Goal: Task Accomplishment & Management: Manage account settings

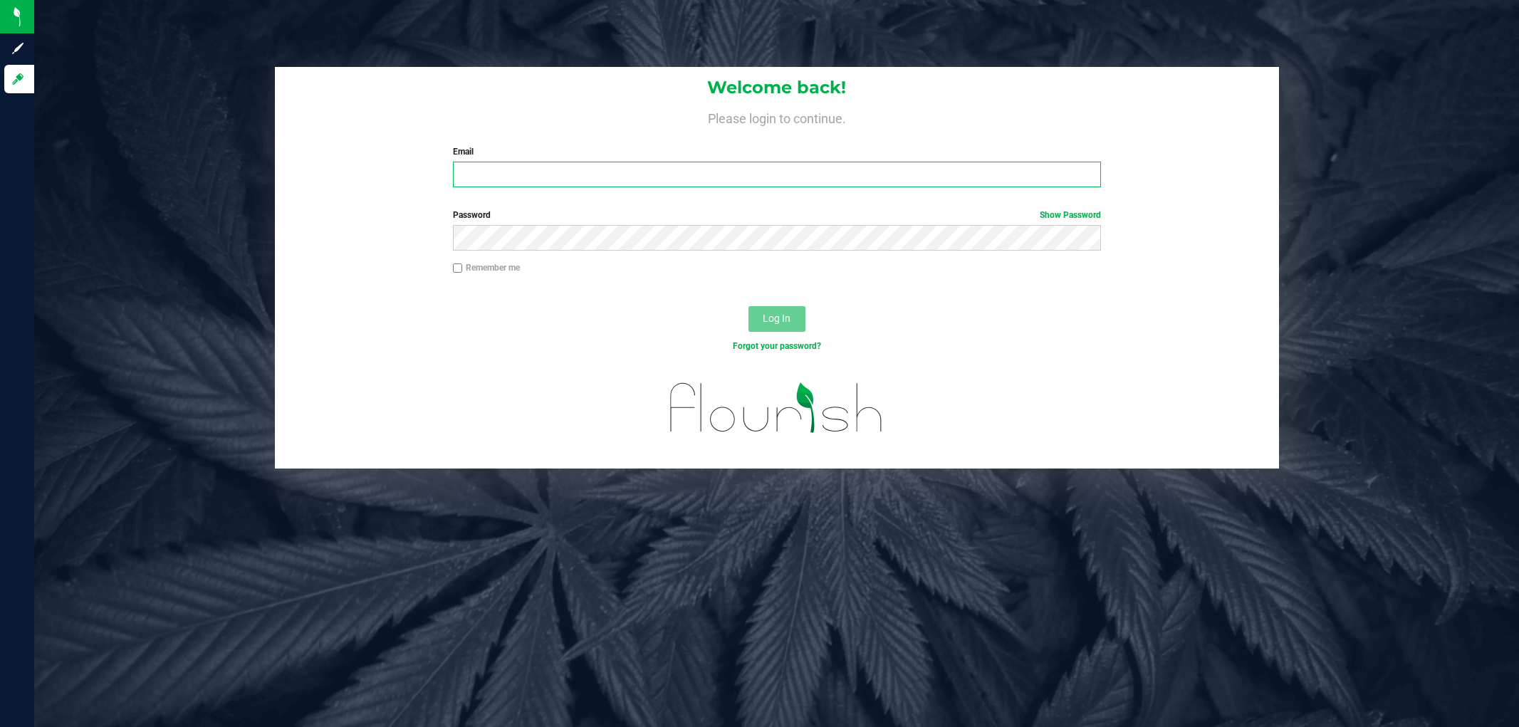
click at [692, 177] on input "Email" at bounding box center [777, 175] width 648 height 26
type input "[PERSON_NAME][EMAIL_ADDRESS][DOMAIN_NAME]"
click at [749, 306] on button "Log In" at bounding box center [777, 319] width 57 height 26
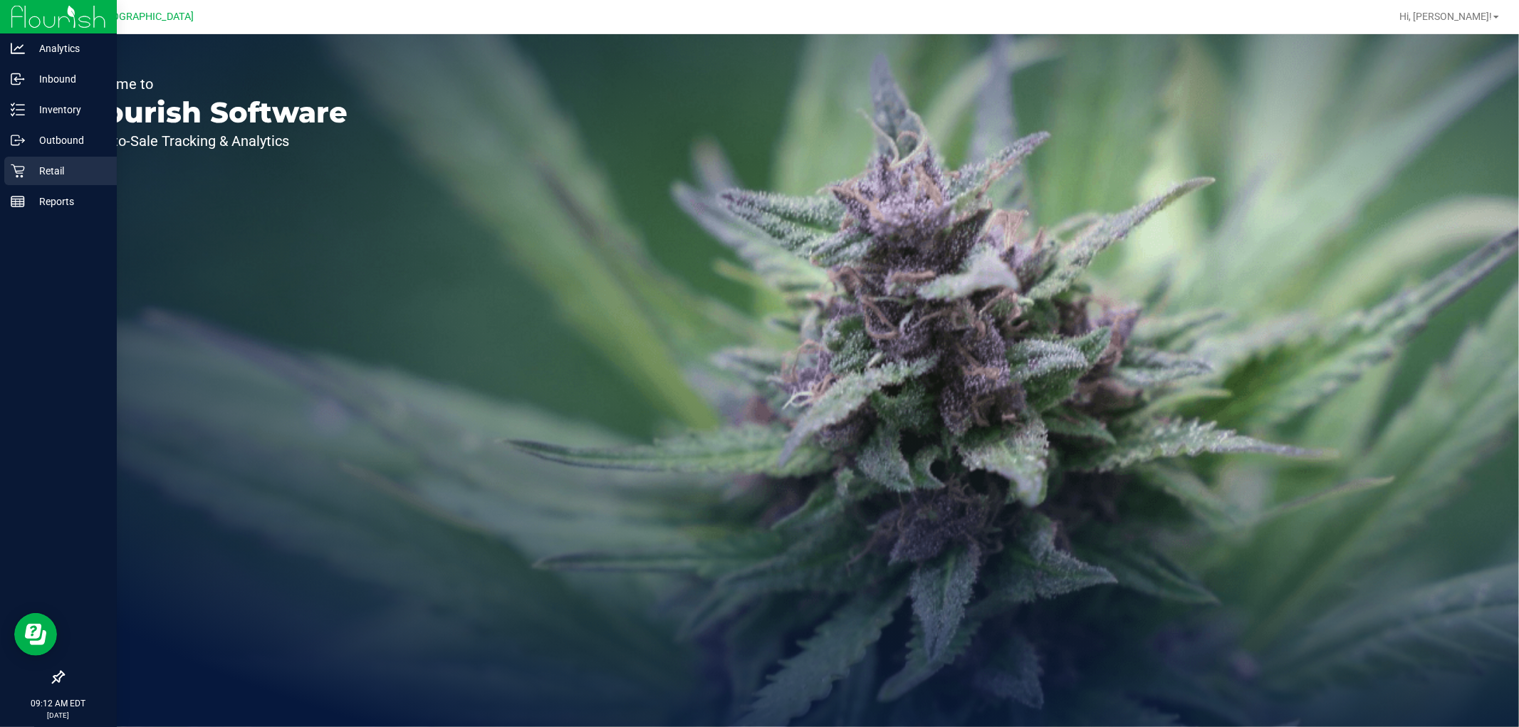
click at [11, 173] on icon at bounding box center [18, 171] width 14 height 14
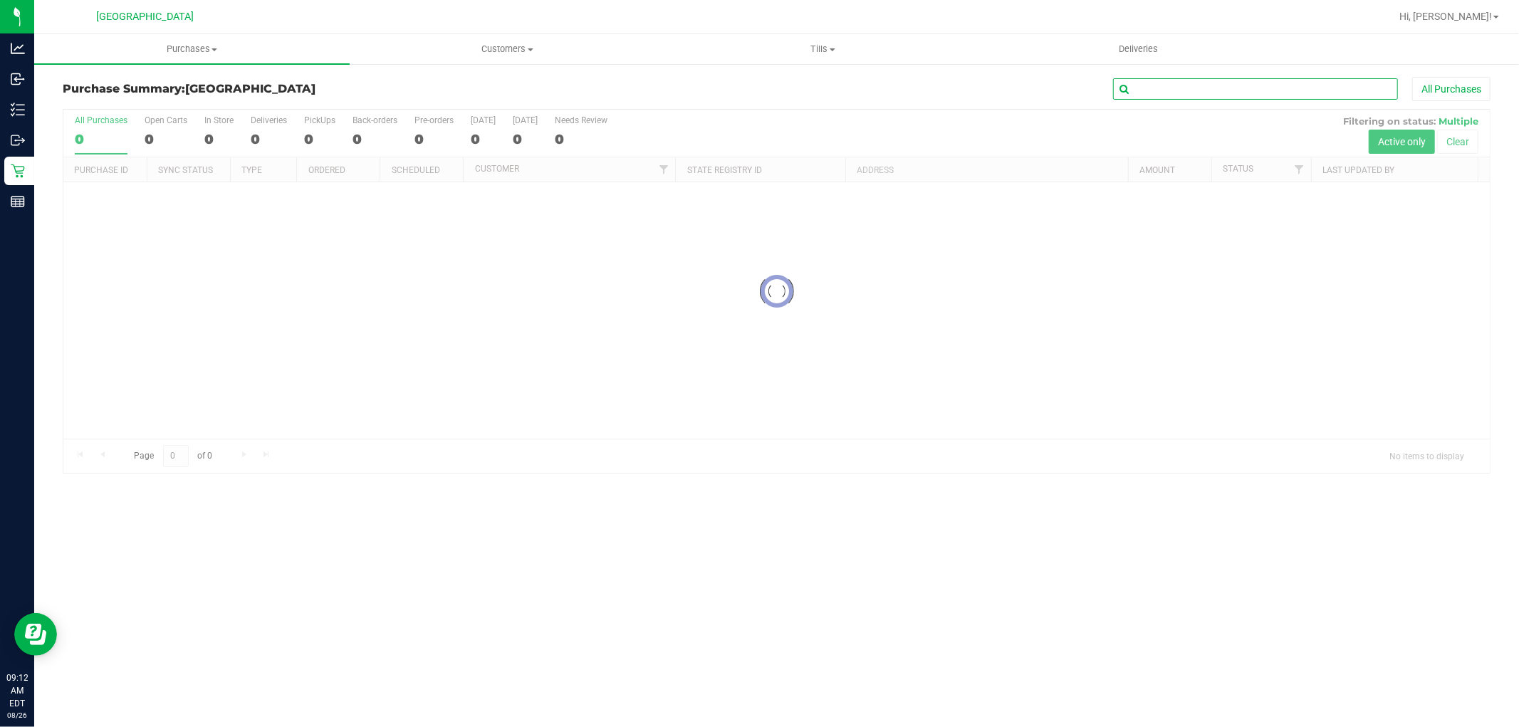
click at [1211, 90] on input "text" at bounding box center [1255, 88] width 285 height 21
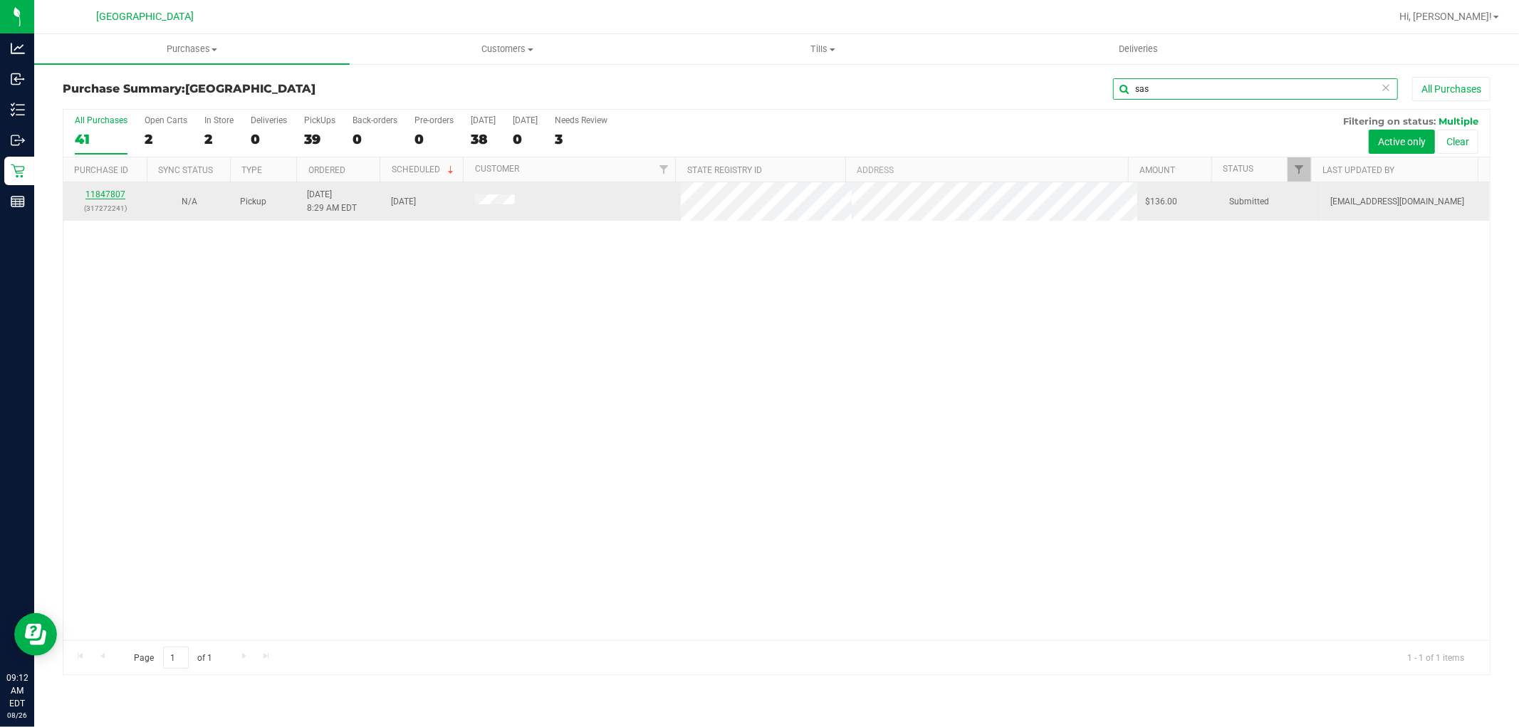
type input "sas"
click at [110, 189] on link "11847807" at bounding box center [105, 194] width 40 height 10
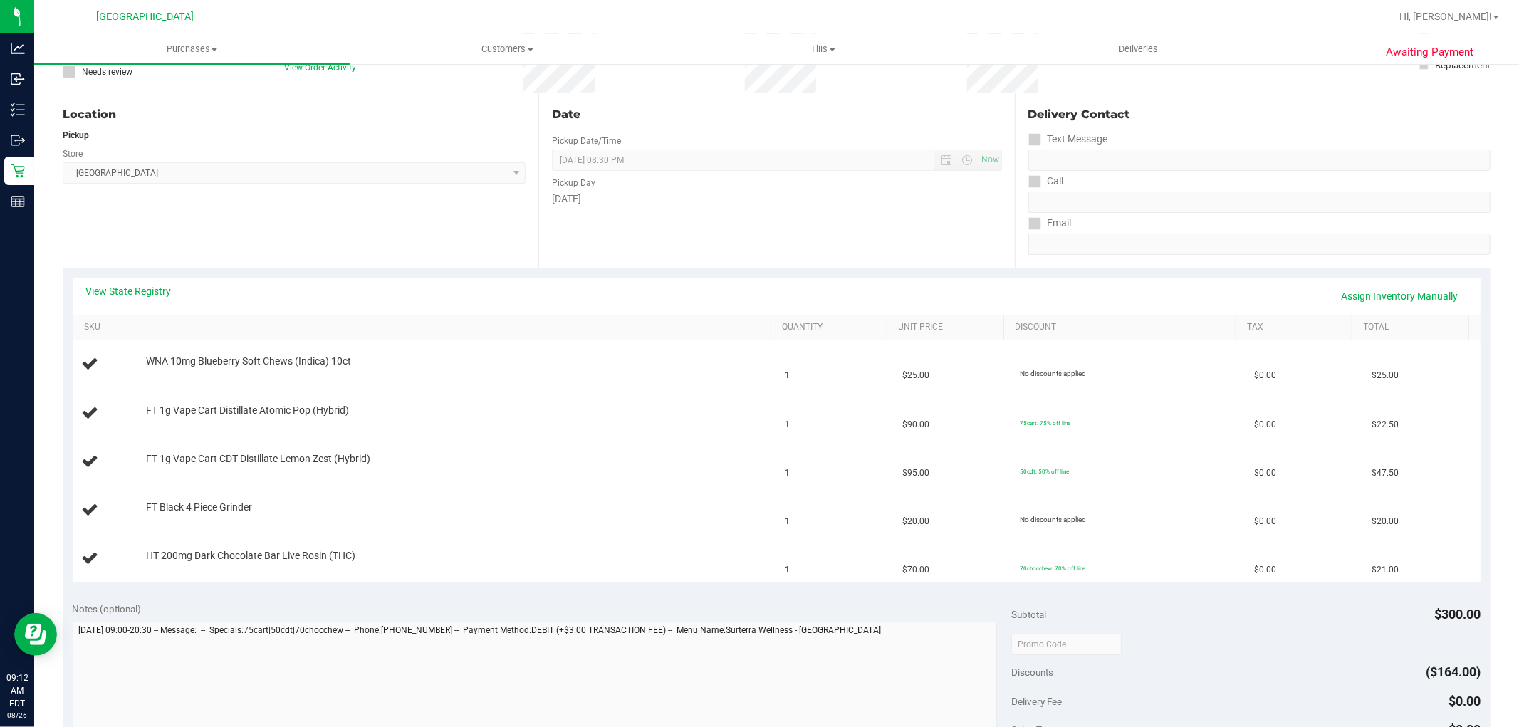
scroll to position [158, 0]
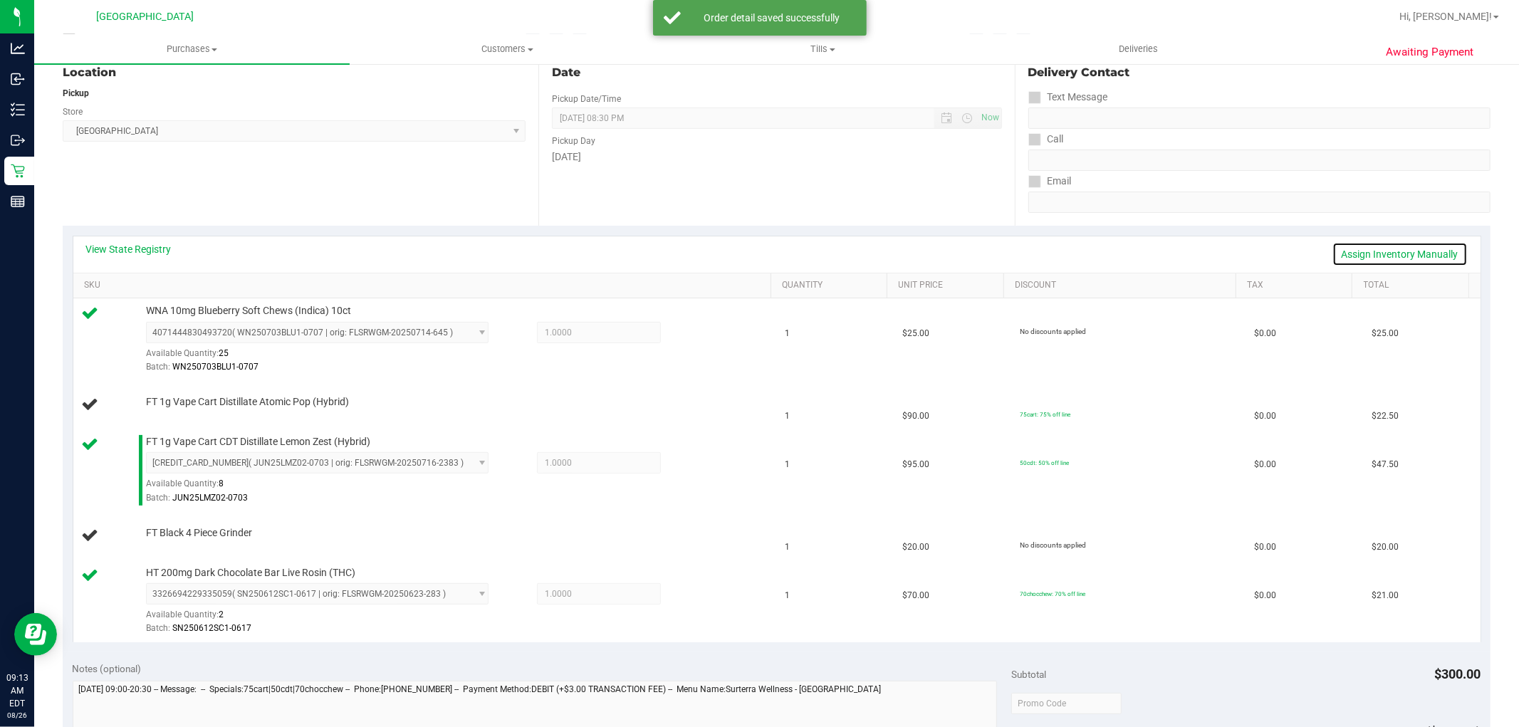
click at [1400, 248] on link "Assign Inventory Manually" at bounding box center [1400, 254] width 135 height 24
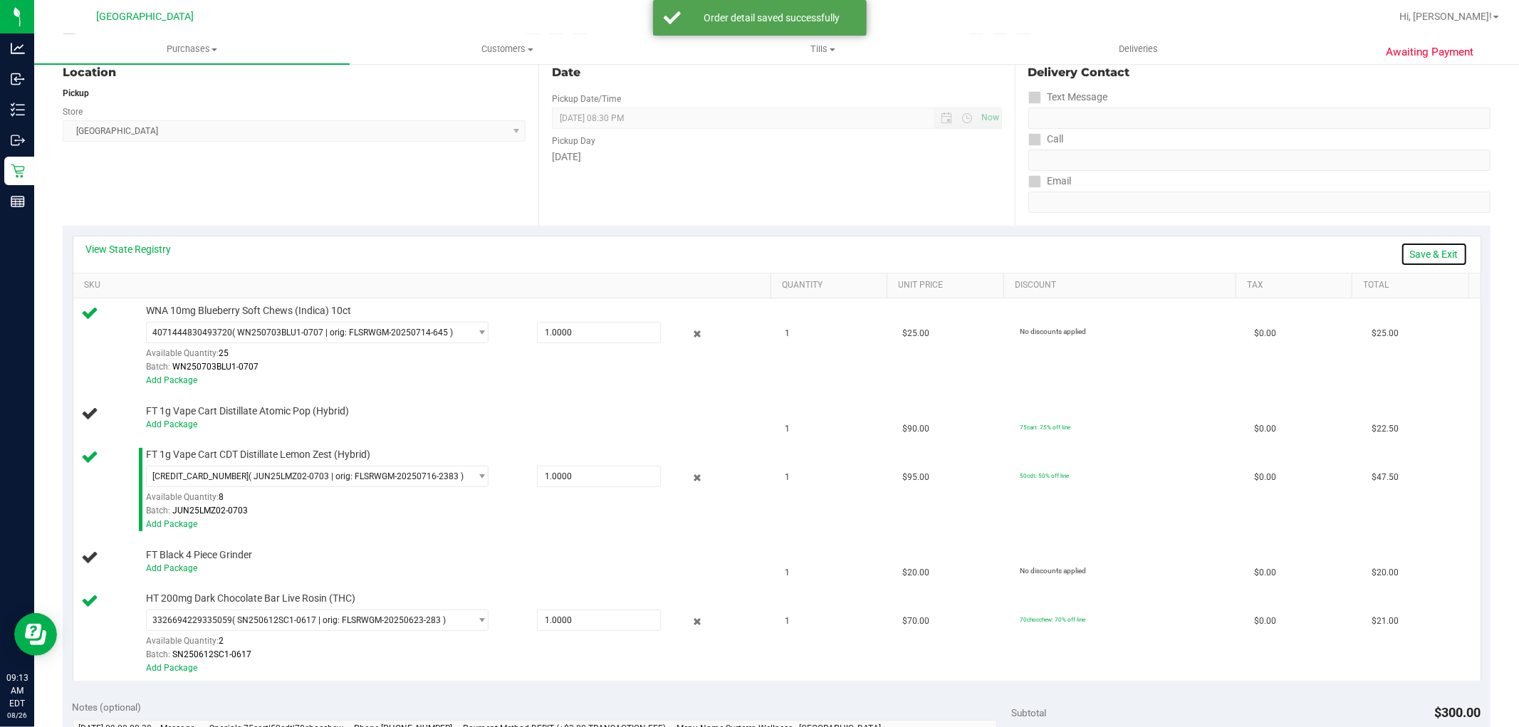
click at [1401, 246] on link "Save & Exit" at bounding box center [1434, 254] width 67 height 24
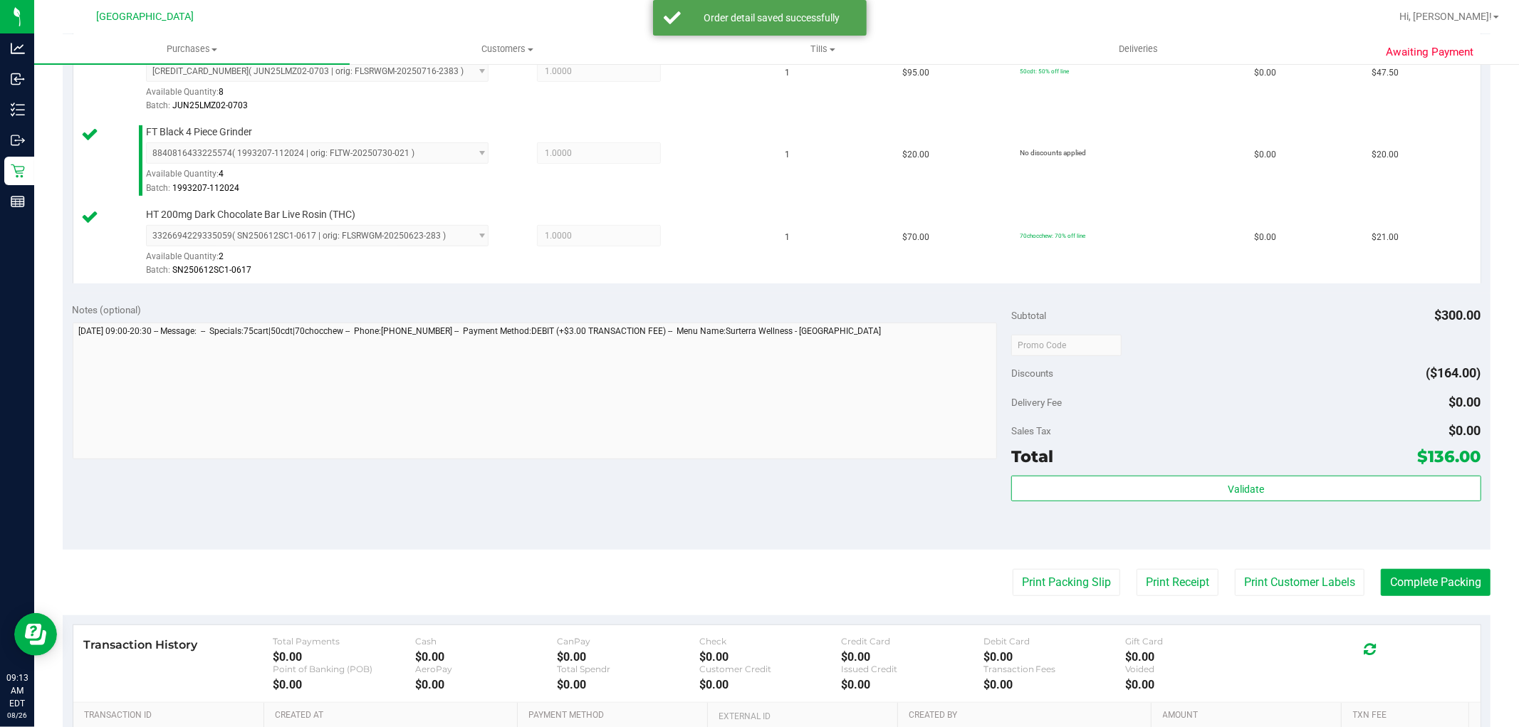
scroll to position [603, 0]
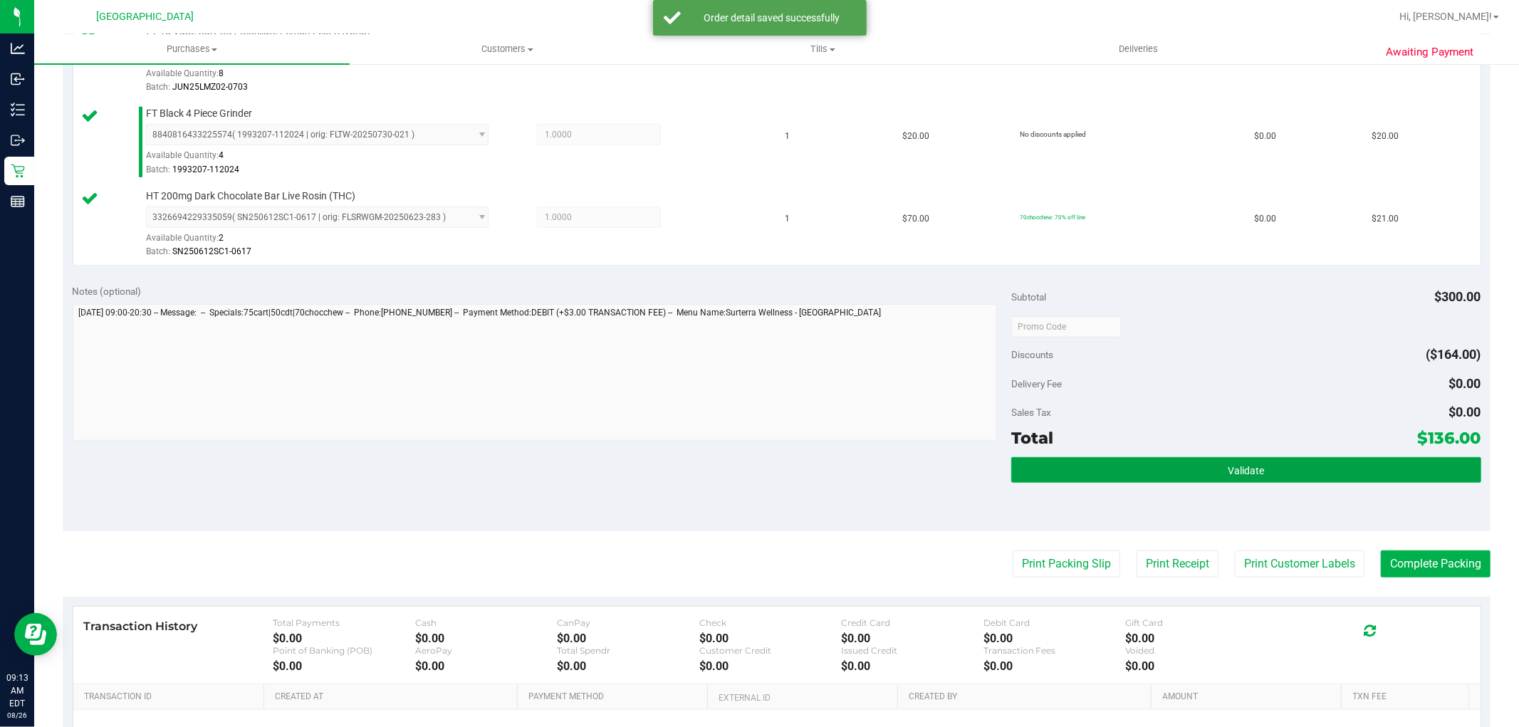
click at [1270, 463] on button "Validate" at bounding box center [1245, 470] width 469 height 26
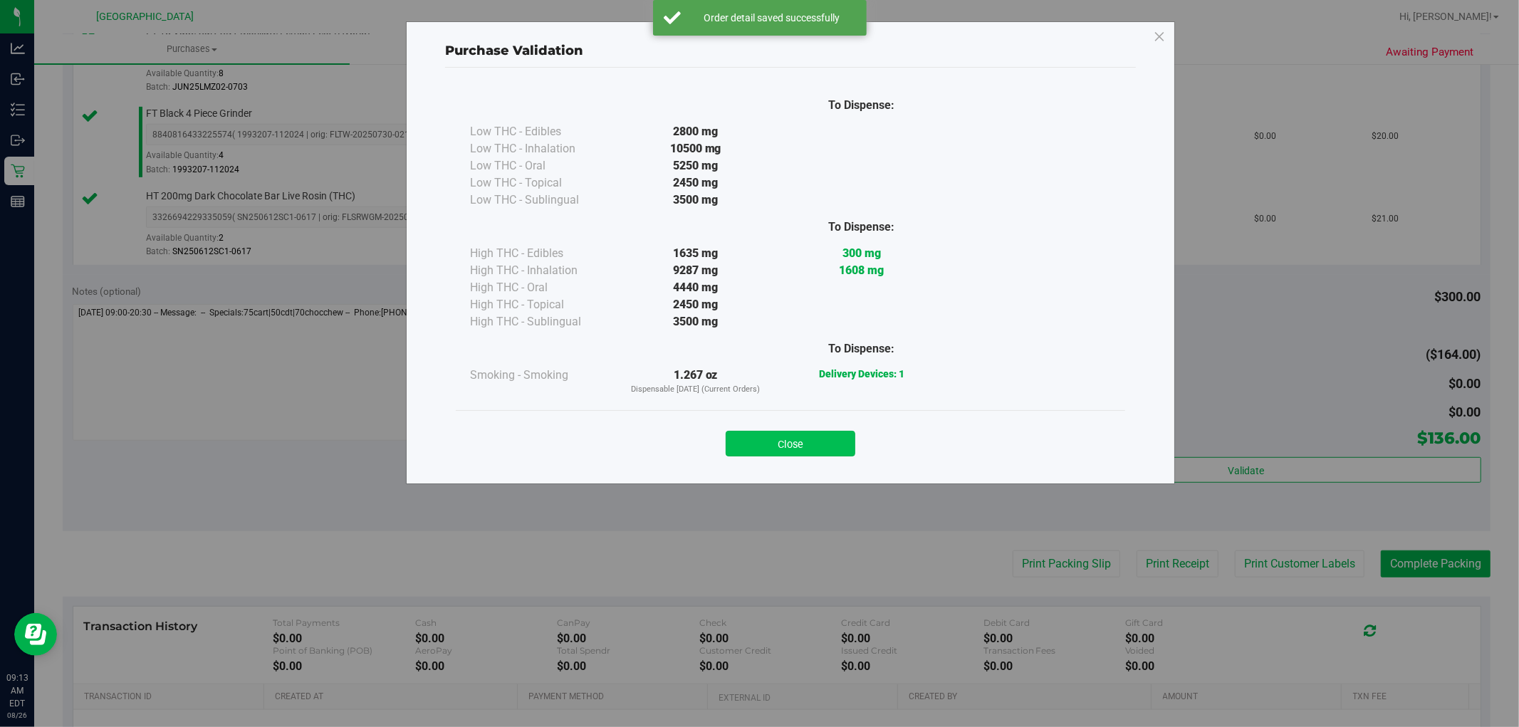
click at [817, 451] on button "Close" at bounding box center [791, 444] width 130 height 26
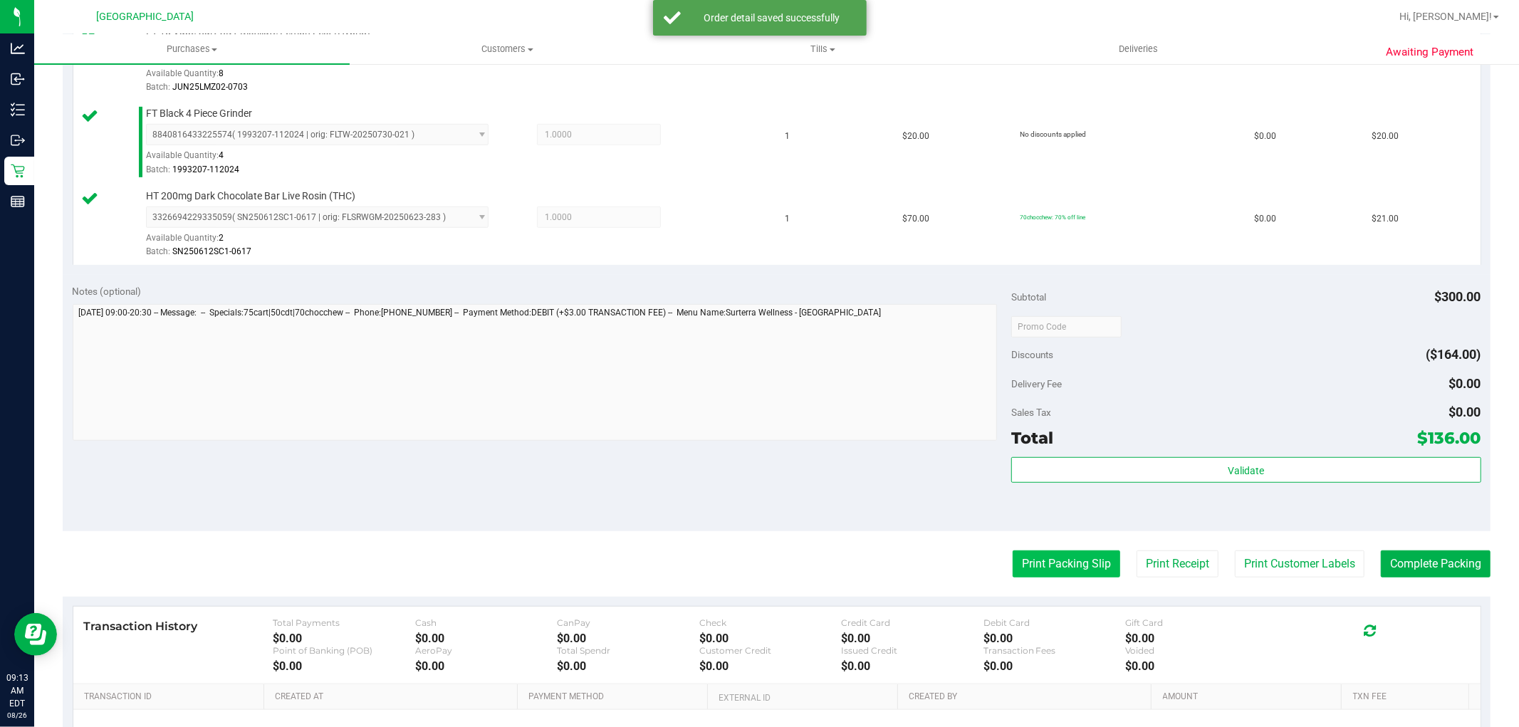
click at [1045, 565] on button "Print Packing Slip" at bounding box center [1067, 564] width 108 height 27
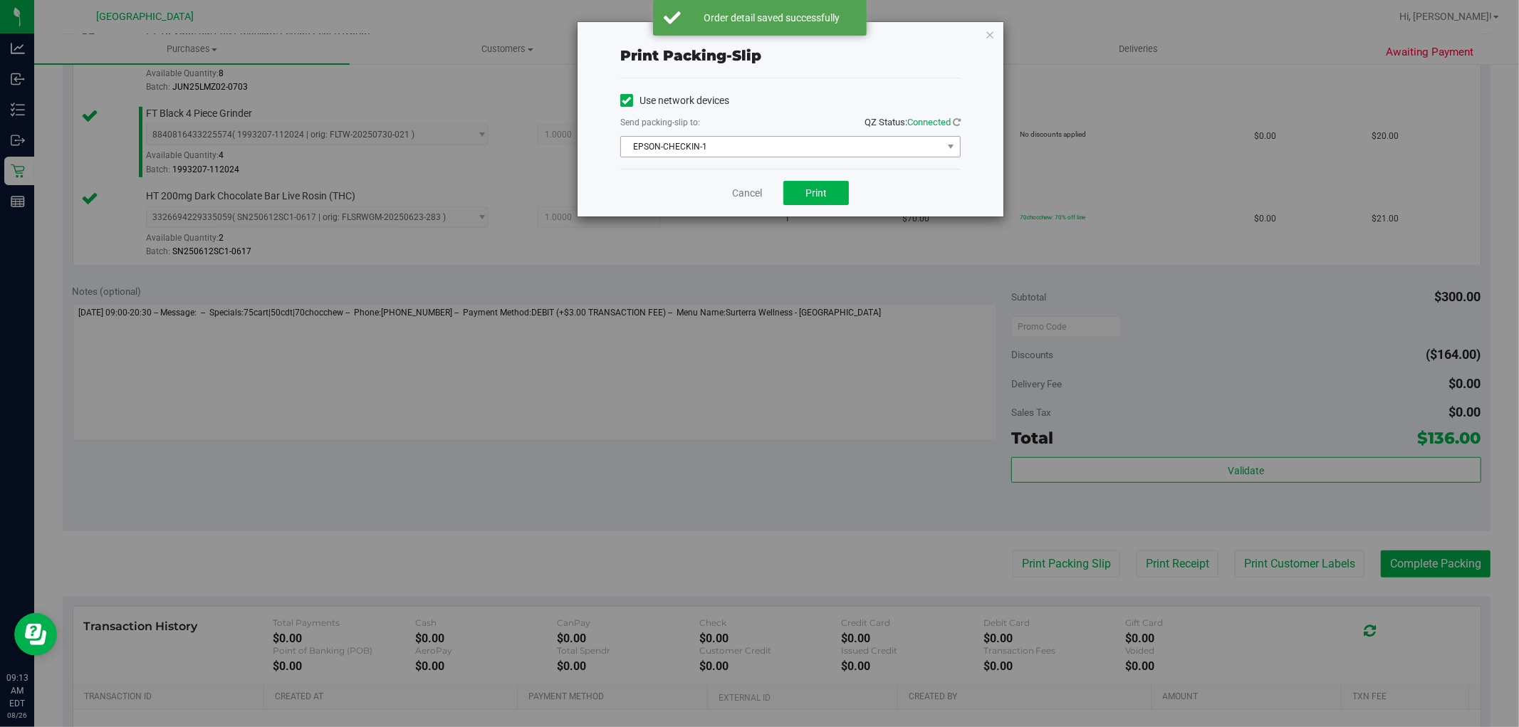
click at [746, 144] on span "EPSON-CHECKIN-1" at bounding box center [781, 147] width 321 height 20
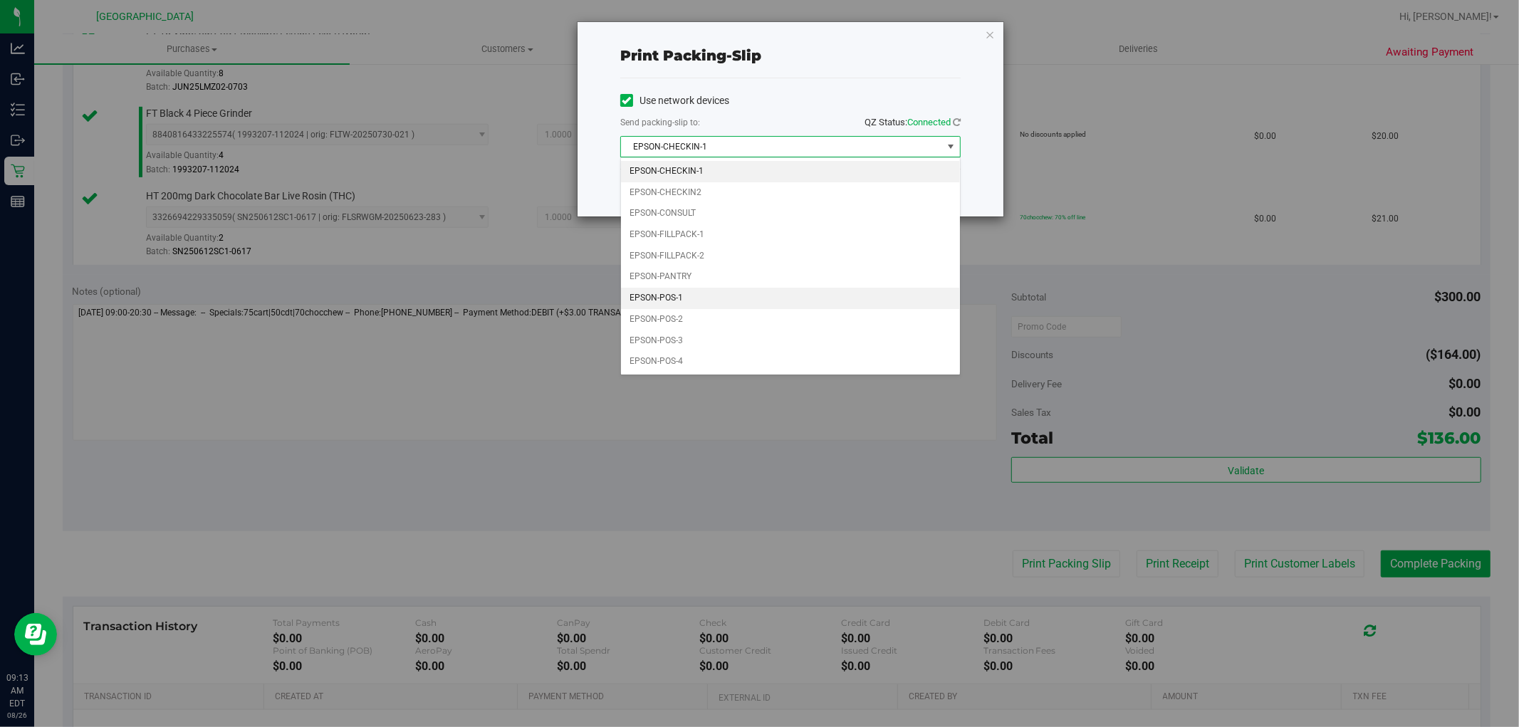
click at [687, 301] on li "EPSON-POS-1" at bounding box center [790, 298] width 339 height 21
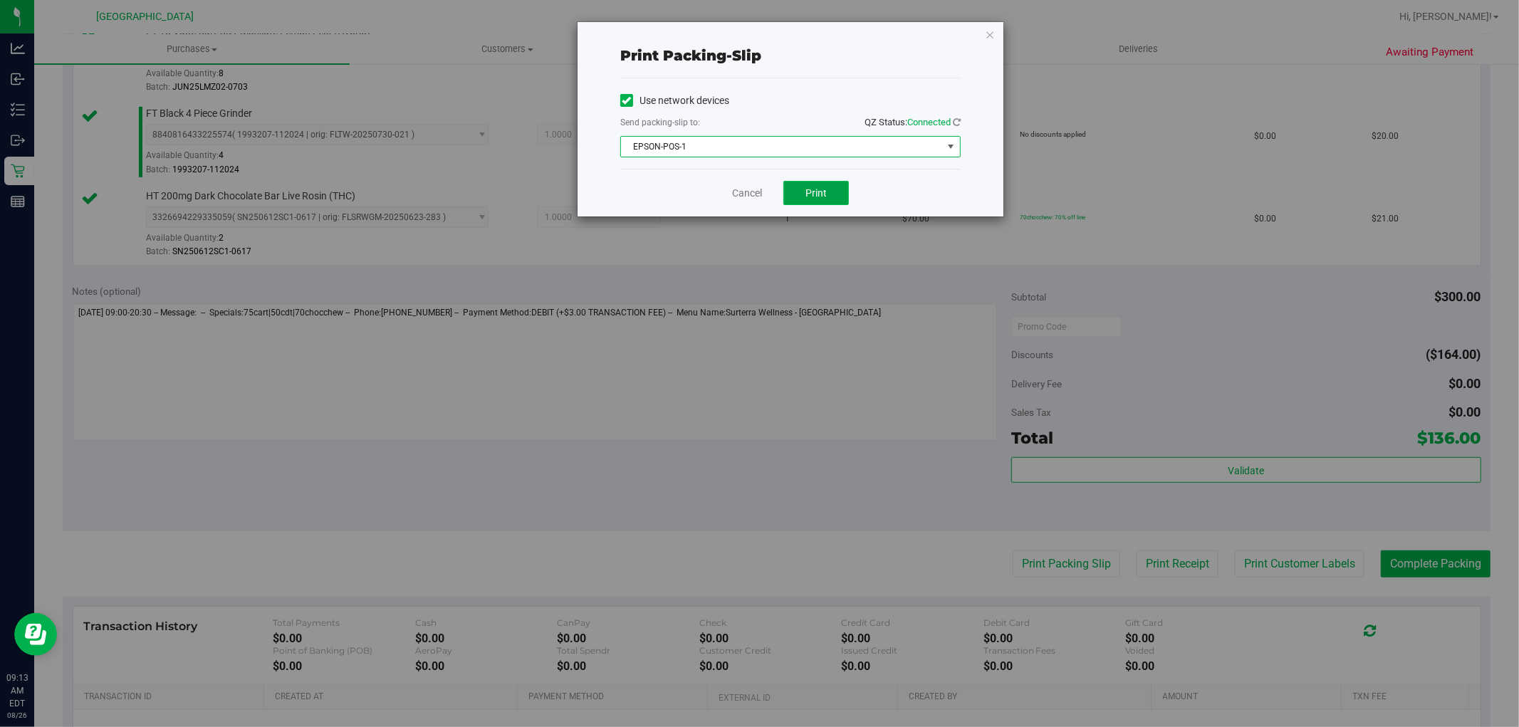
click at [796, 197] on button "Print" at bounding box center [817, 193] width 66 height 24
click at [741, 191] on link "Cancel" at bounding box center [747, 193] width 30 height 15
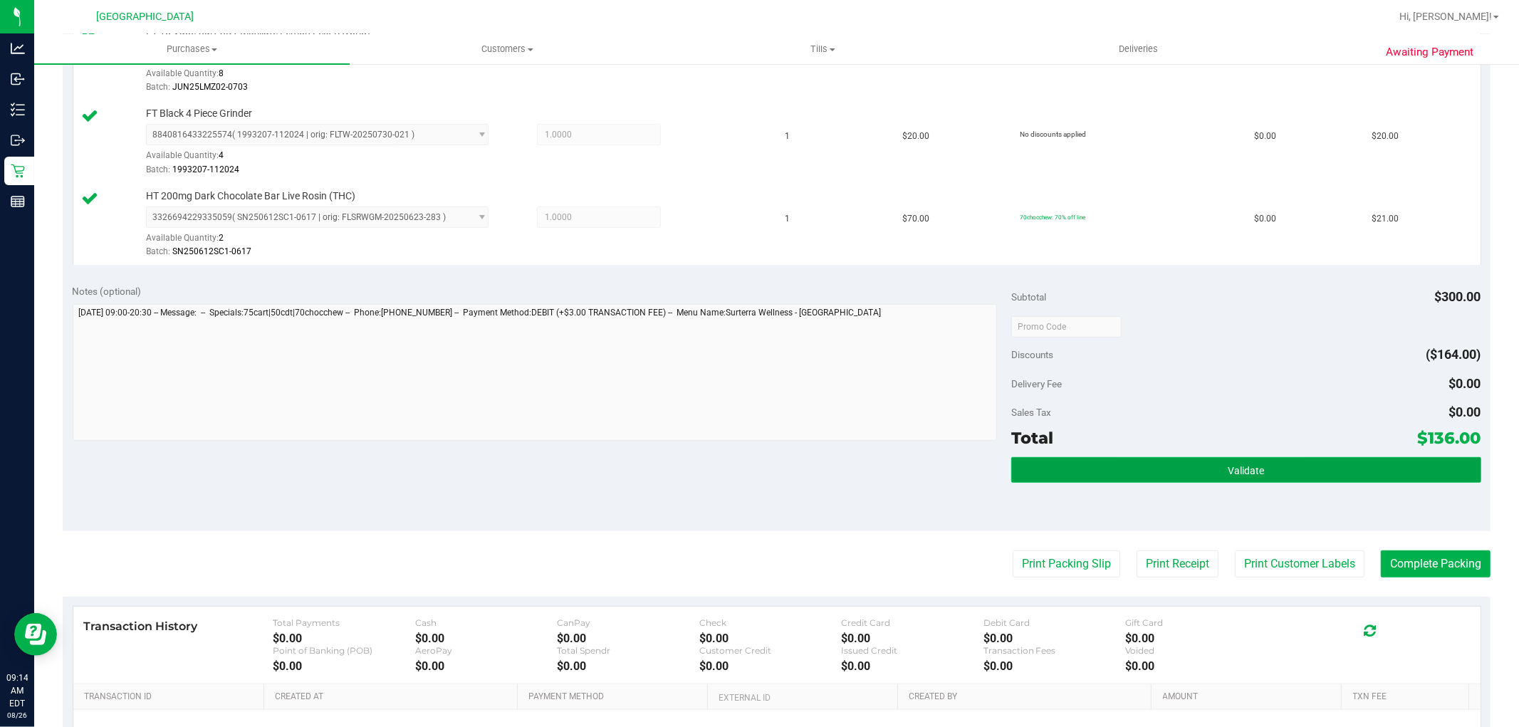
click at [1179, 467] on button "Validate" at bounding box center [1245, 470] width 469 height 26
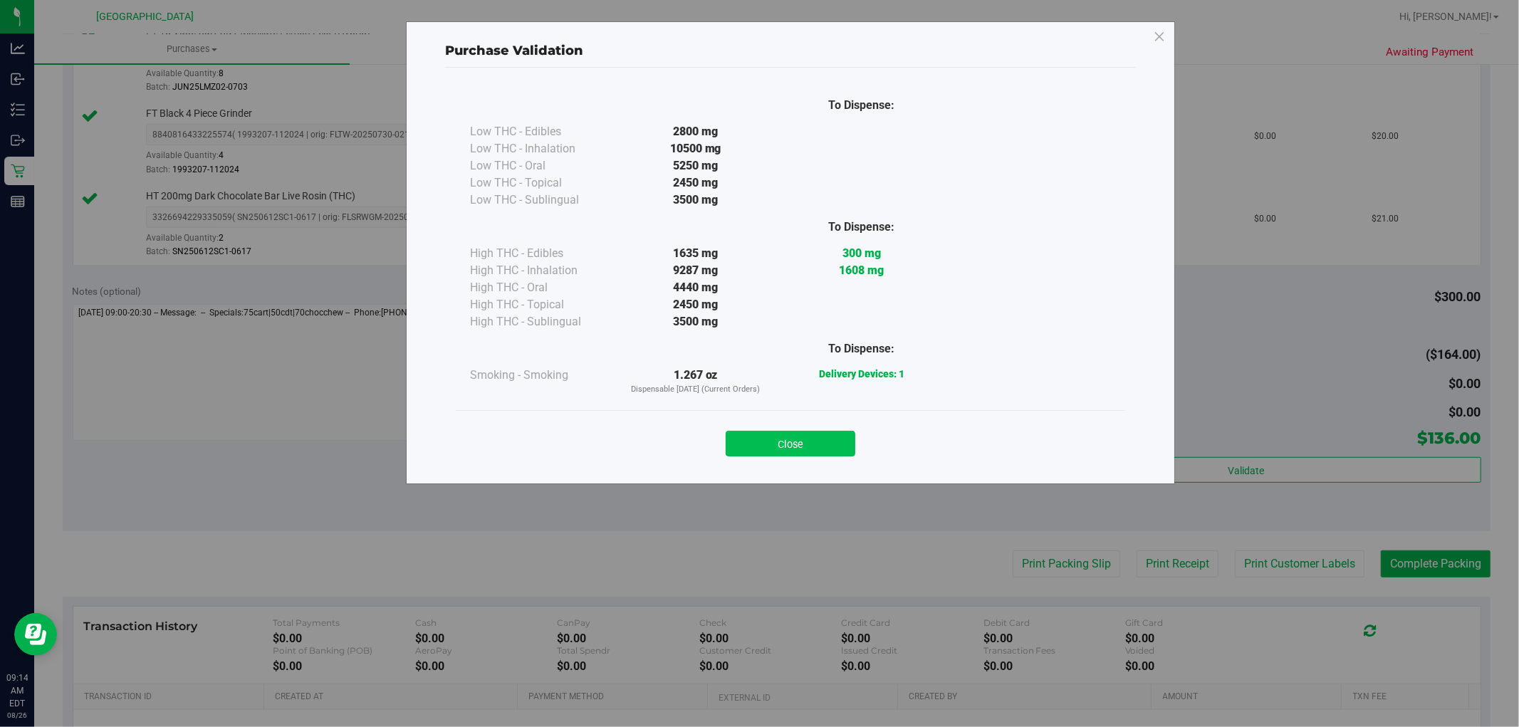
click at [796, 454] on button "Close" at bounding box center [791, 444] width 130 height 26
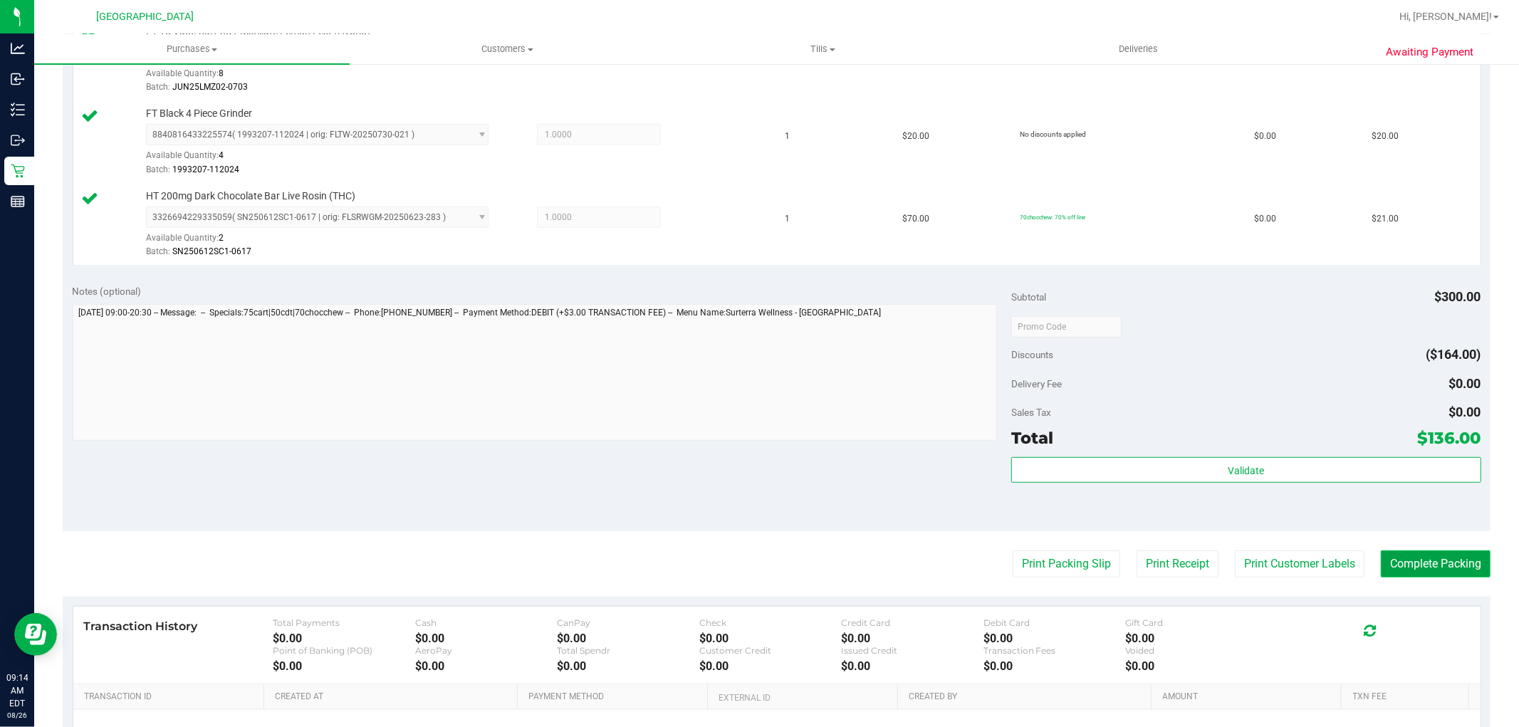
click at [1436, 558] on button "Complete Packing" at bounding box center [1436, 564] width 110 height 27
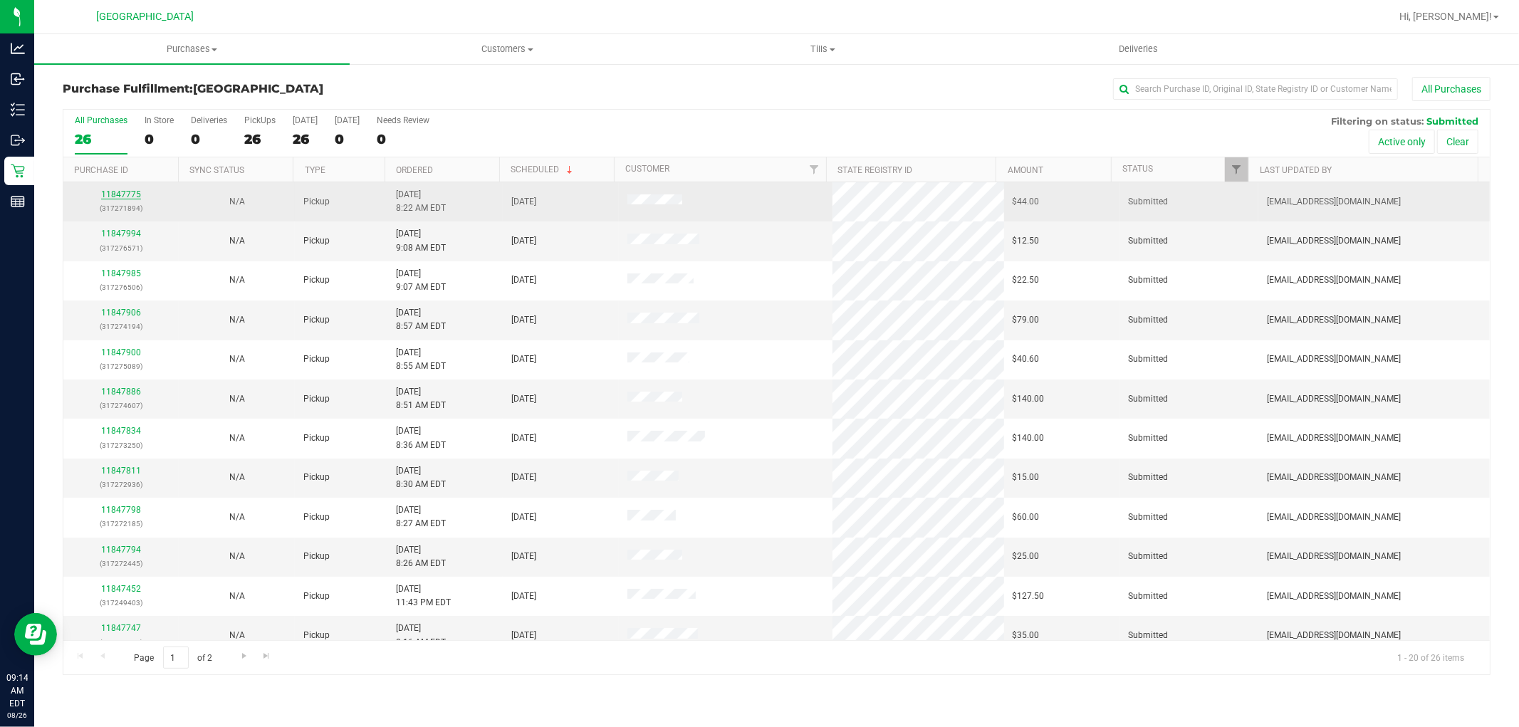
click at [131, 195] on link "11847775" at bounding box center [121, 194] width 40 height 10
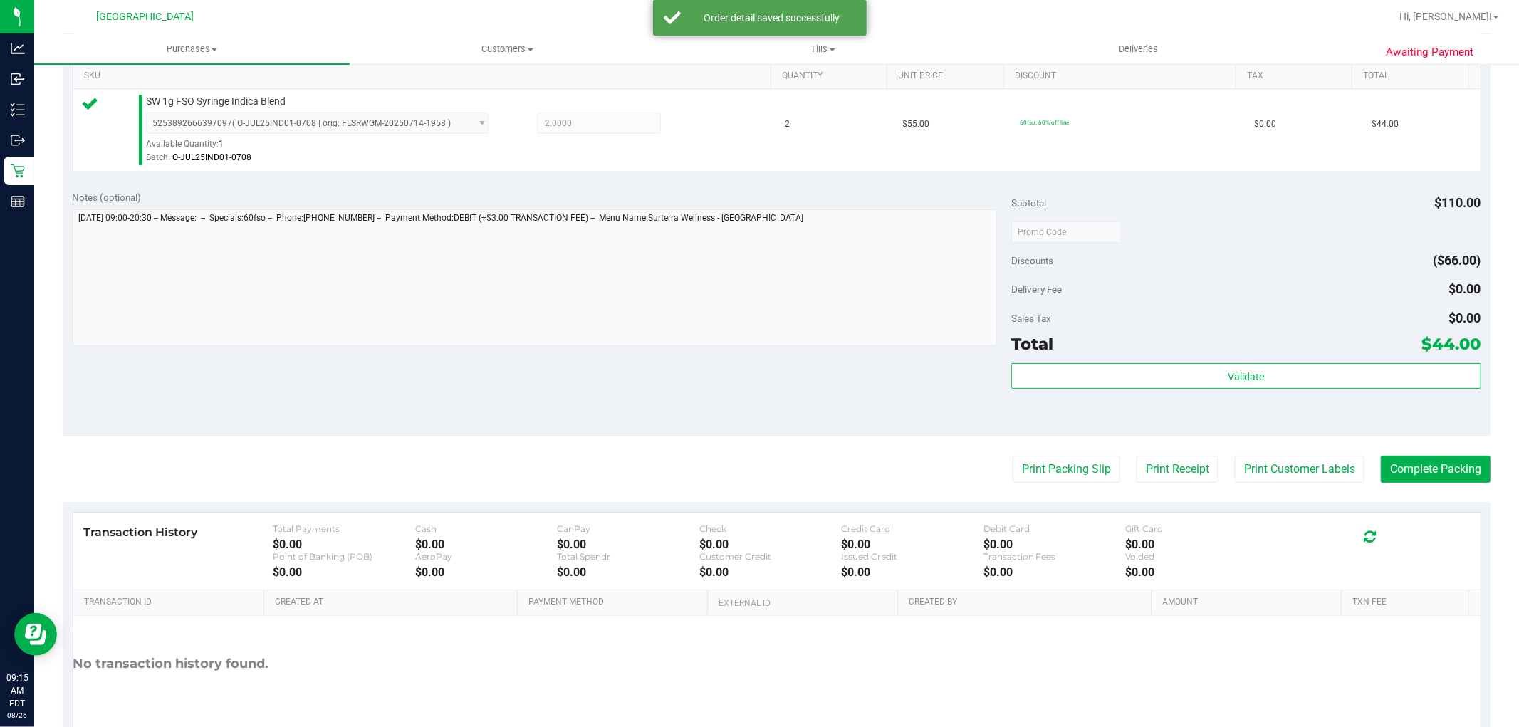
scroll to position [387, 0]
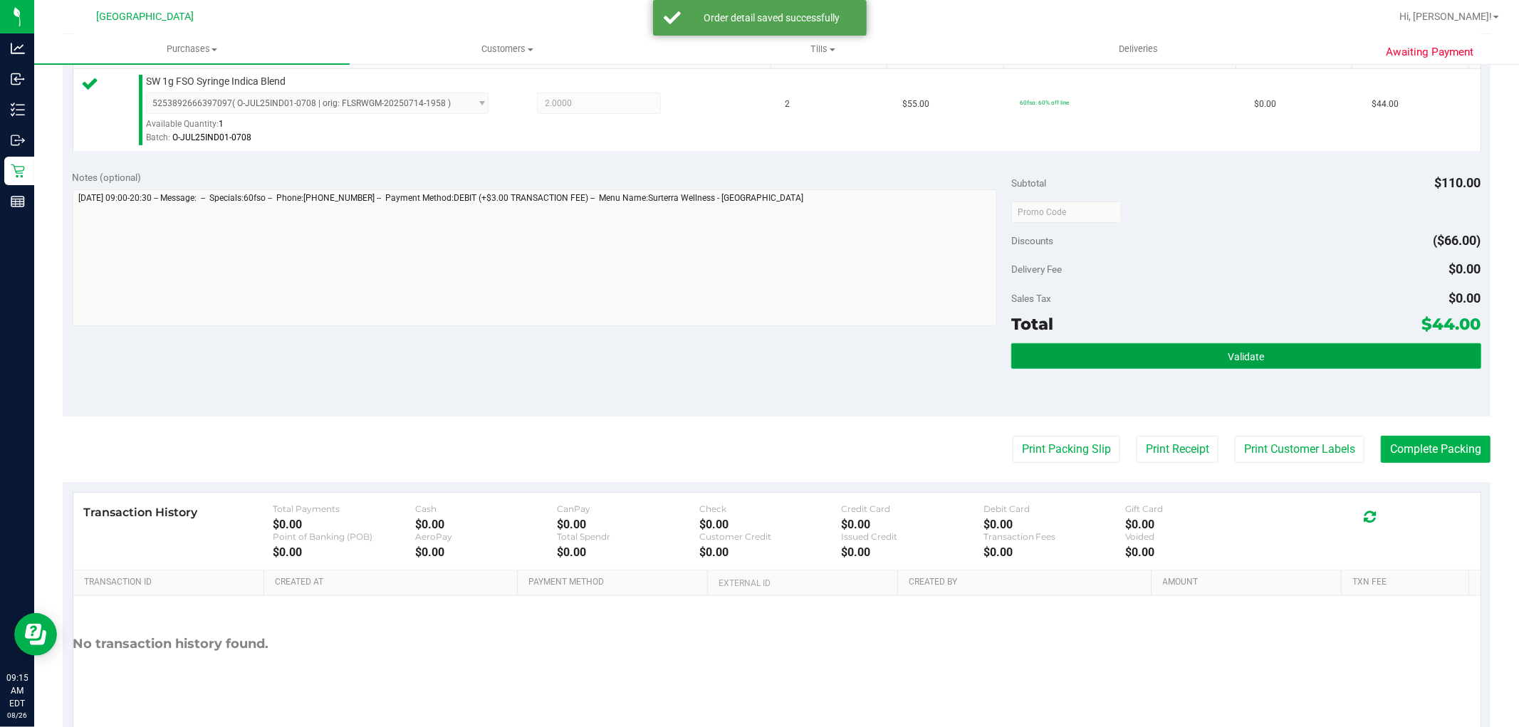
click at [1259, 351] on button "Validate" at bounding box center [1245, 356] width 469 height 26
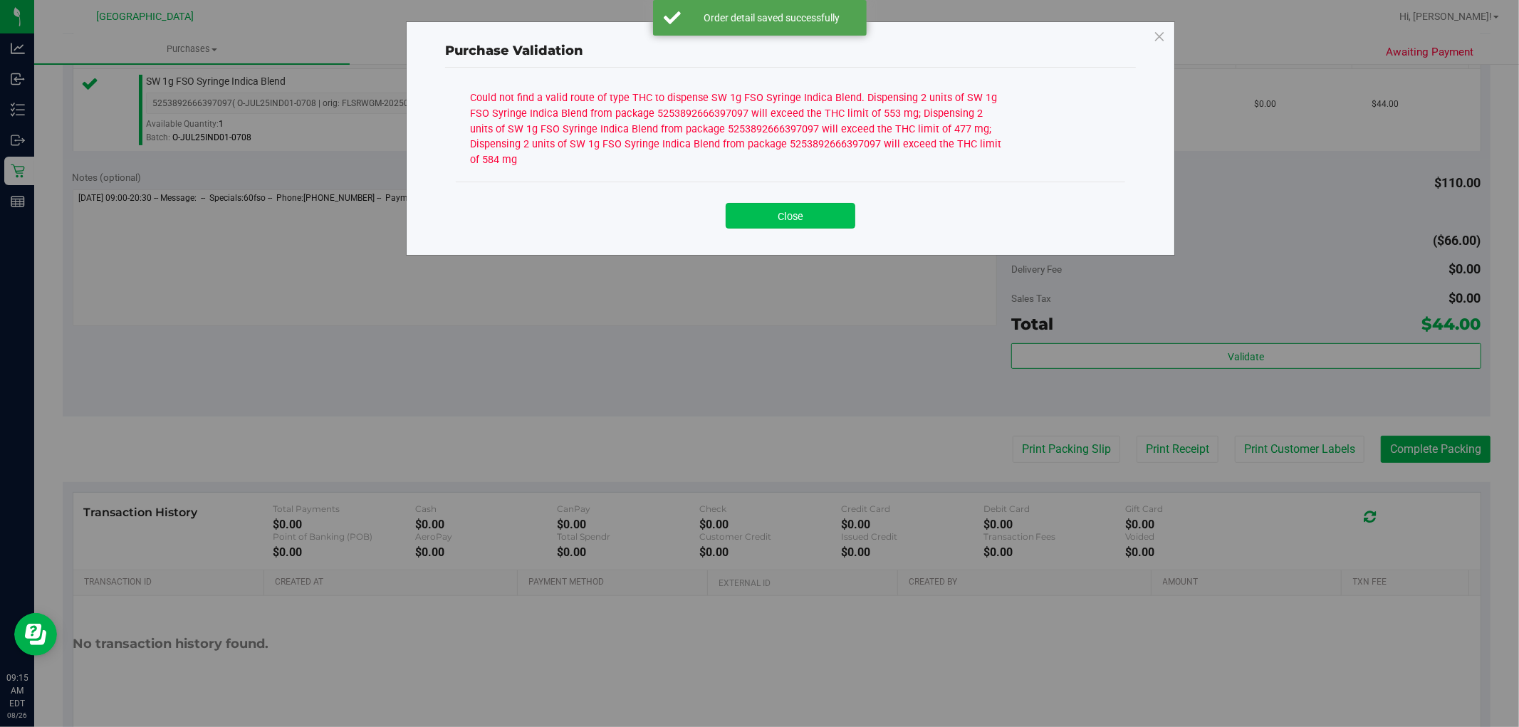
click at [821, 223] on button "Close" at bounding box center [791, 216] width 130 height 26
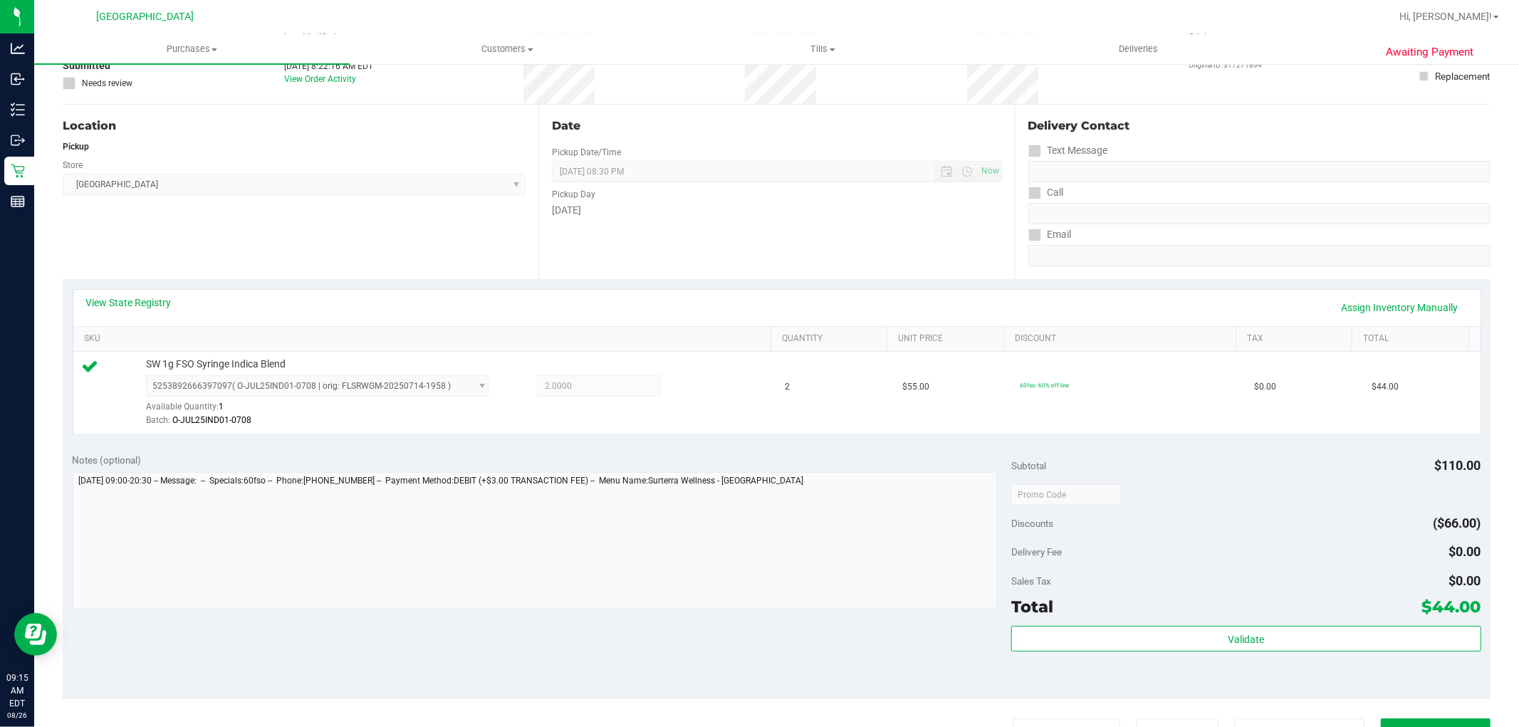
scroll to position [113, 0]
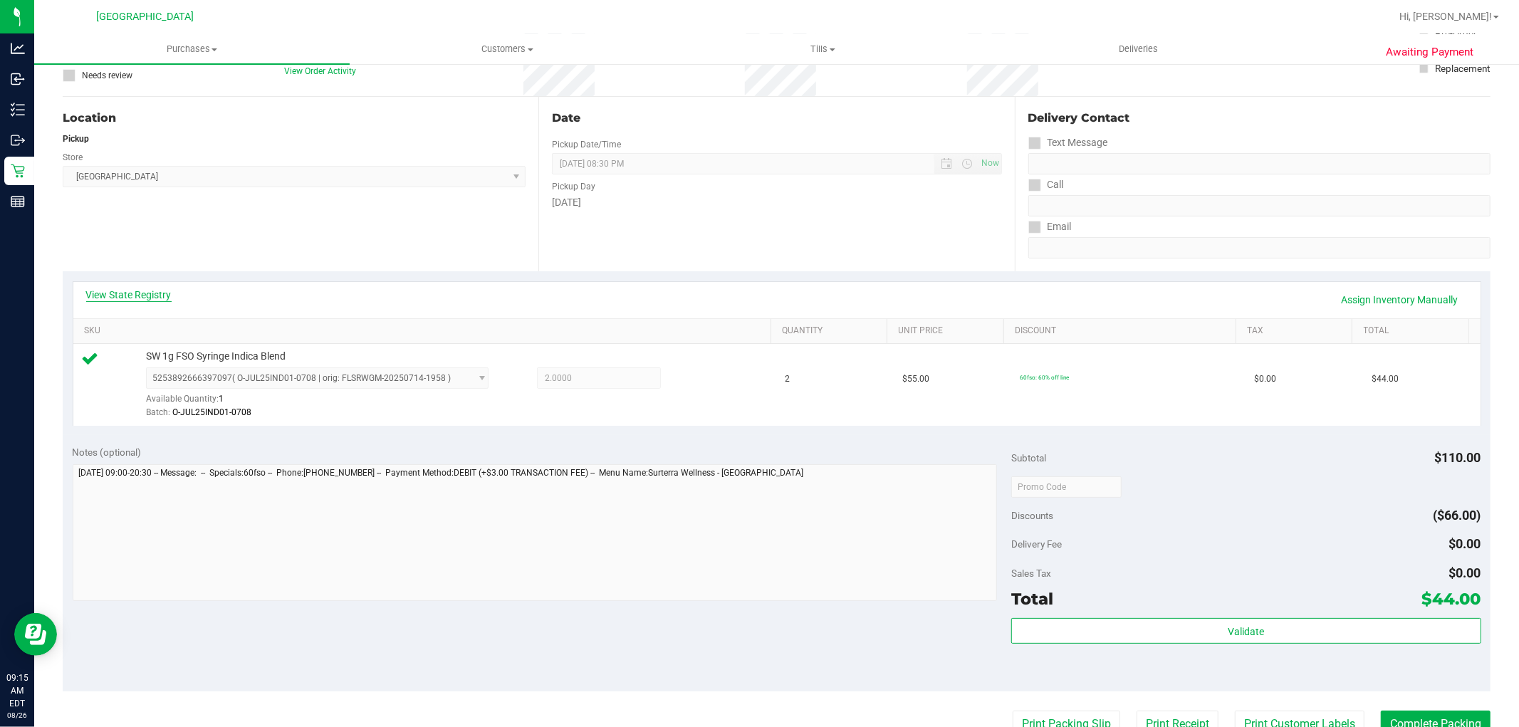
click at [134, 299] on link "View State Registry" at bounding box center [128, 295] width 85 height 14
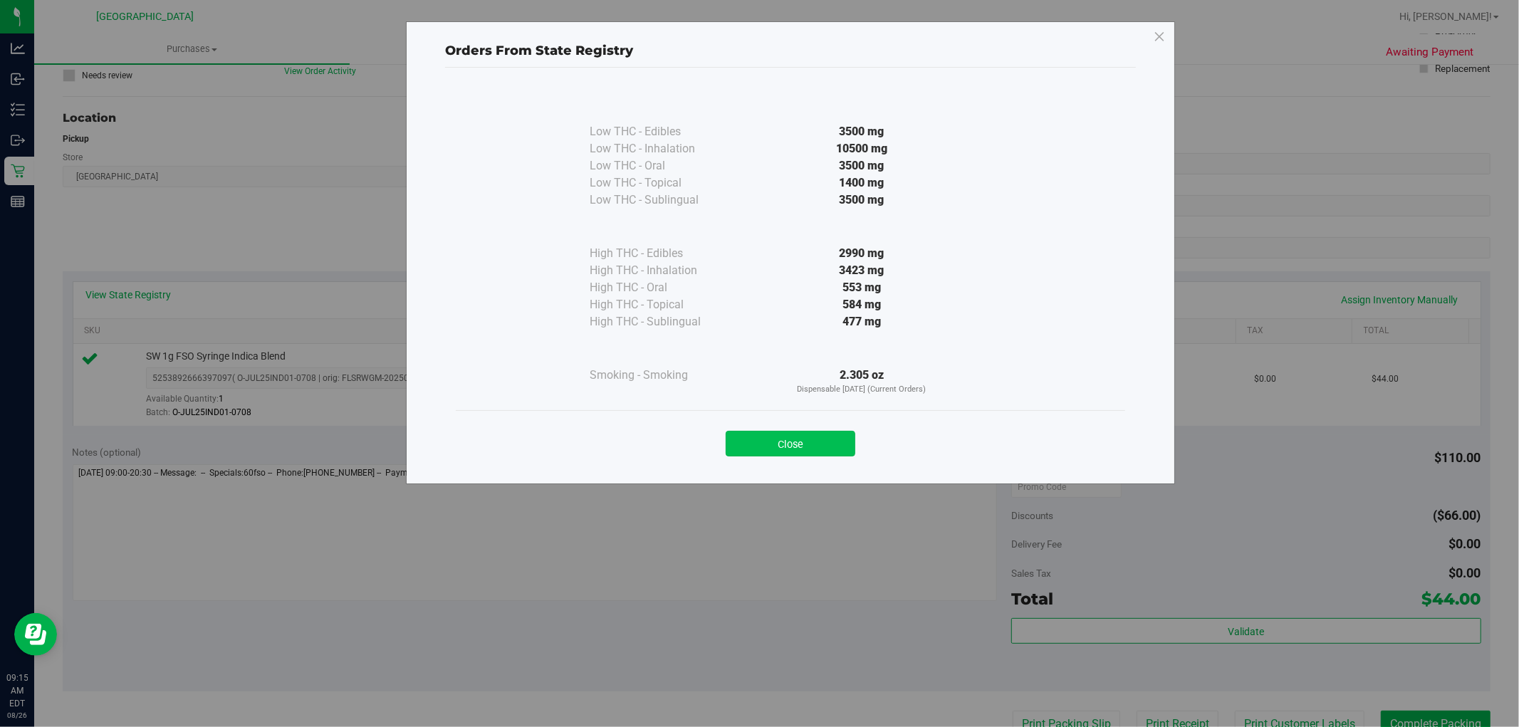
click at [787, 442] on button "Close" at bounding box center [791, 444] width 130 height 26
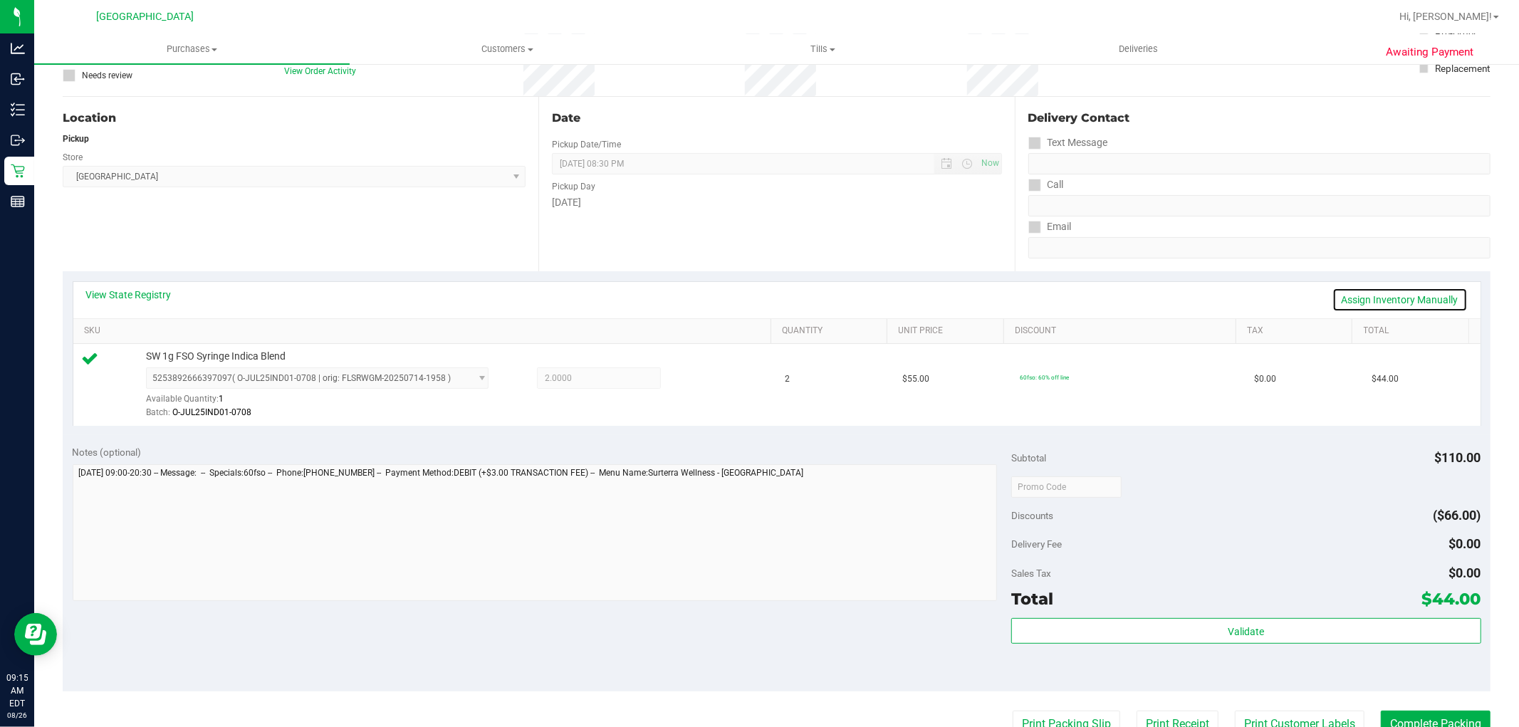
click at [1362, 306] on link "Assign Inventory Manually" at bounding box center [1400, 300] width 135 height 24
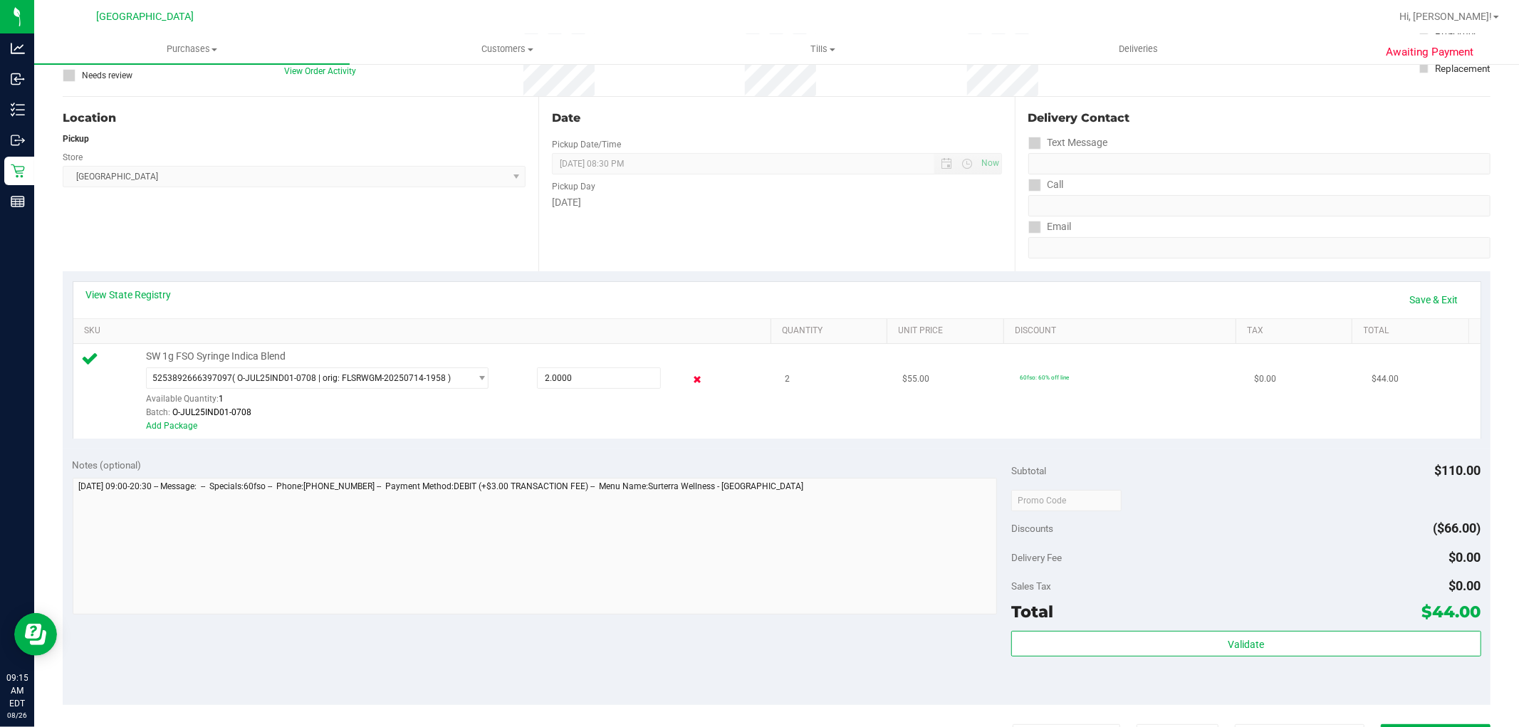
click at [689, 374] on icon at bounding box center [696, 380] width 15 height 16
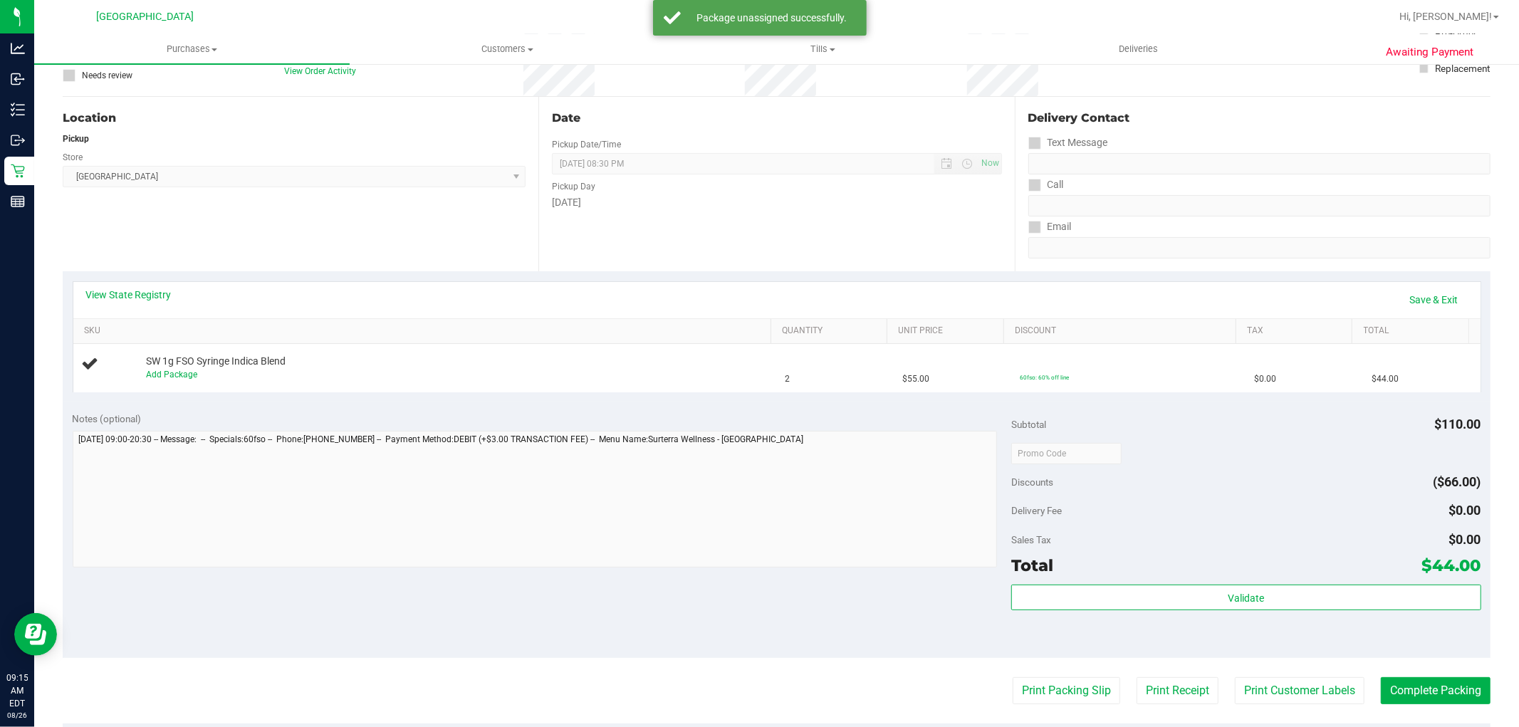
scroll to position [0, 0]
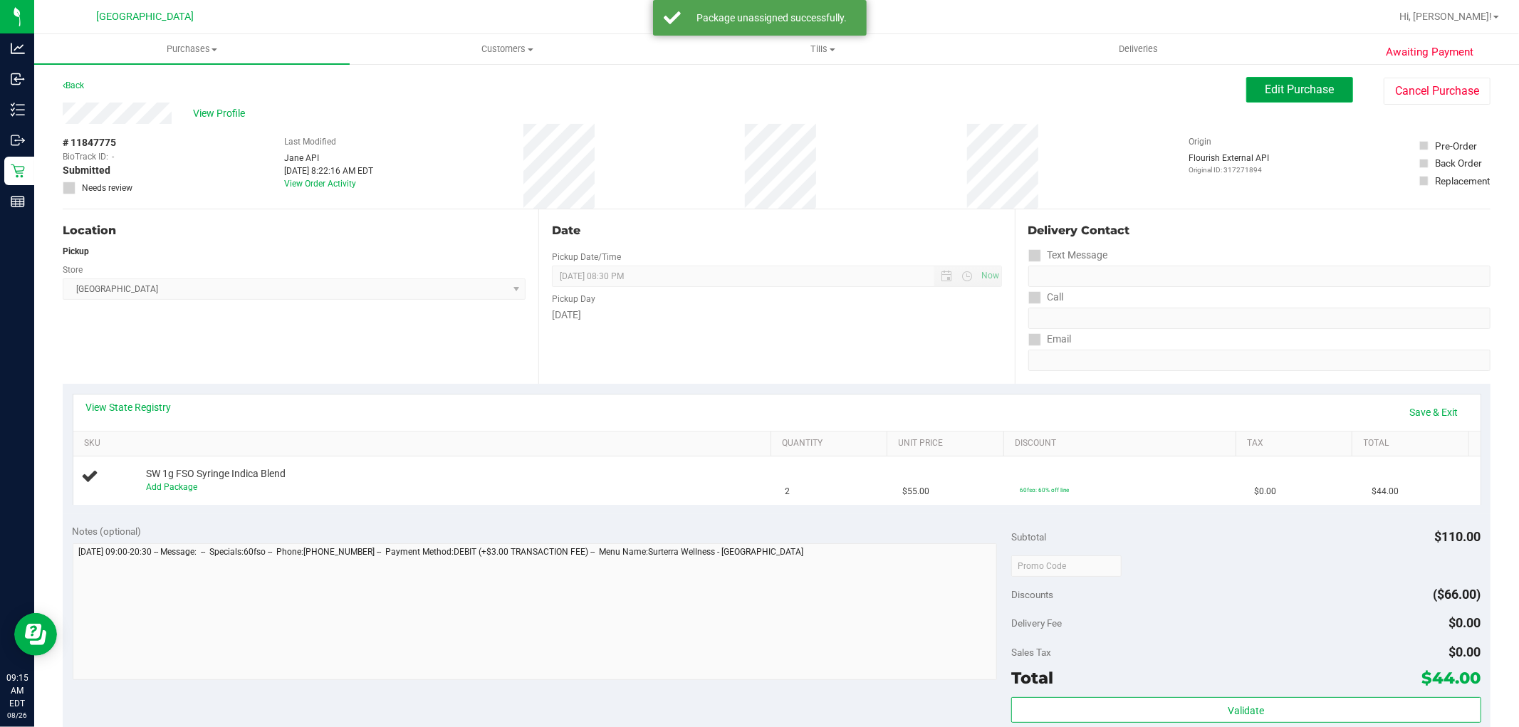
click at [1269, 100] on button "Edit Purchase" at bounding box center [1300, 90] width 107 height 26
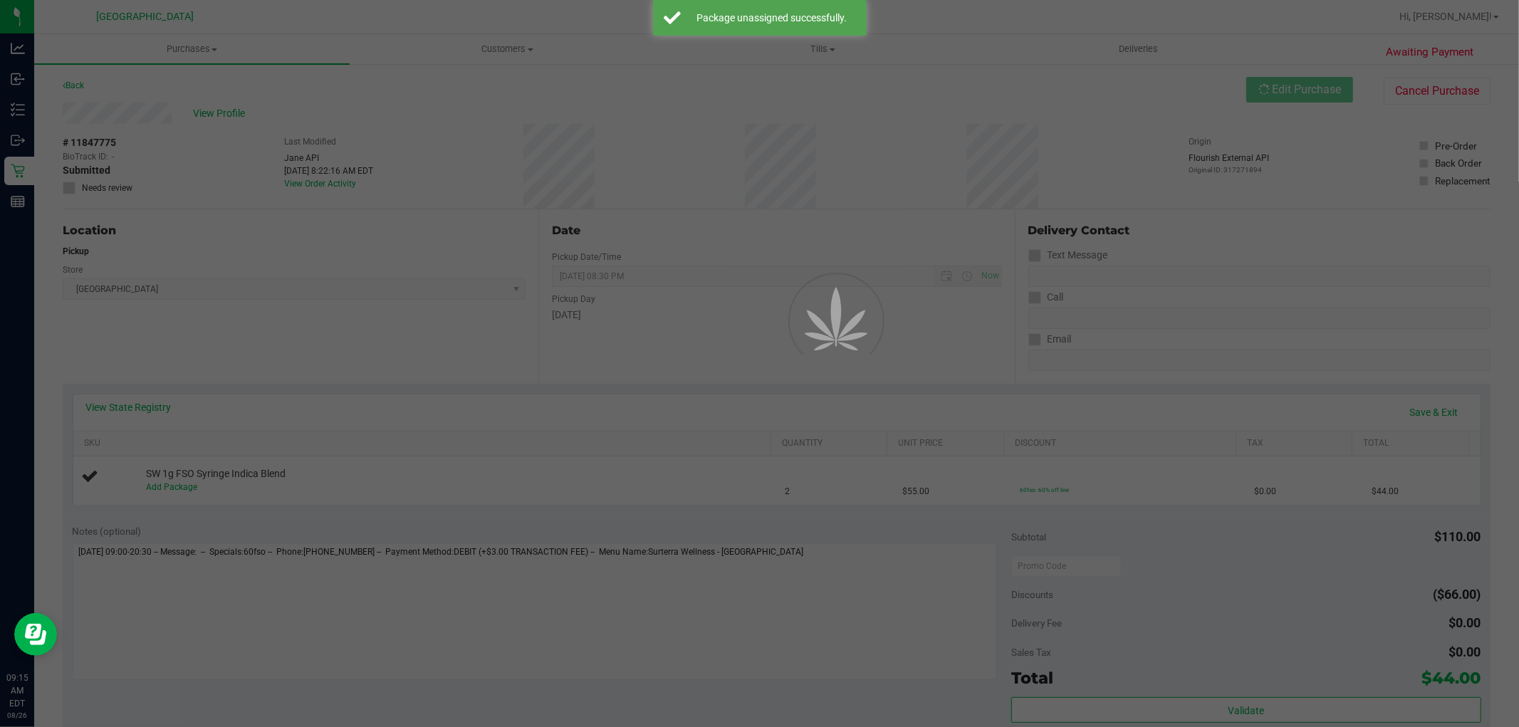
click at [73, 179] on div at bounding box center [759, 363] width 1519 height 727
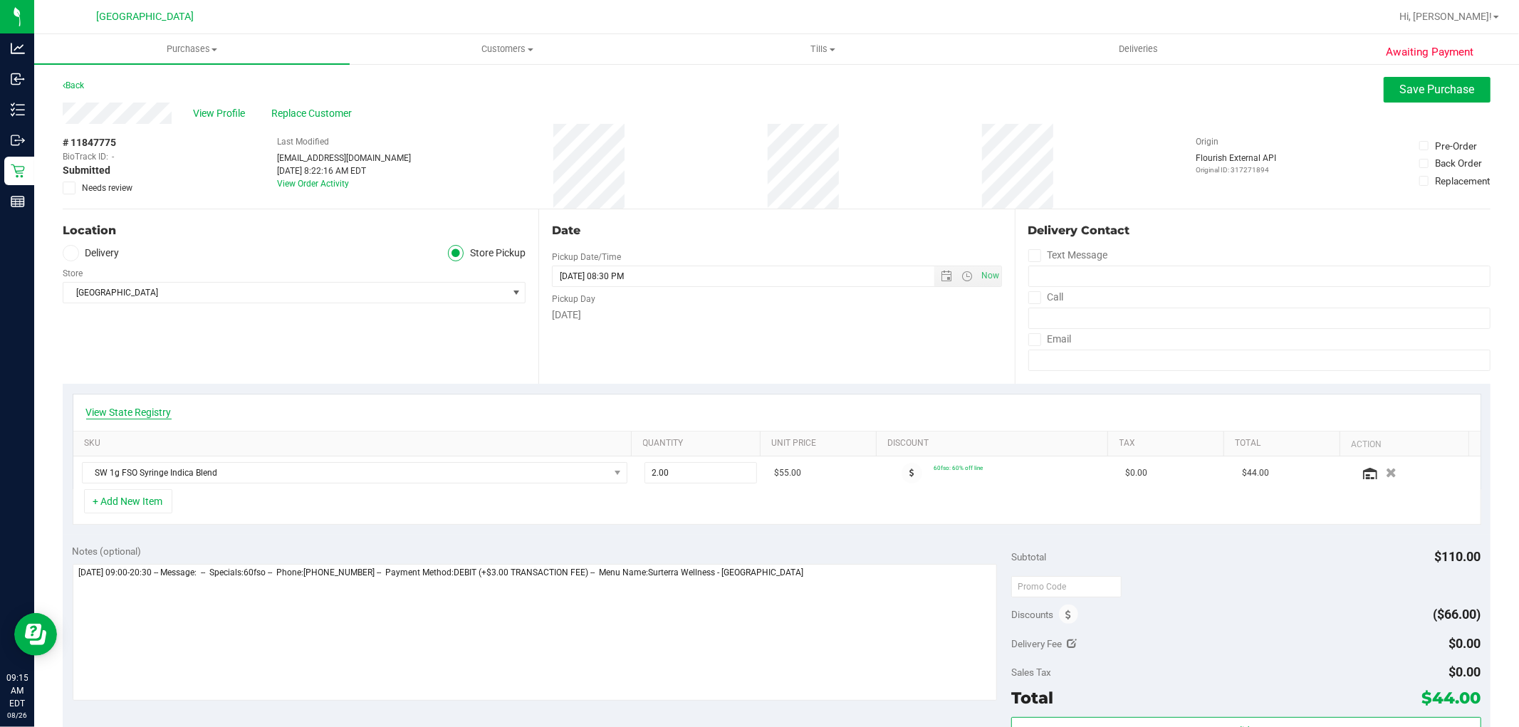
click at [162, 414] on link "View State Registry" at bounding box center [128, 412] width 85 height 14
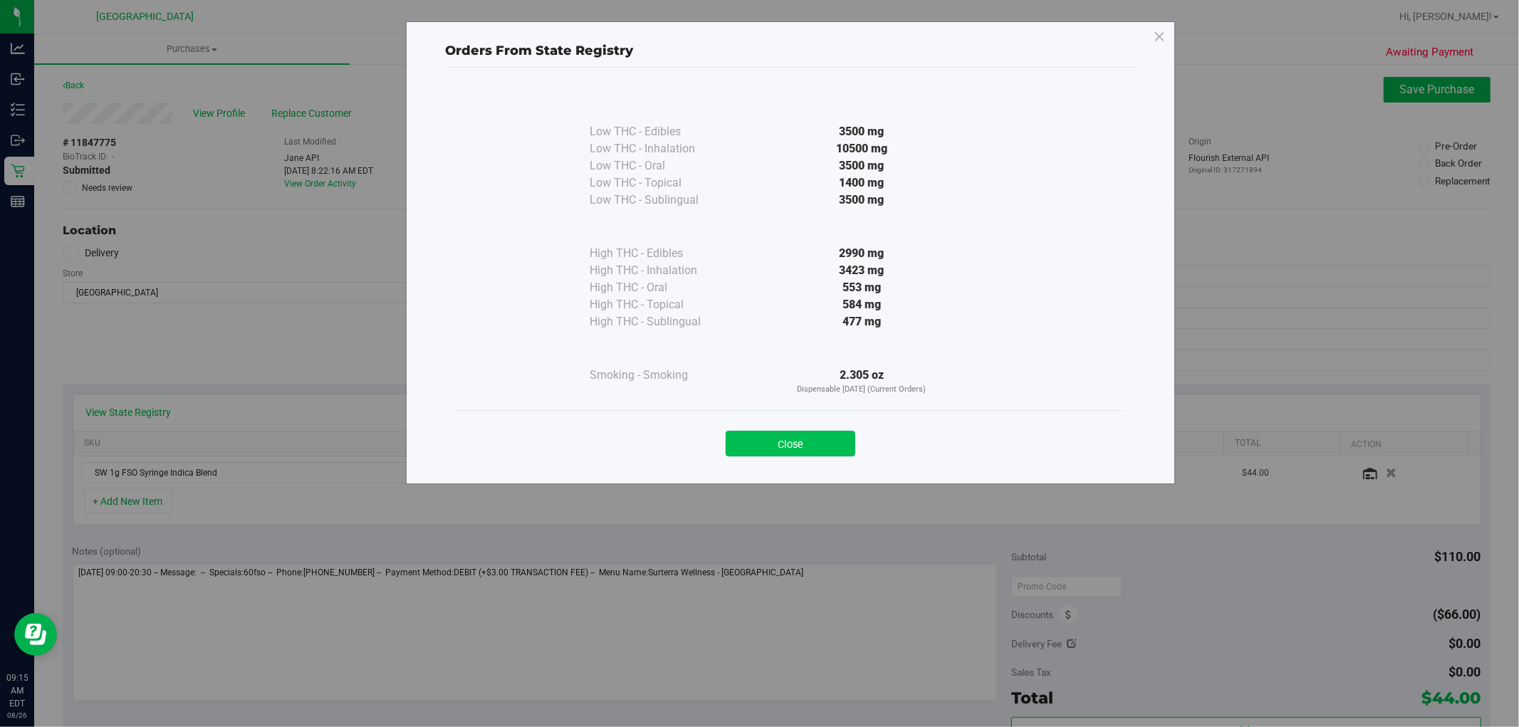
click at [813, 449] on button "Close" at bounding box center [791, 444] width 130 height 26
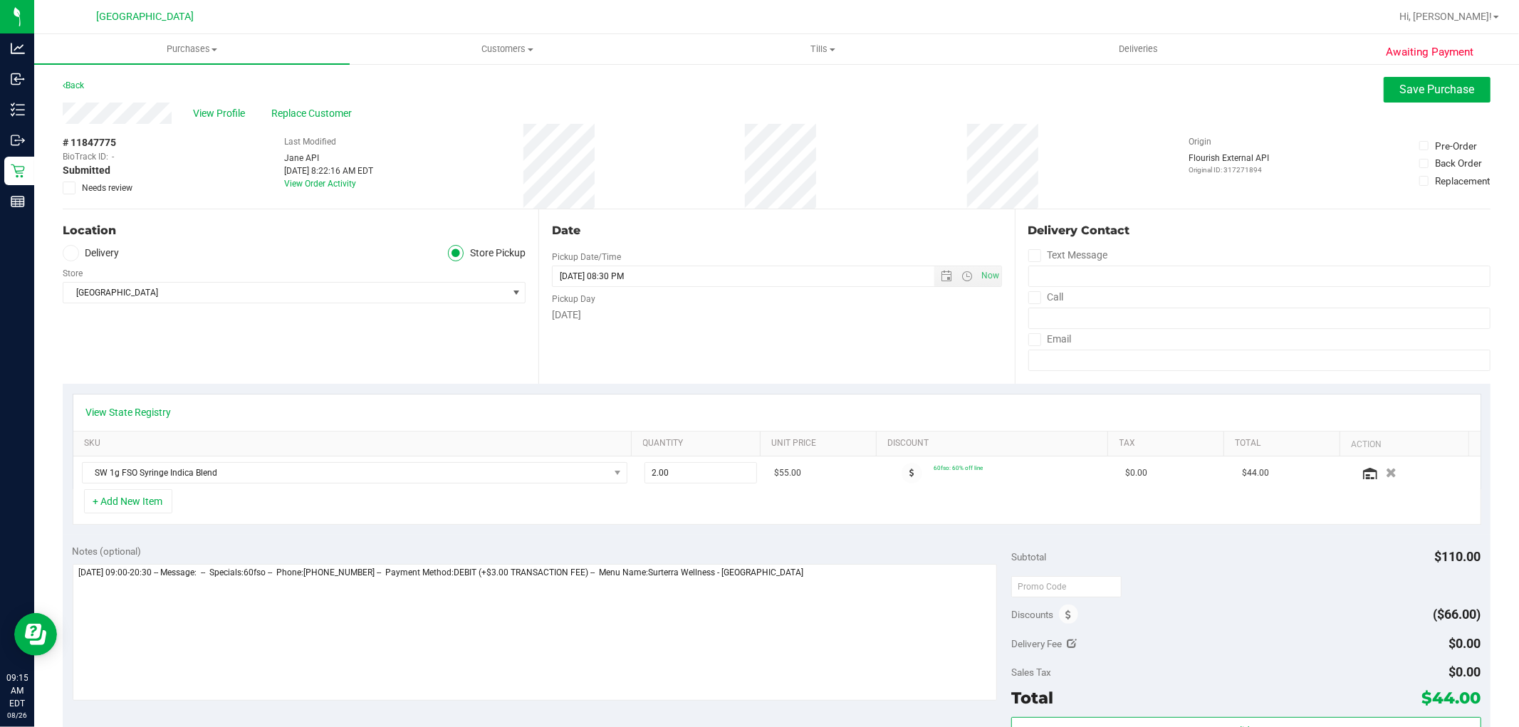
click at [76, 183] on label "Needs review" at bounding box center [98, 188] width 71 height 13
click at [0, 0] on input "Needs review" at bounding box center [0, 0] width 0 height 0
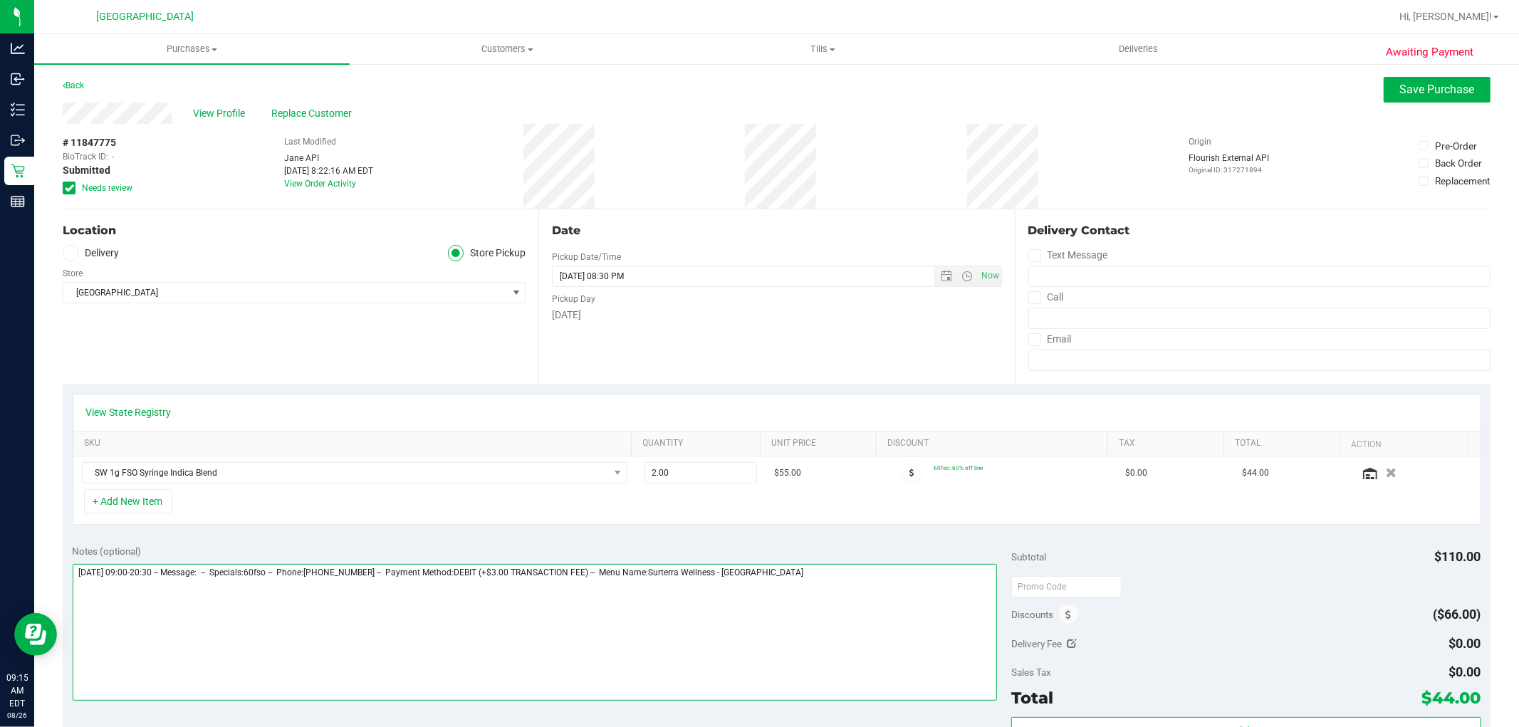
click at [823, 620] on textarea at bounding box center [535, 632] width 925 height 137
type textarea "[DATE] 09:00-20:30 -- Message: -- Specials:60fso -- Phone:[PHONE_NUMBER] -- Pay…"
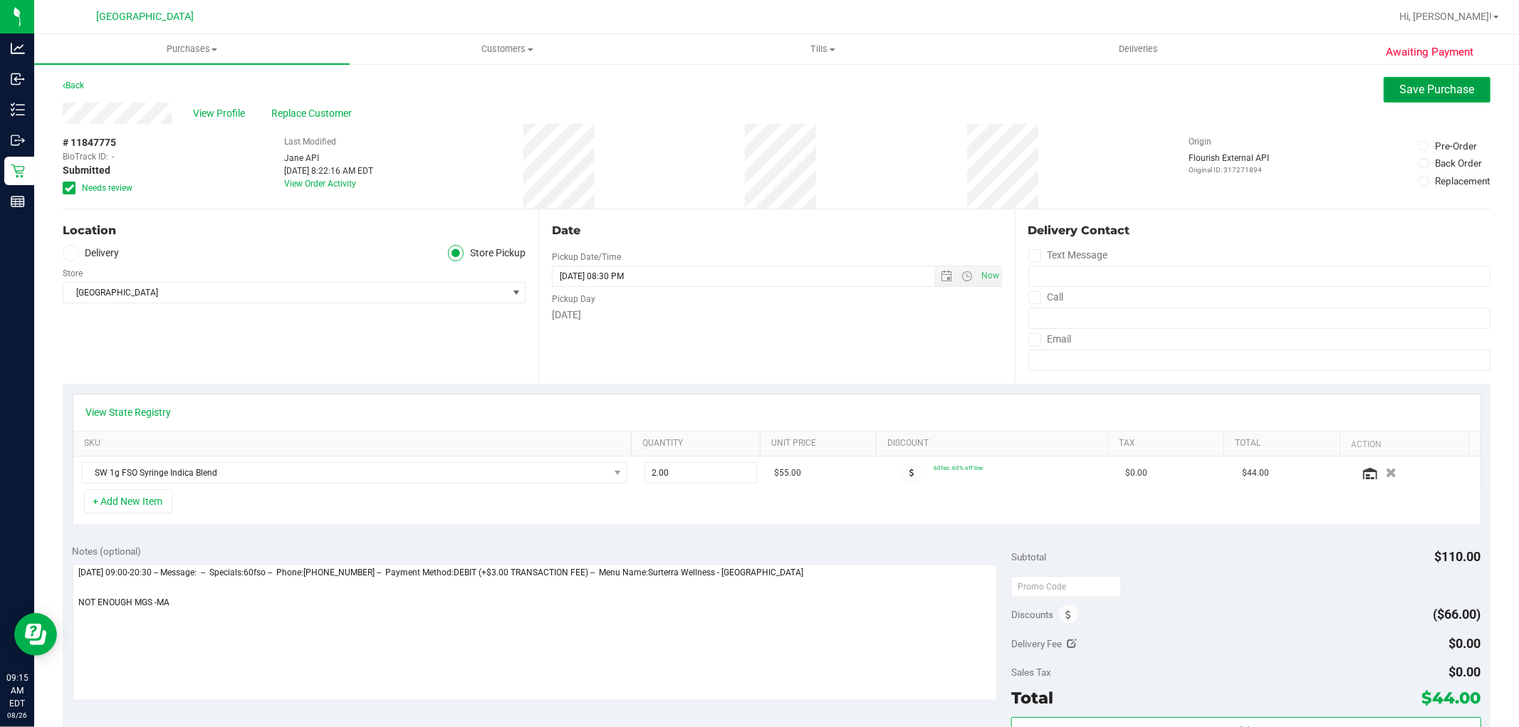
click at [1406, 96] on button "Save Purchase" at bounding box center [1437, 90] width 107 height 26
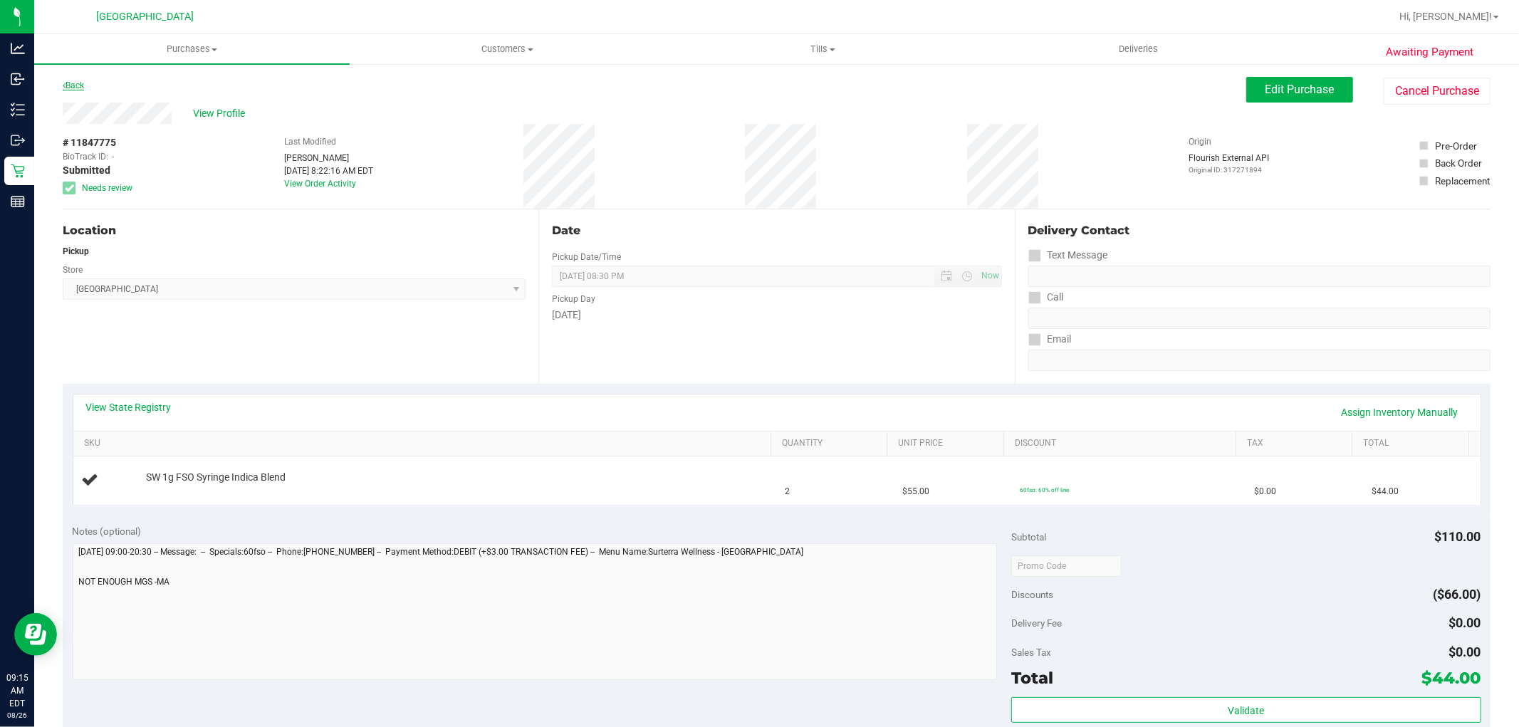
click at [83, 88] on link "Back" at bounding box center [73, 85] width 21 height 10
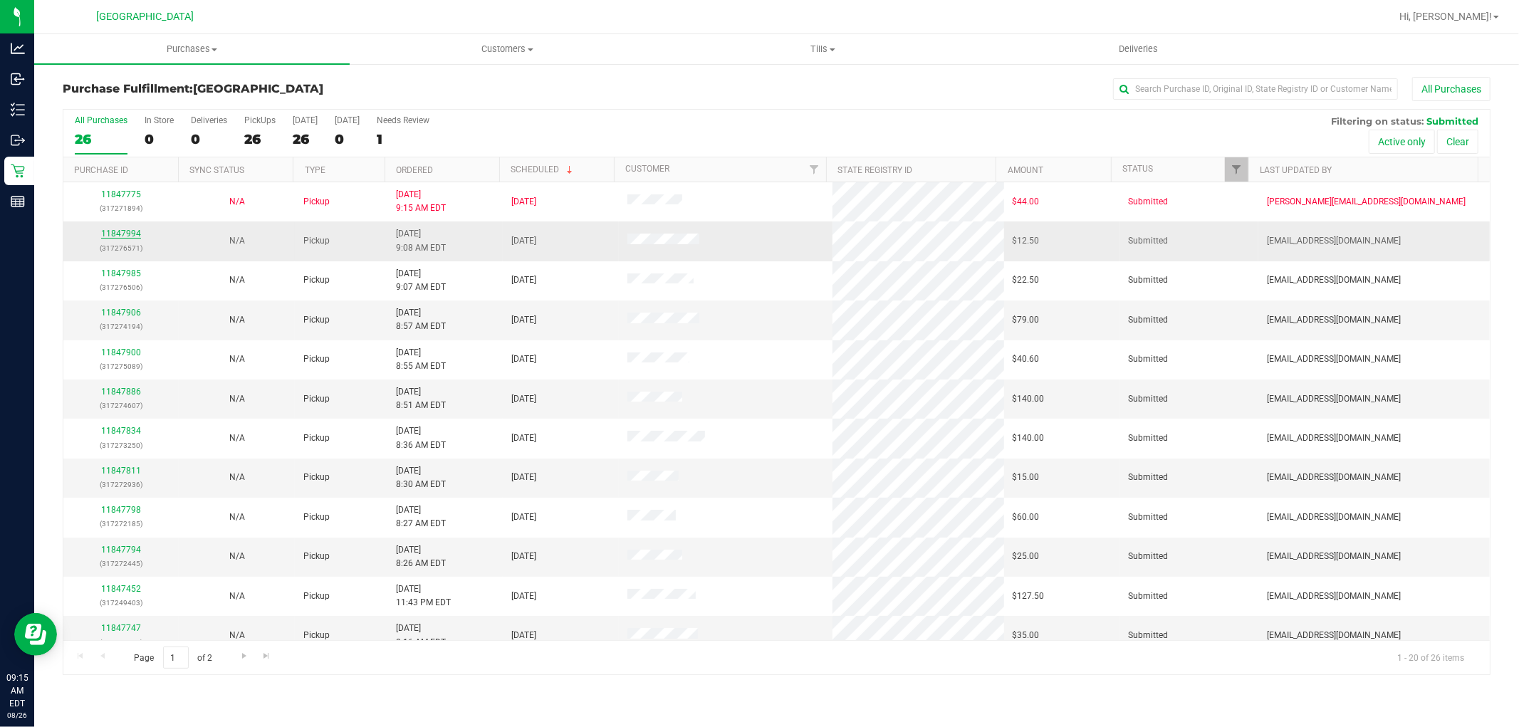
click at [134, 234] on link "11847994" at bounding box center [121, 234] width 40 height 10
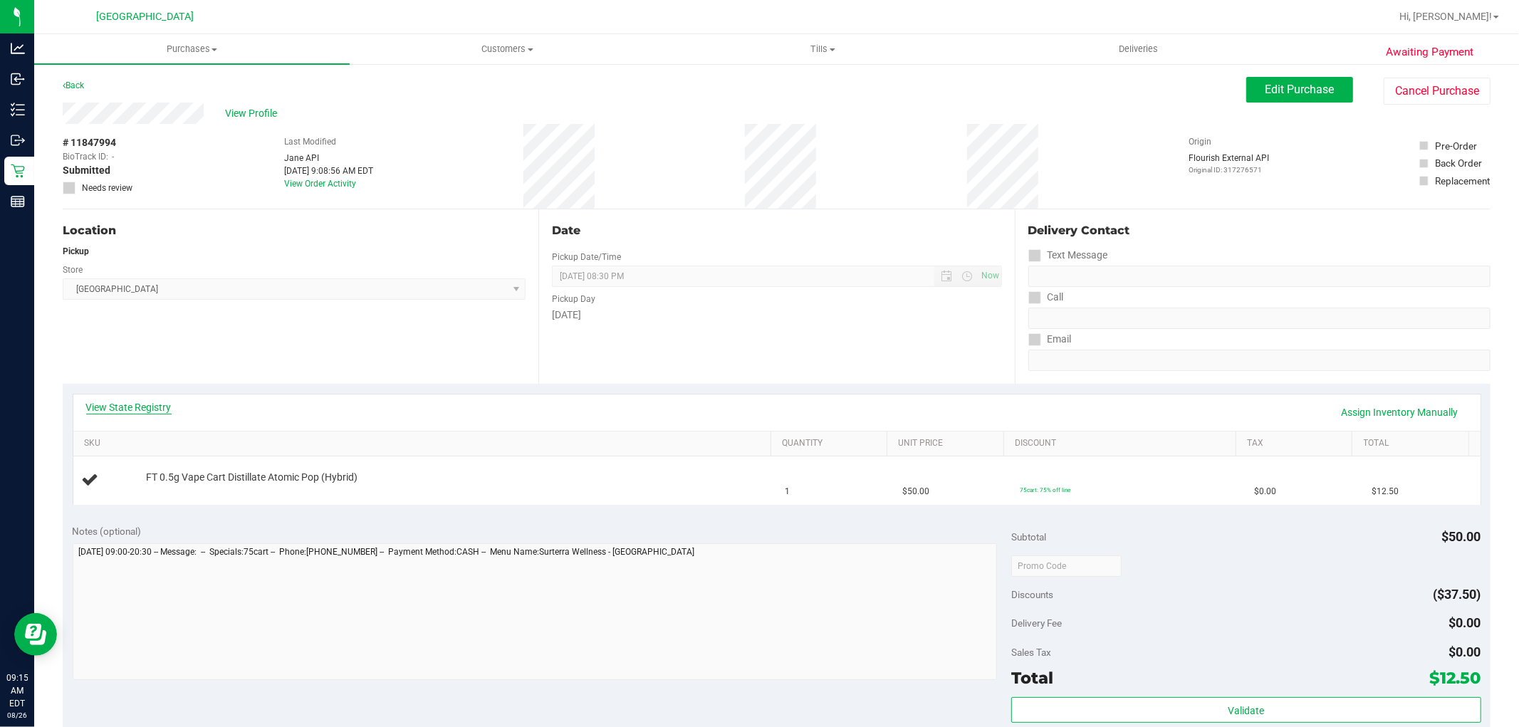
click at [154, 407] on link "View State Registry" at bounding box center [128, 407] width 85 height 14
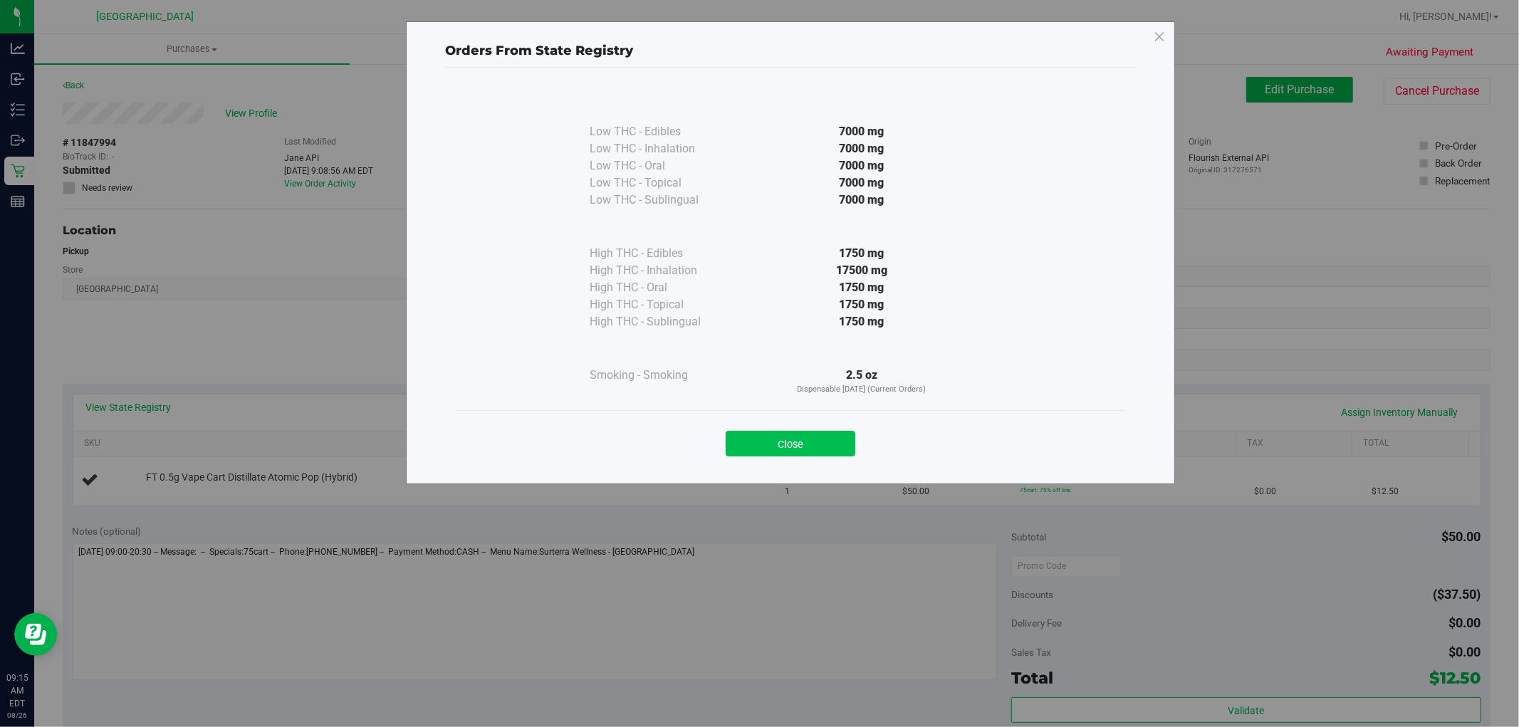
click at [822, 442] on button "Close" at bounding box center [791, 444] width 130 height 26
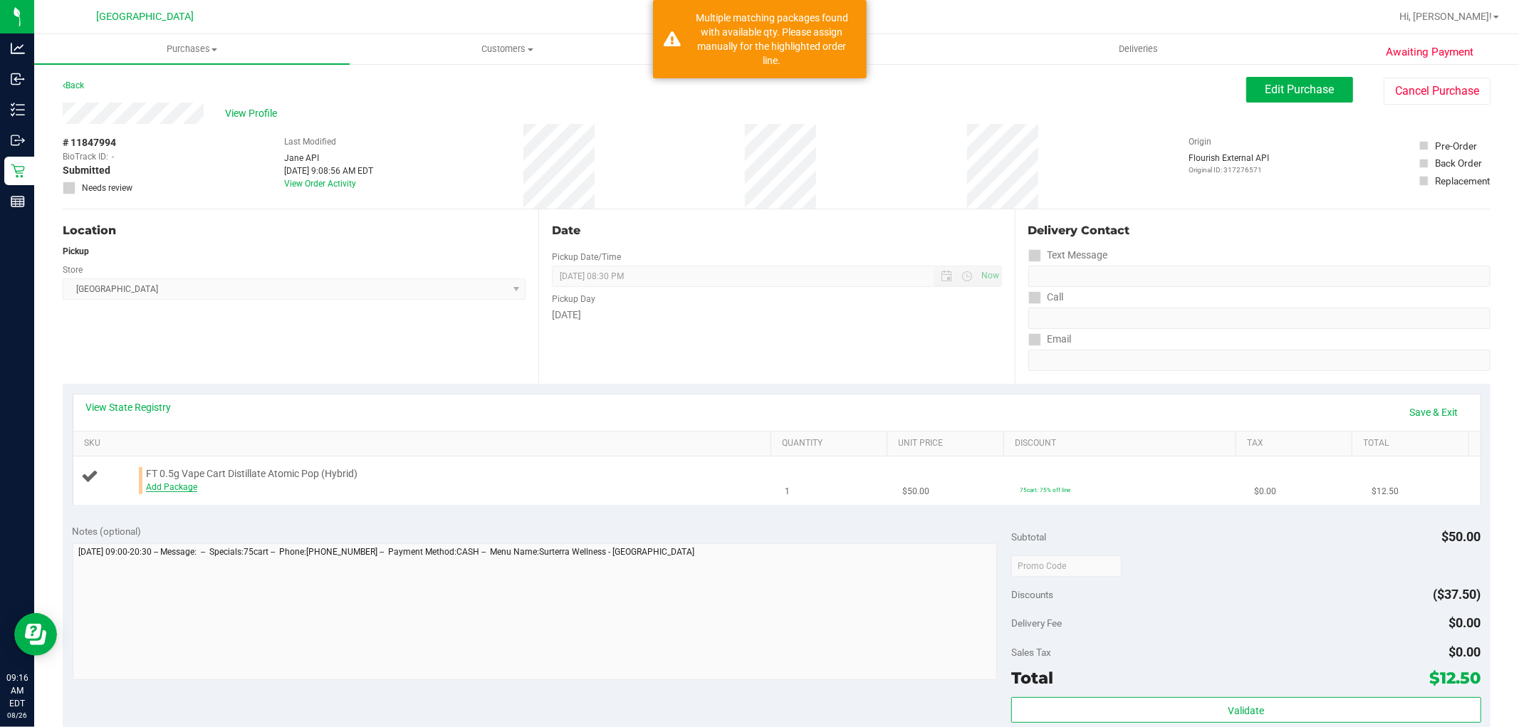
click at [173, 488] on link "Add Package" at bounding box center [171, 487] width 51 height 10
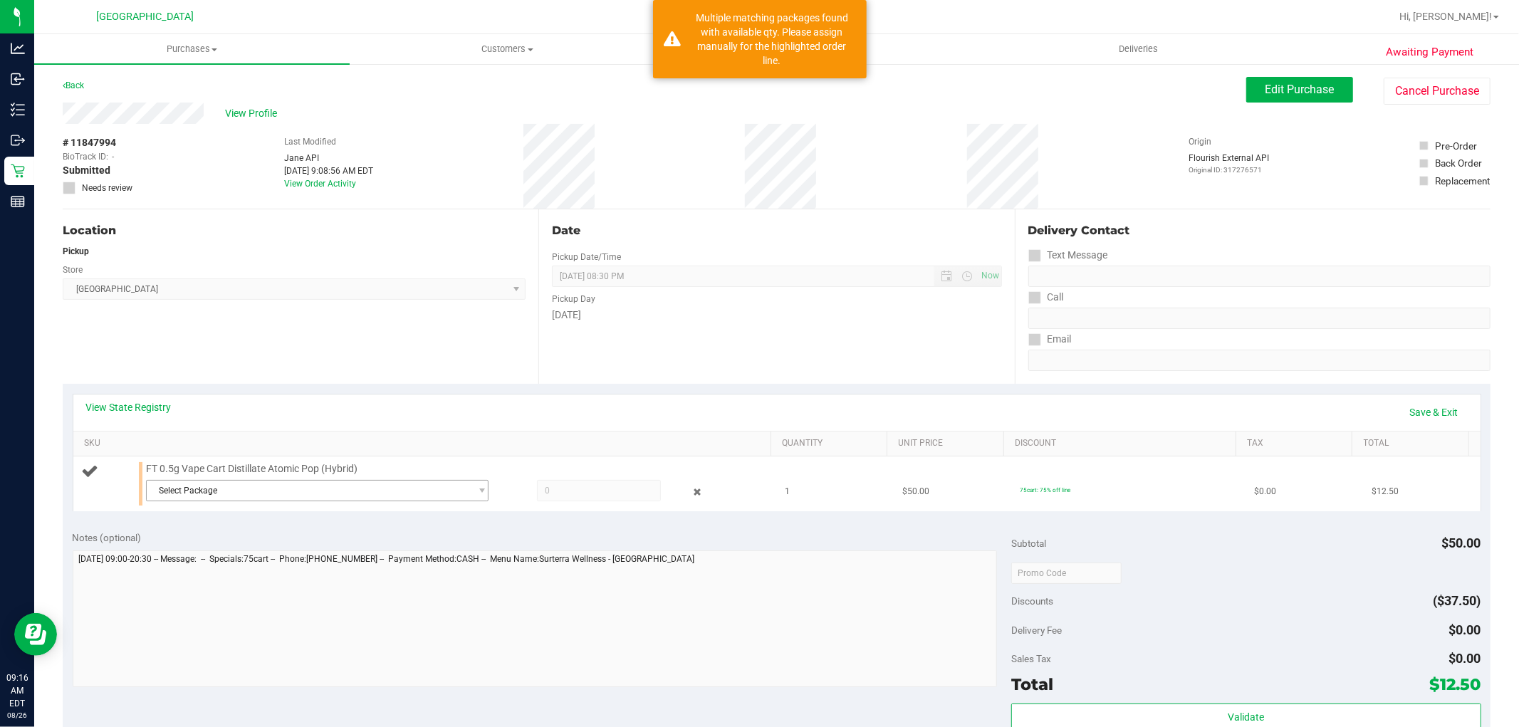
click at [315, 496] on span "Select Package" at bounding box center [308, 491] width 323 height 20
click at [309, 550] on span "( JUL25ATM01B-0714 | orig: FLSRWGM-20250721-2162 )" at bounding box center [345, 549] width 219 height 10
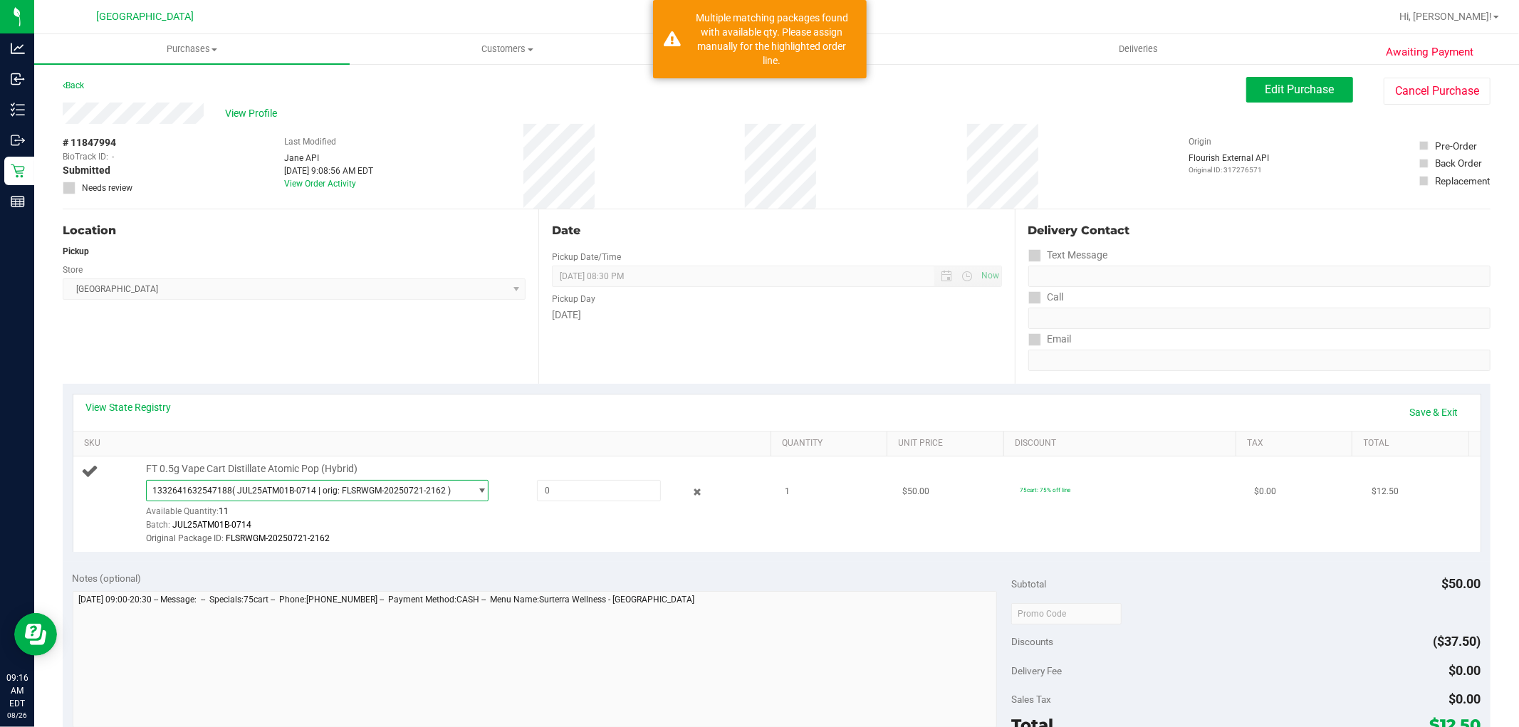
click at [378, 490] on span "( JUL25ATM01B-0714 | orig: FLSRWGM-20250721-2162 )" at bounding box center [341, 491] width 219 height 10
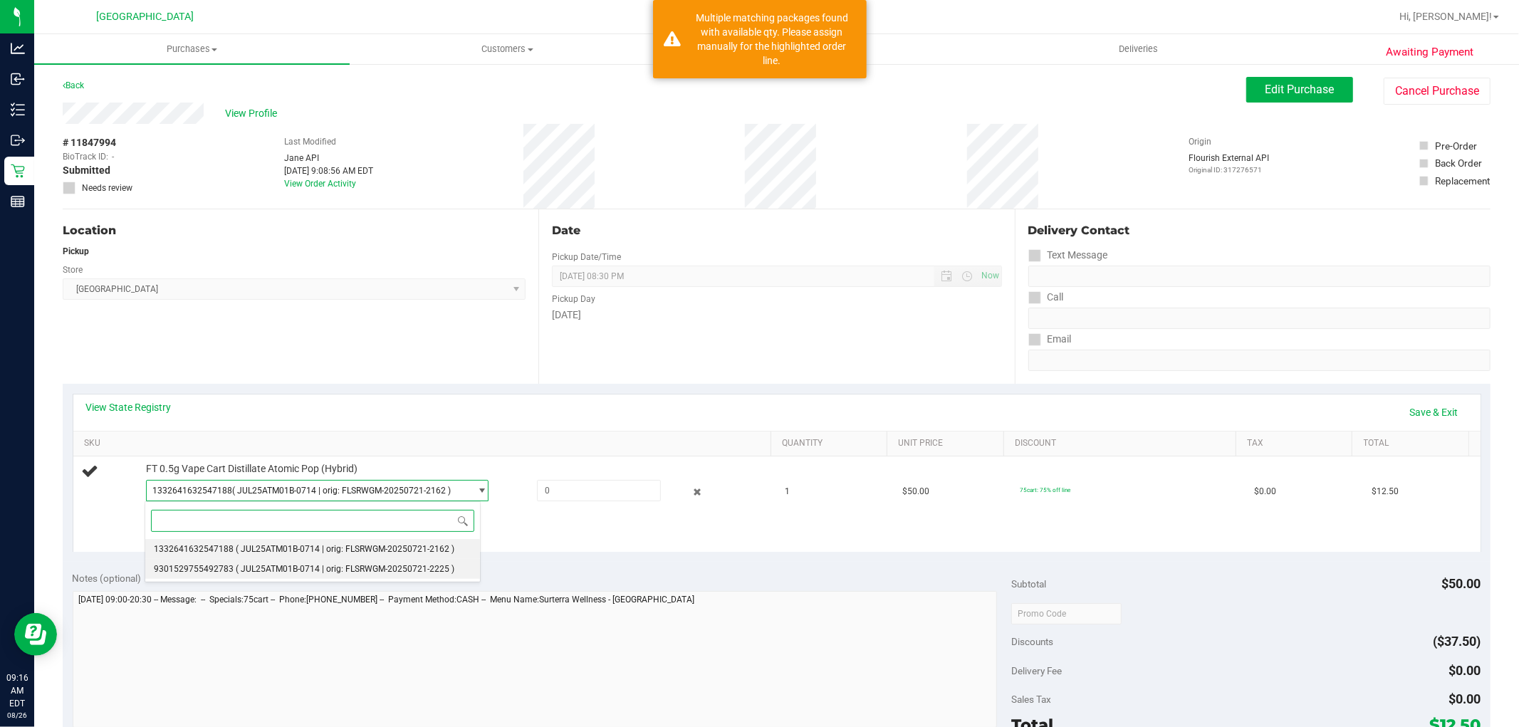
click at [343, 570] on span "( JUL25ATM01B-0714 | orig: FLSRWGM-20250721-2225 )" at bounding box center [345, 569] width 219 height 10
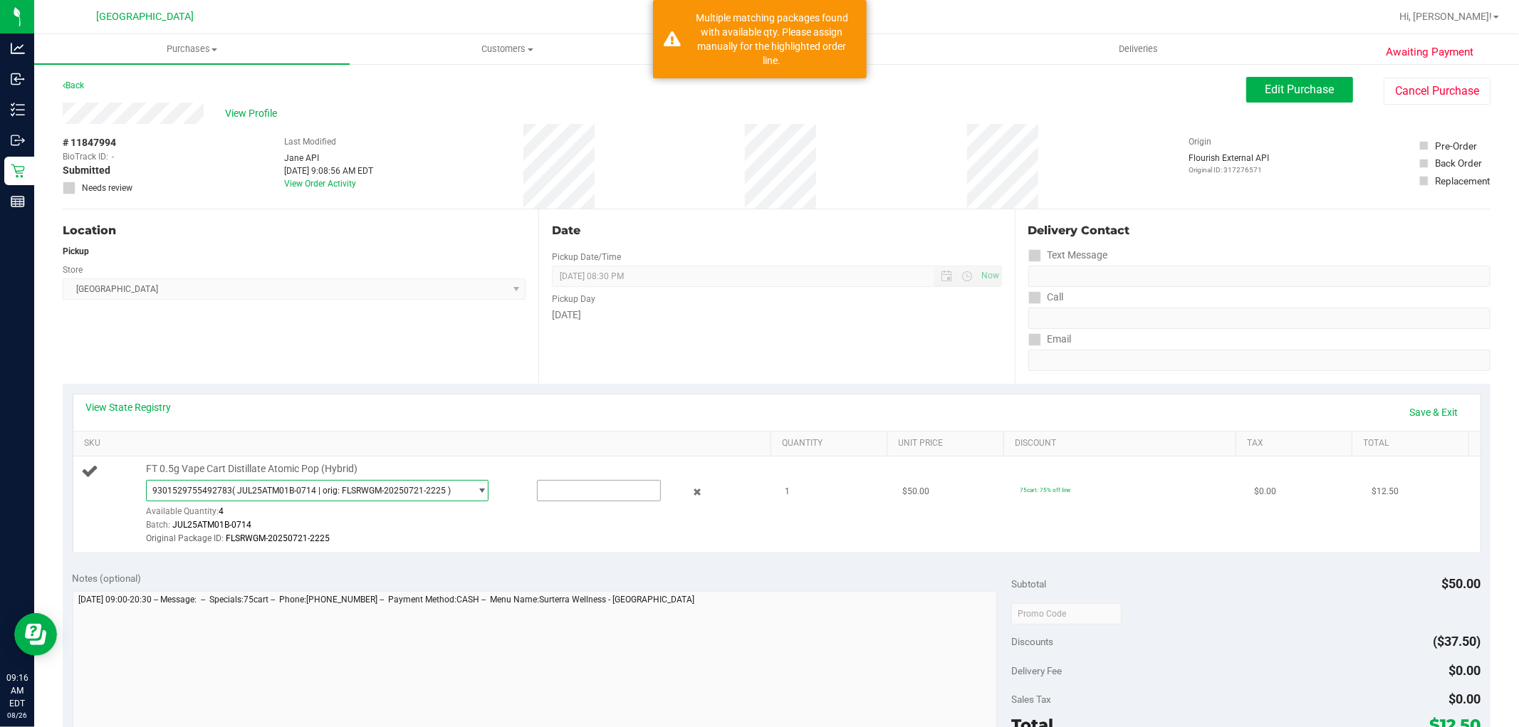
click at [604, 489] on input "text" at bounding box center [599, 491] width 123 height 20
type input "1"
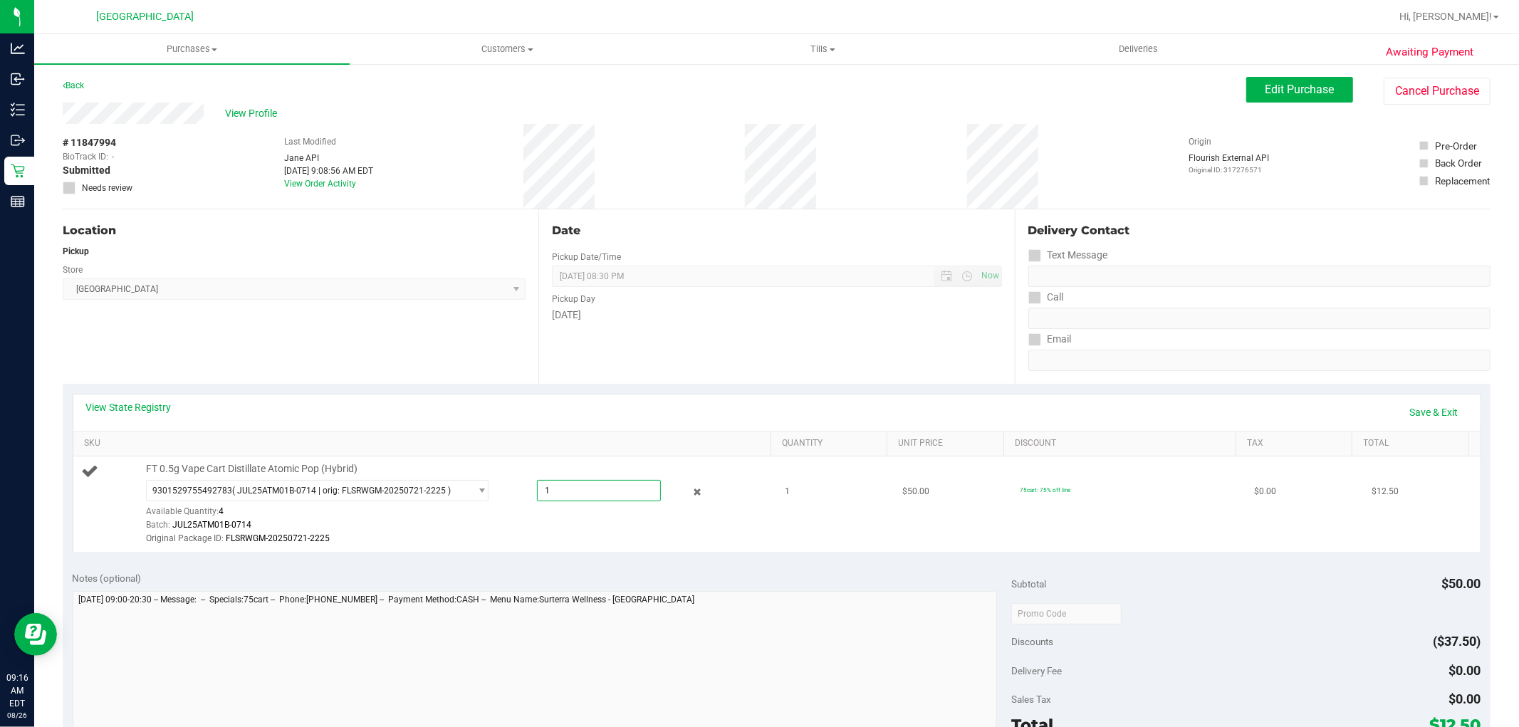
click at [806, 542] on td "1" at bounding box center [836, 504] width 118 height 95
type input "1.0000"
click at [1413, 417] on link "Save & Exit" at bounding box center [1434, 412] width 67 height 24
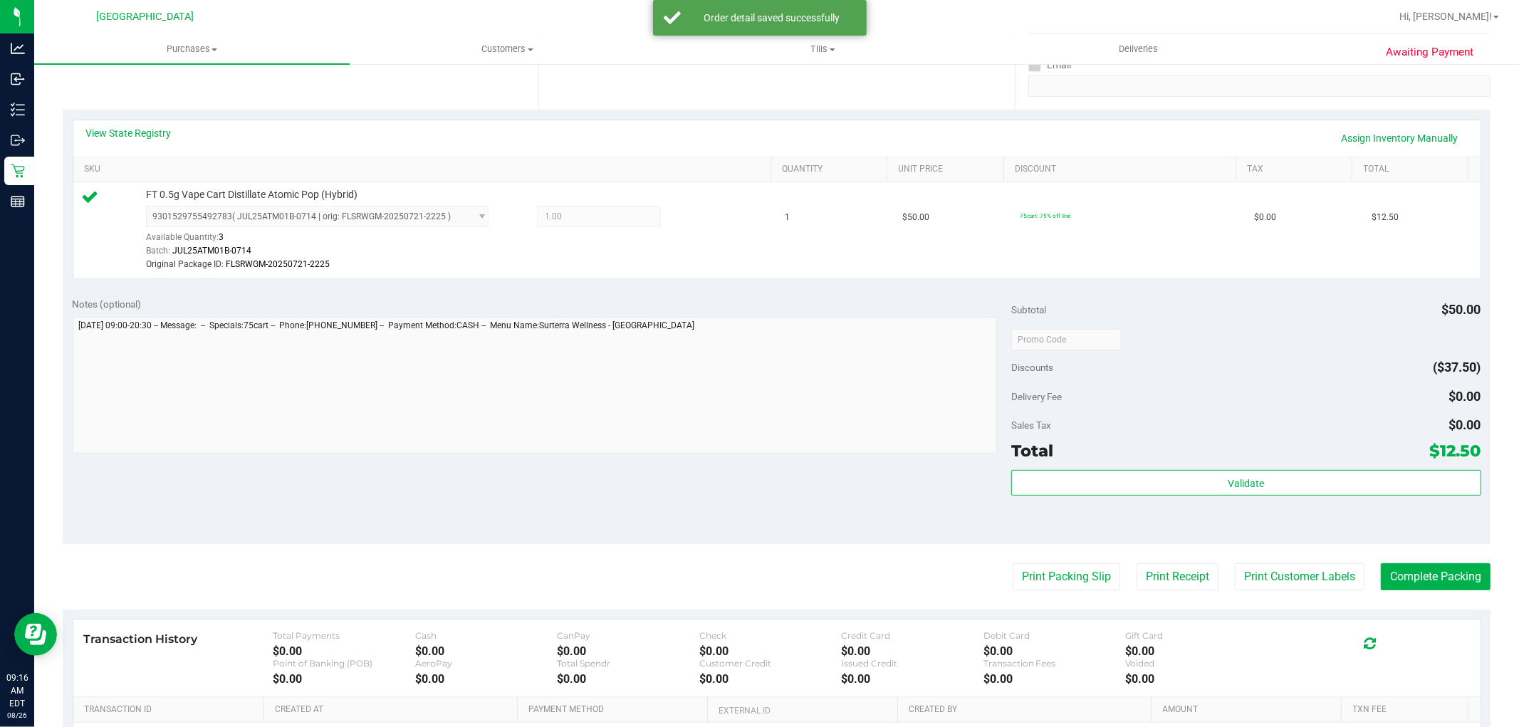
scroll to position [274, 0]
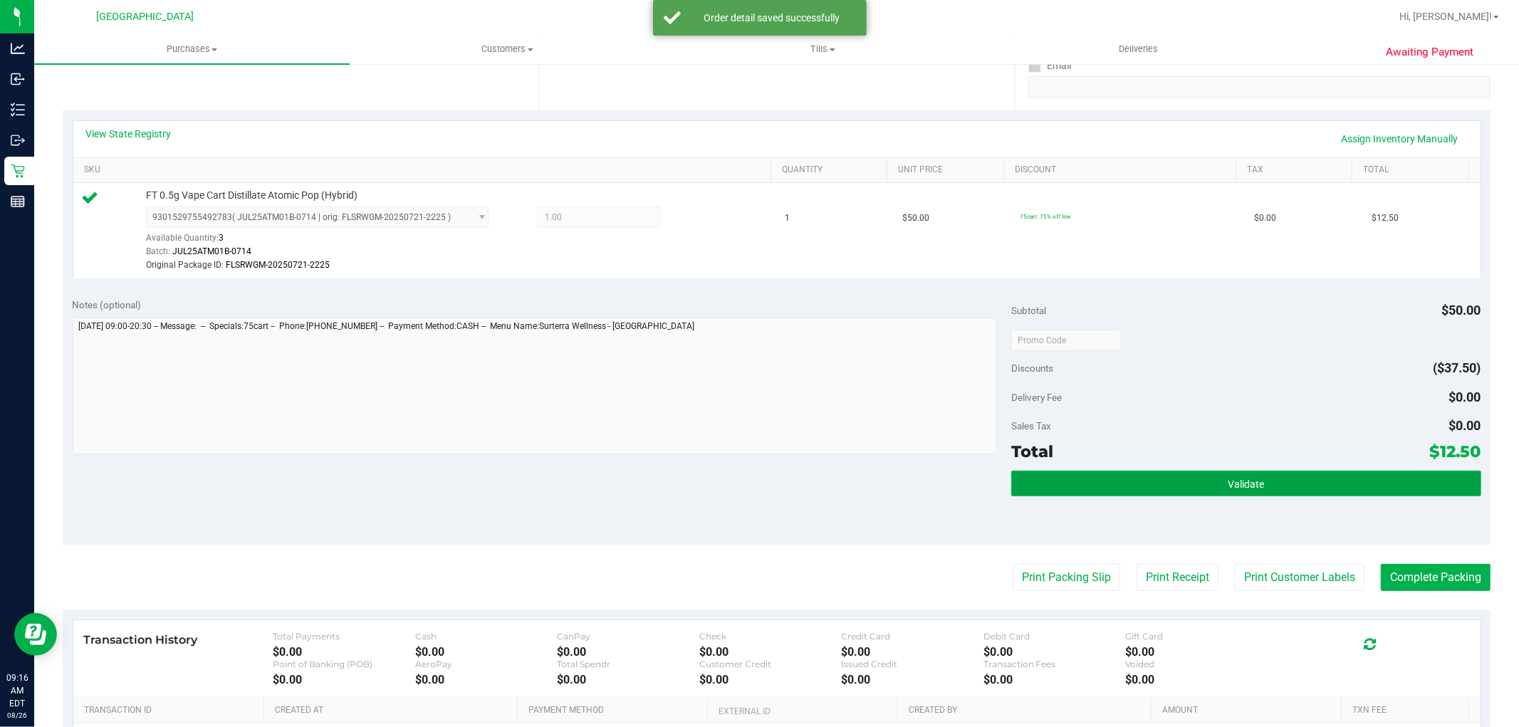
click at [1276, 474] on button "Validate" at bounding box center [1245, 484] width 469 height 26
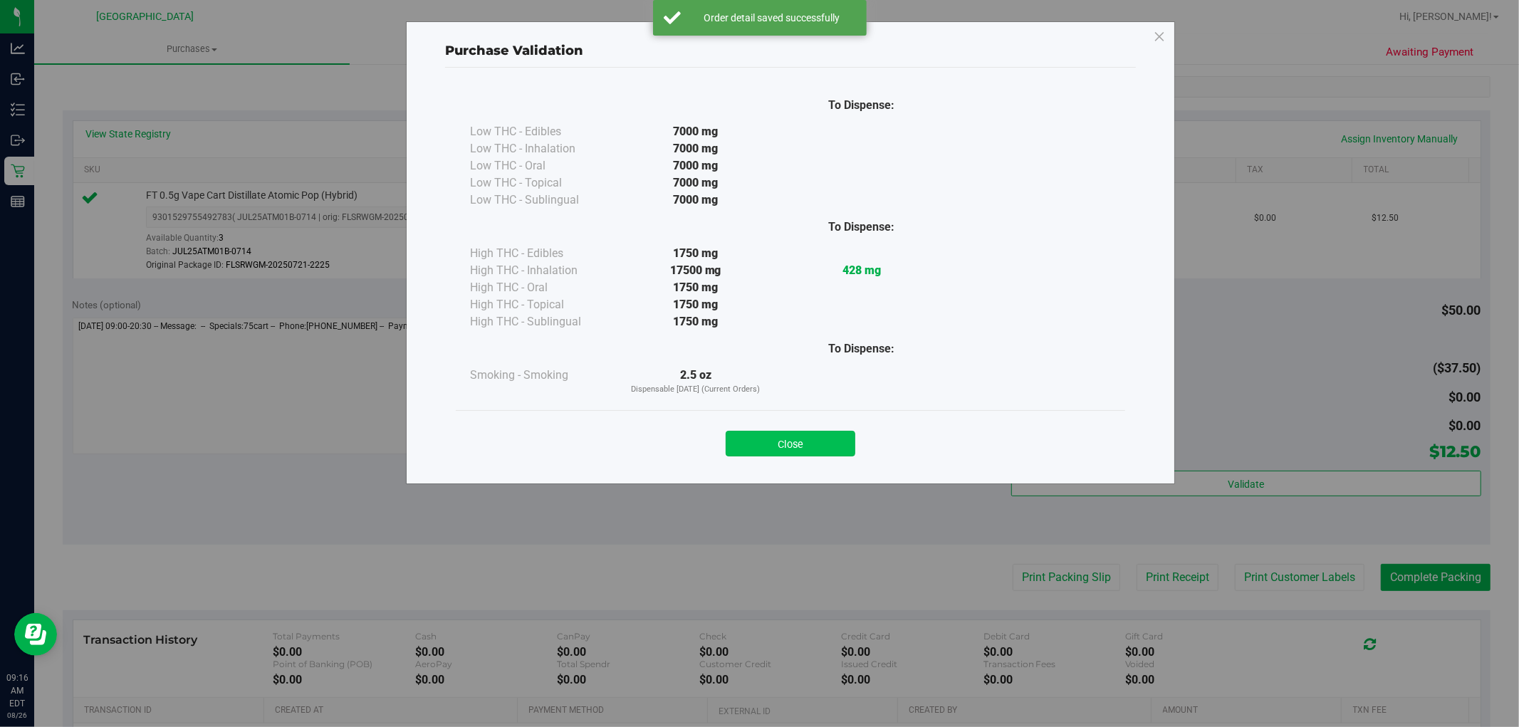
click at [823, 445] on button "Close" at bounding box center [791, 444] width 130 height 26
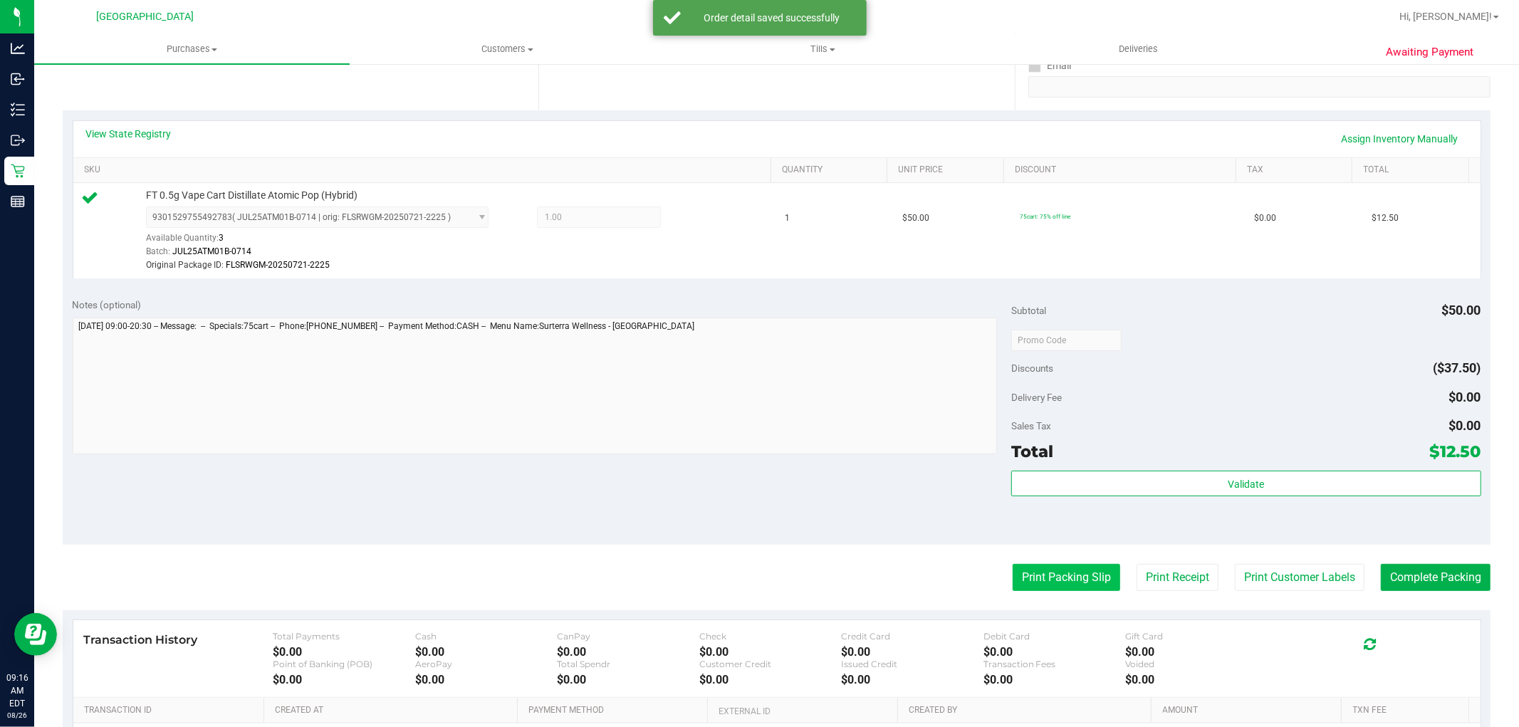
click at [1039, 577] on button "Print Packing Slip" at bounding box center [1067, 577] width 108 height 27
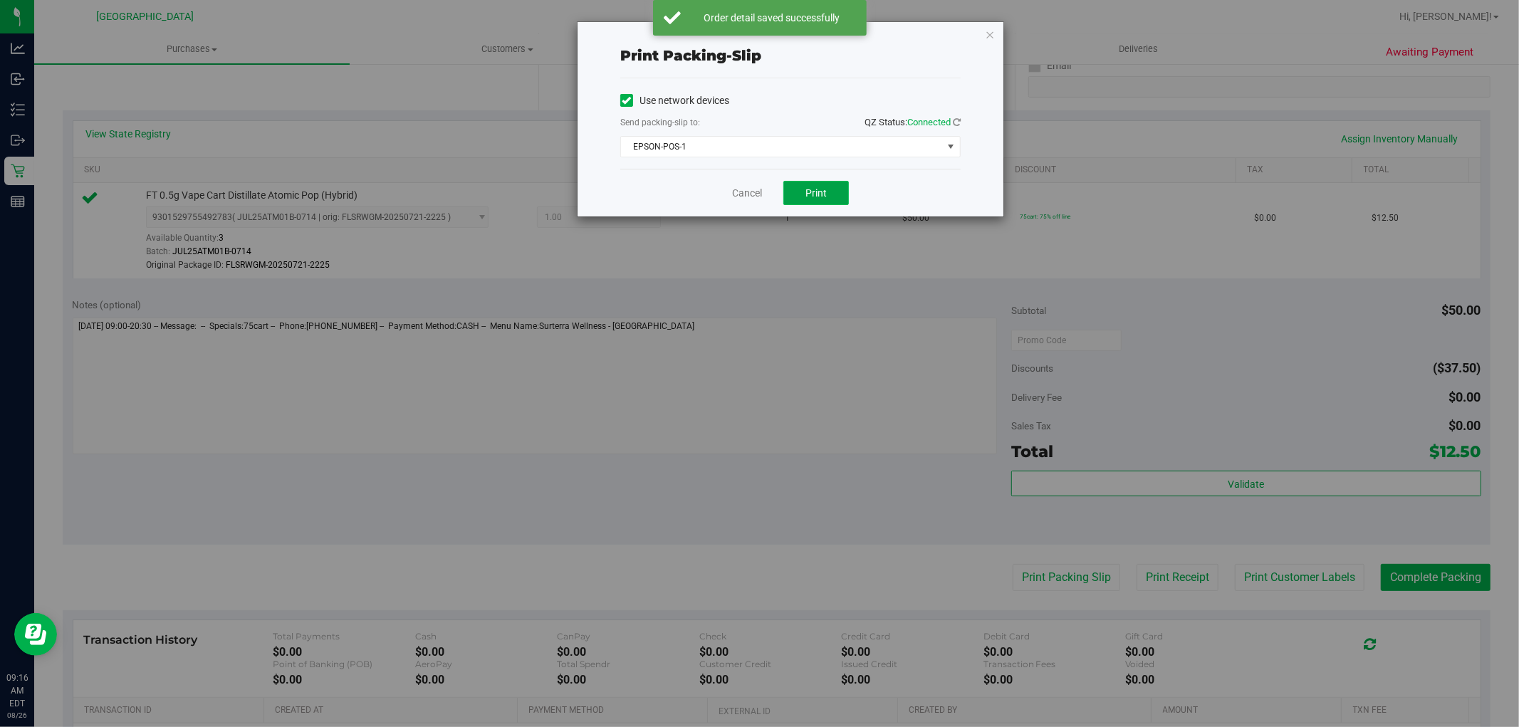
click at [802, 187] on button "Print" at bounding box center [817, 193] width 66 height 24
click at [746, 194] on link "Cancel" at bounding box center [747, 193] width 30 height 15
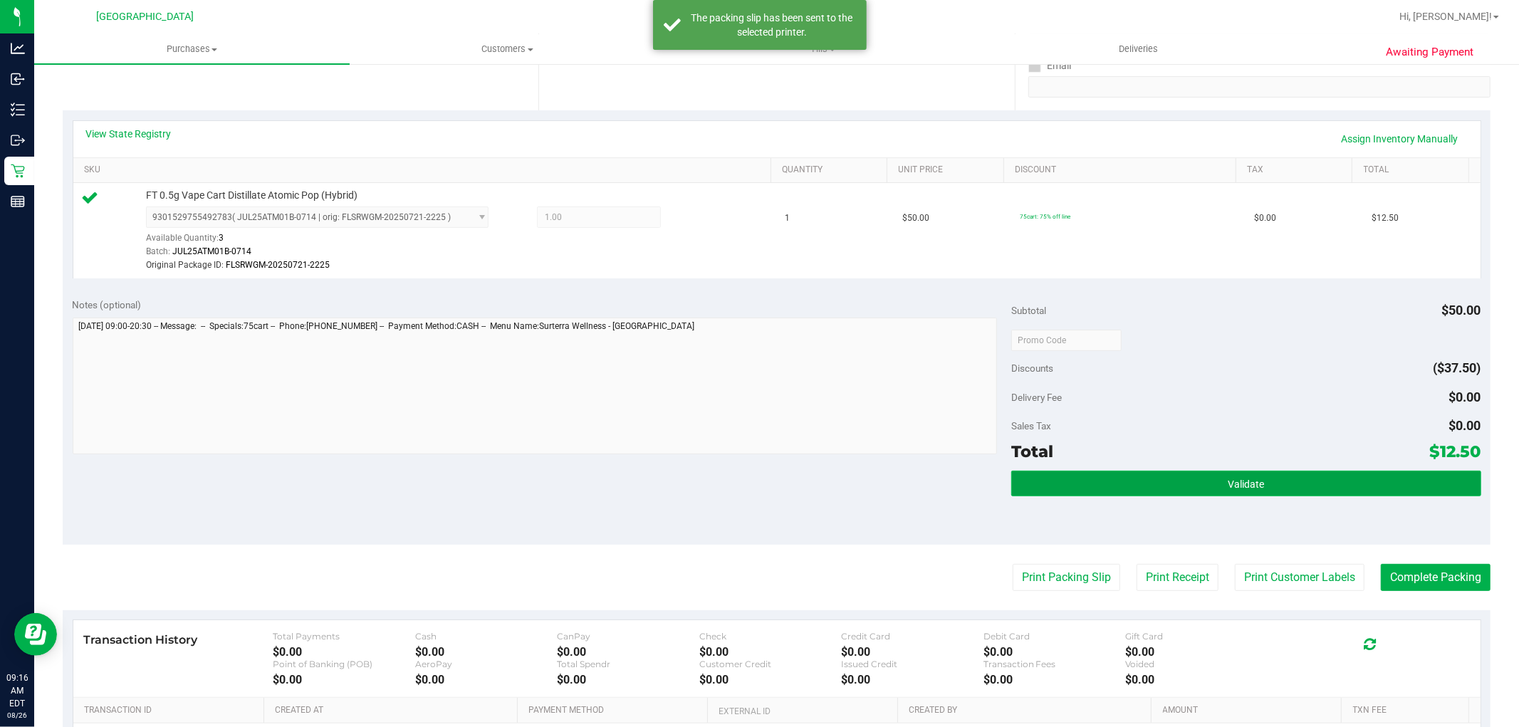
click at [1181, 482] on button "Validate" at bounding box center [1245, 484] width 469 height 26
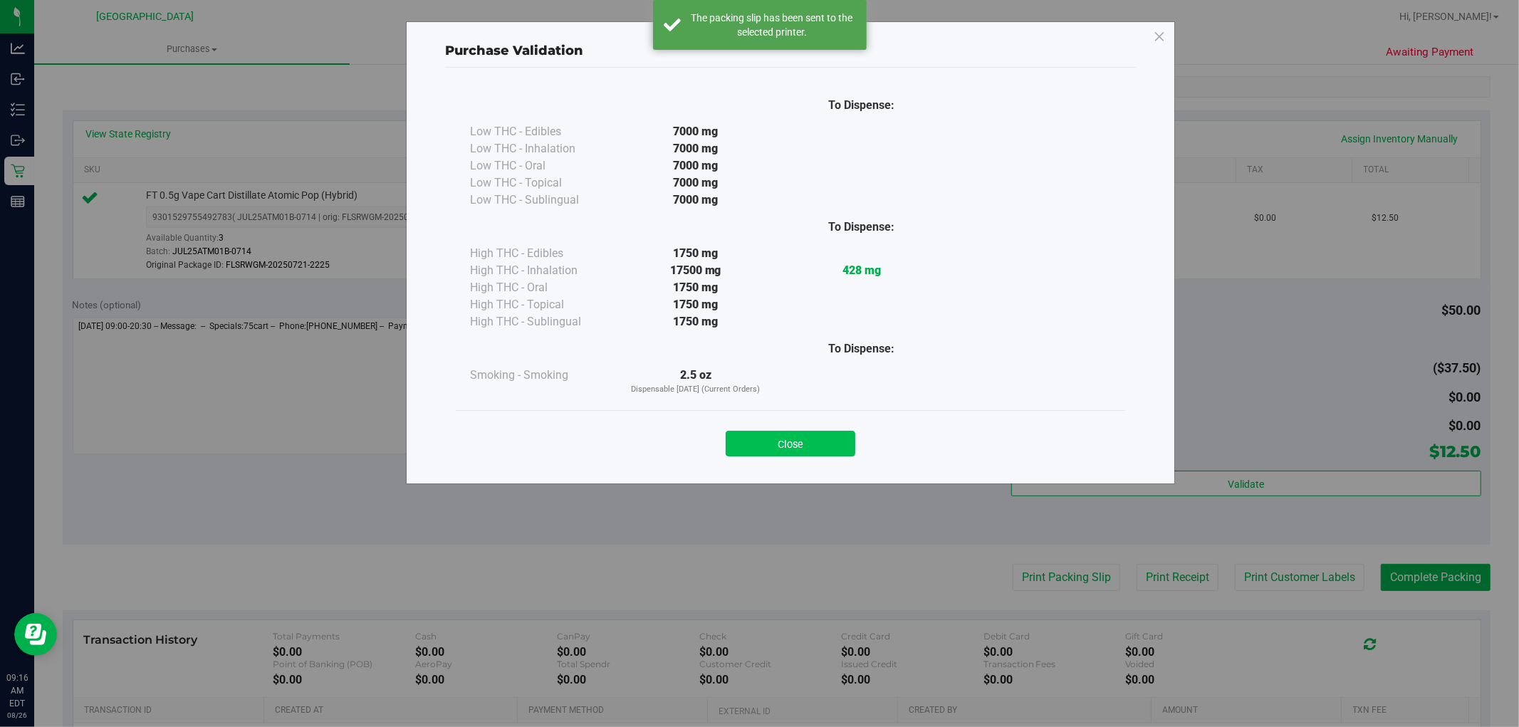
click at [806, 437] on button "Close" at bounding box center [791, 444] width 130 height 26
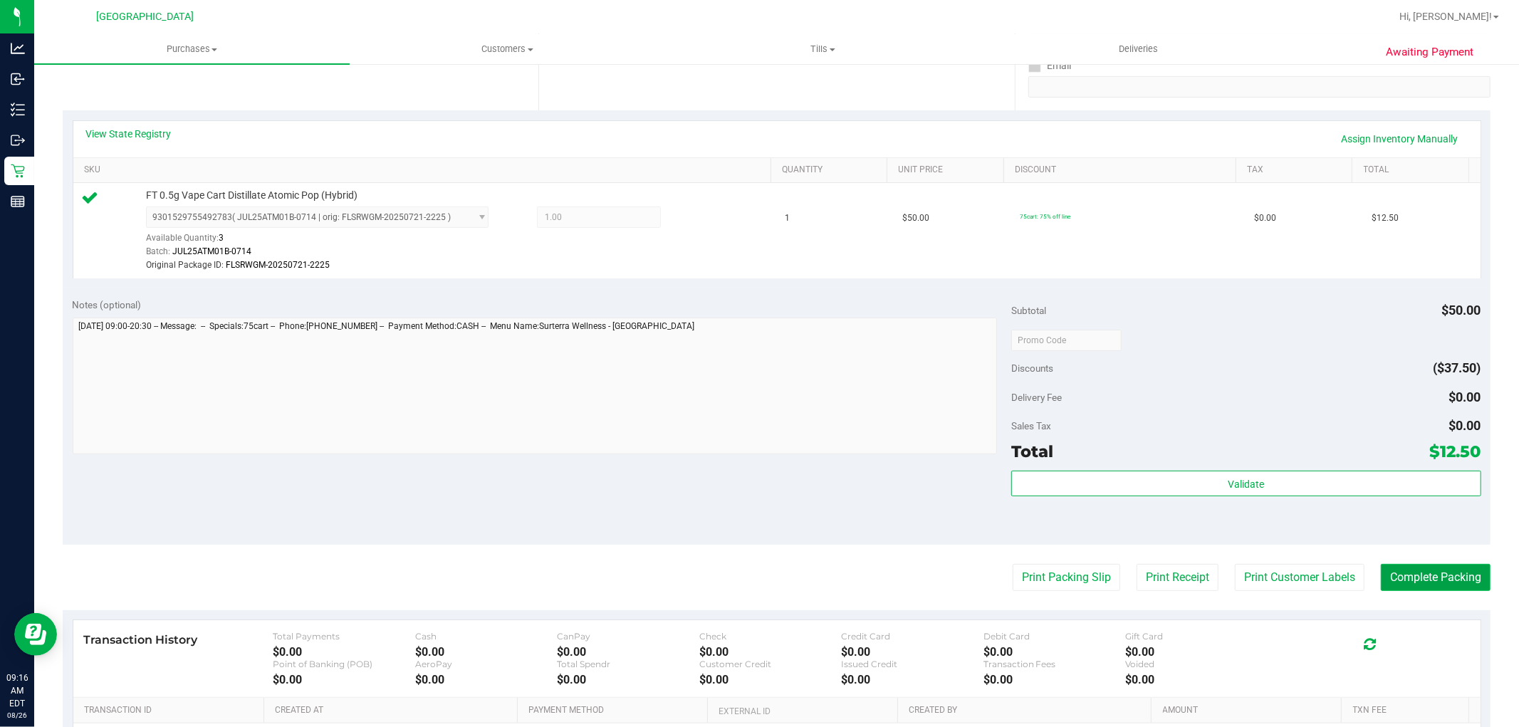
click at [1425, 572] on button "Complete Packing" at bounding box center [1436, 577] width 110 height 27
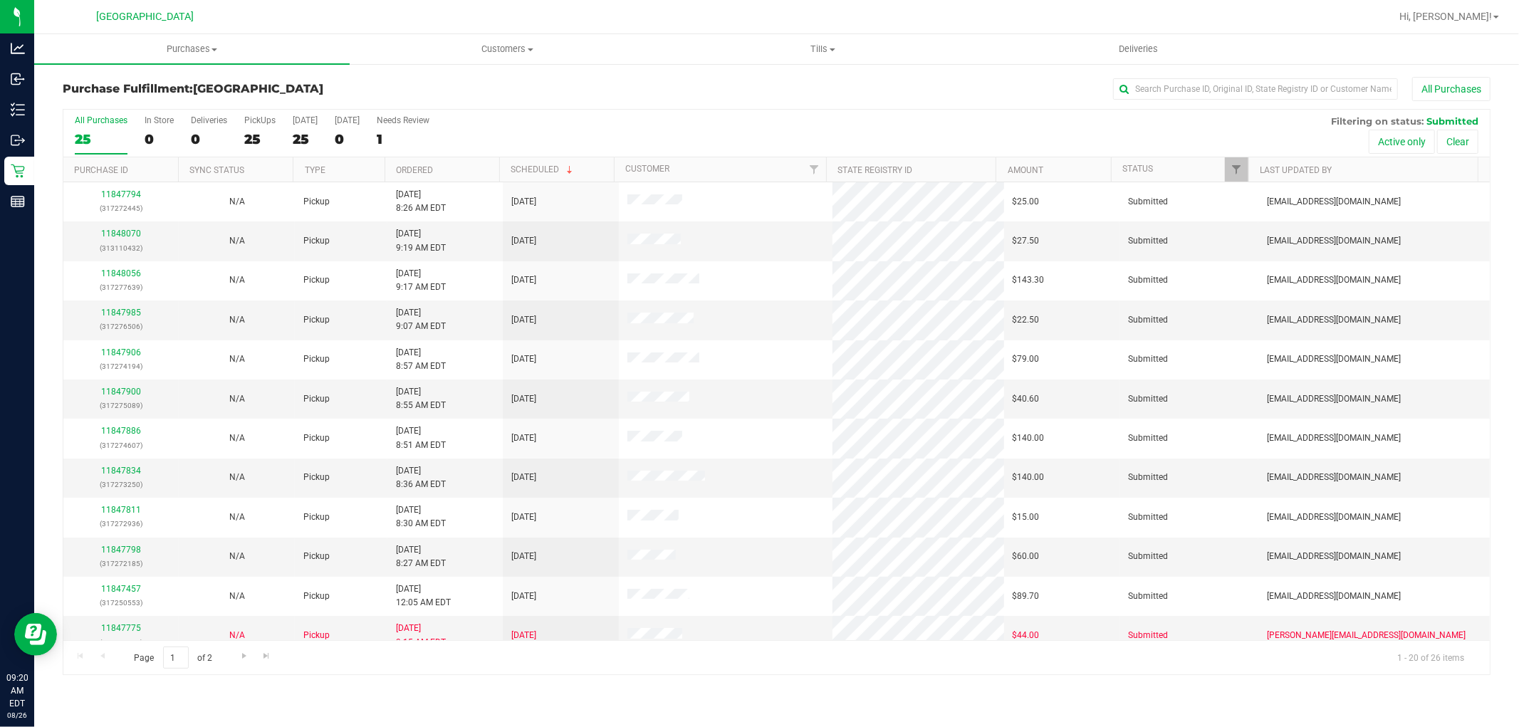
click at [91, 147] on div "25" at bounding box center [101, 139] width 53 height 16
click at [0, 0] on input "All Purchases 25" at bounding box center [0, 0] width 0 height 0
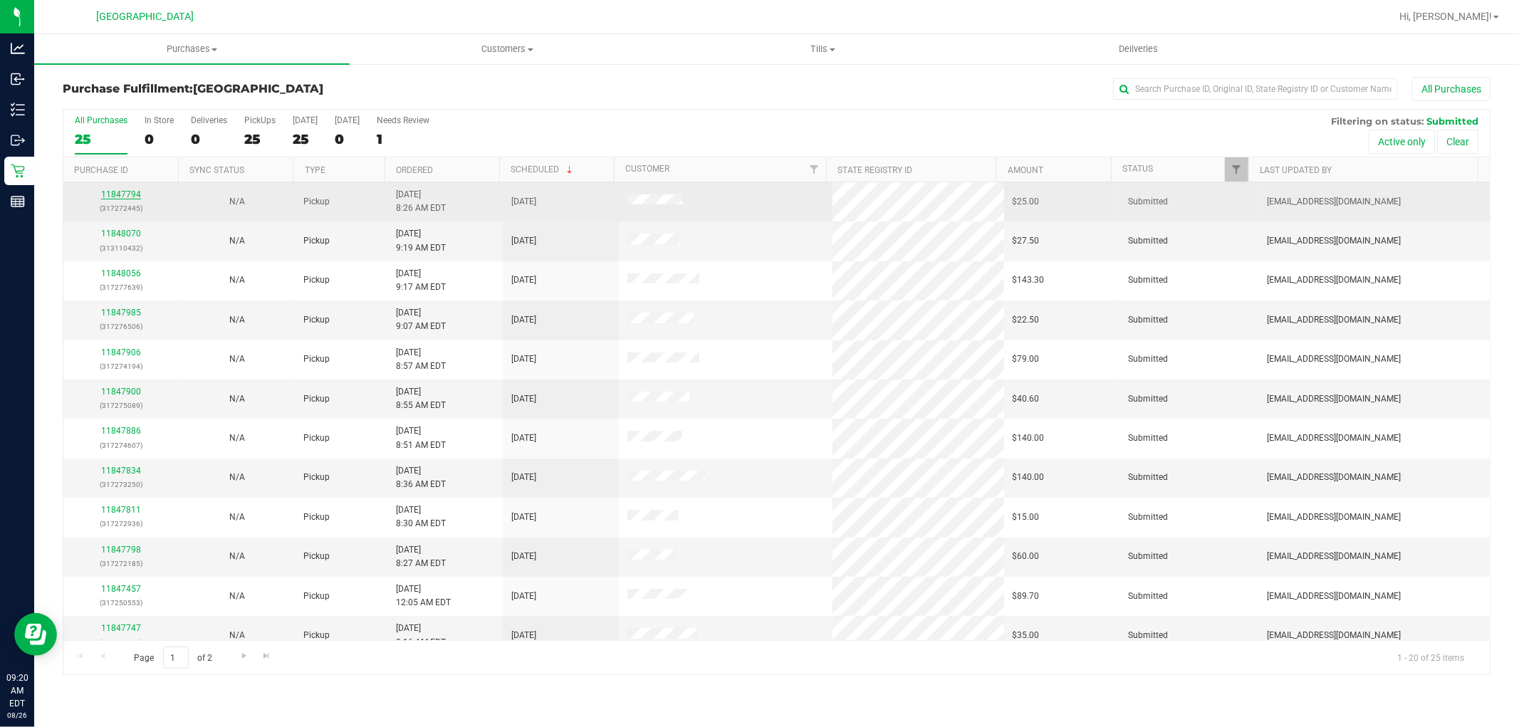
click at [130, 194] on link "11847794" at bounding box center [121, 194] width 40 height 10
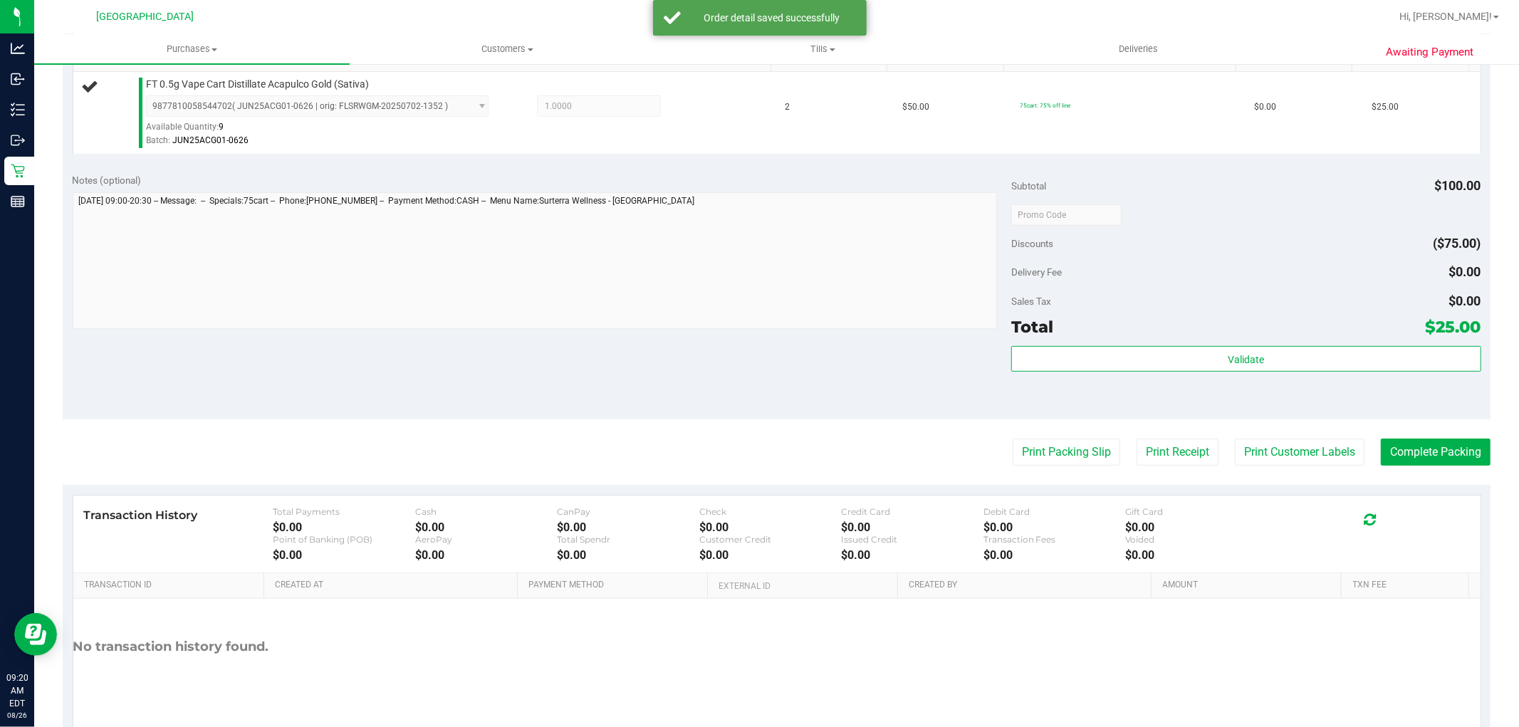
scroll to position [382, 0]
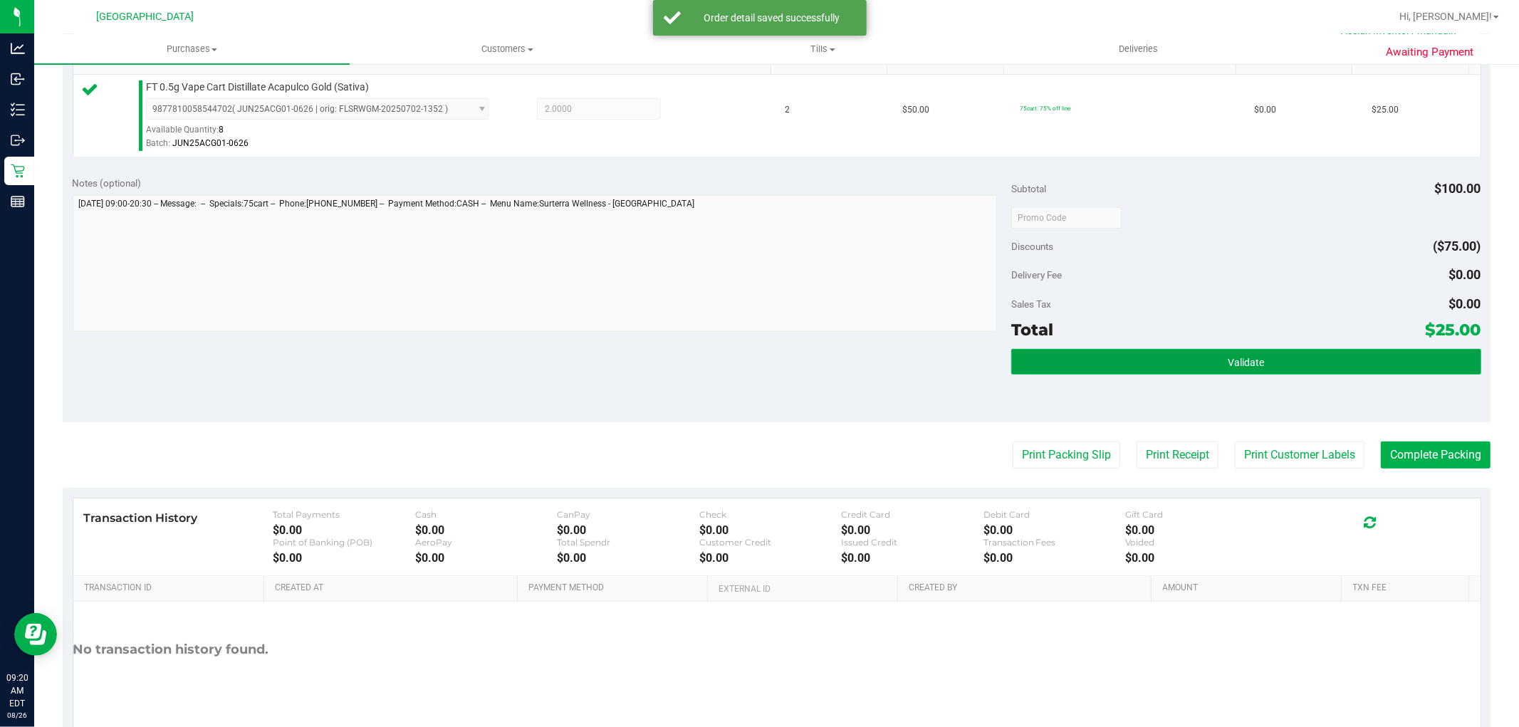
click at [1263, 370] on button "Validate" at bounding box center [1245, 362] width 469 height 26
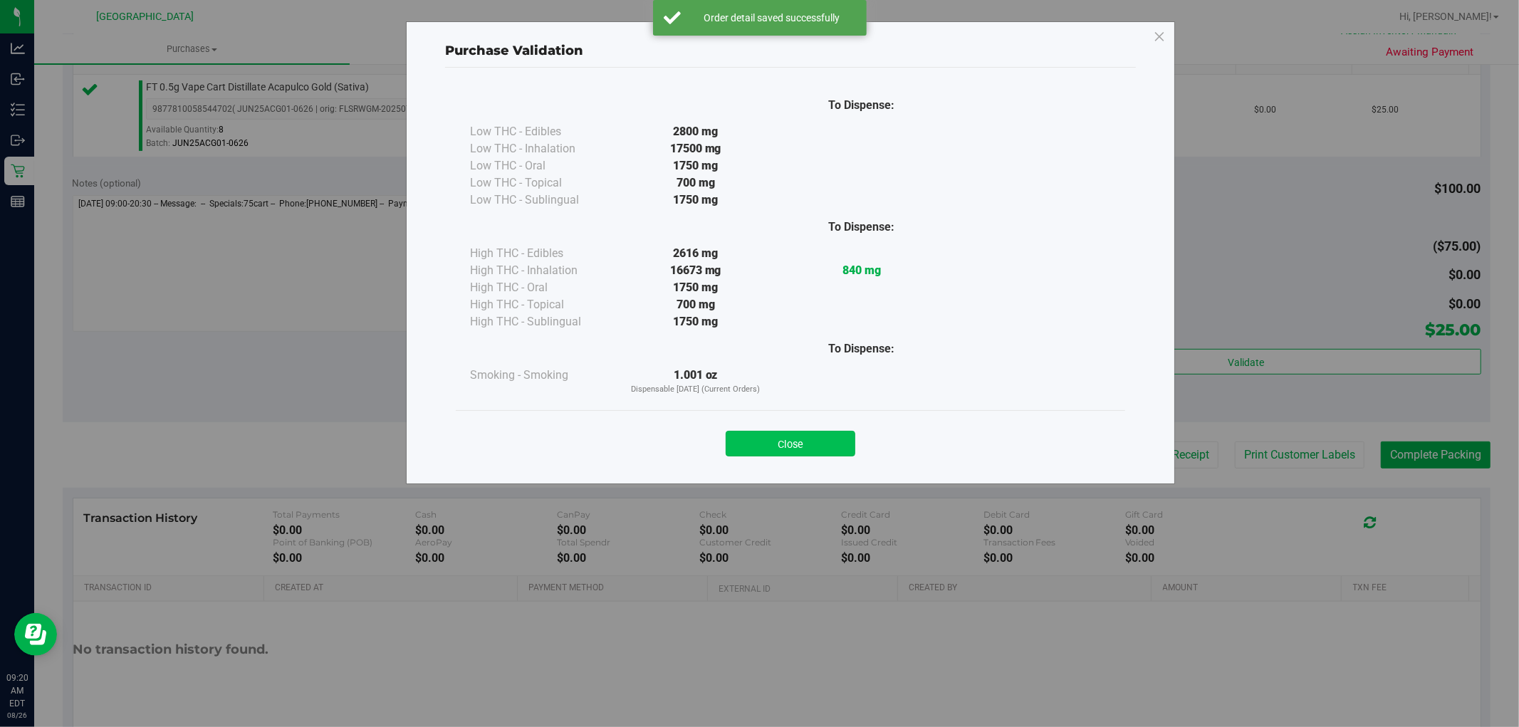
click at [820, 454] on button "Close" at bounding box center [791, 444] width 130 height 26
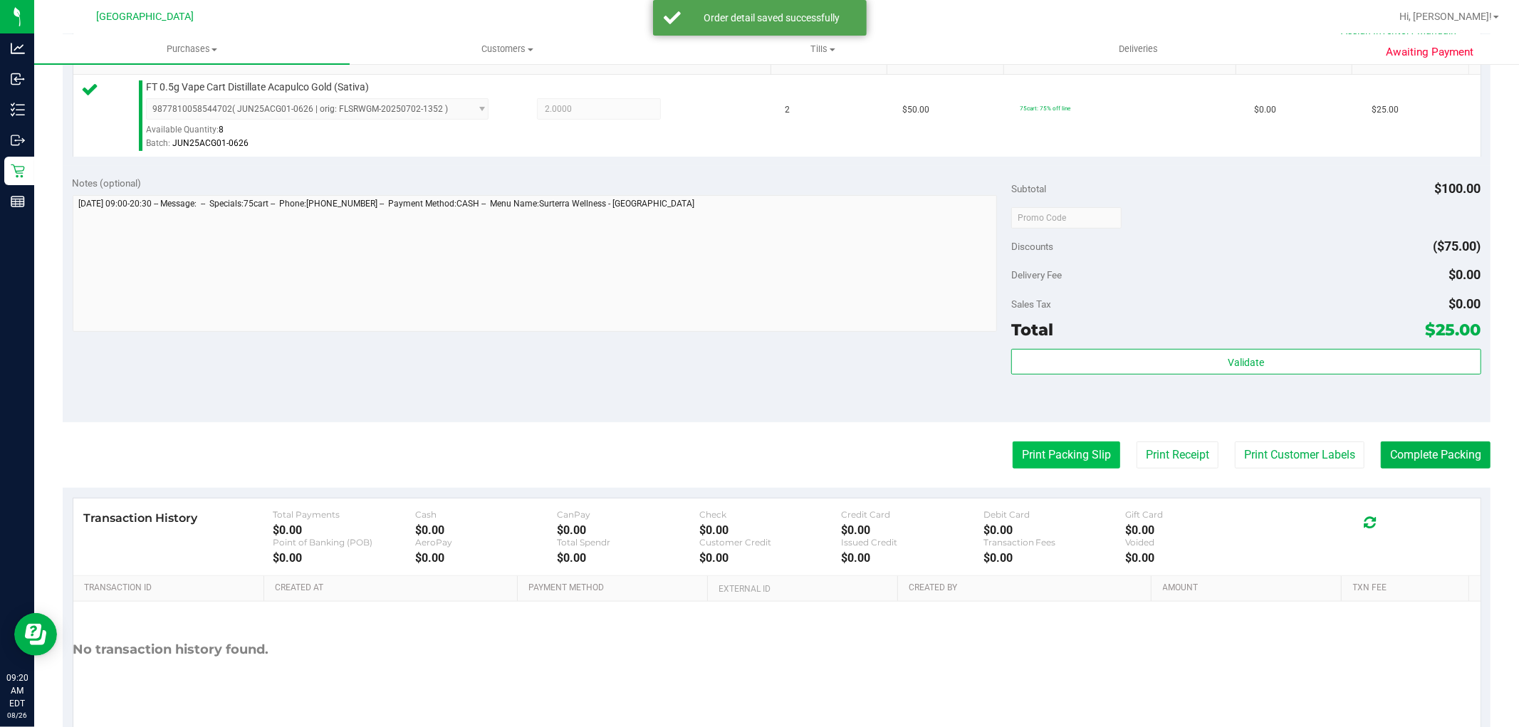
click at [1051, 457] on button "Print Packing Slip" at bounding box center [1067, 455] width 108 height 27
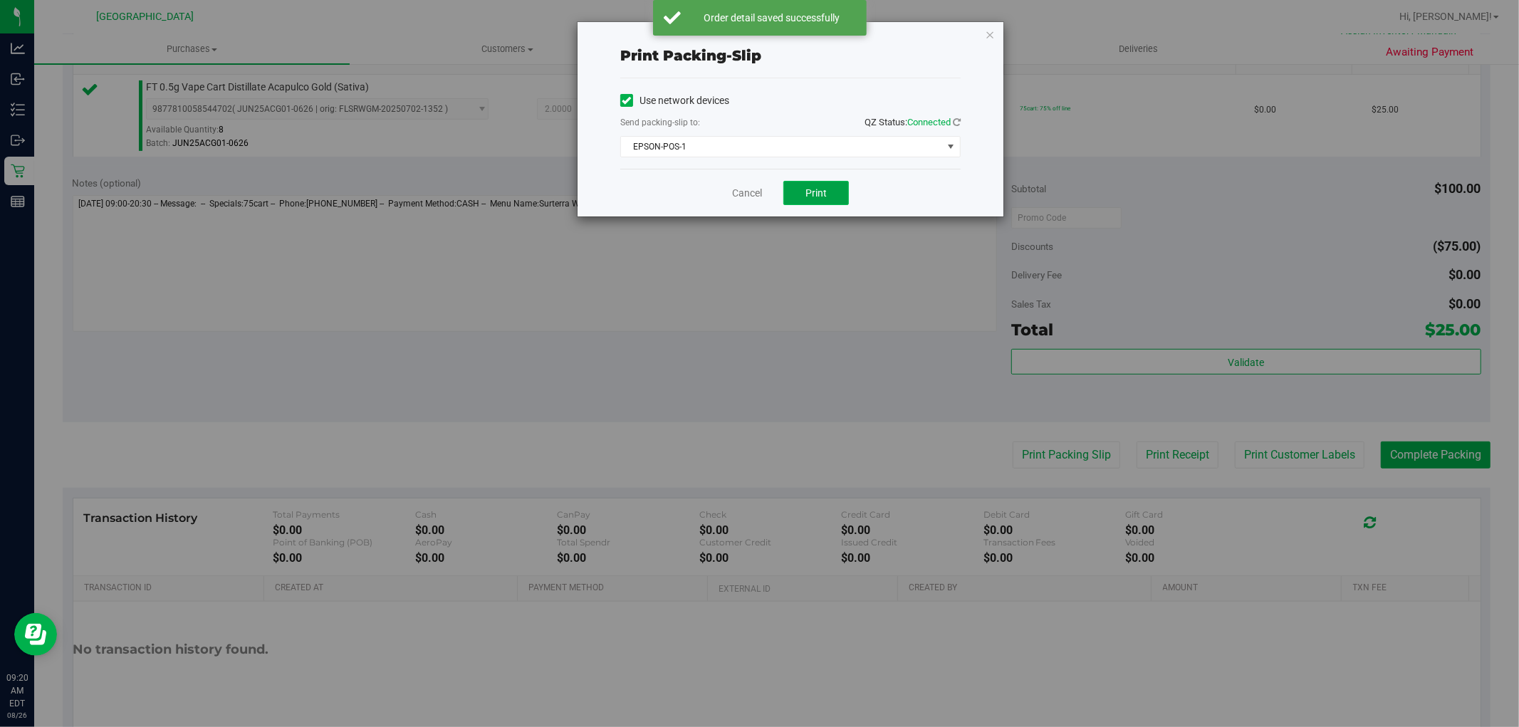
click at [816, 194] on span "Print" at bounding box center [816, 192] width 21 height 11
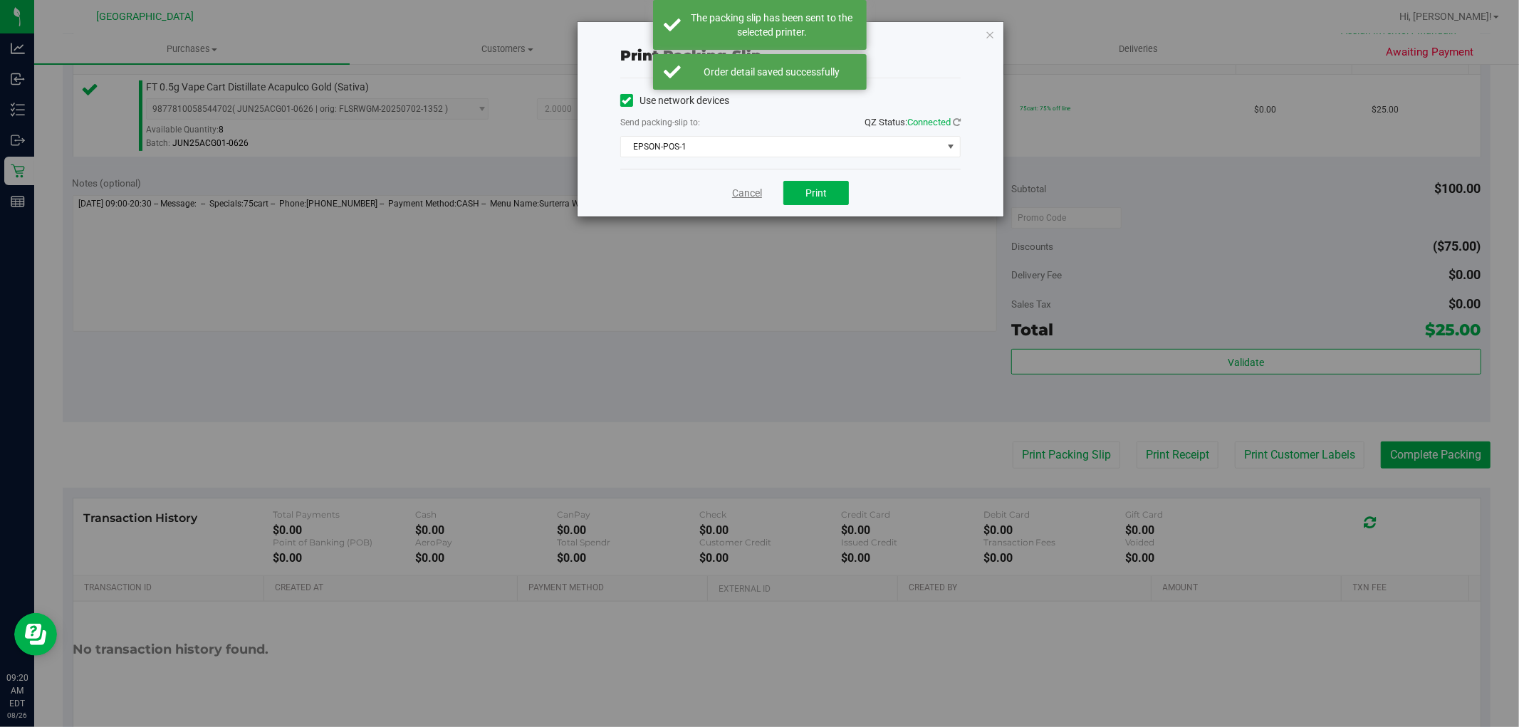
click at [742, 189] on link "Cancel" at bounding box center [747, 193] width 30 height 15
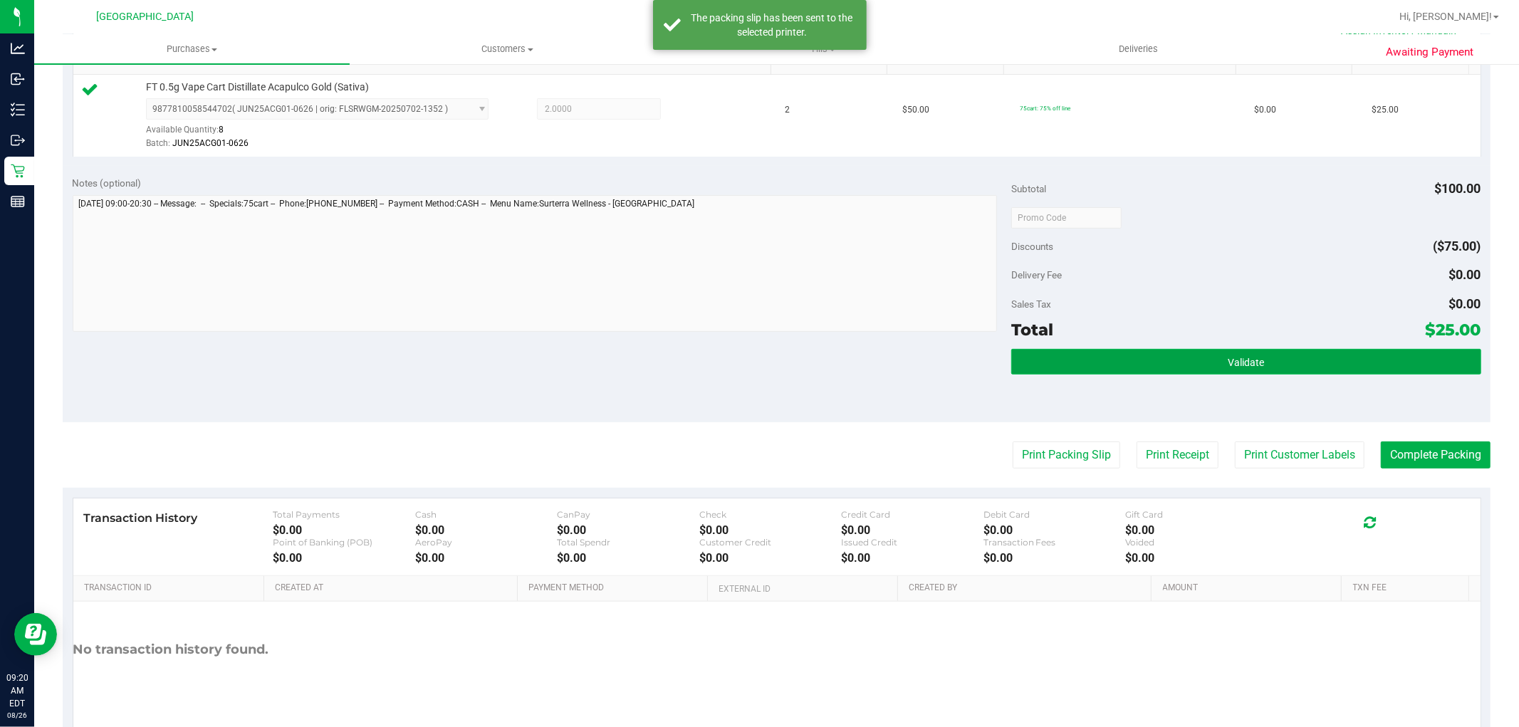
click at [1191, 370] on button "Validate" at bounding box center [1245, 362] width 469 height 26
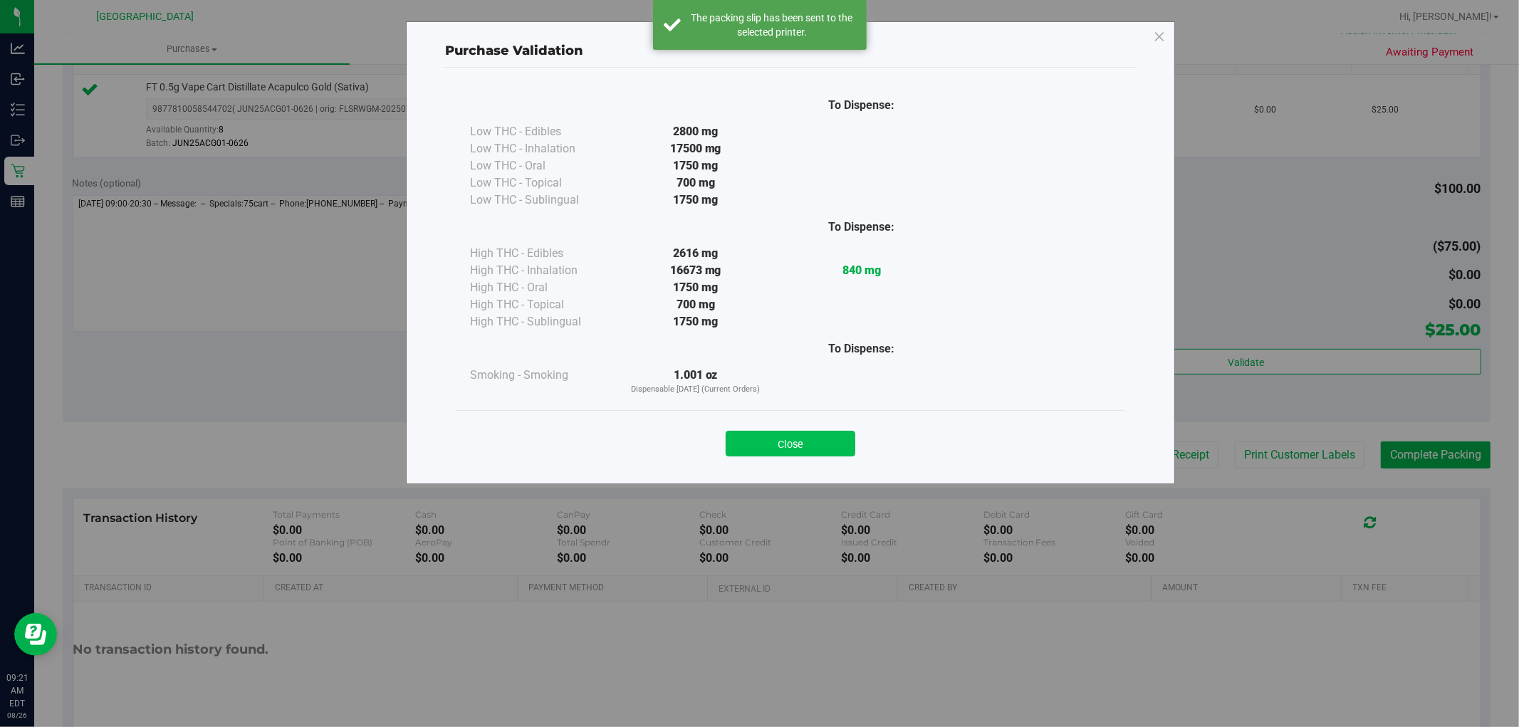
click at [795, 452] on button "Close" at bounding box center [791, 444] width 130 height 26
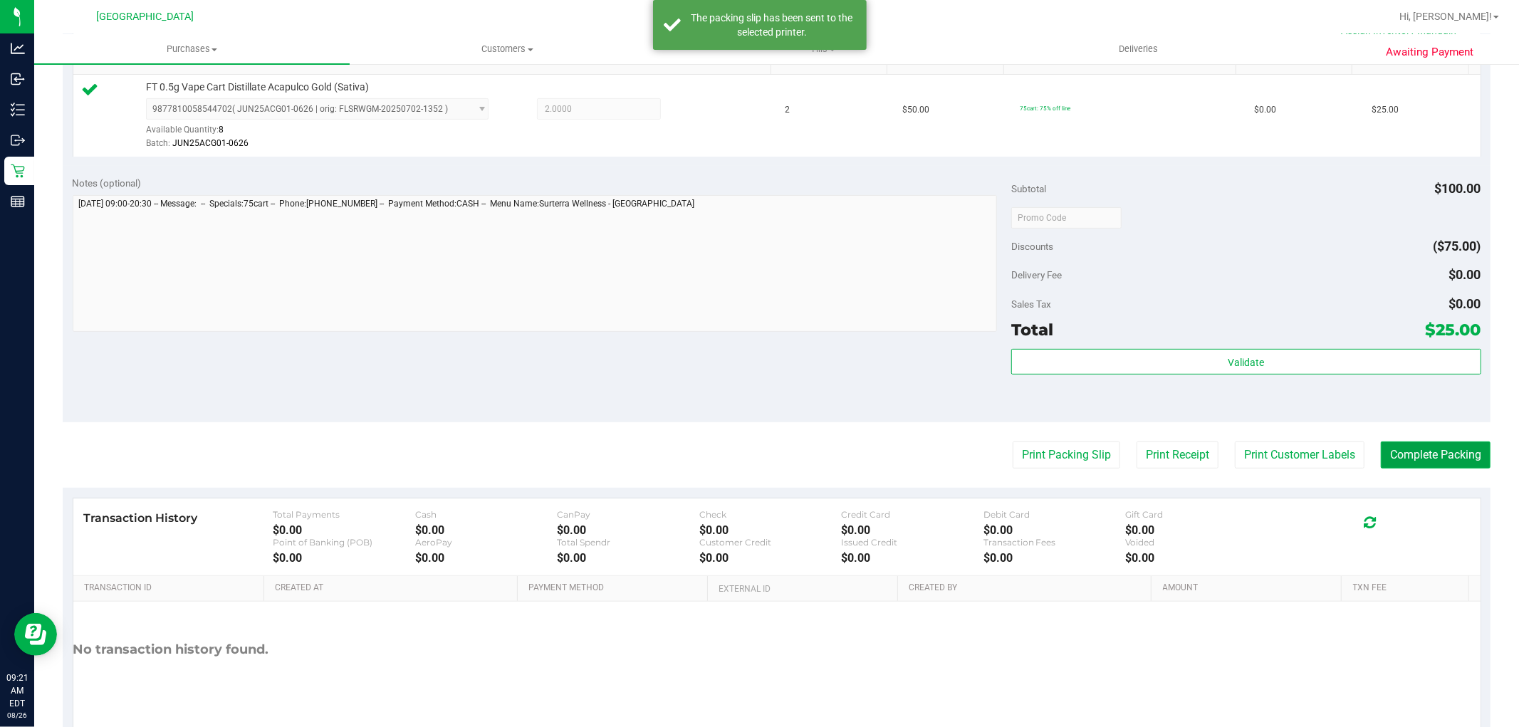
click at [1412, 457] on button "Complete Packing" at bounding box center [1436, 455] width 110 height 27
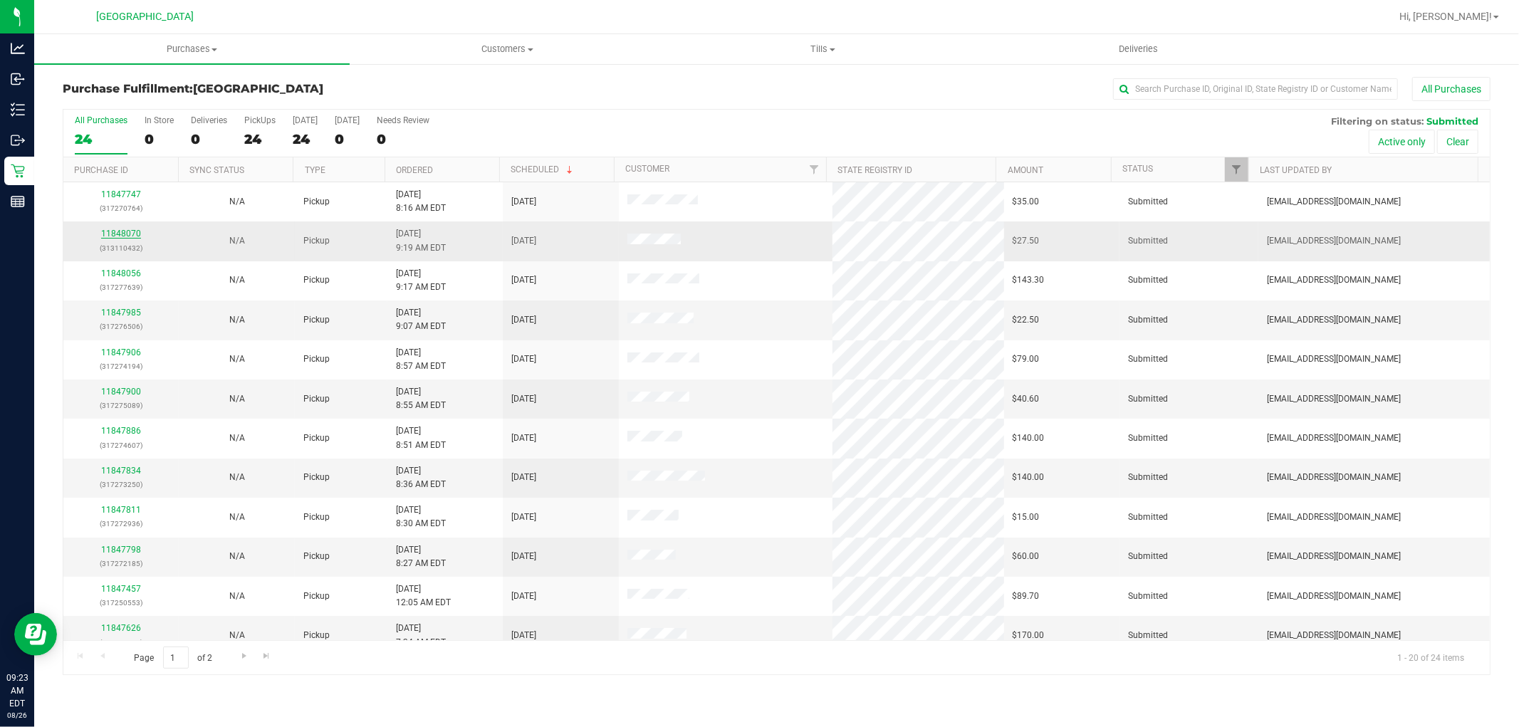
click at [136, 234] on link "11848070" at bounding box center [121, 234] width 40 height 10
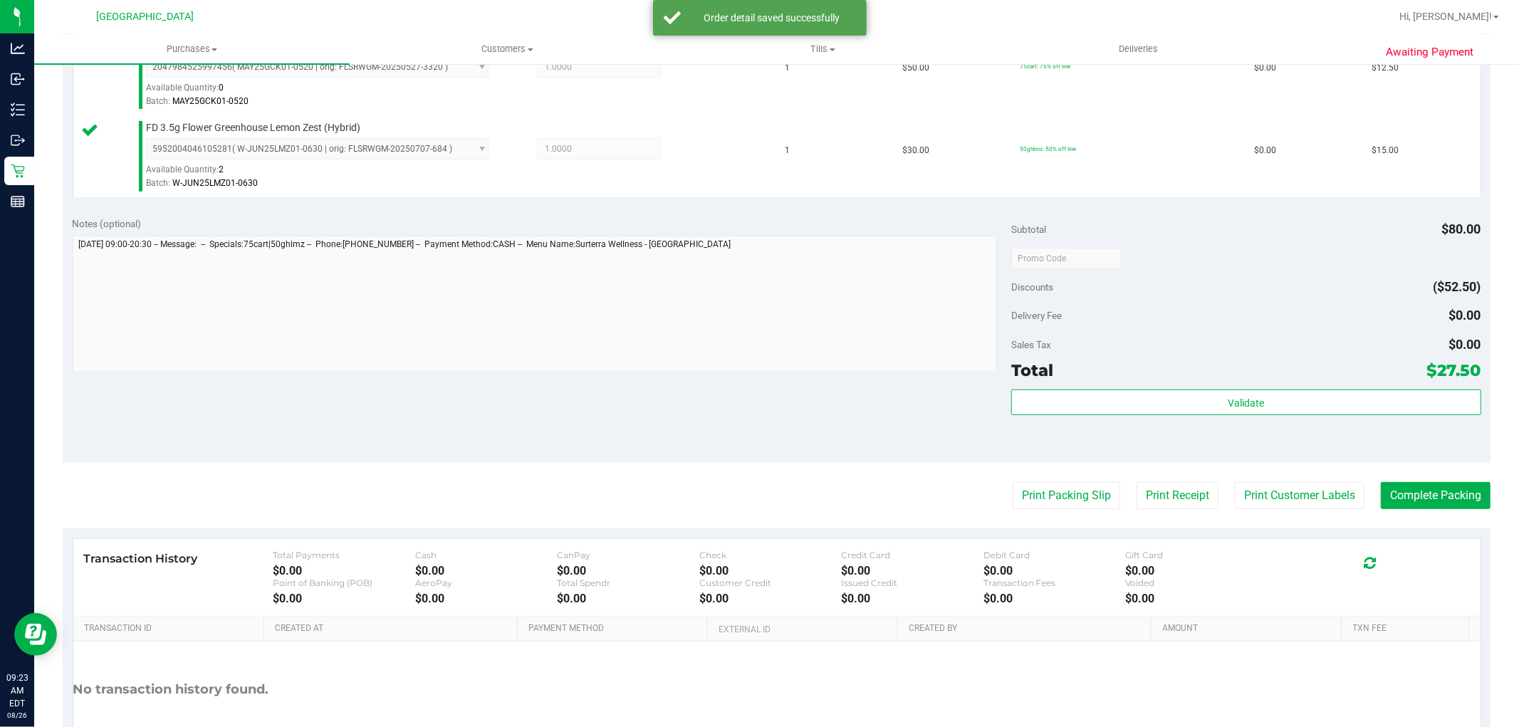
scroll to position [521, 0]
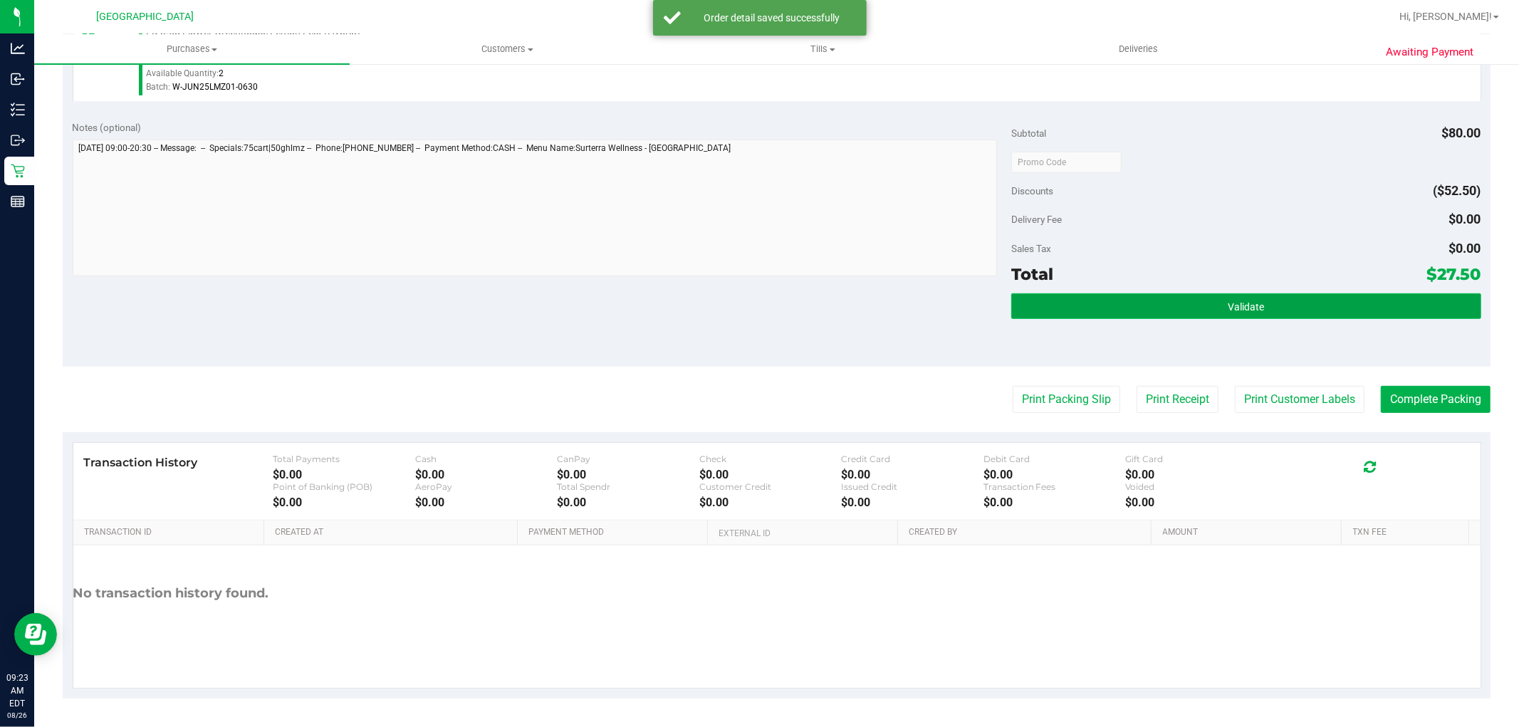
click at [1271, 293] on button "Validate" at bounding box center [1245, 306] width 469 height 26
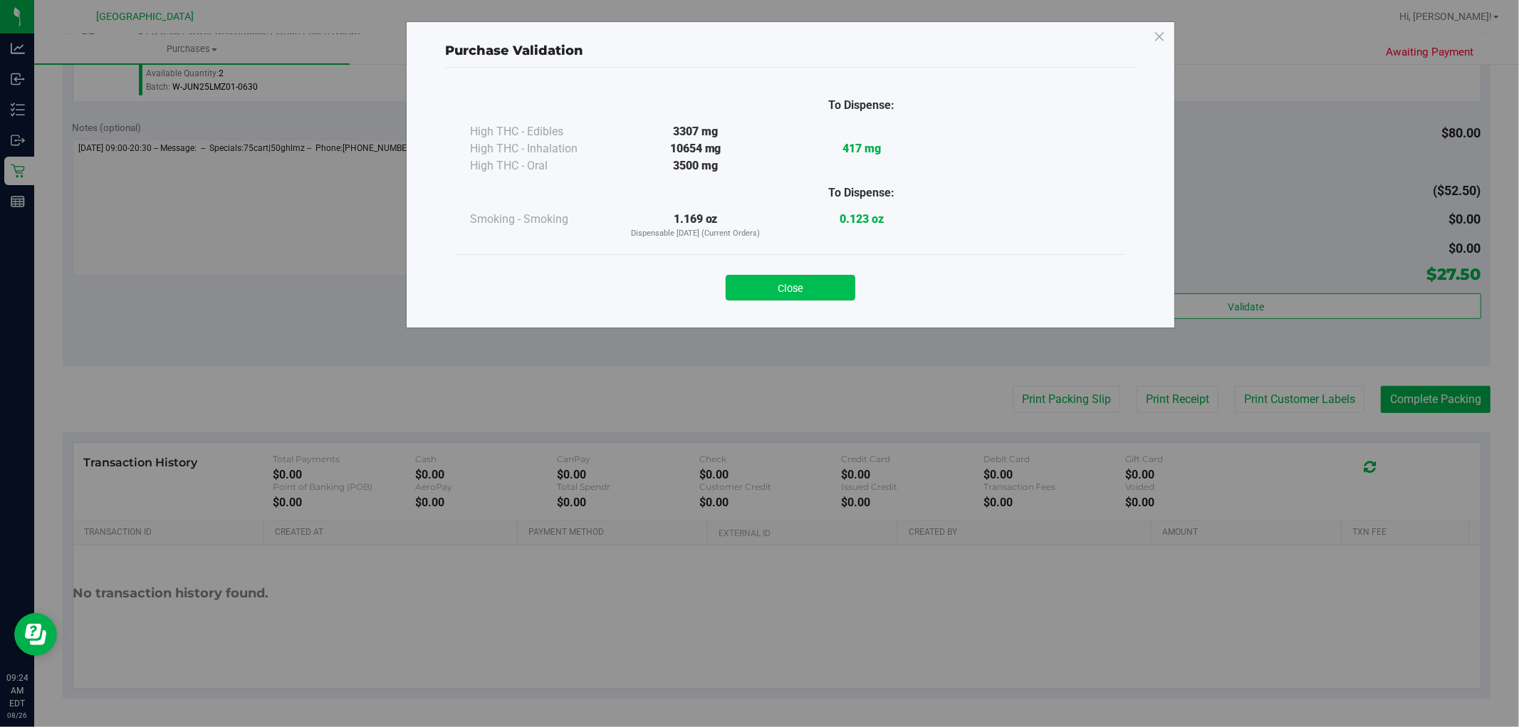
click at [816, 282] on button "Close" at bounding box center [791, 288] width 130 height 26
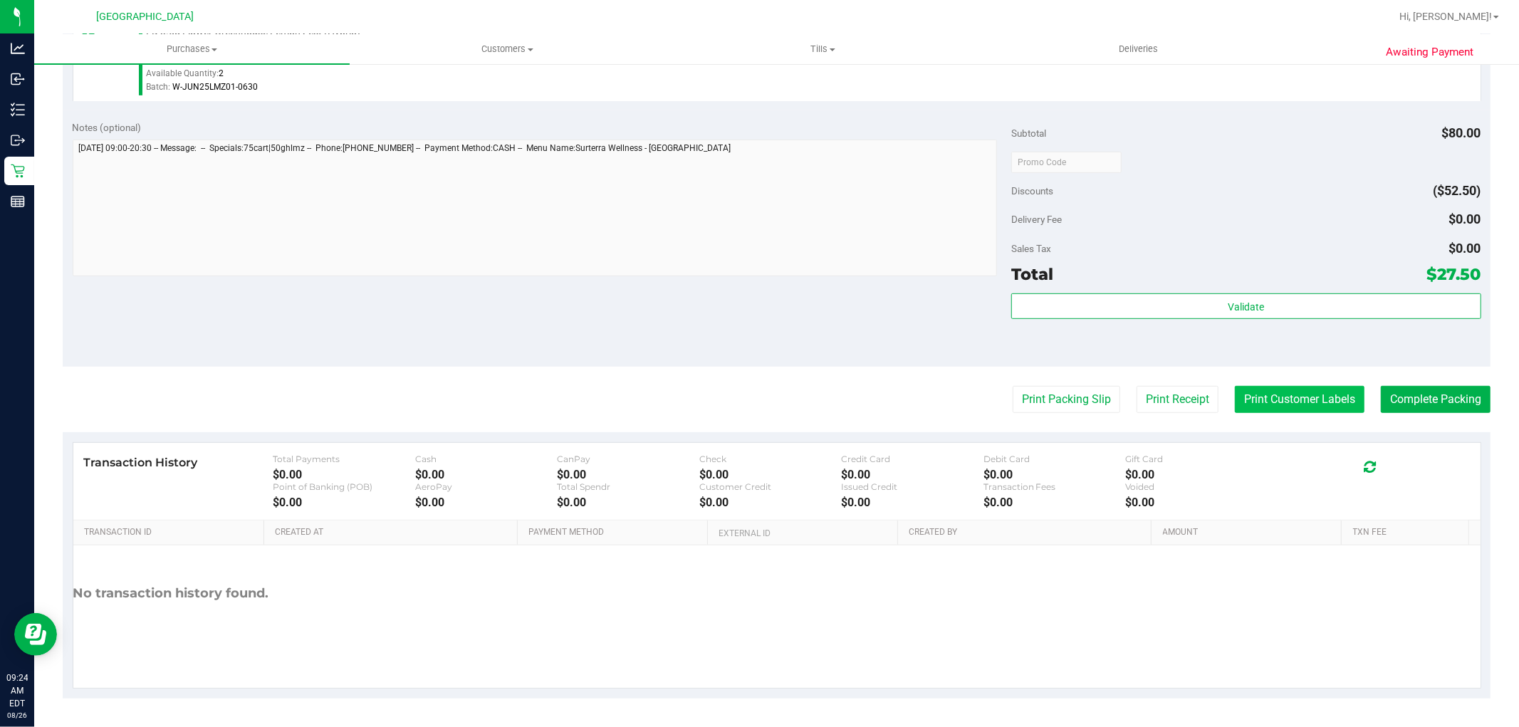
click at [1301, 395] on button "Print Customer Labels" at bounding box center [1300, 399] width 130 height 27
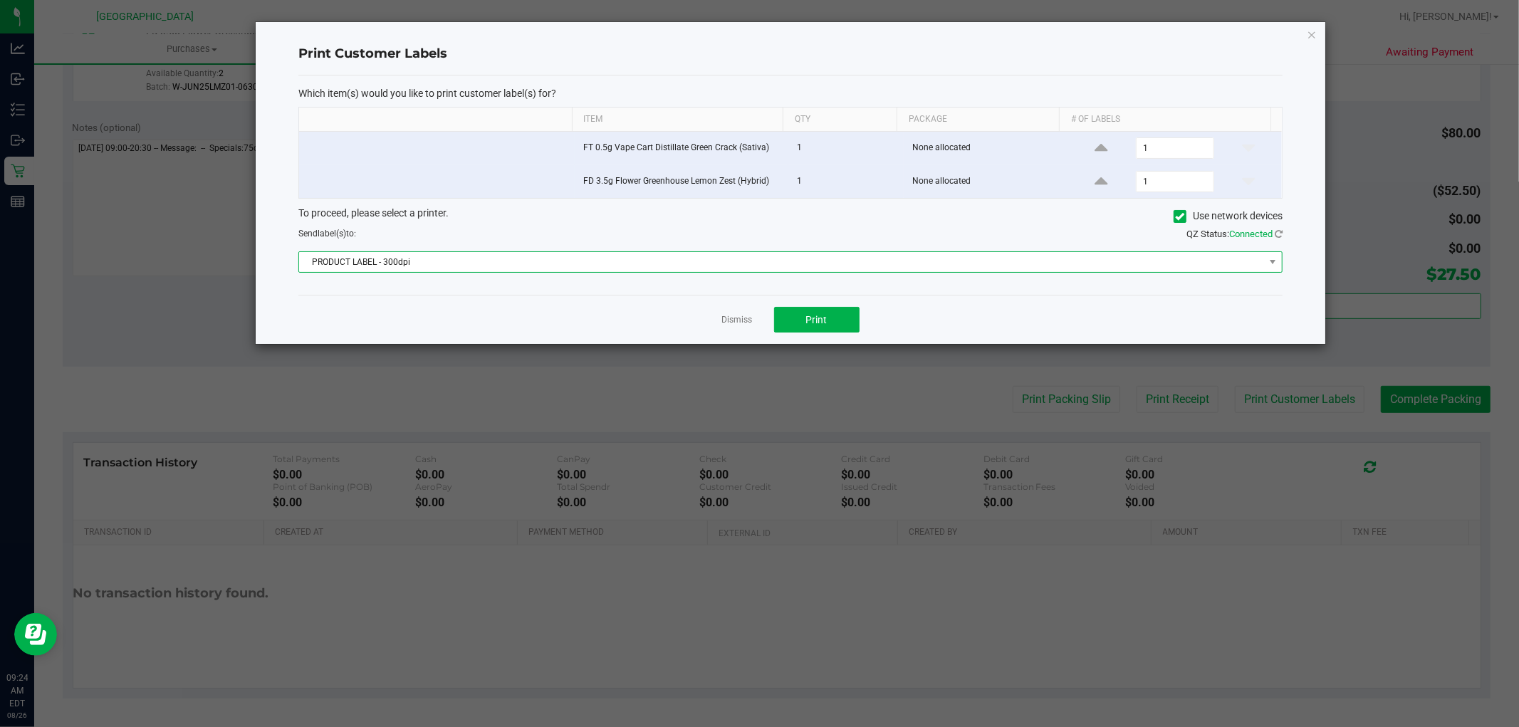
click at [716, 271] on span "PRODUCT LABEL - 300dpi" at bounding box center [781, 262] width 965 height 20
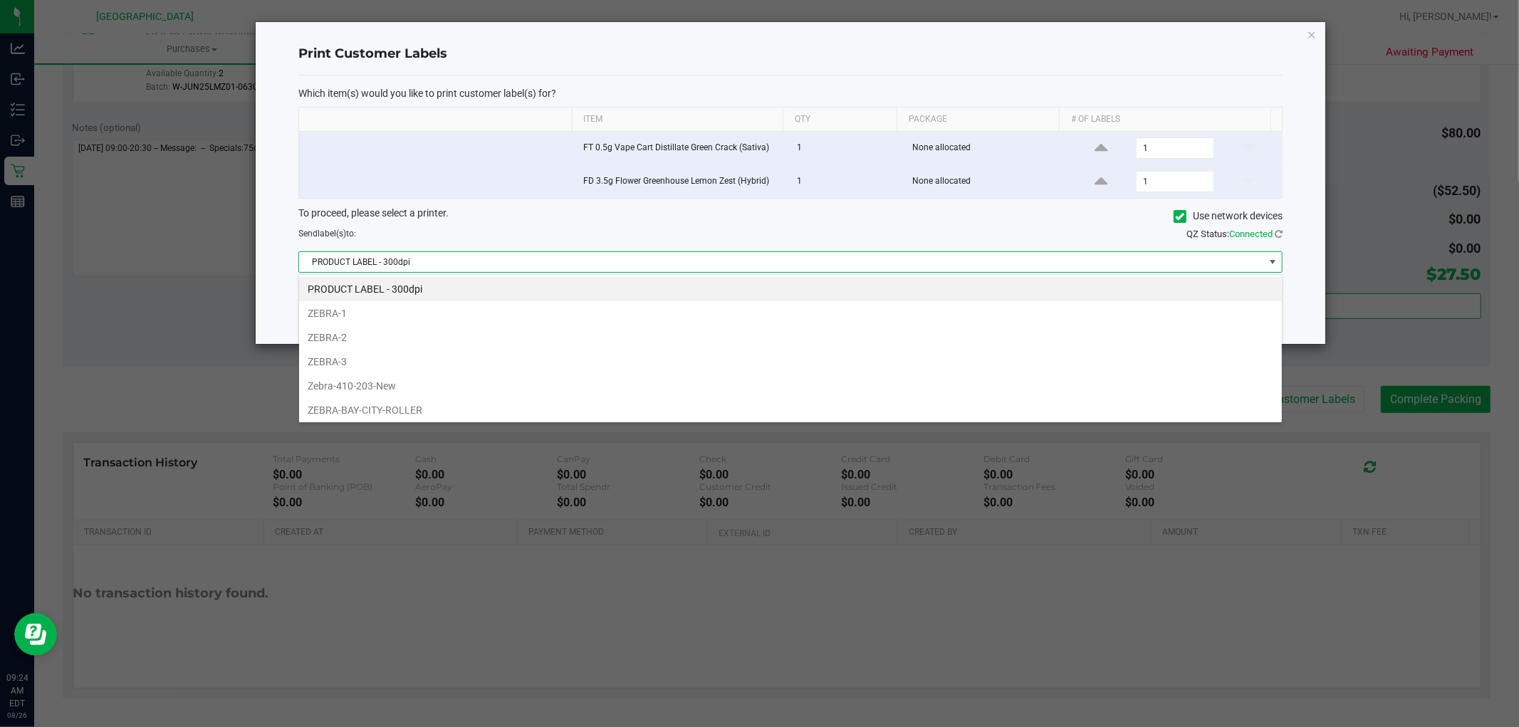
scroll to position [52, 0]
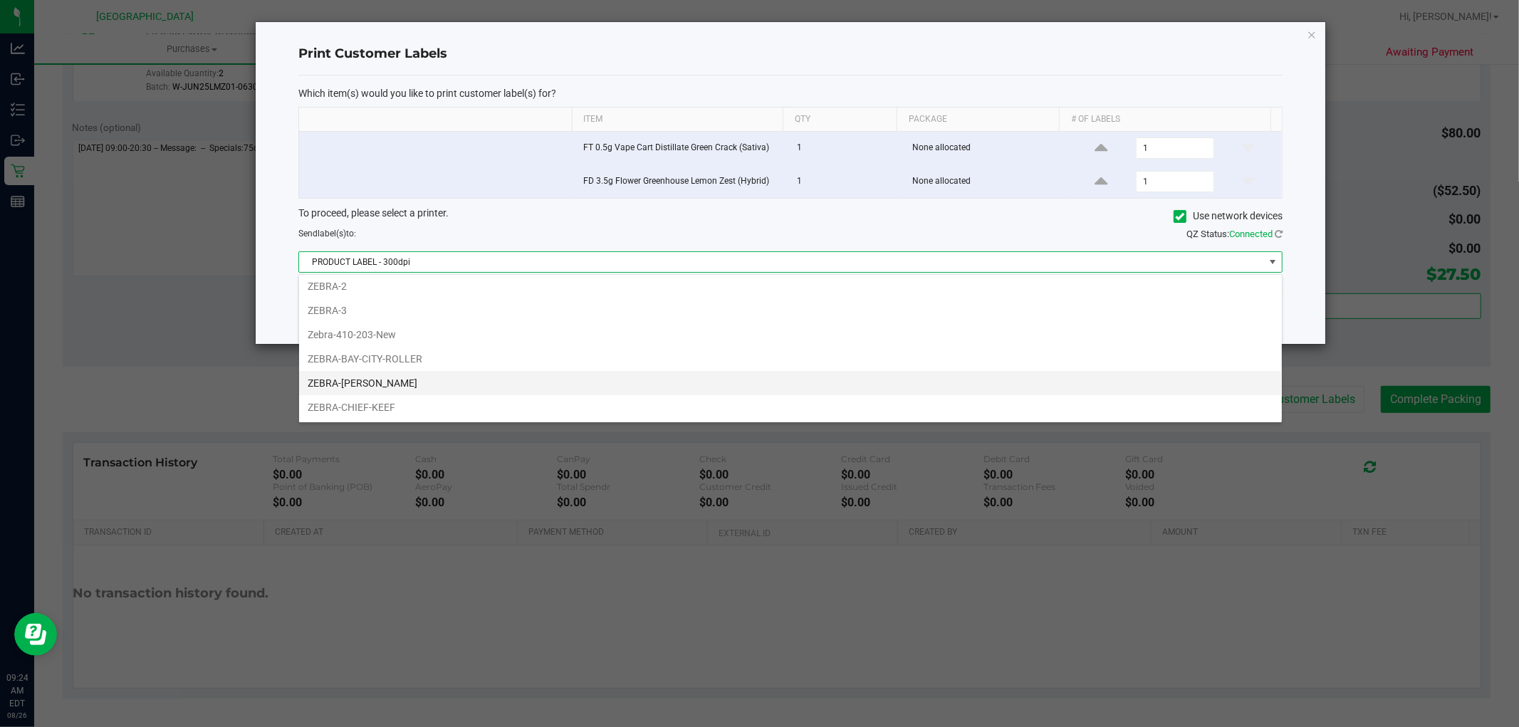
click at [387, 387] on li "ZEBRA-[PERSON_NAME]" at bounding box center [790, 383] width 983 height 24
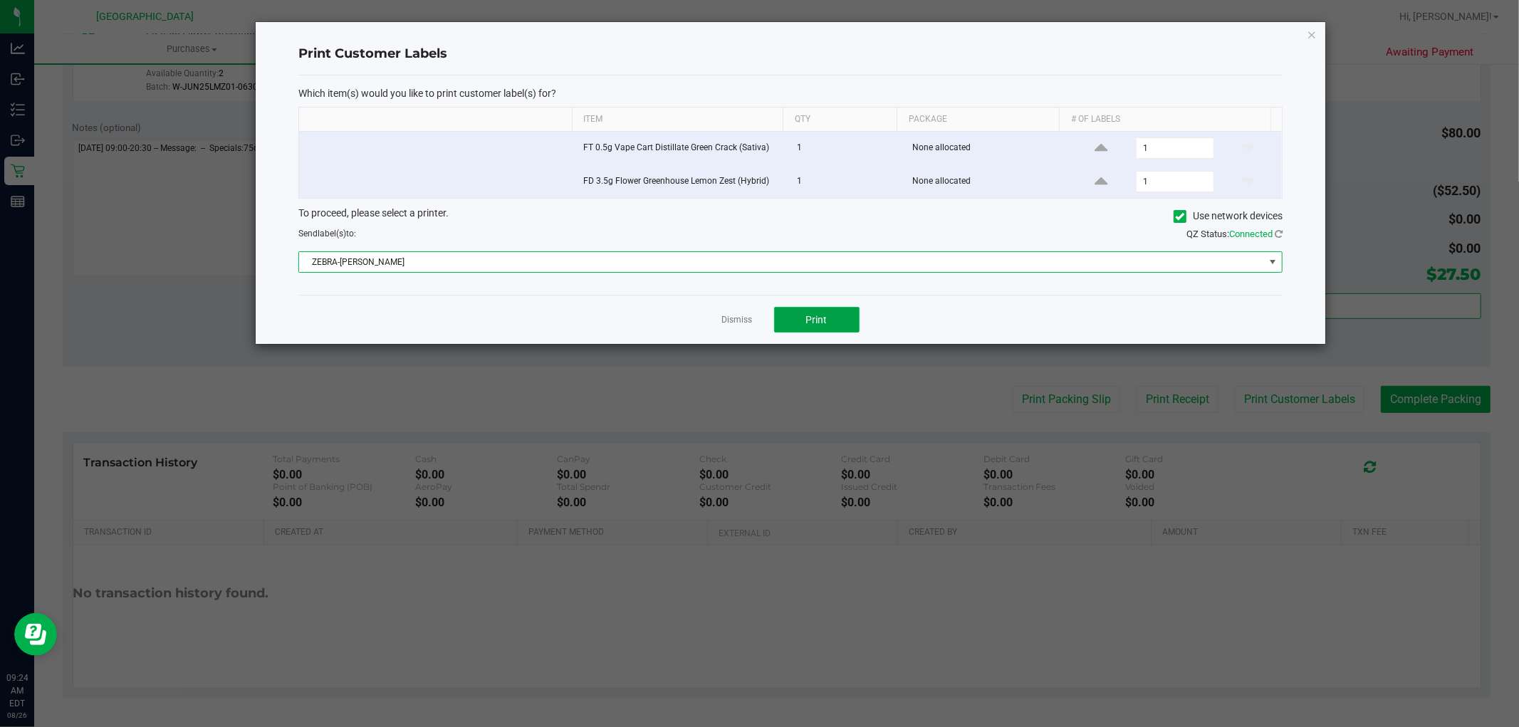
click at [795, 331] on button "Print" at bounding box center [816, 320] width 85 height 26
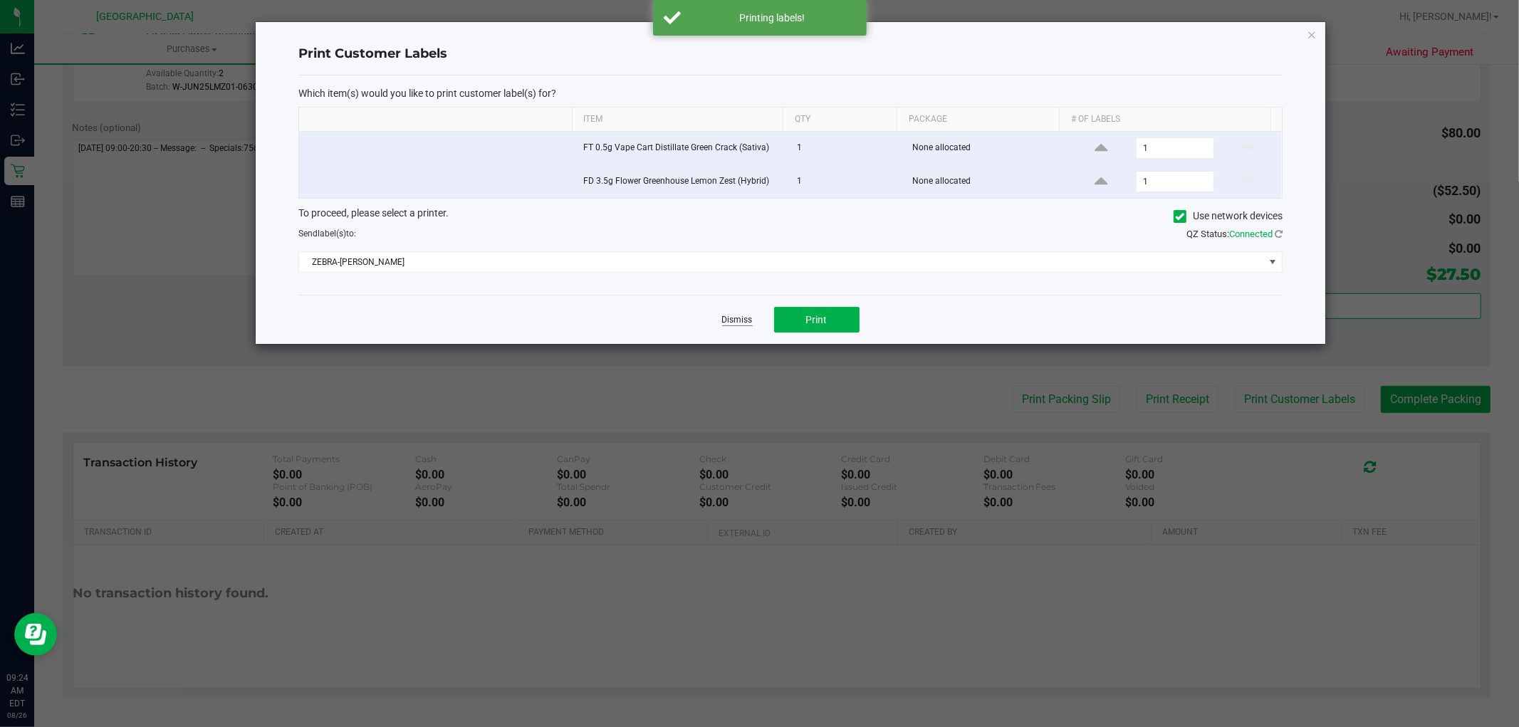
click at [742, 321] on link "Dismiss" at bounding box center [737, 320] width 31 height 12
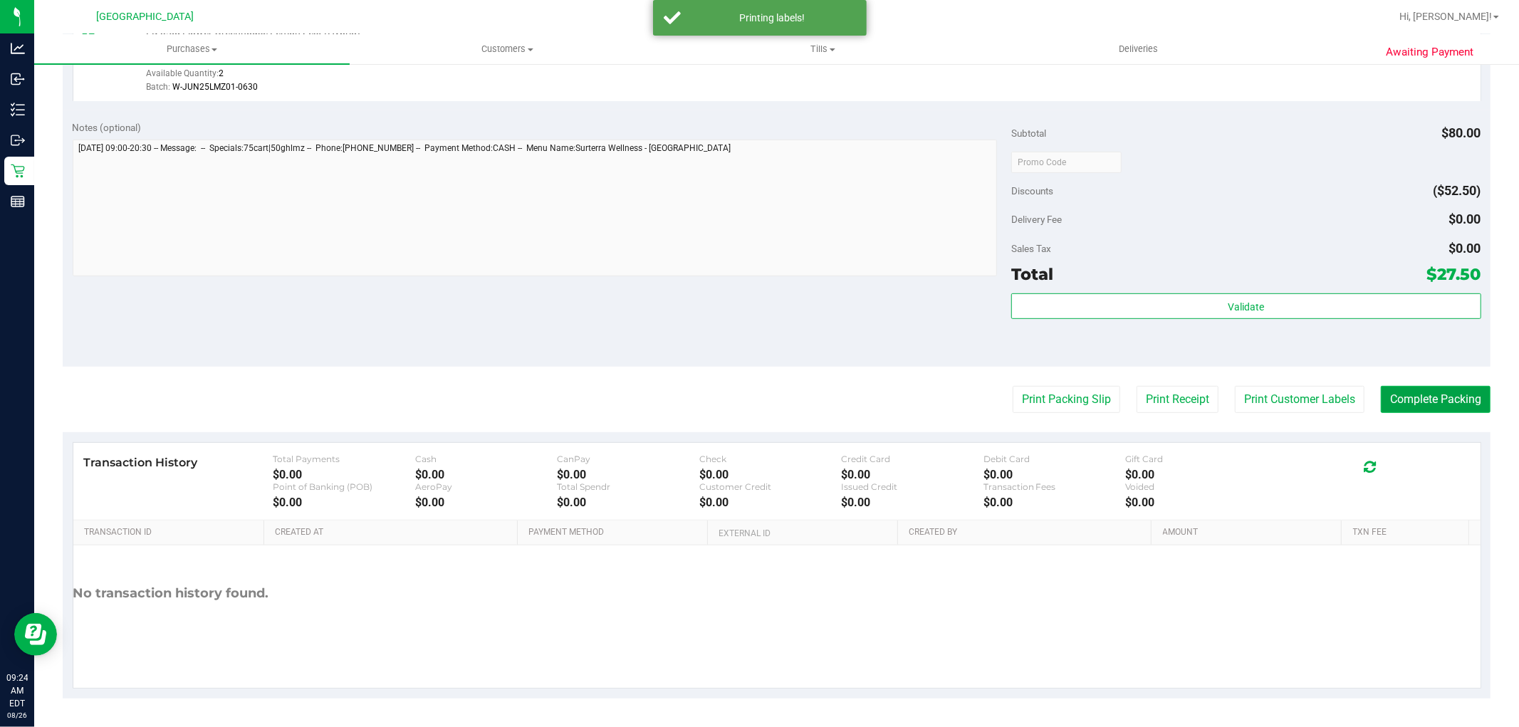
click at [1397, 404] on button "Complete Packing" at bounding box center [1436, 399] width 110 height 27
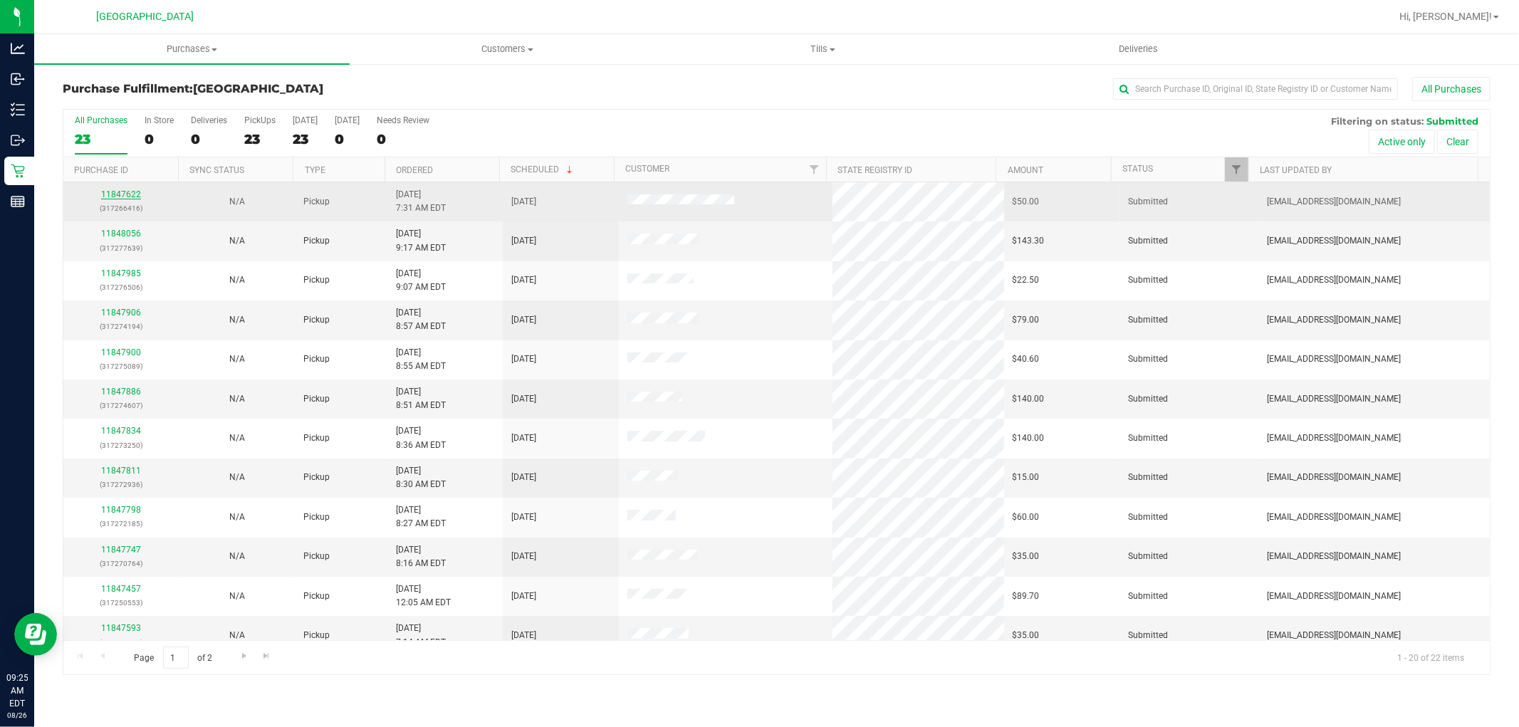
click at [123, 196] on link "11847622" at bounding box center [121, 194] width 40 height 10
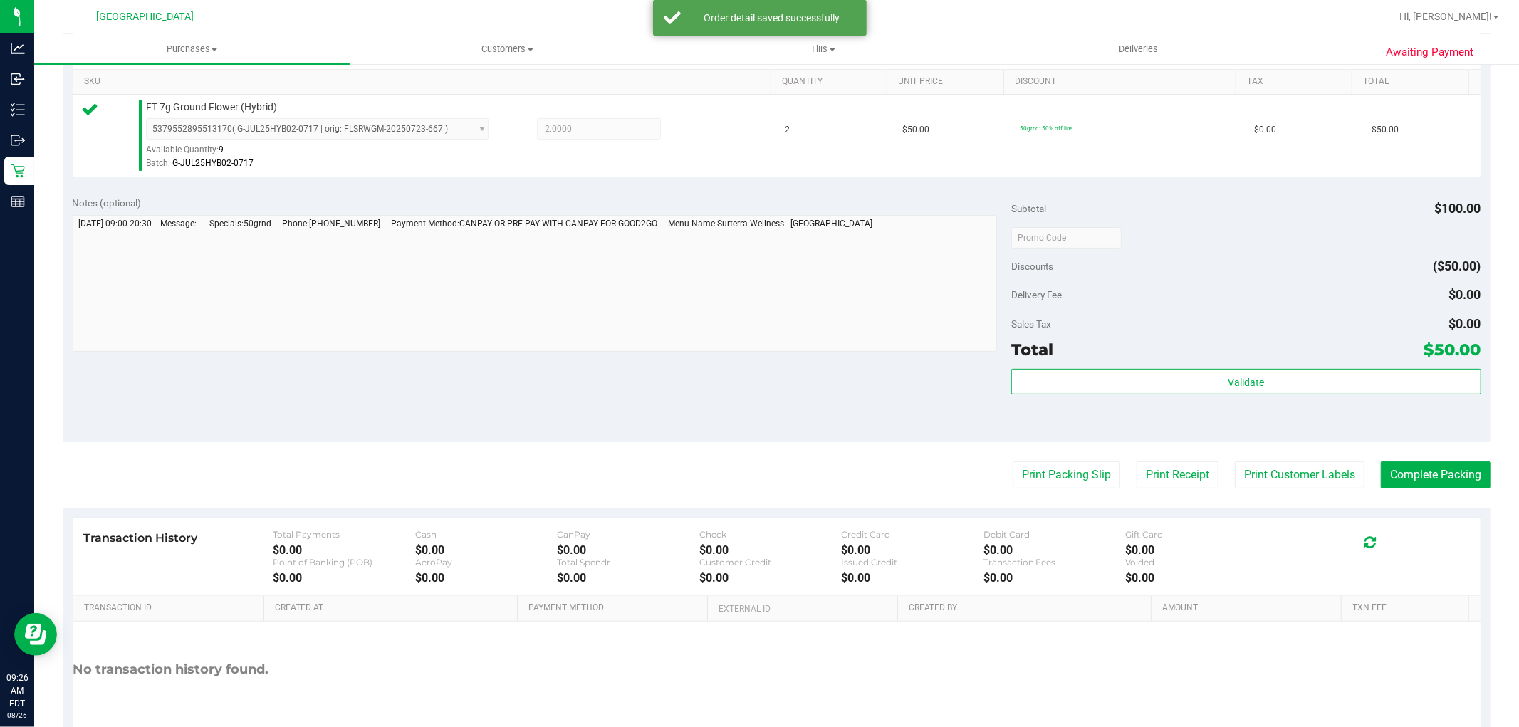
scroll to position [366, 0]
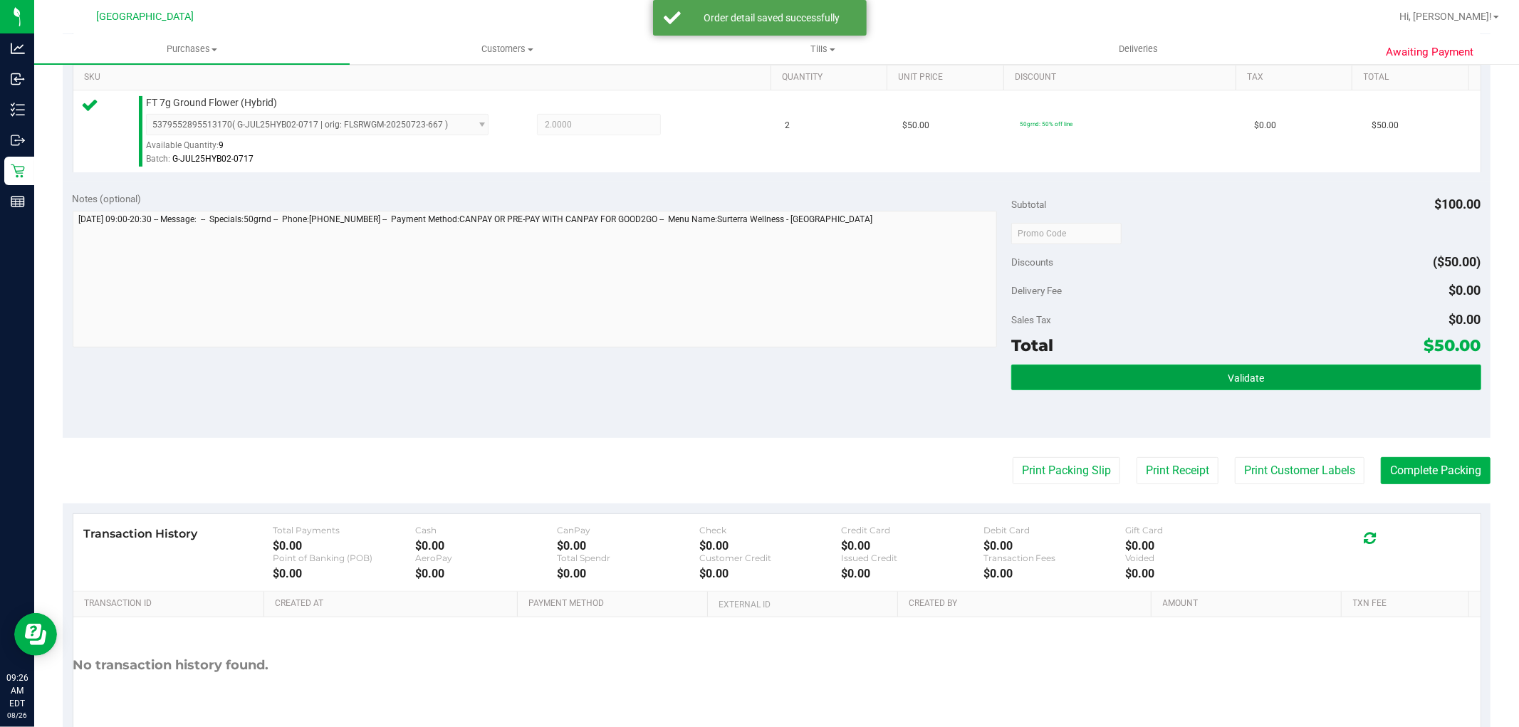
click at [1234, 385] on button "Validate" at bounding box center [1245, 378] width 469 height 26
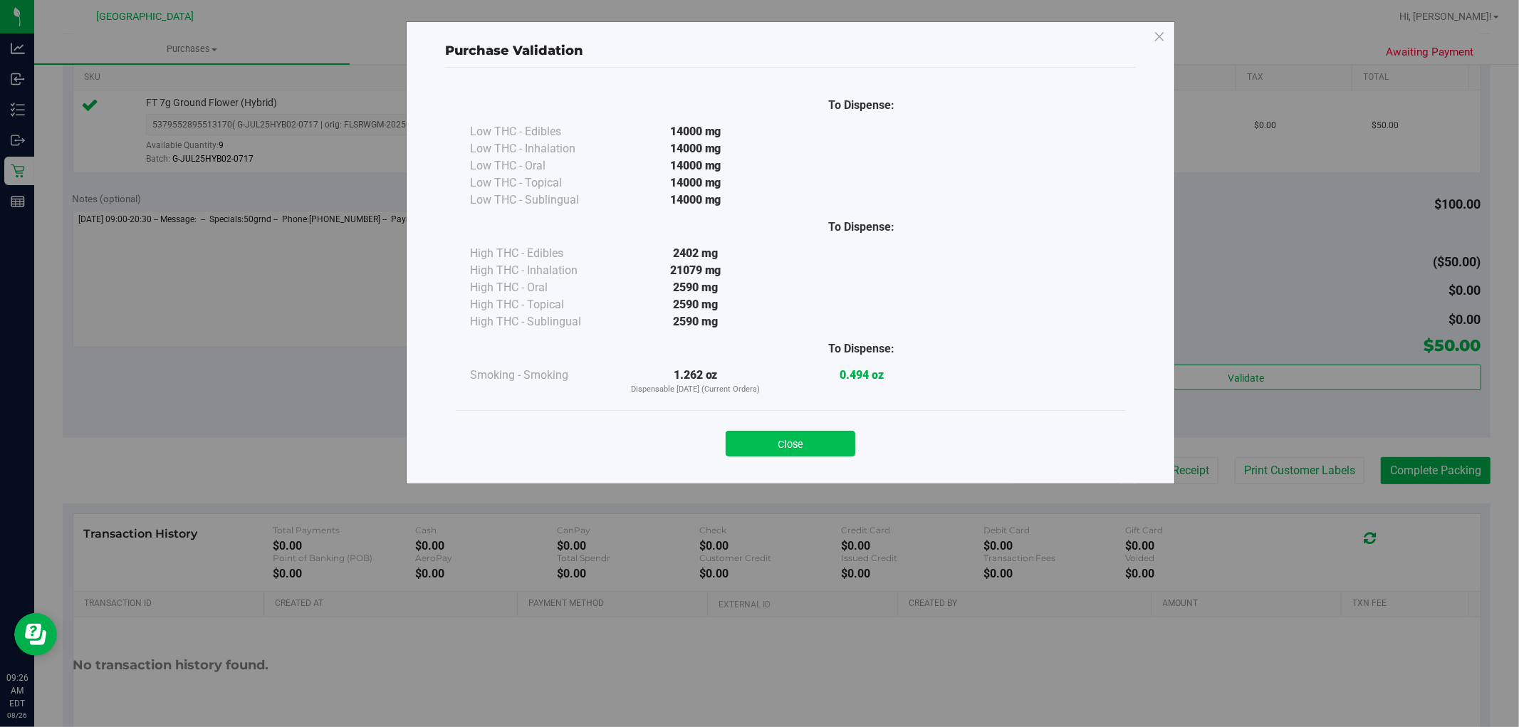
click at [798, 442] on button "Close" at bounding box center [791, 444] width 130 height 26
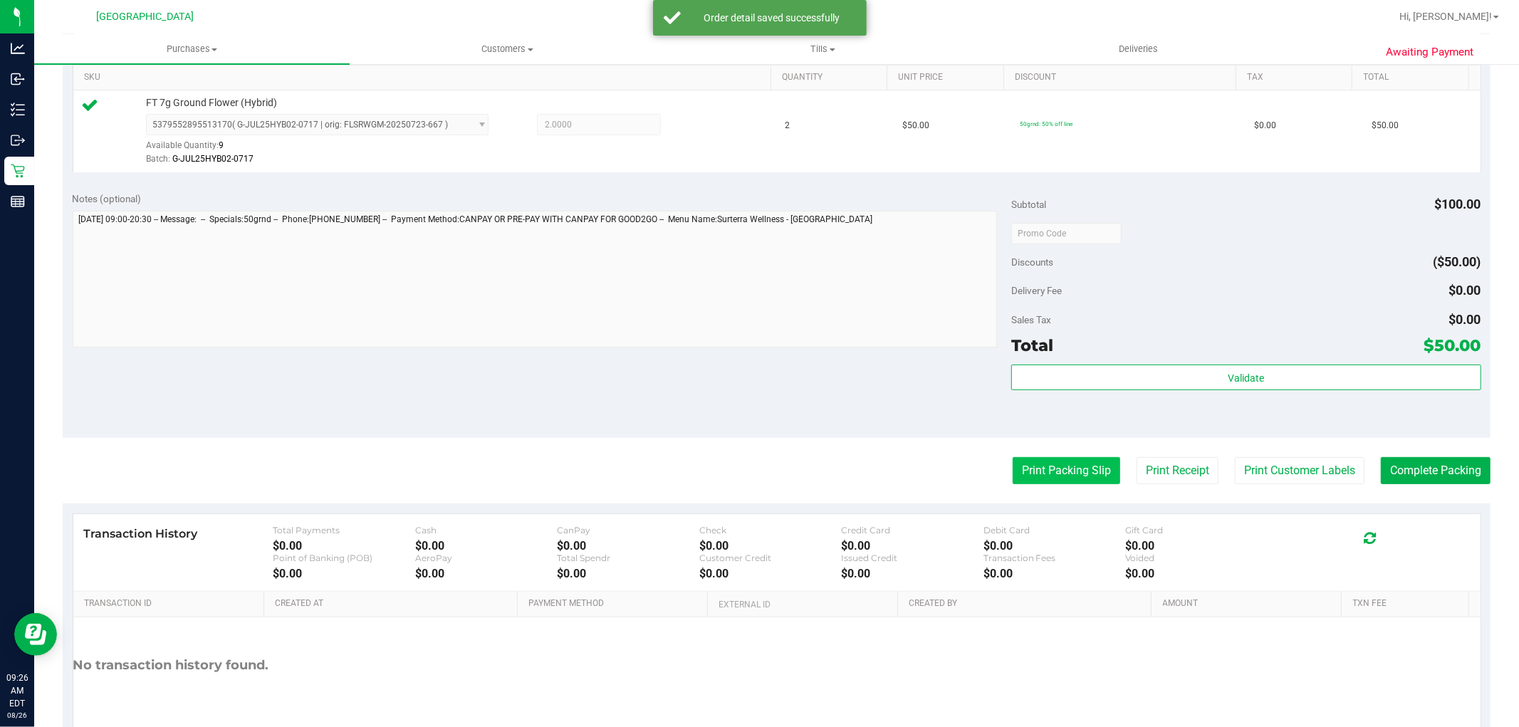
click at [1040, 464] on button "Print Packing Slip" at bounding box center [1067, 470] width 108 height 27
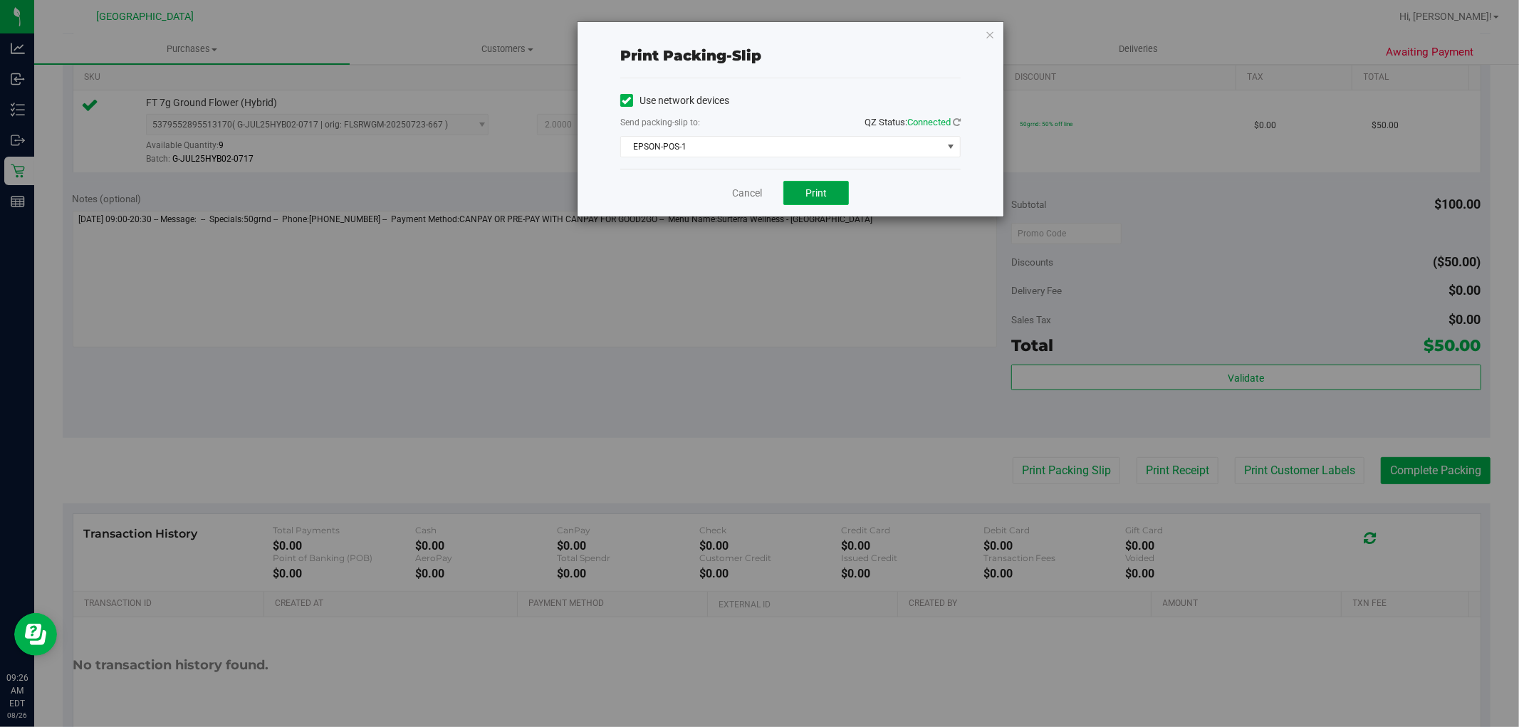
click at [821, 198] on span "Print" at bounding box center [816, 192] width 21 height 11
click at [735, 197] on link "Cancel" at bounding box center [747, 193] width 30 height 15
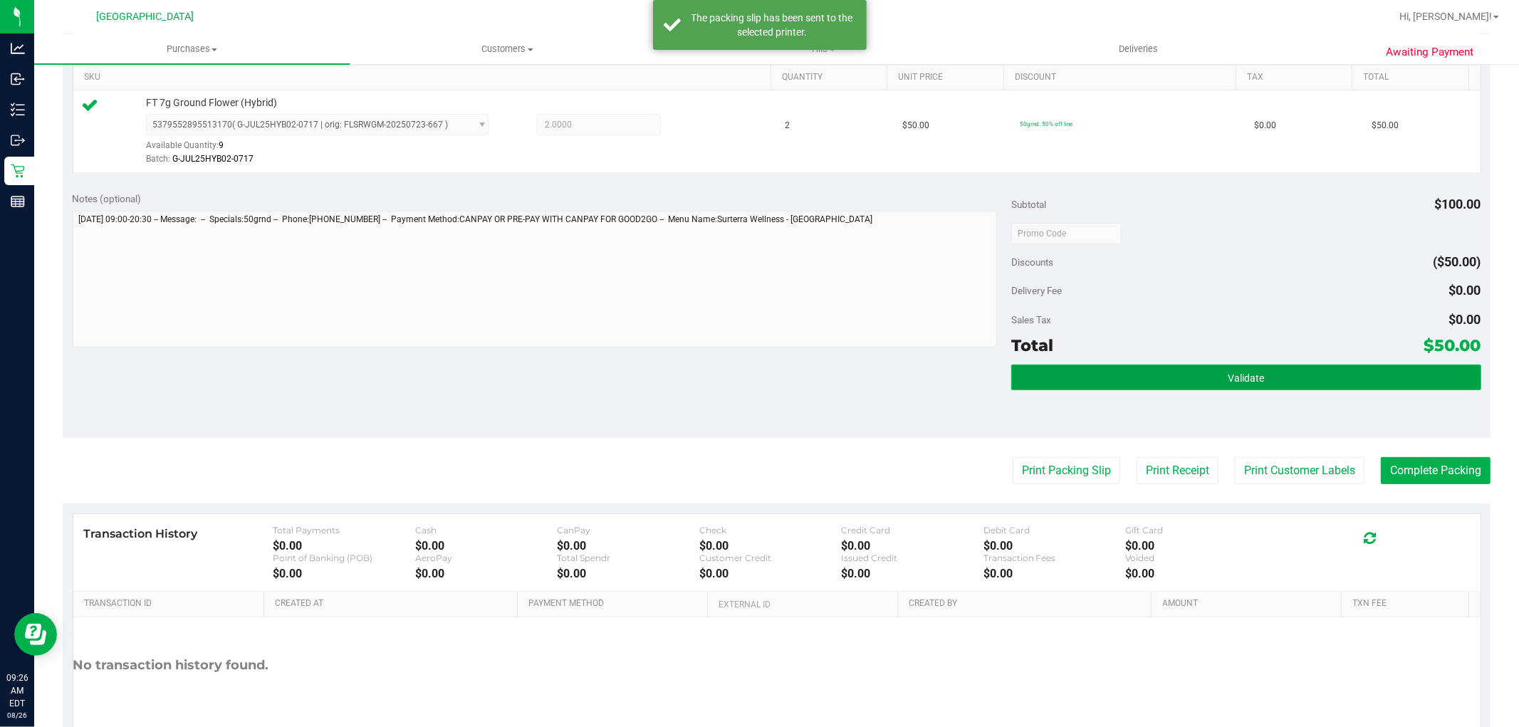
click at [1099, 373] on button "Validate" at bounding box center [1245, 378] width 469 height 26
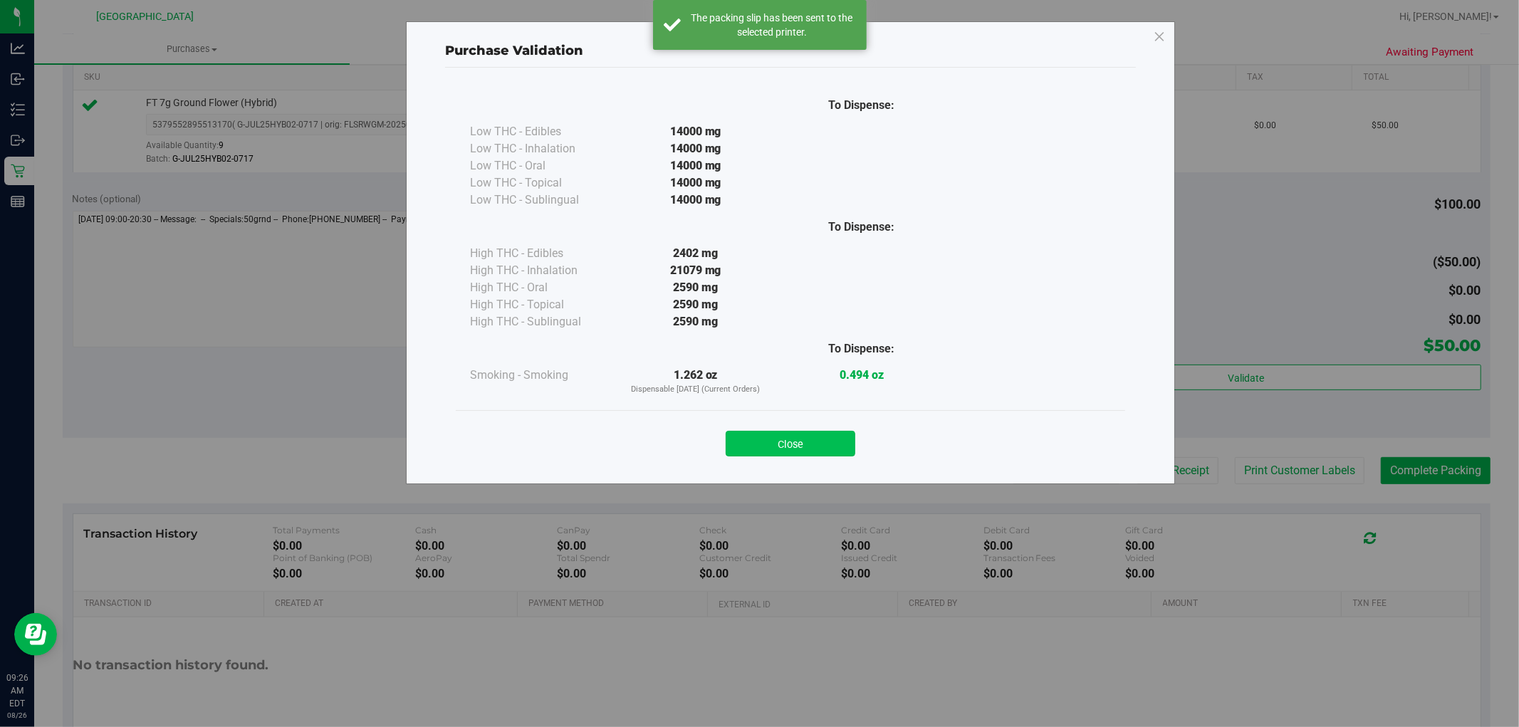
click at [810, 444] on button "Close" at bounding box center [791, 444] width 130 height 26
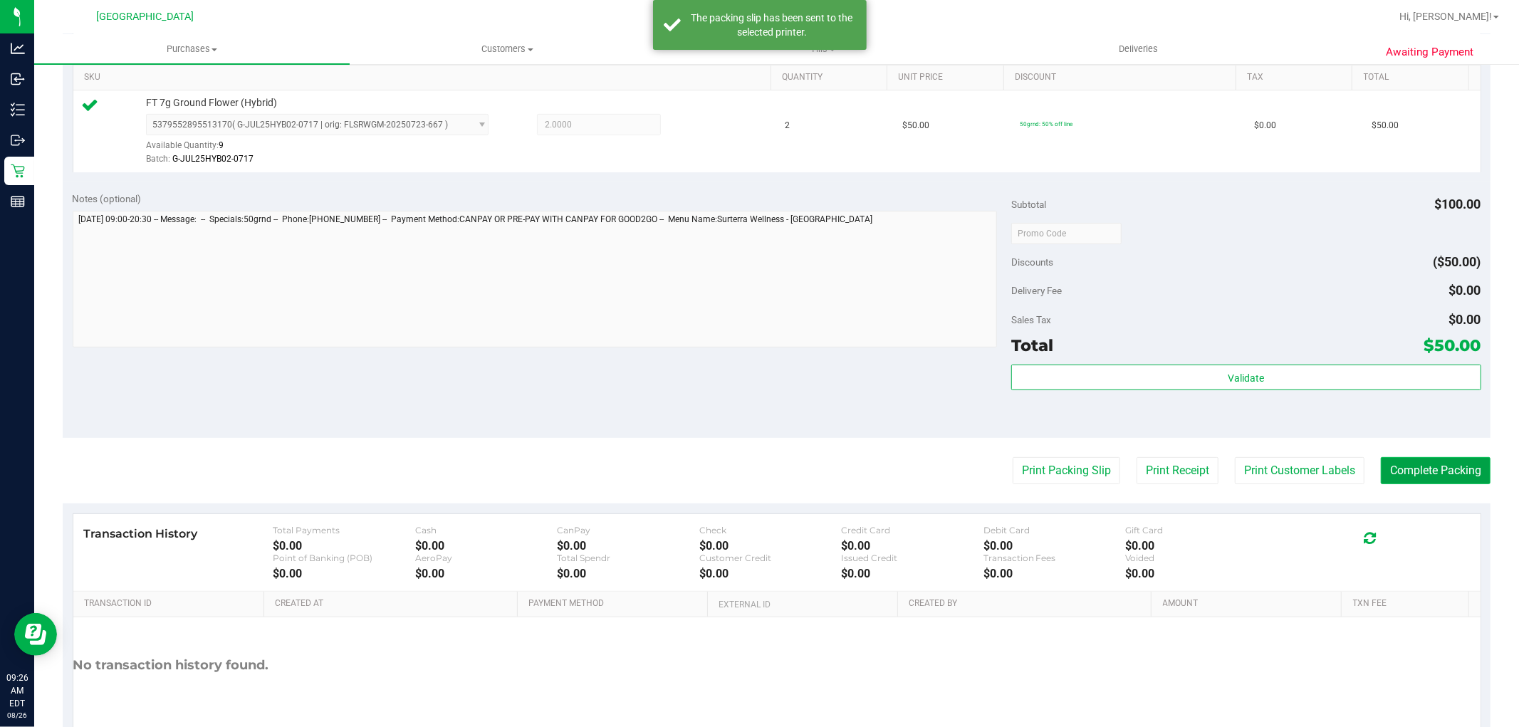
click at [1407, 475] on button "Complete Packing" at bounding box center [1436, 470] width 110 height 27
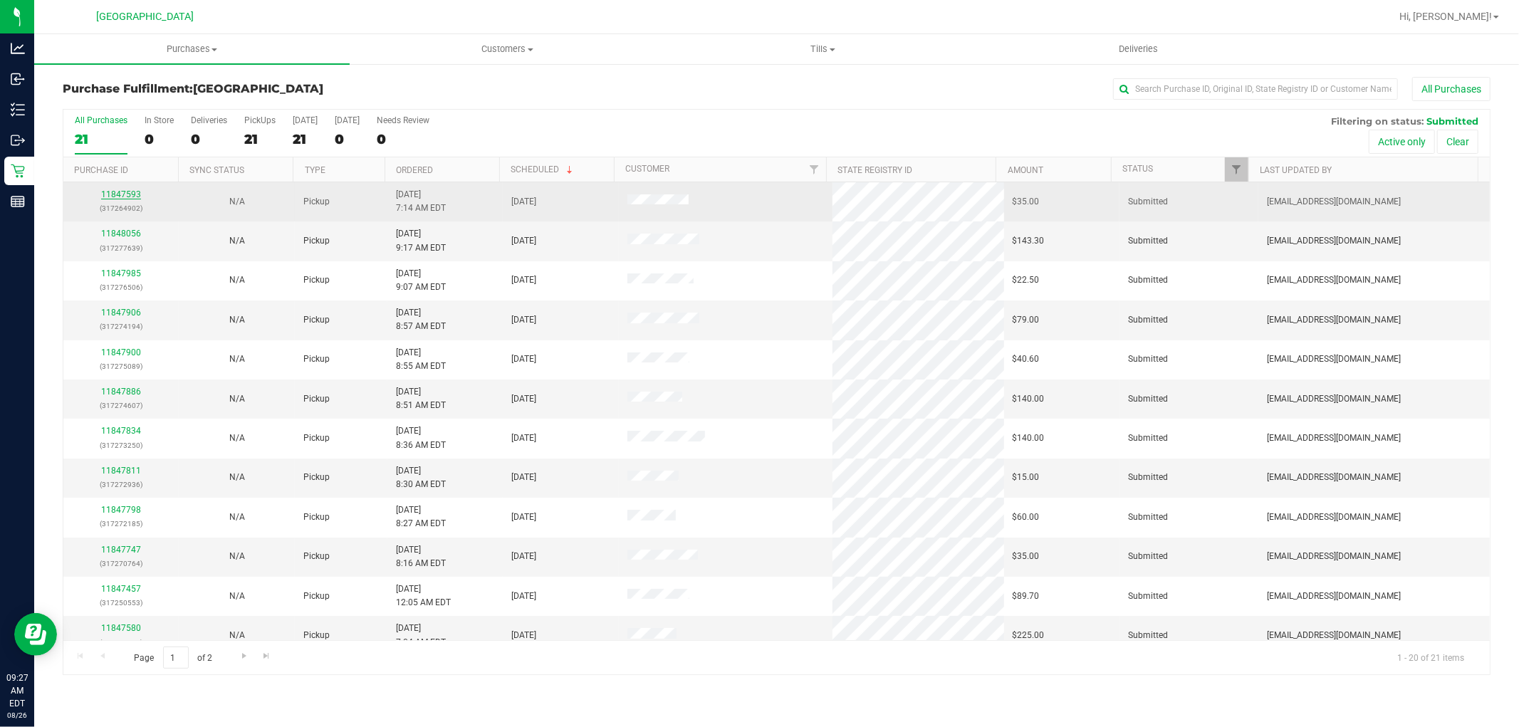
click at [112, 197] on link "11847593" at bounding box center [121, 194] width 40 height 10
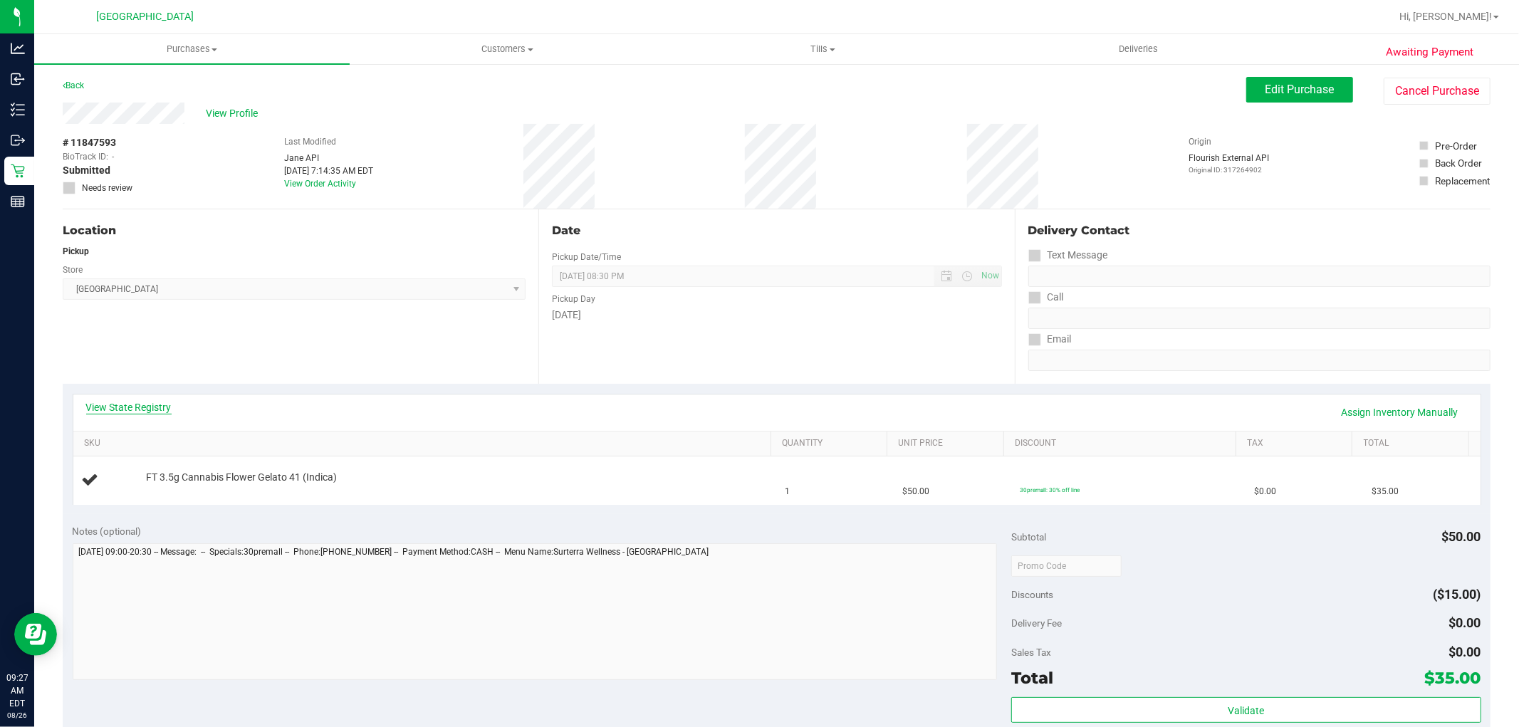
click at [126, 410] on link "View State Registry" at bounding box center [128, 407] width 85 height 14
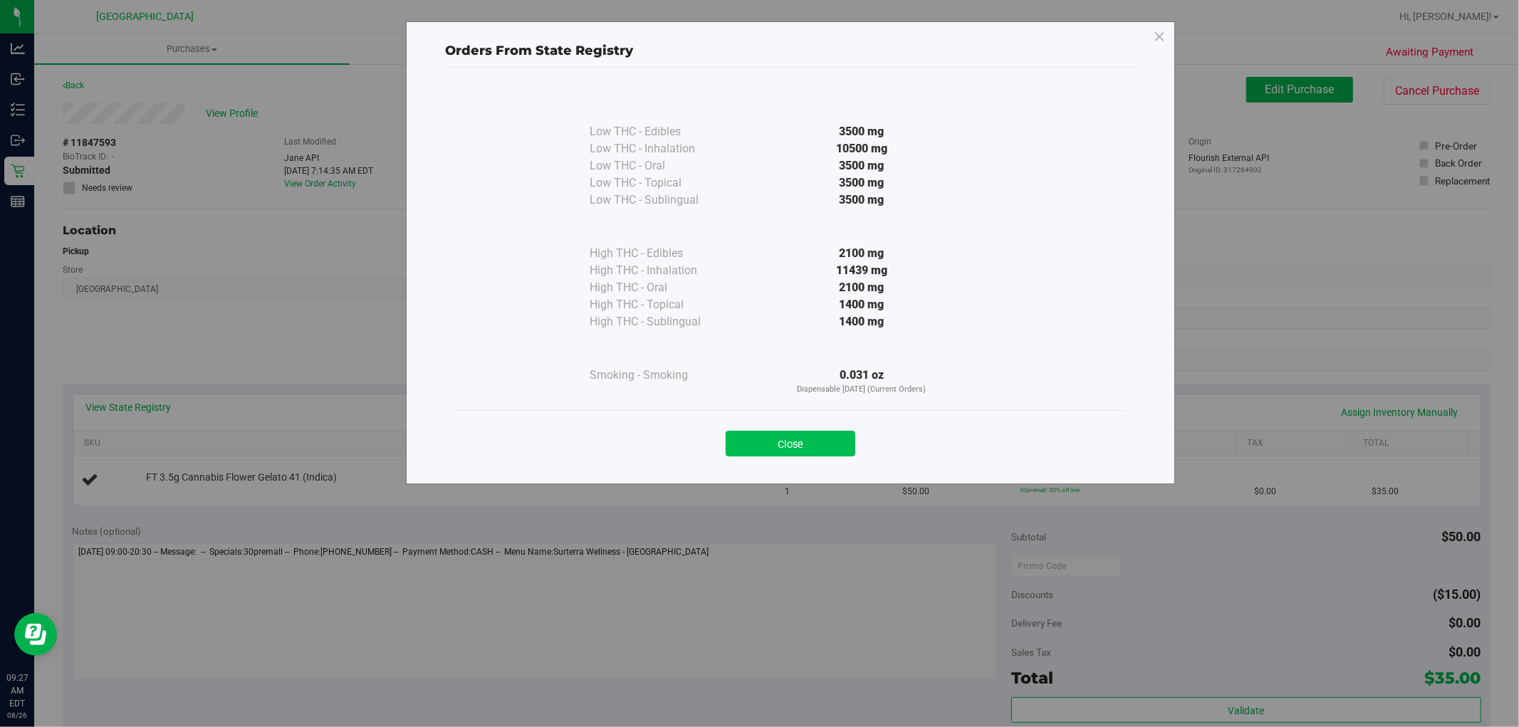
click at [806, 440] on button "Close" at bounding box center [791, 444] width 130 height 26
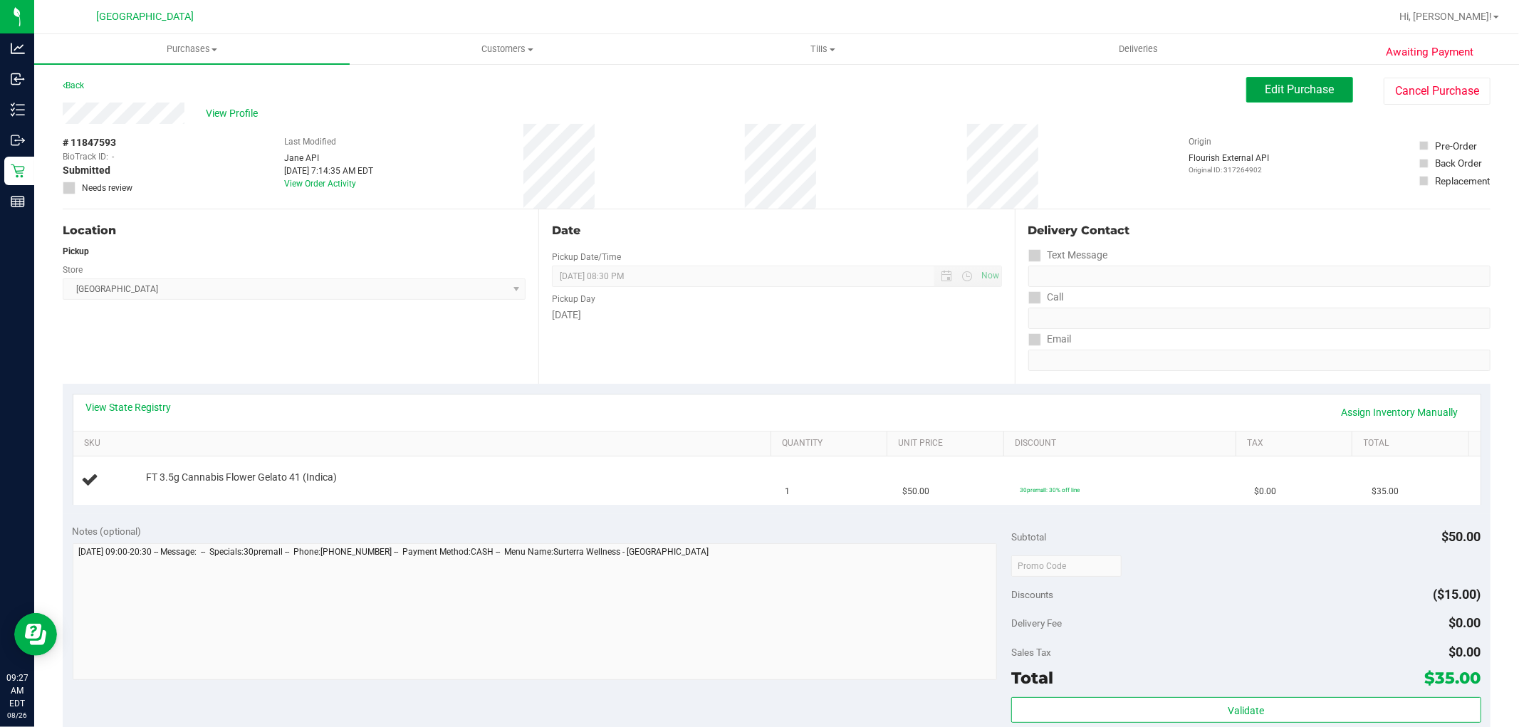
click at [1307, 100] on button "Edit Purchase" at bounding box center [1300, 90] width 107 height 26
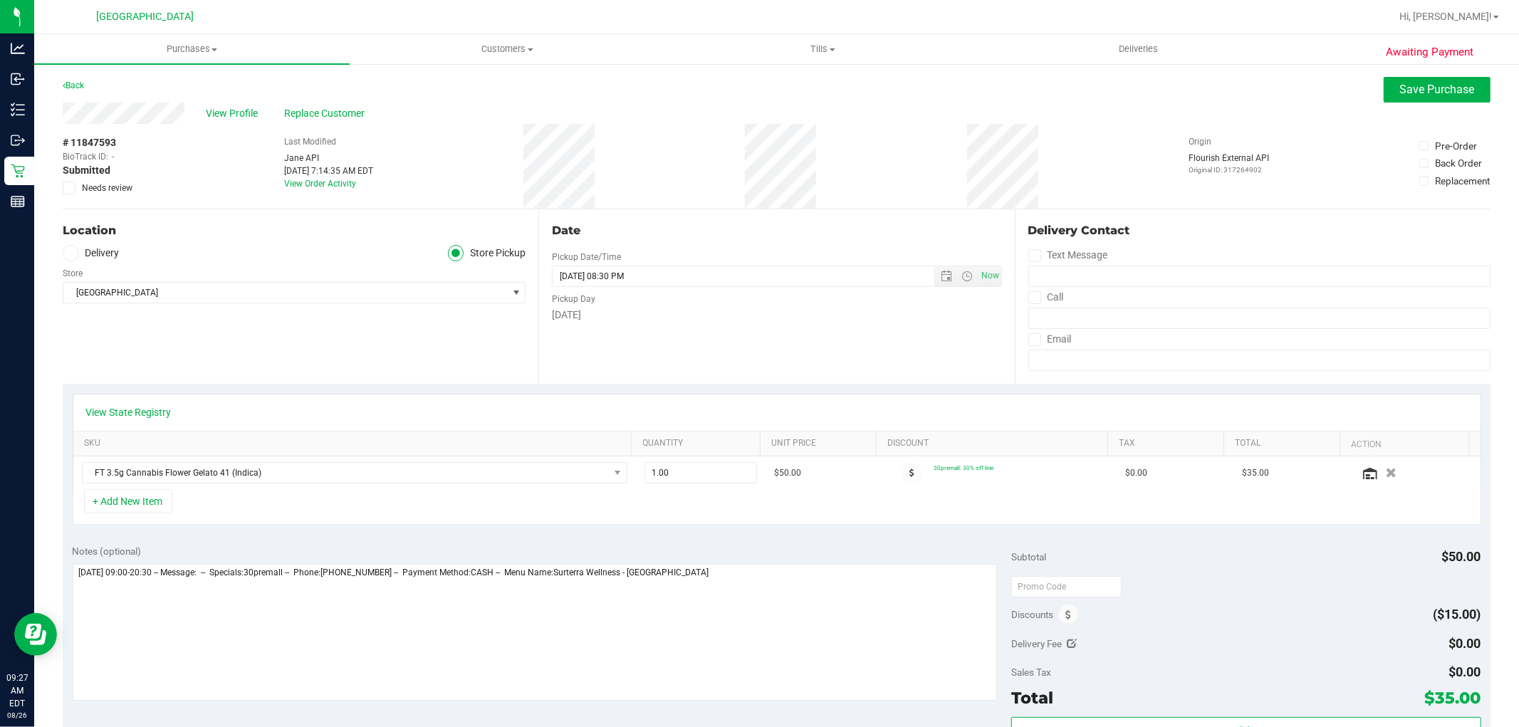
click at [68, 188] on icon at bounding box center [69, 188] width 9 height 0
click at [0, 0] on input "Needs review" at bounding box center [0, 0] width 0 height 0
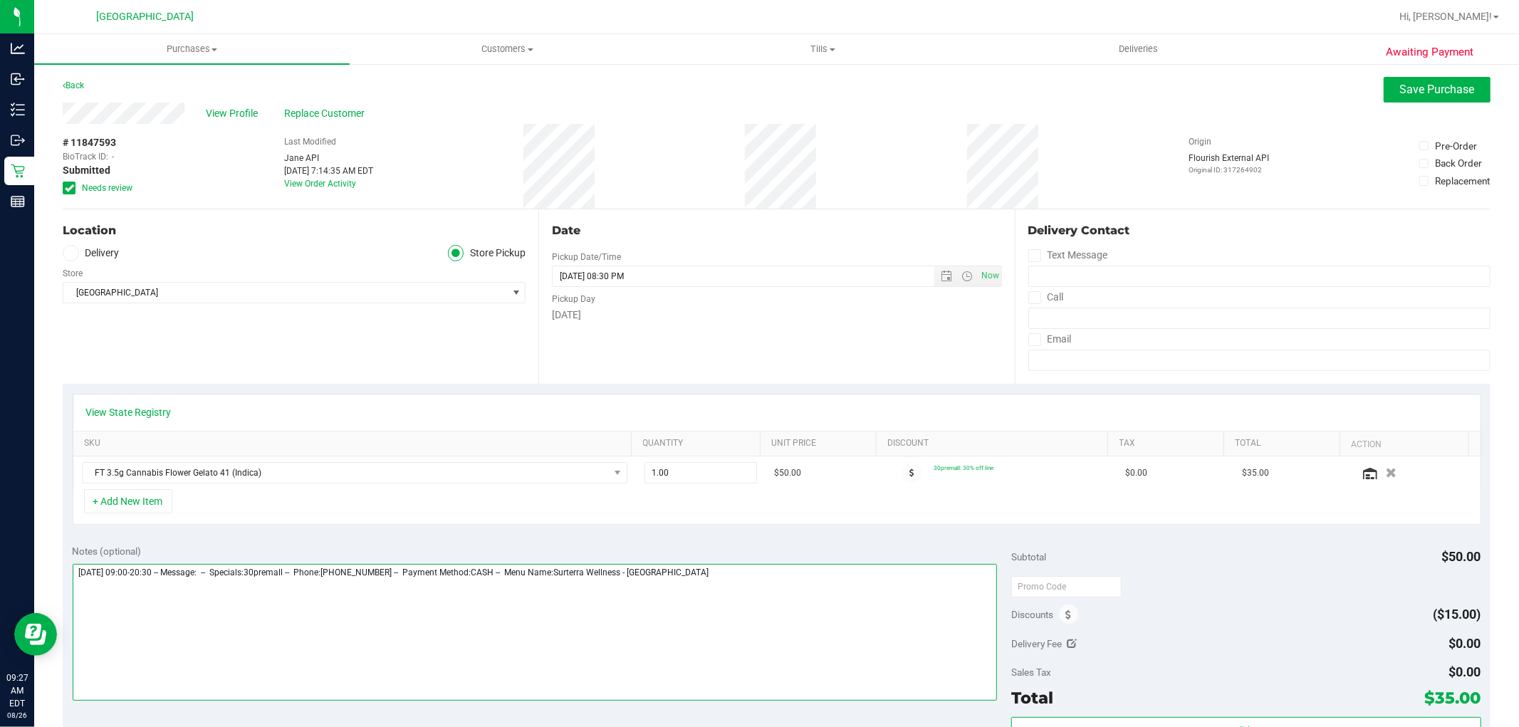
click at [799, 629] on textarea at bounding box center [535, 632] width 925 height 137
type textarea "[DATE] 09:00-20:30 -- Message: -- Specials:30premall -- Phone:[PHONE_NUMBER] --…"
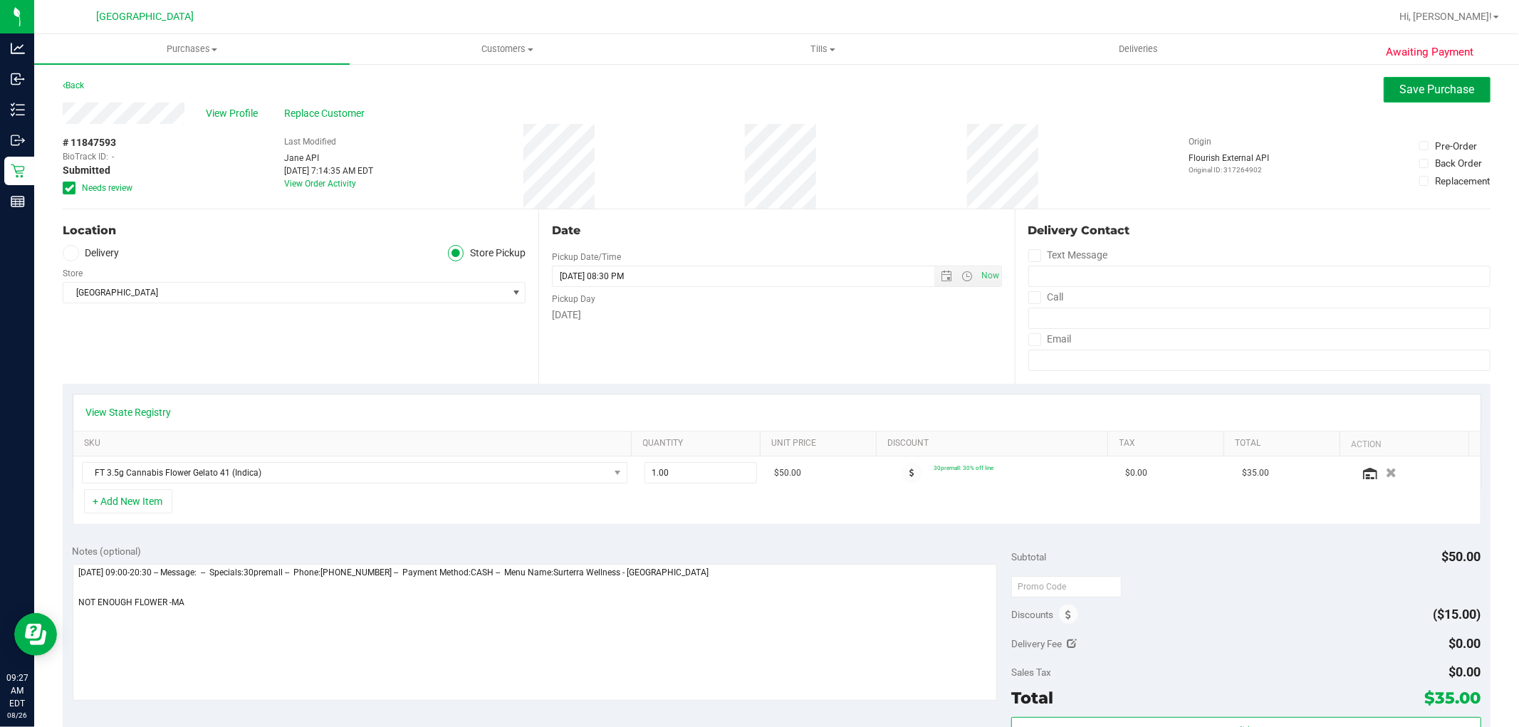
click at [1410, 87] on span "Save Purchase" at bounding box center [1437, 90] width 75 height 14
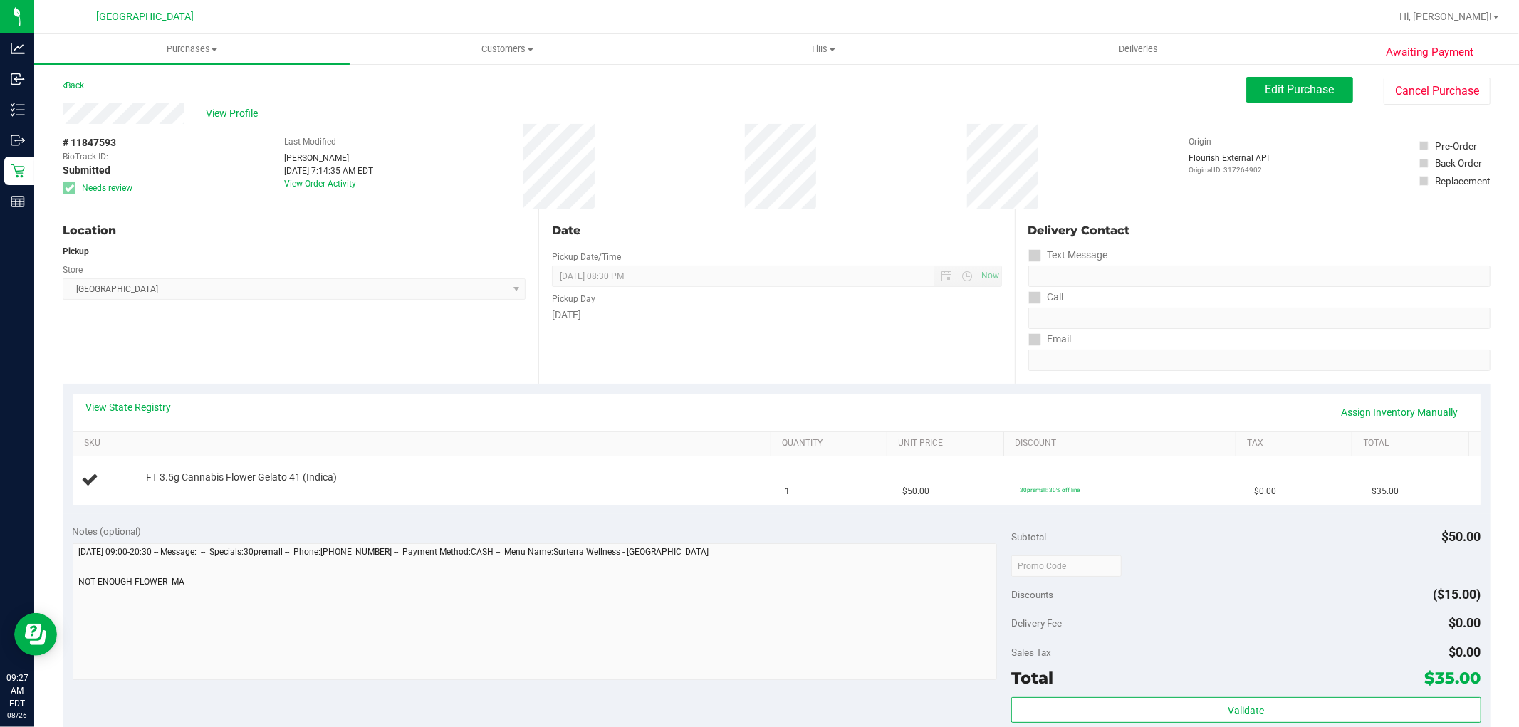
click at [76, 86] on link "Back" at bounding box center [73, 85] width 21 height 10
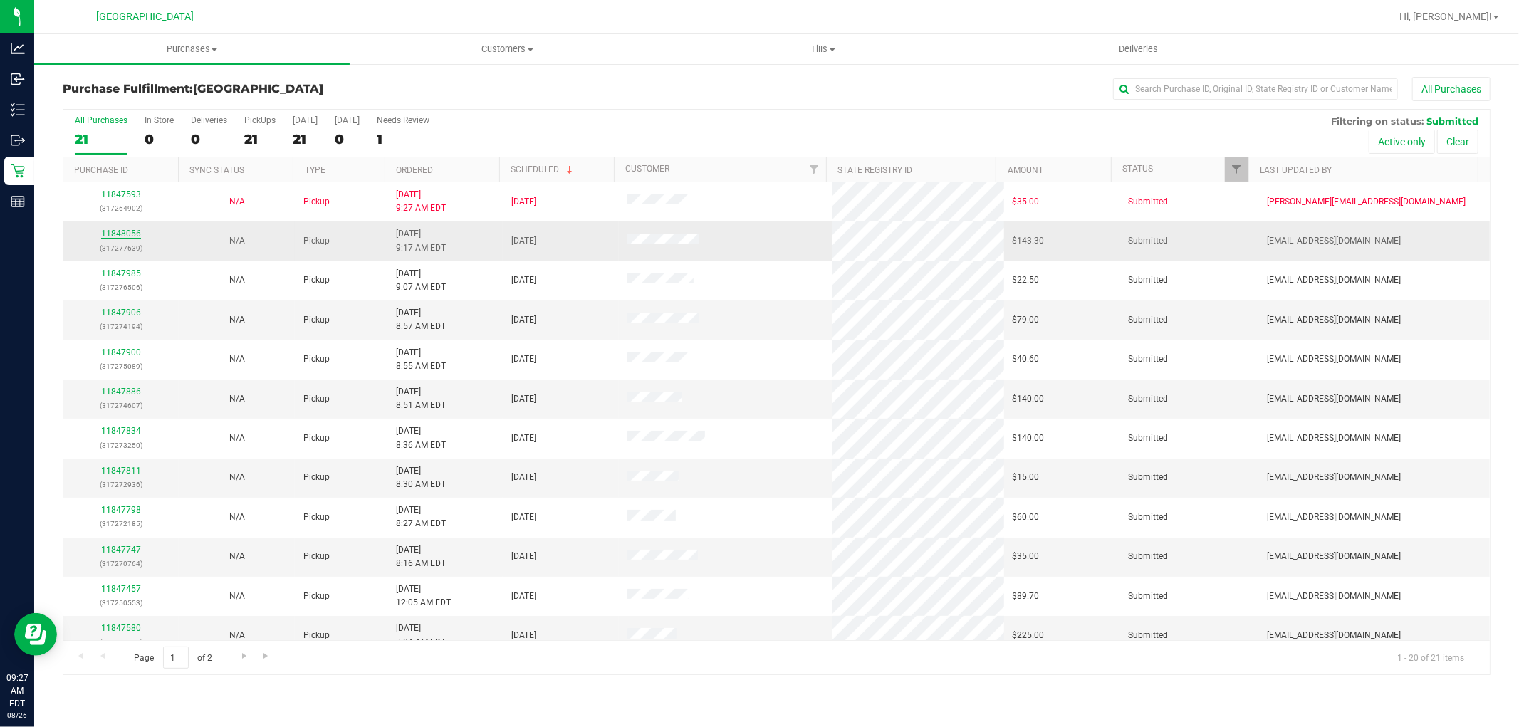
click at [134, 235] on link "11848056" at bounding box center [121, 234] width 40 height 10
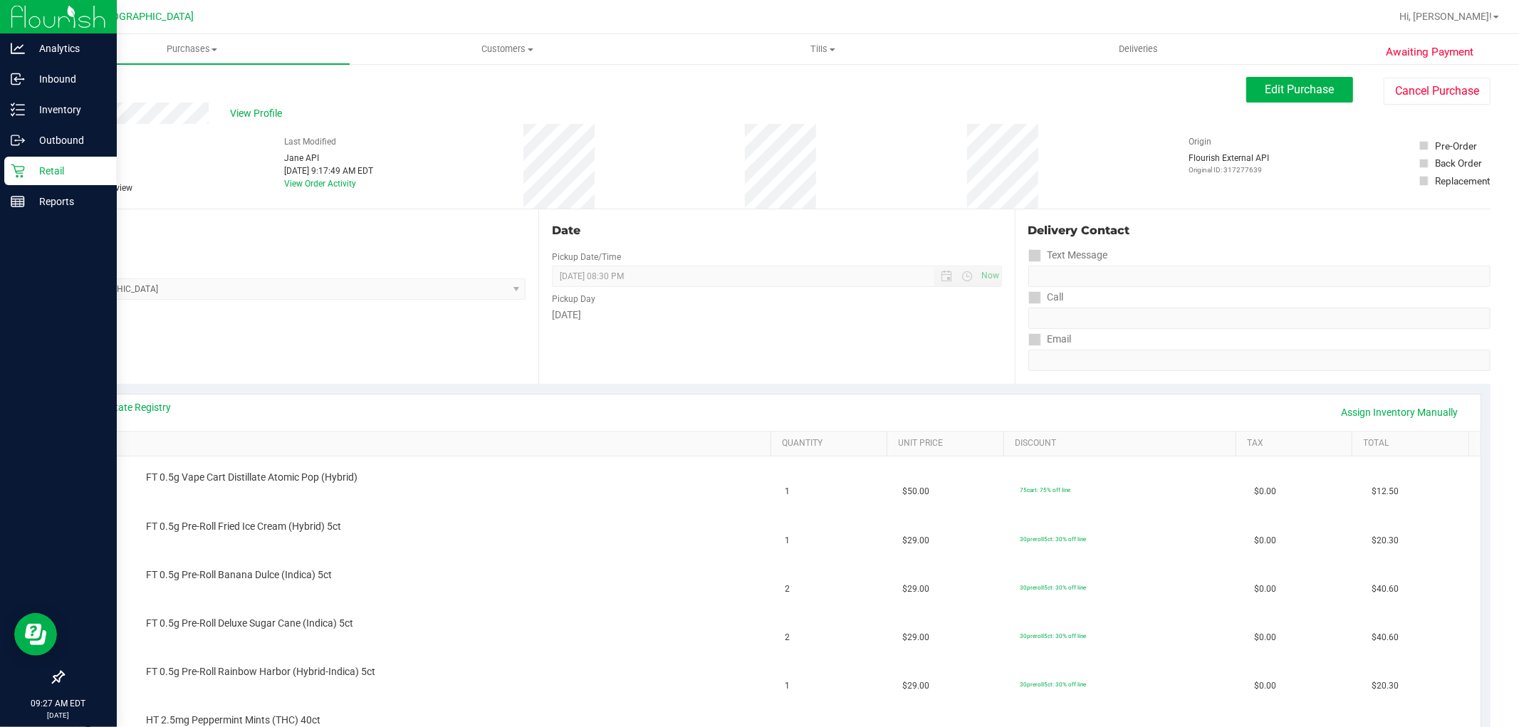
click at [14, 182] on div "Retail" at bounding box center [60, 171] width 113 height 28
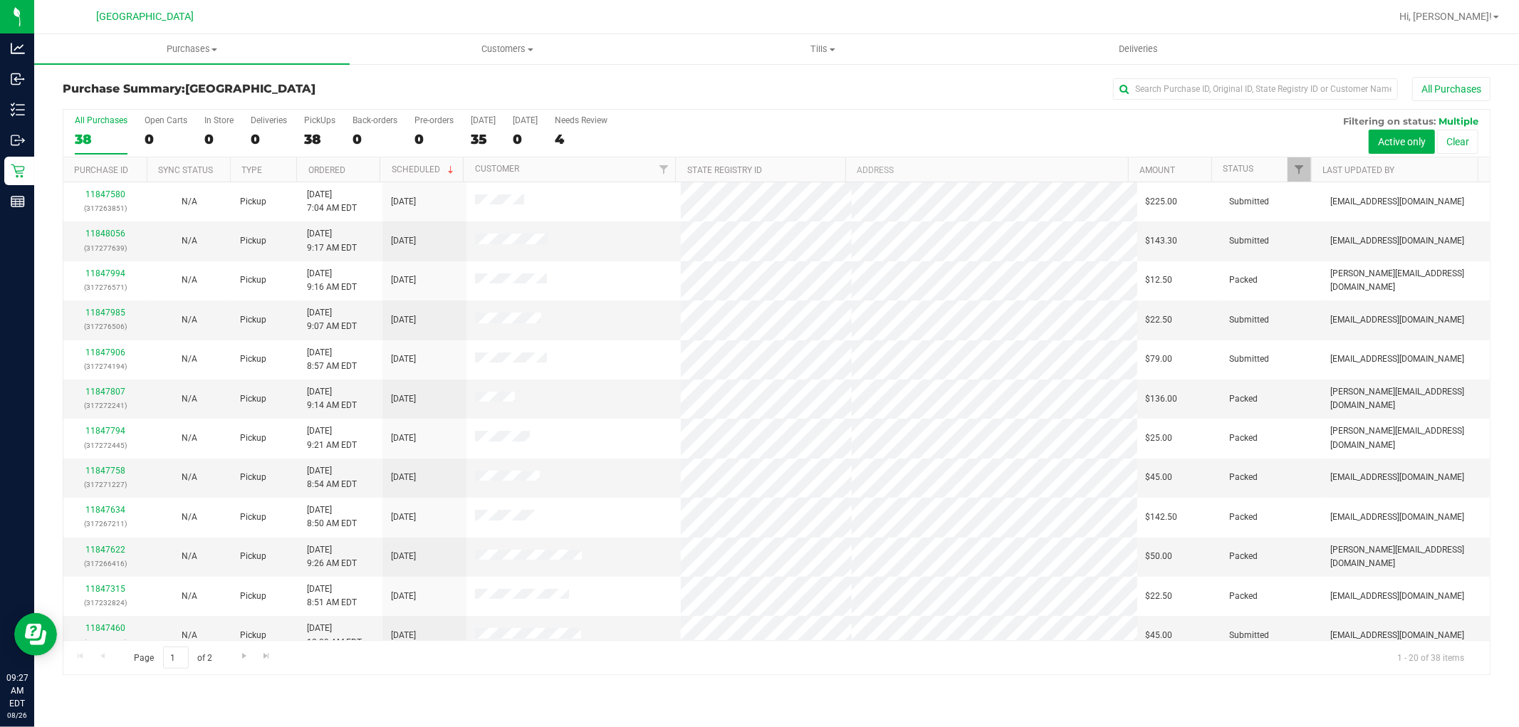
click at [360, 173] on th "Ordered" at bounding box center [337, 169] width 83 height 25
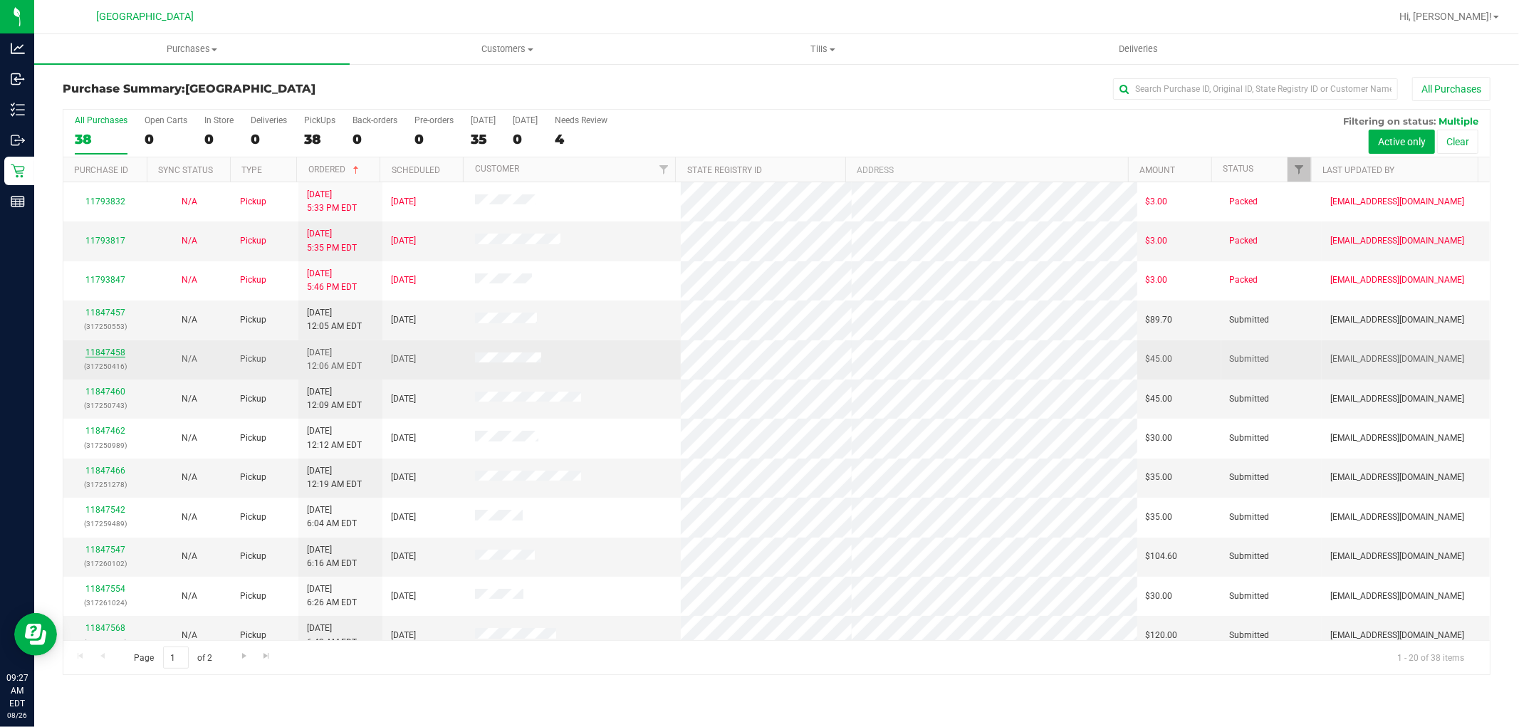
click at [105, 350] on link "11847458" at bounding box center [105, 353] width 40 height 10
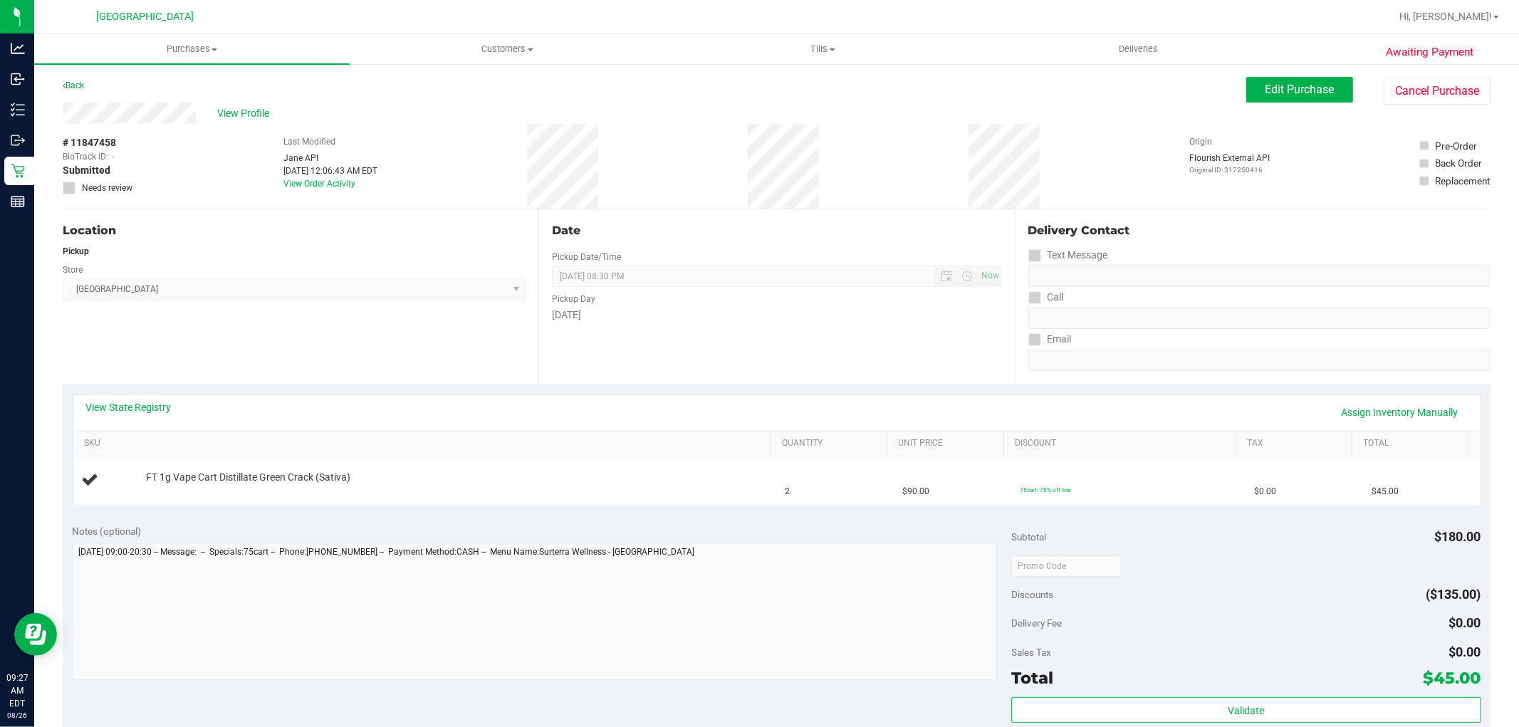
click at [118, 417] on div "View State Registry Assign Inventory Manually" at bounding box center [777, 412] width 1382 height 24
click at [117, 405] on link "View State Registry" at bounding box center [128, 407] width 85 height 14
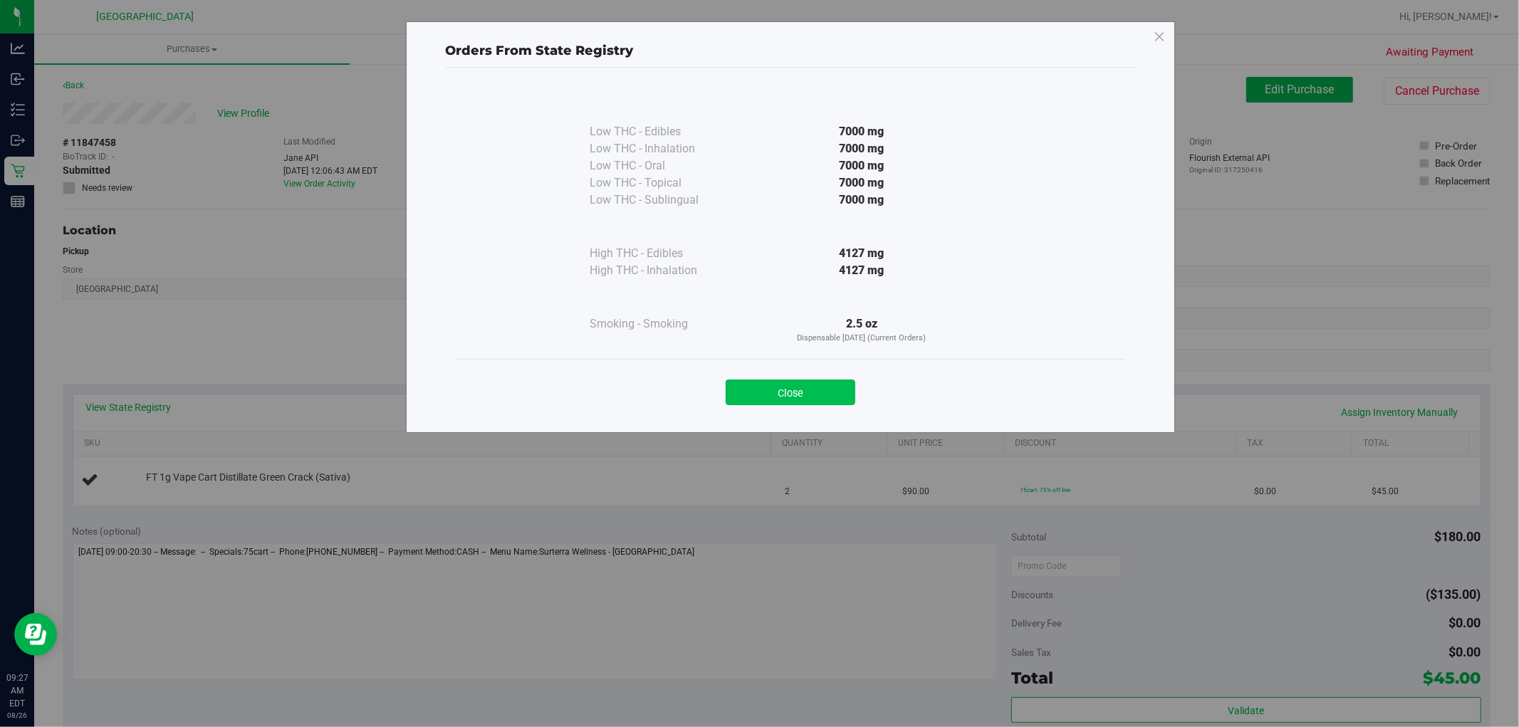
click at [822, 393] on button "Close" at bounding box center [791, 393] width 130 height 26
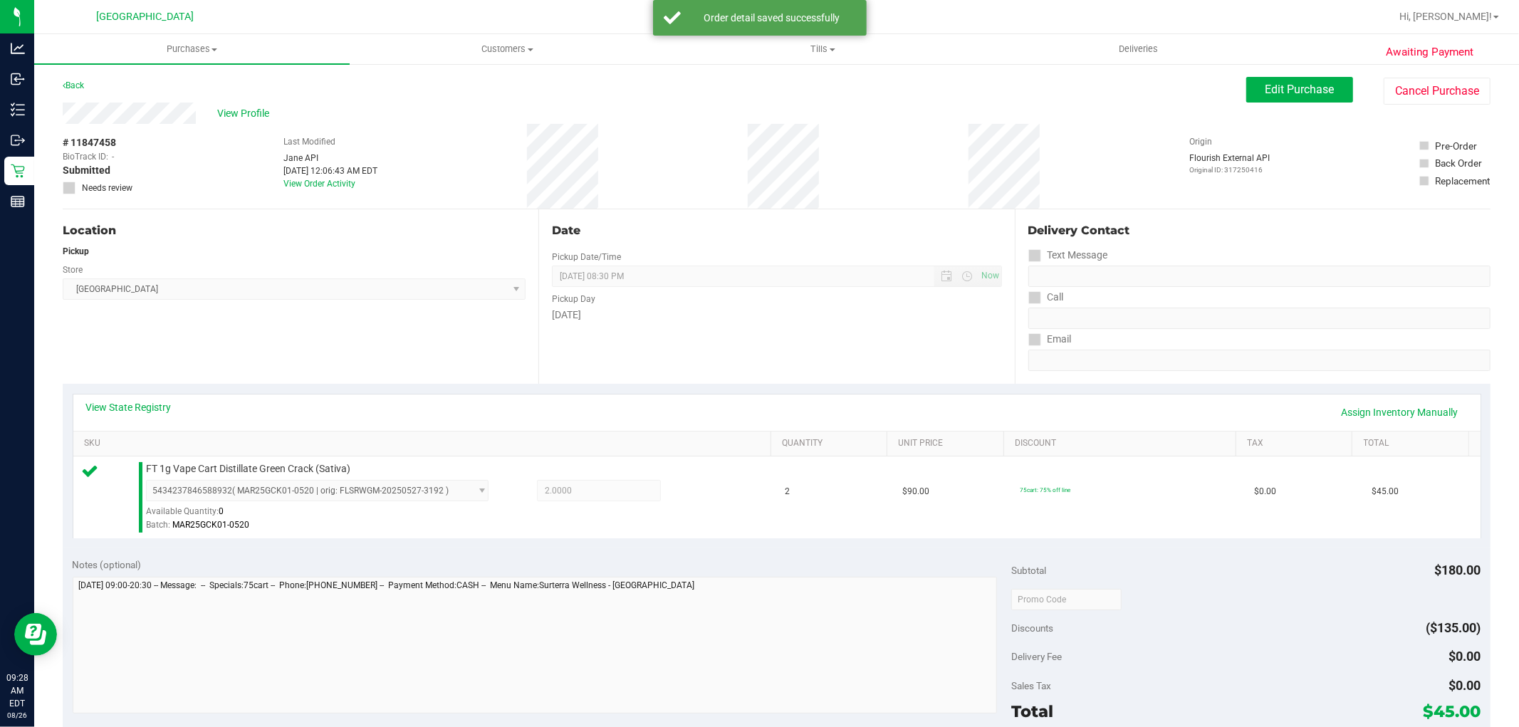
scroll to position [310, 0]
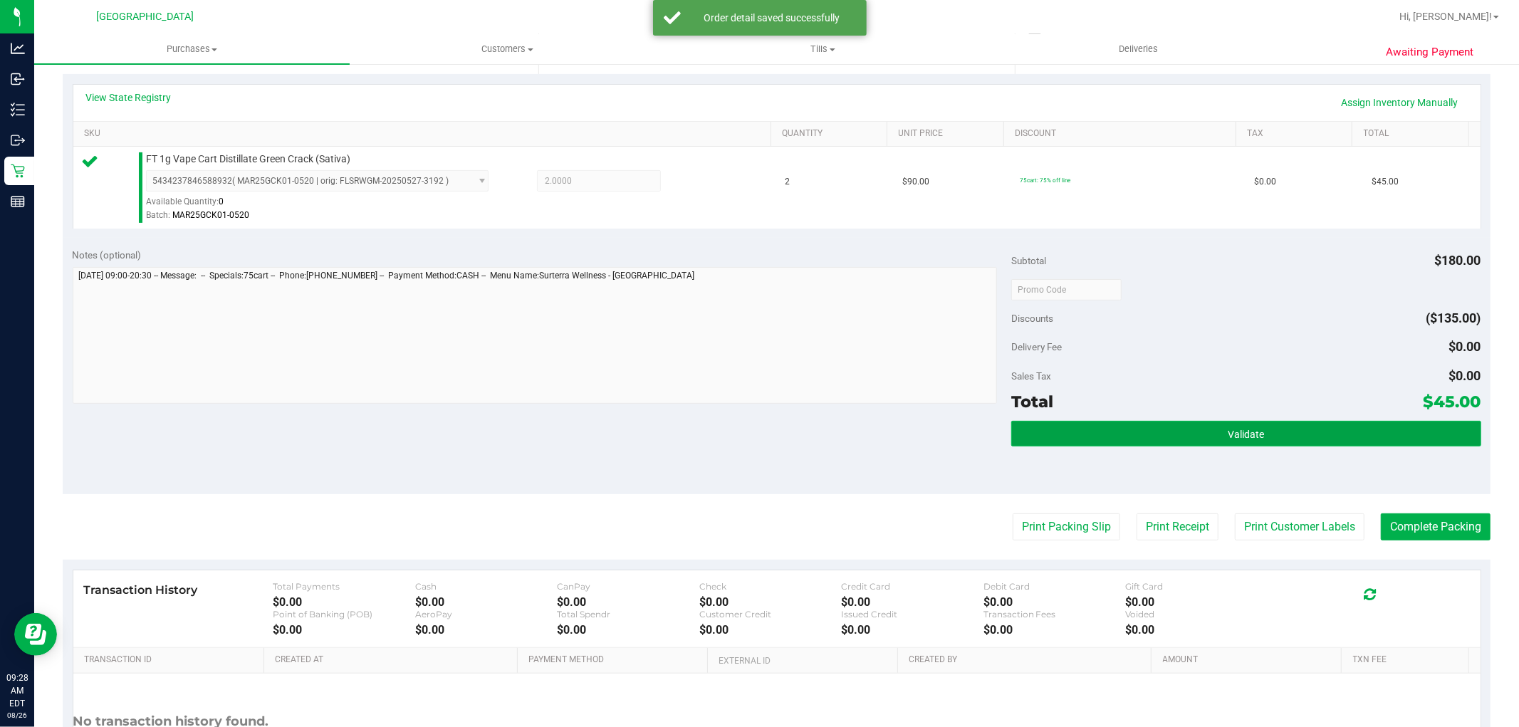
click at [1291, 442] on button "Validate" at bounding box center [1245, 434] width 469 height 26
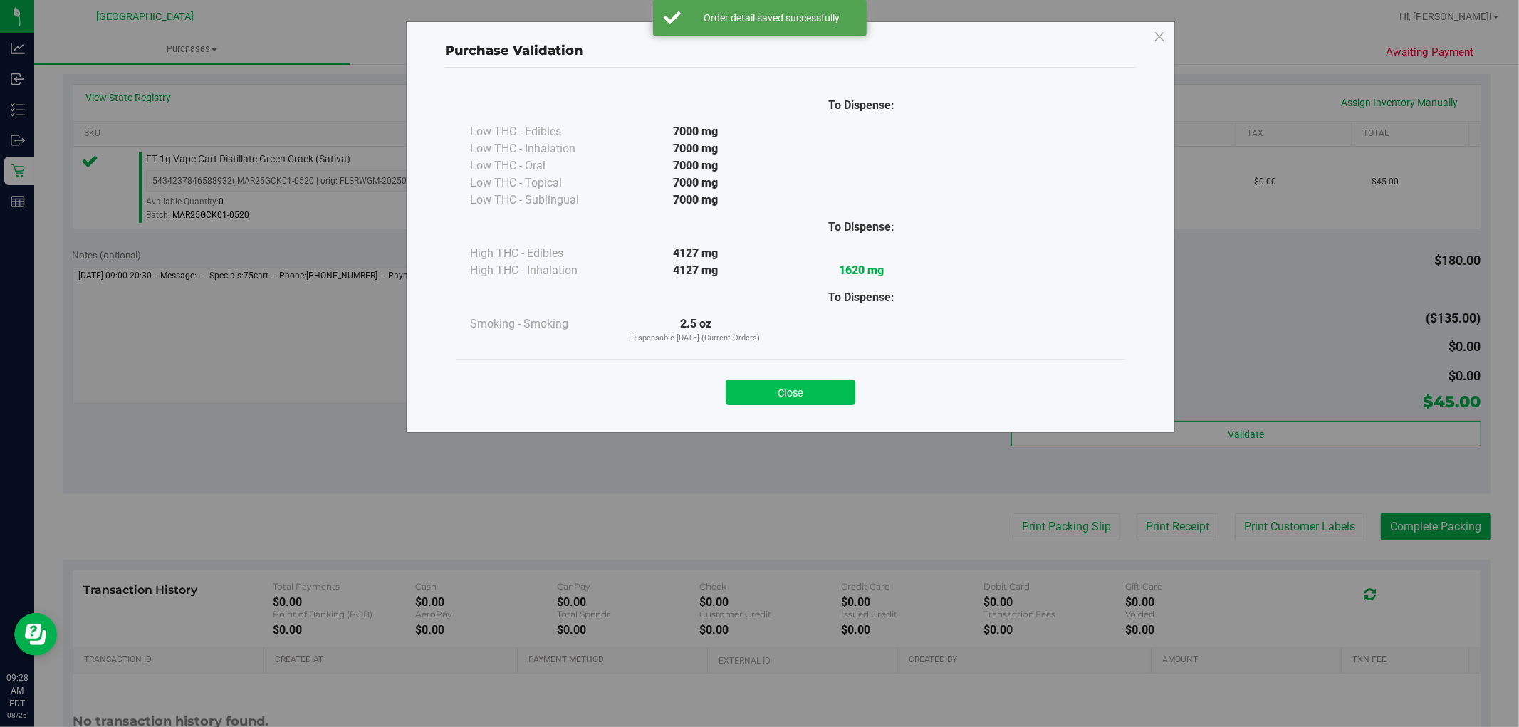
click at [810, 394] on button "Close" at bounding box center [791, 393] width 130 height 26
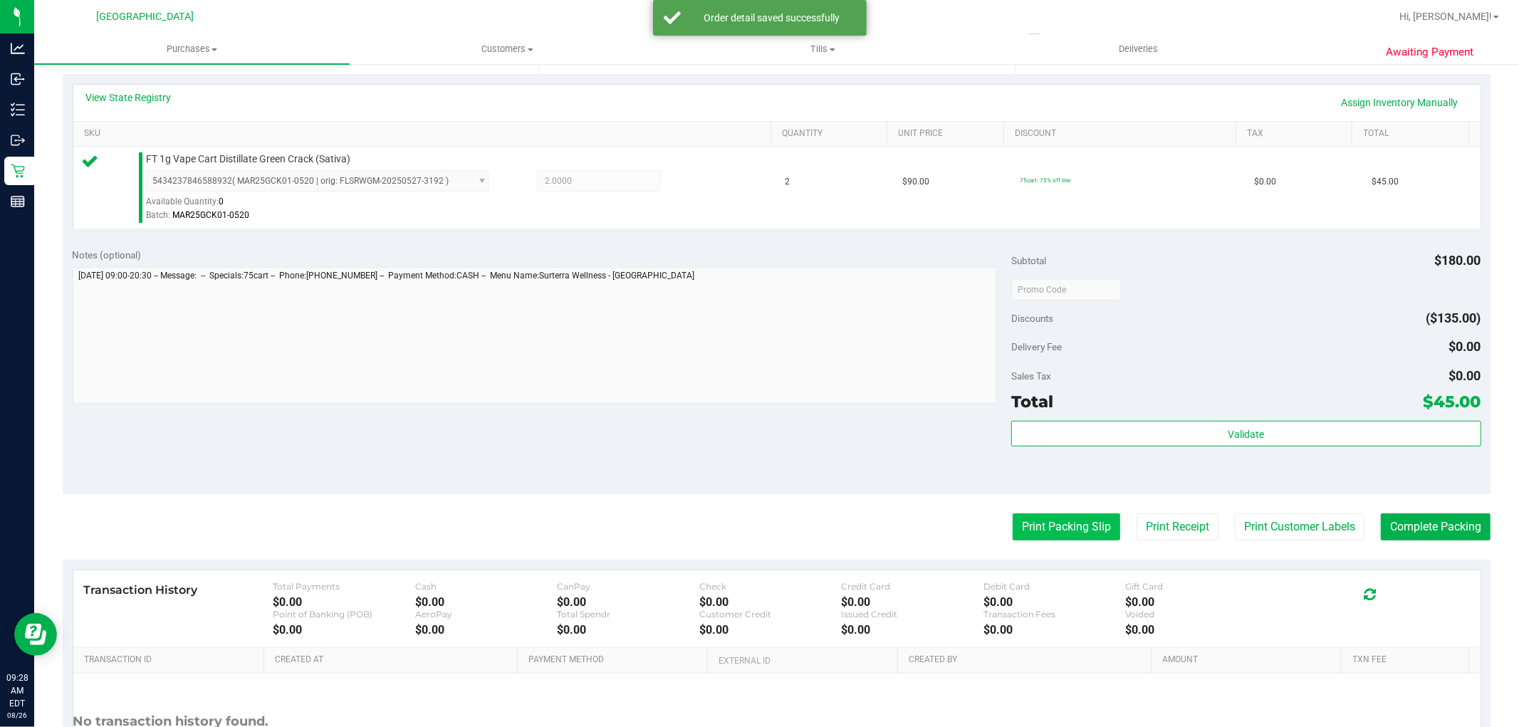
click at [1045, 522] on button "Print Packing Slip" at bounding box center [1067, 527] width 108 height 27
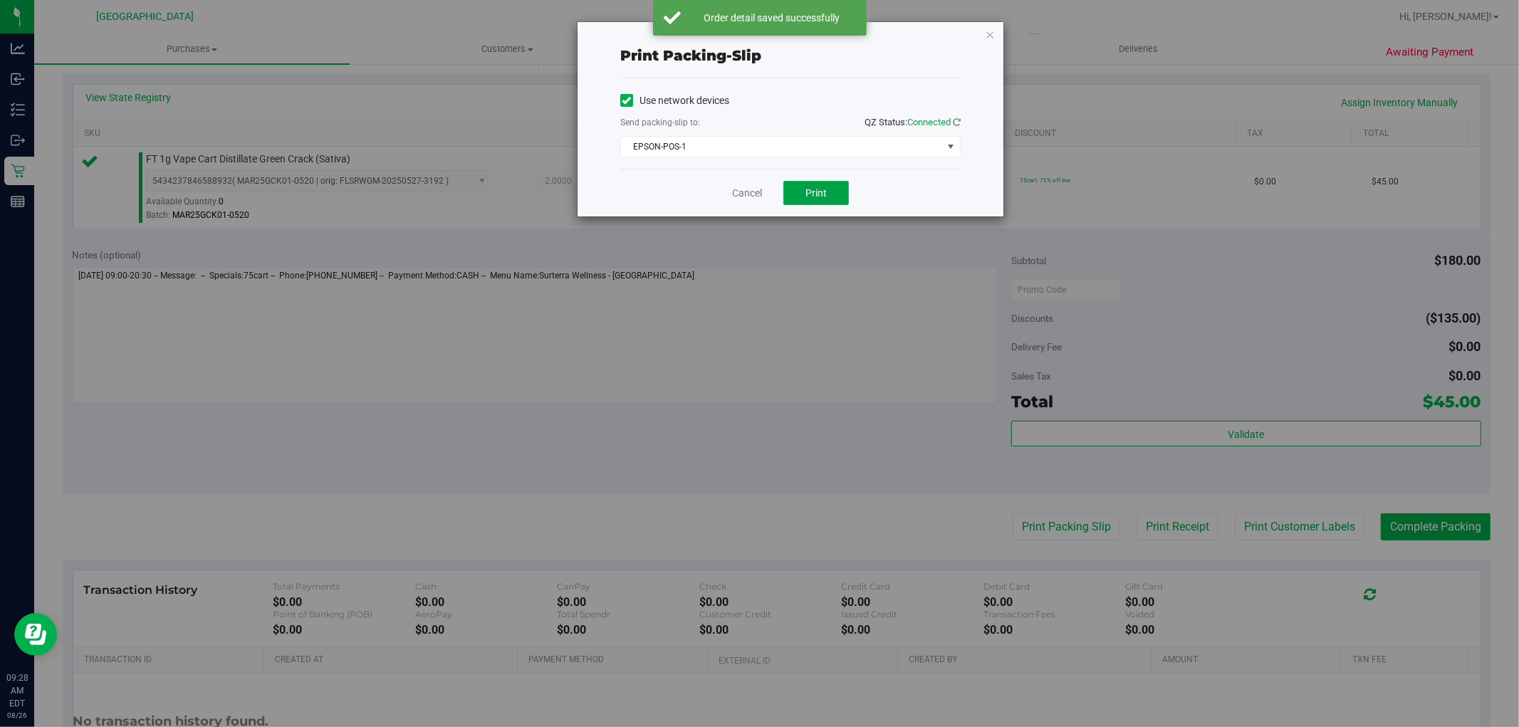
click at [835, 181] on button "Print" at bounding box center [817, 193] width 66 height 24
click at [748, 198] on link "Cancel" at bounding box center [747, 193] width 30 height 15
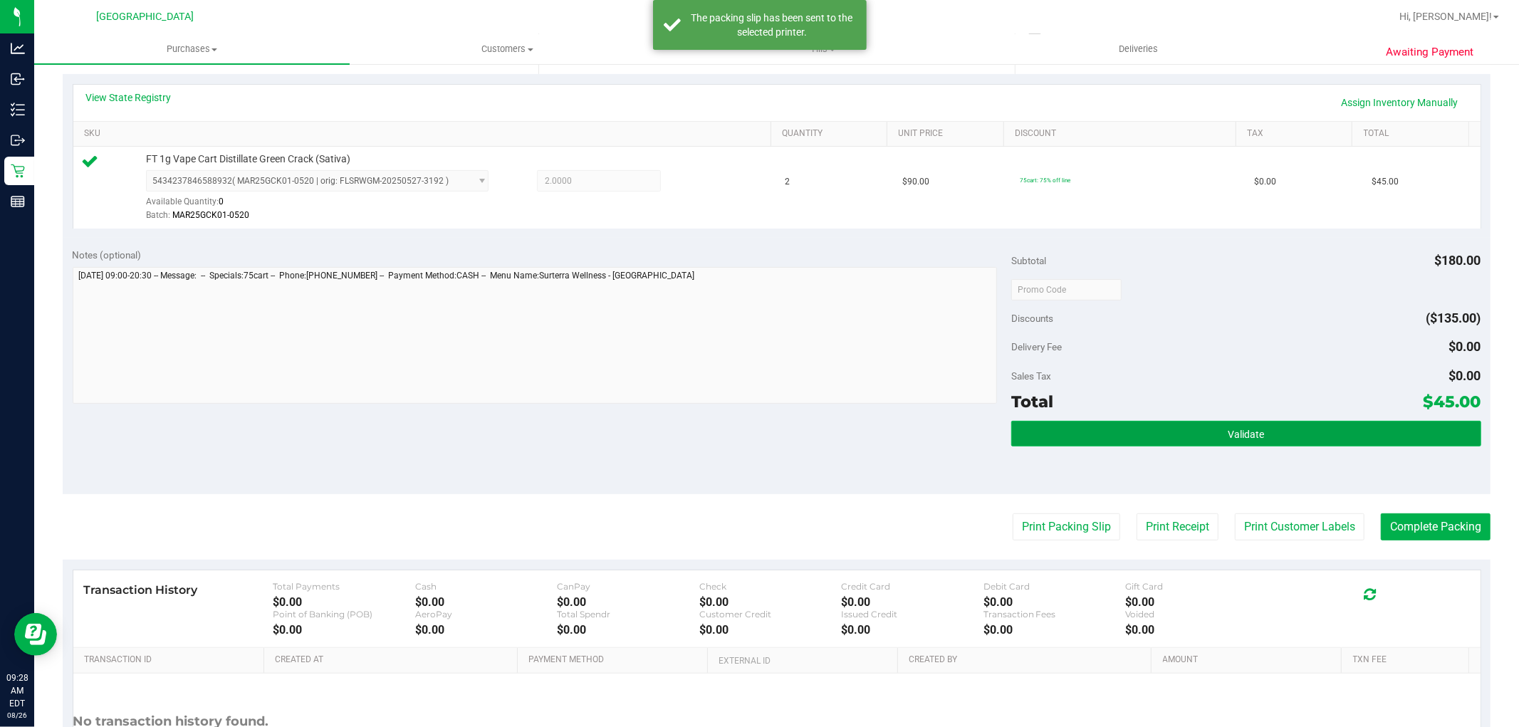
click at [1195, 426] on button "Validate" at bounding box center [1245, 434] width 469 height 26
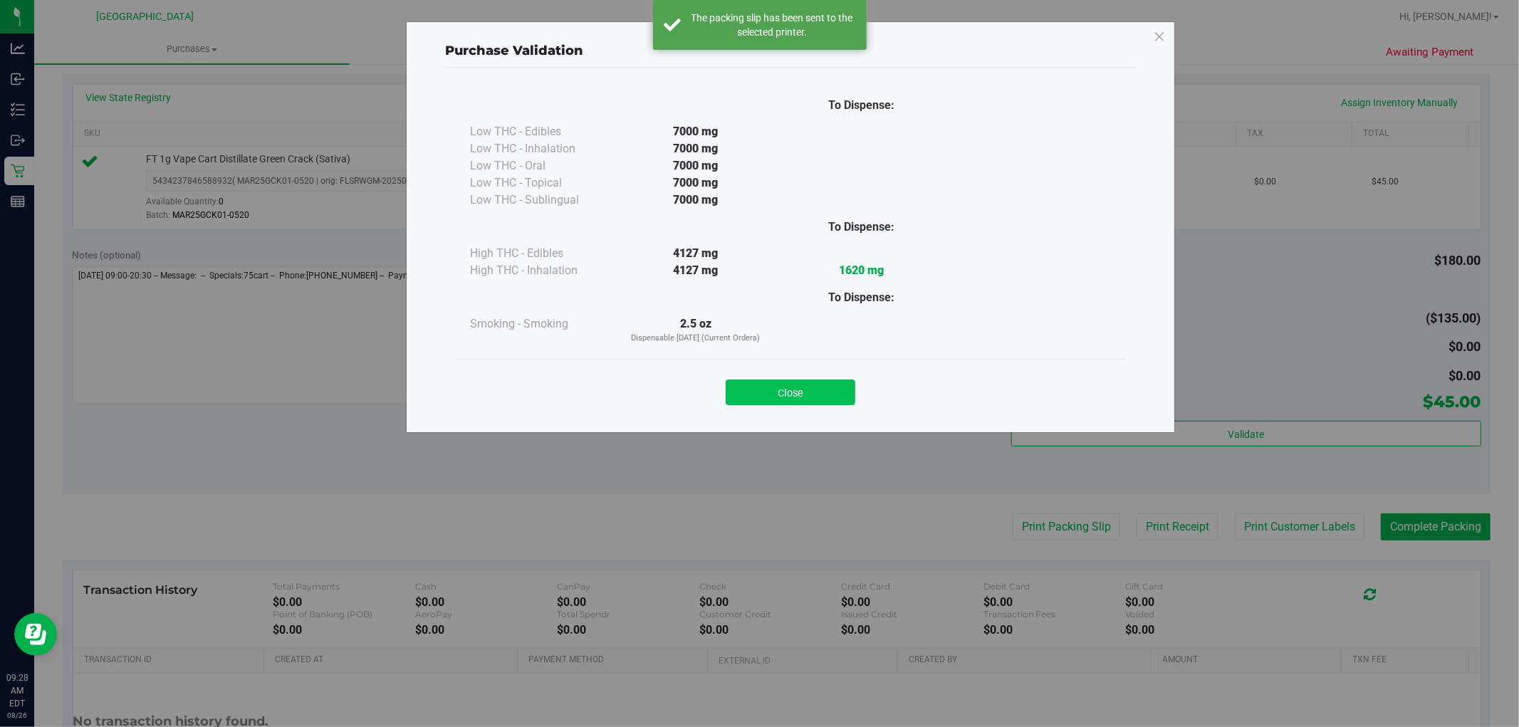
click at [814, 396] on button "Close" at bounding box center [791, 393] width 130 height 26
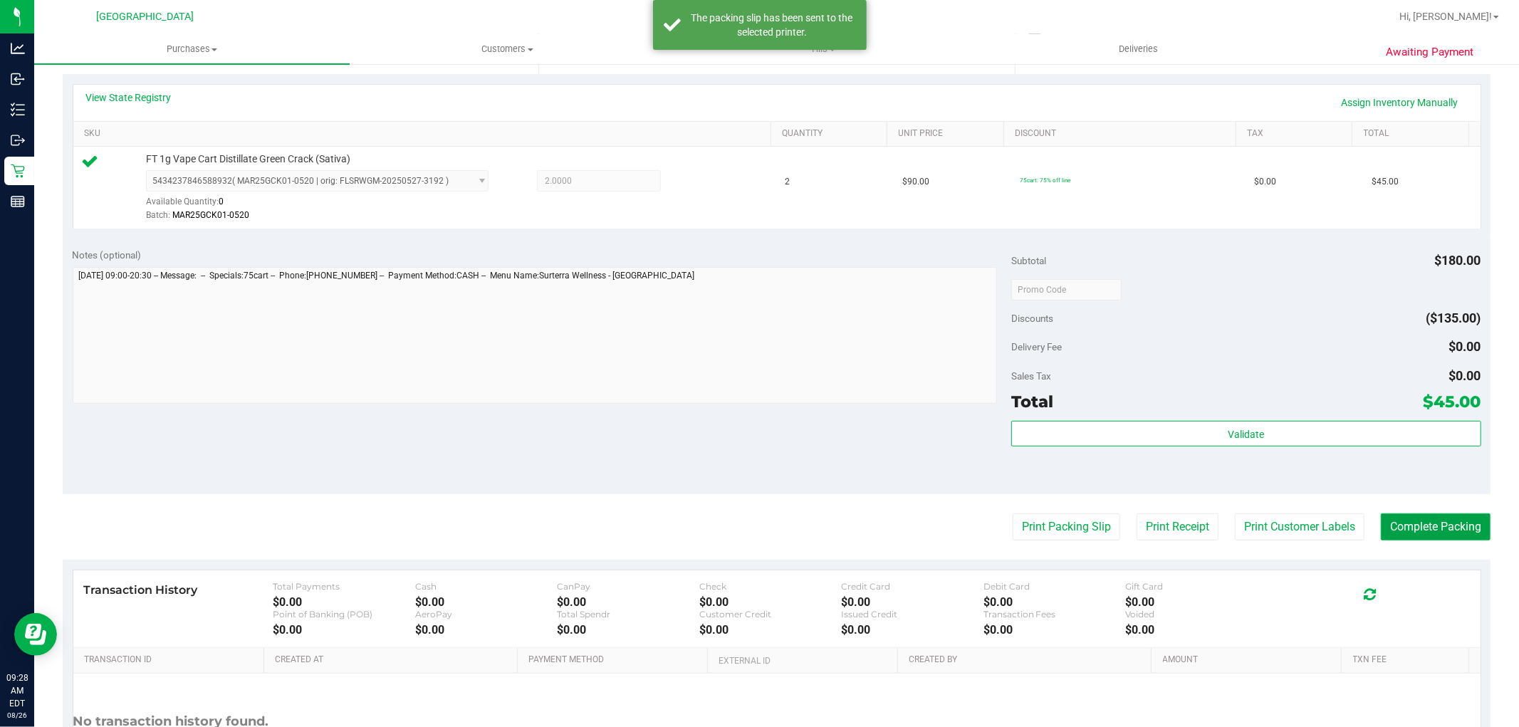
click at [1410, 538] on button "Complete Packing" at bounding box center [1436, 527] width 110 height 27
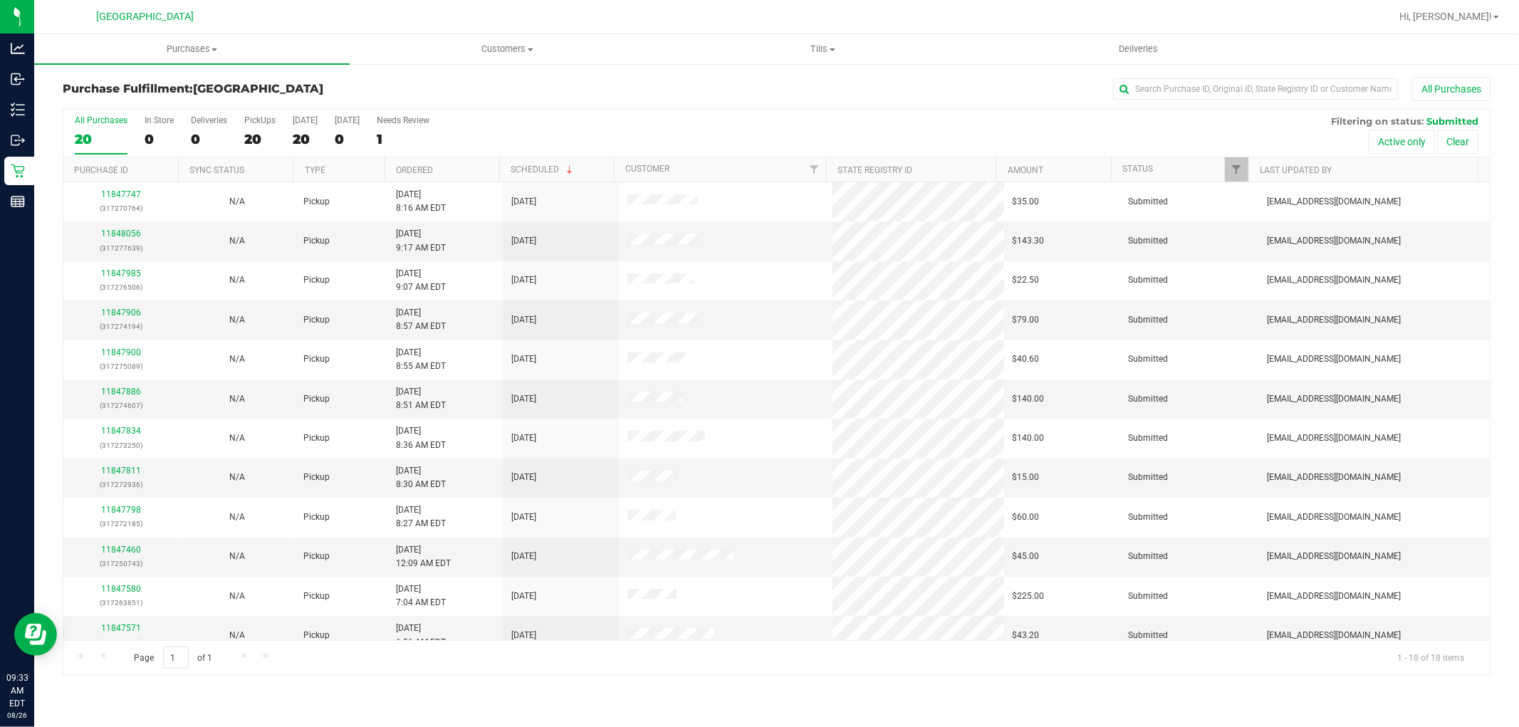
click at [468, 168] on th "Ordered" at bounding box center [442, 169] width 115 height 25
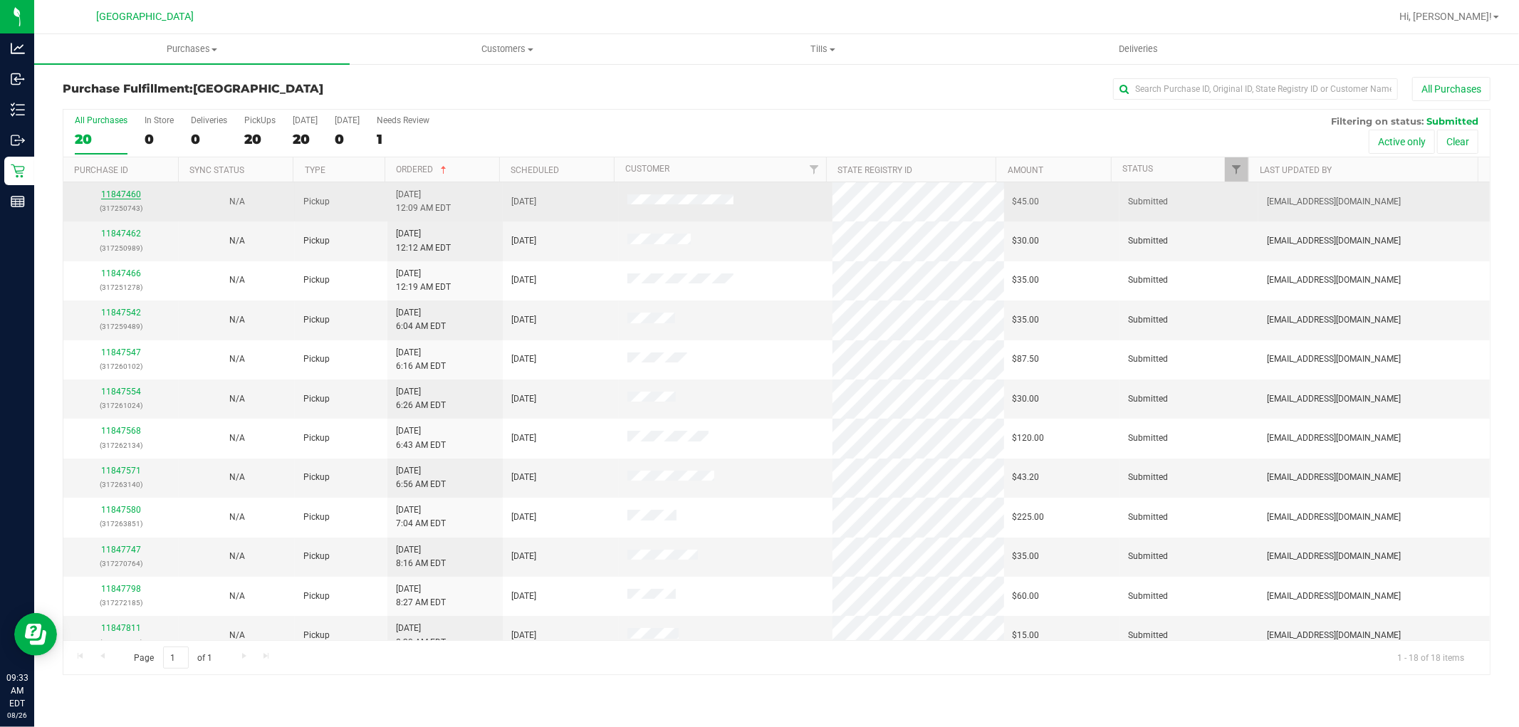
click at [125, 199] on link "11847460" at bounding box center [121, 194] width 40 height 10
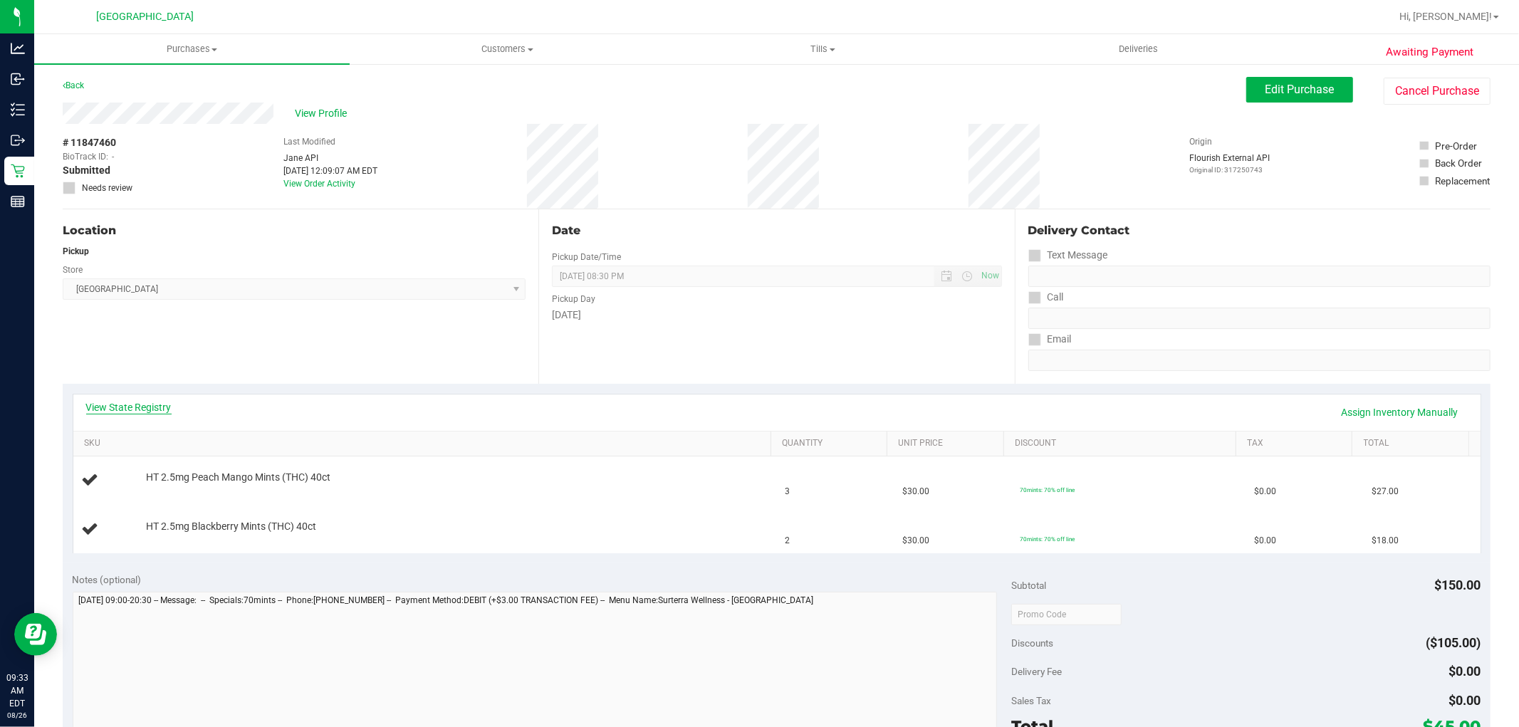
click at [143, 411] on link "View State Registry" at bounding box center [128, 407] width 85 height 14
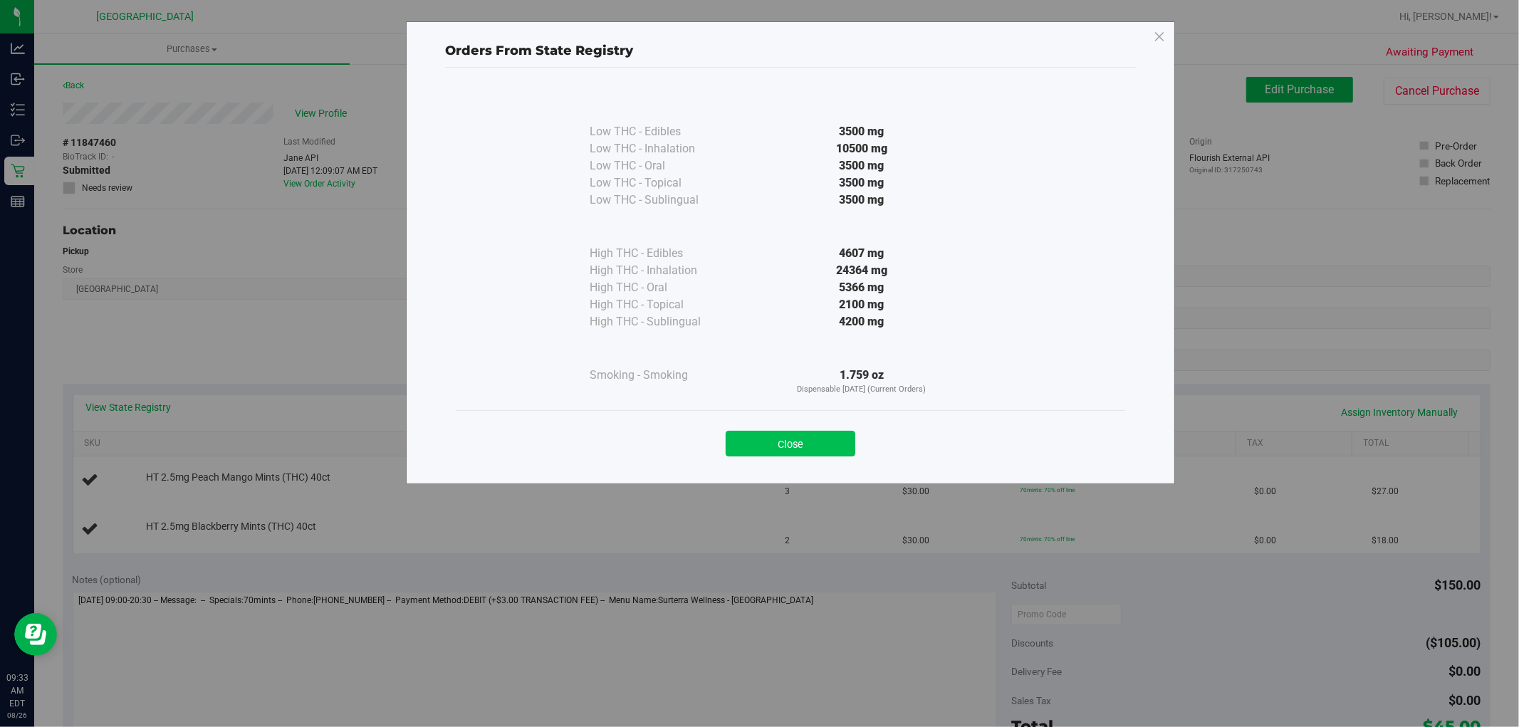
click at [818, 452] on button "Close" at bounding box center [791, 444] width 130 height 26
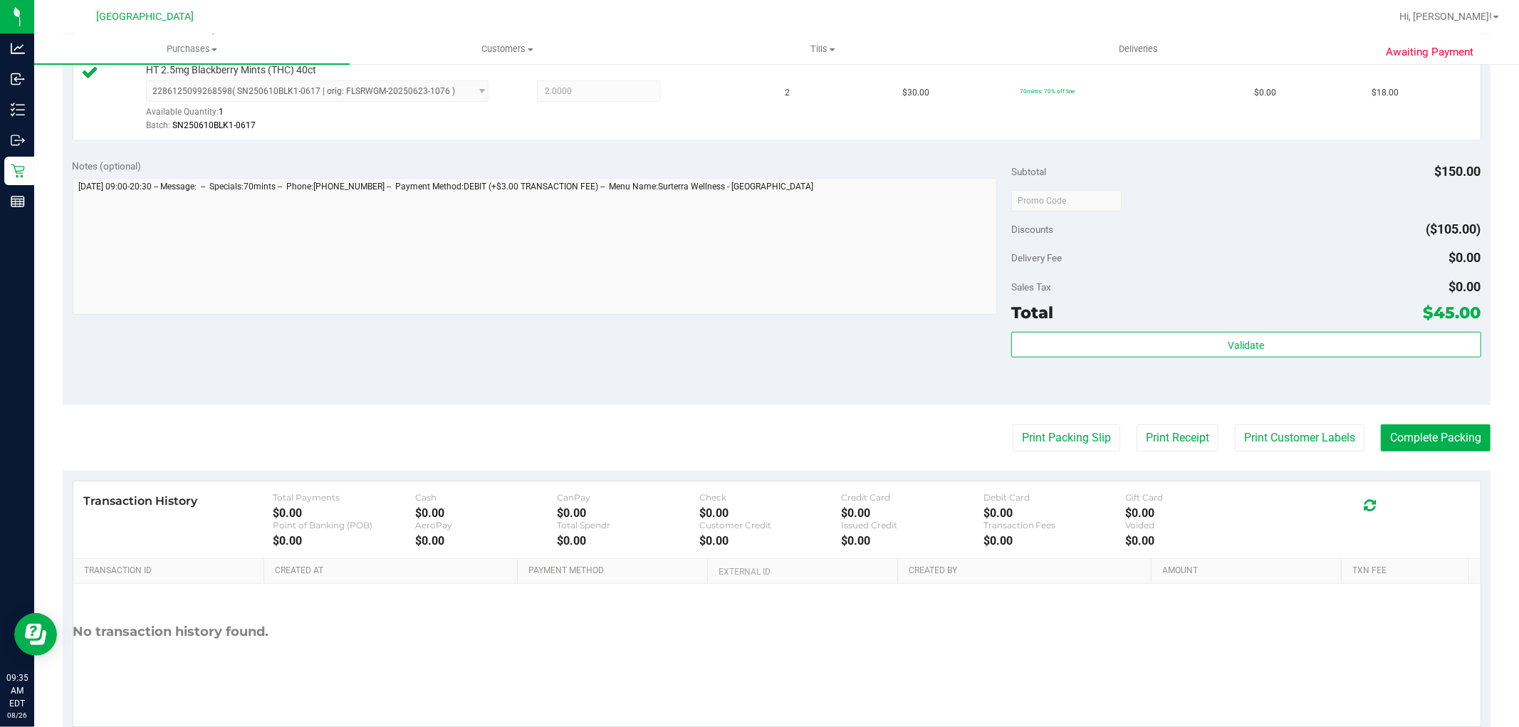
scroll to position [482, 0]
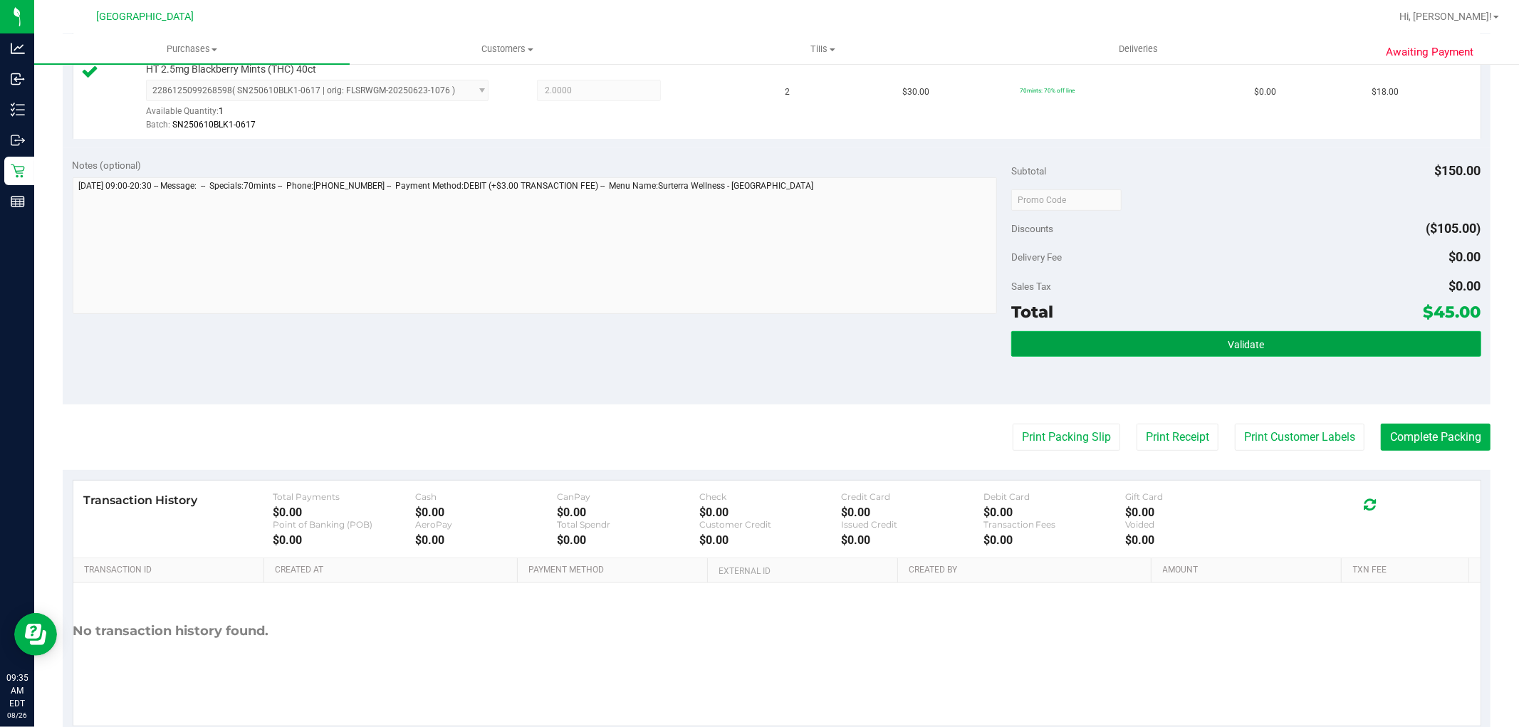
click at [1295, 343] on button "Validate" at bounding box center [1245, 344] width 469 height 26
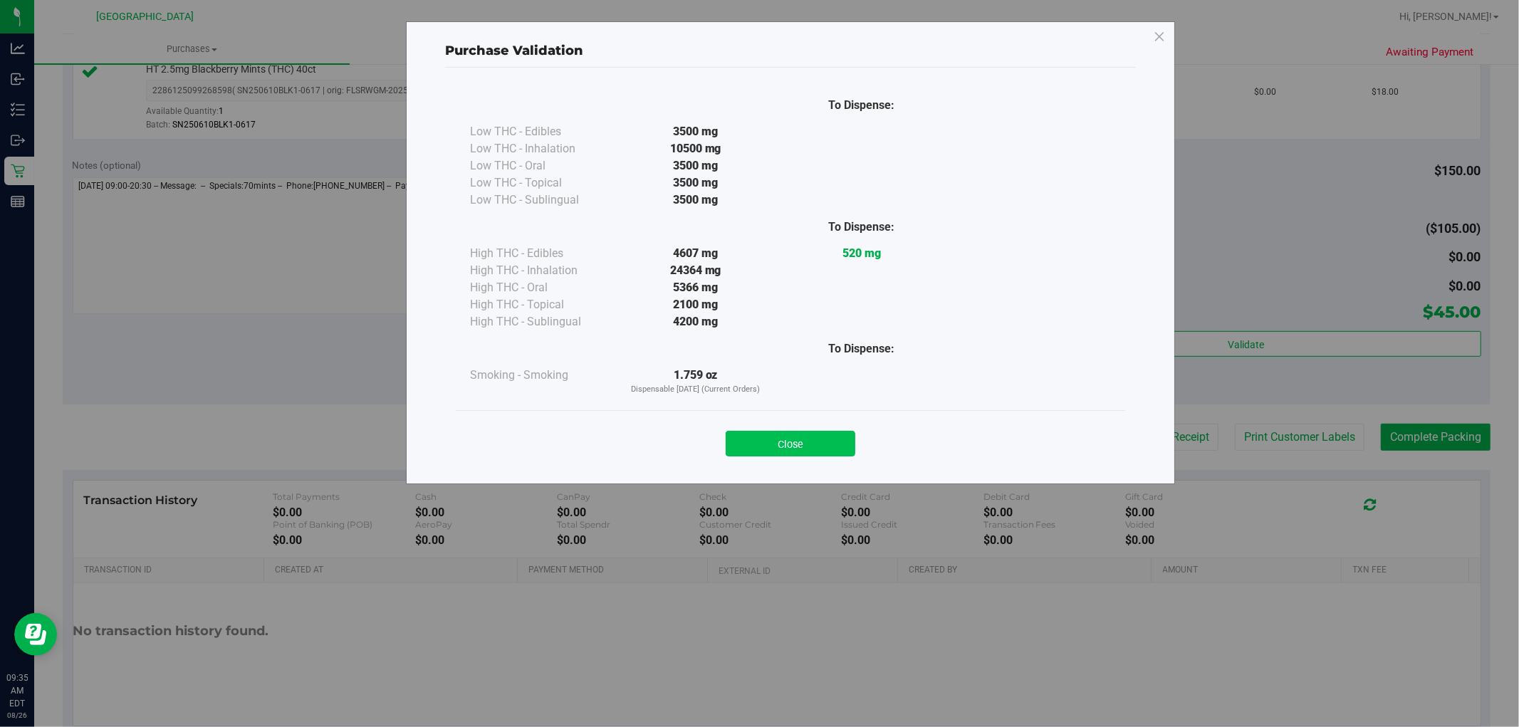
click at [782, 439] on button "Close" at bounding box center [791, 444] width 130 height 26
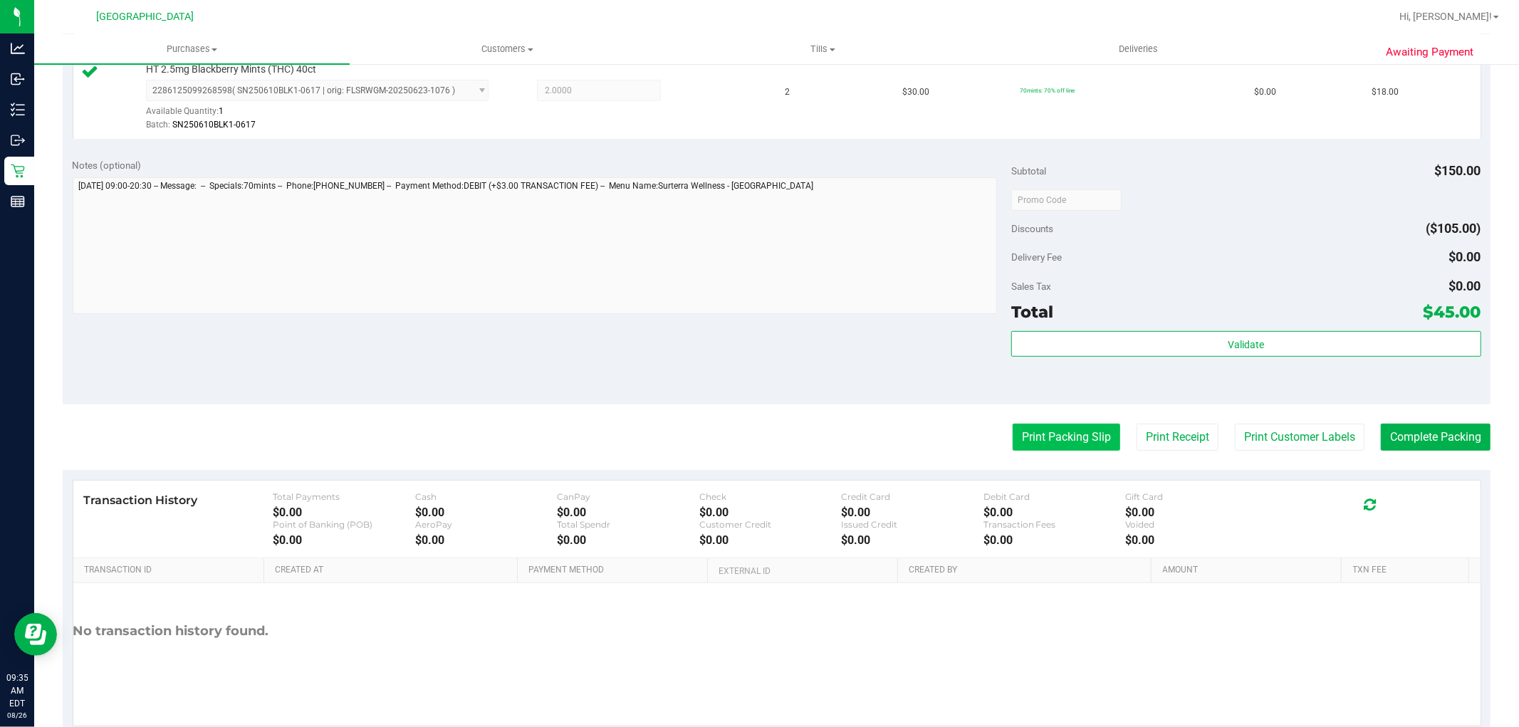
click at [1033, 439] on button "Print Packing Slip" at bounding box center [1067, 437] width 108 height 27
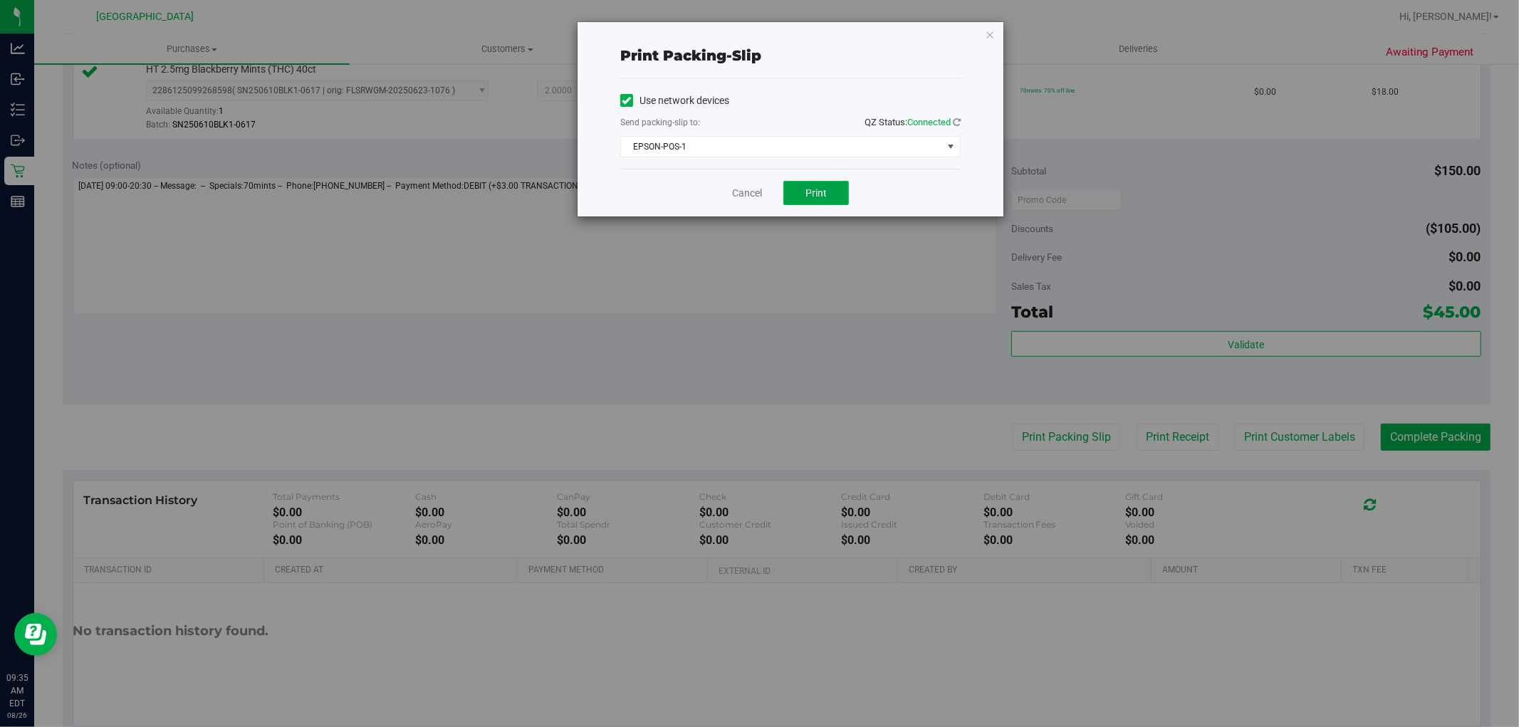
click at [827, 194] on span "Print" at bounding box center [816, 192] width 21 height 11
click at [737, 193] on link "Cancel" at bounding box center [747, 193] width 30 height 15
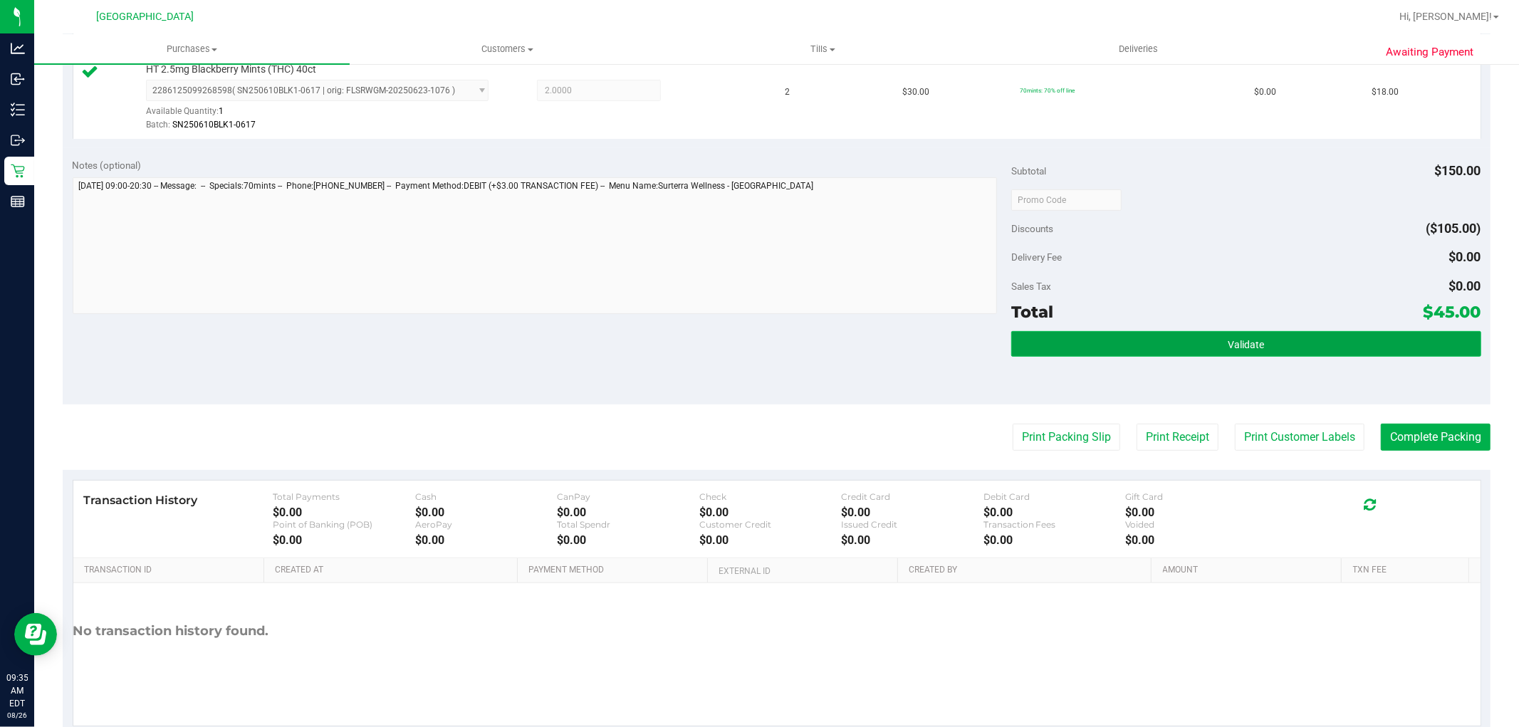
click at [1209, 352] on button "Validate" at bounding box center [1245, 344] width 469 height 26
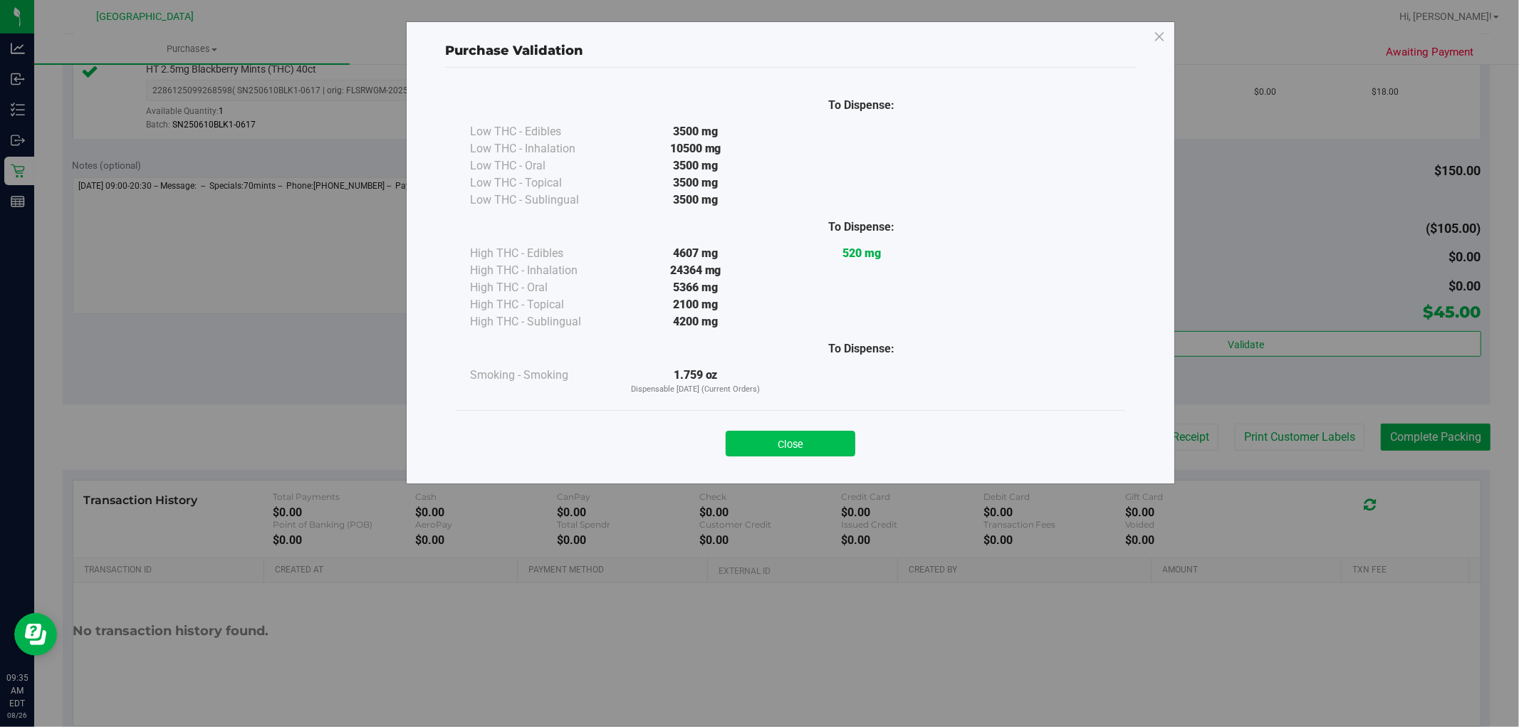
click at [822, 435] on button "Close" at bounding box center [791, 444] width 130 height 26
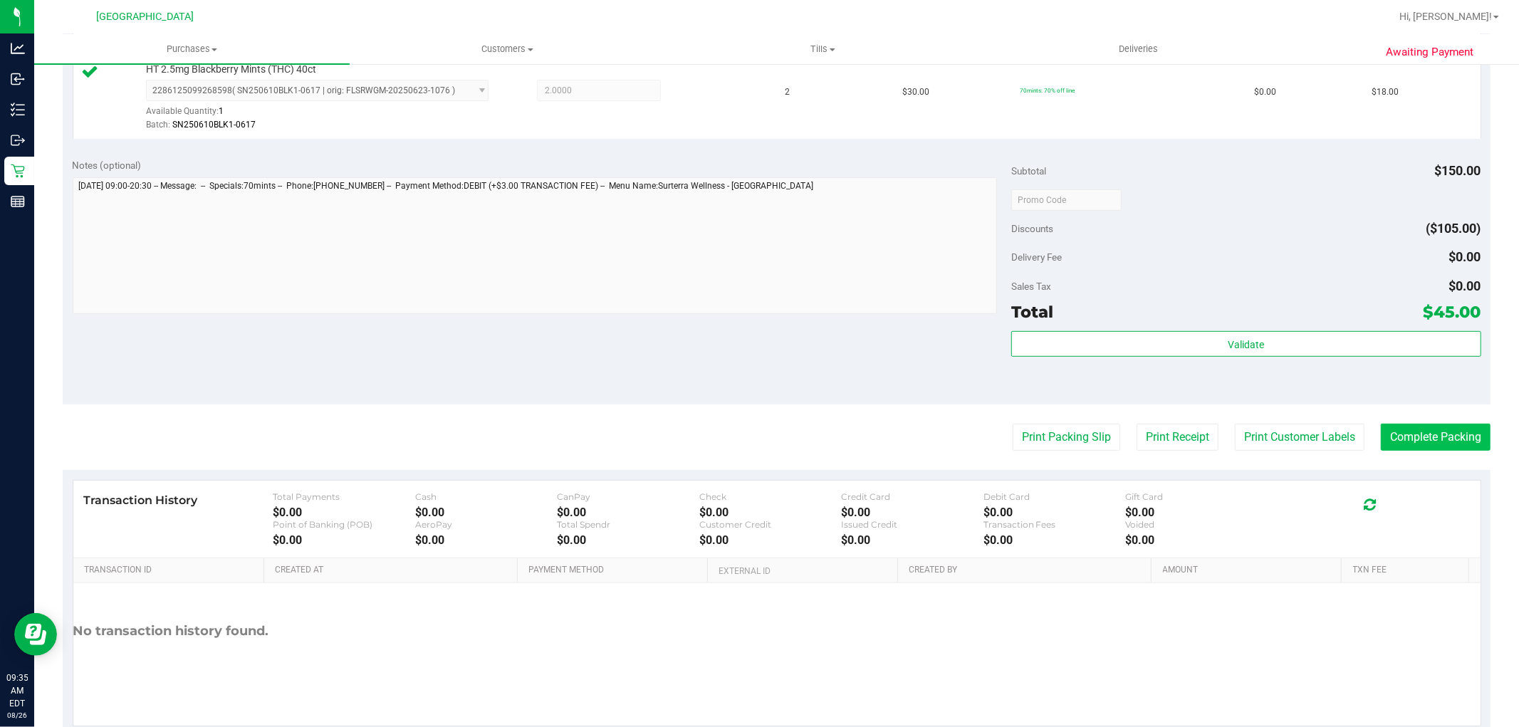
click at [1385, 432] on button "Complete Packing" at bounding box center [1436, 437] width 110 height 27
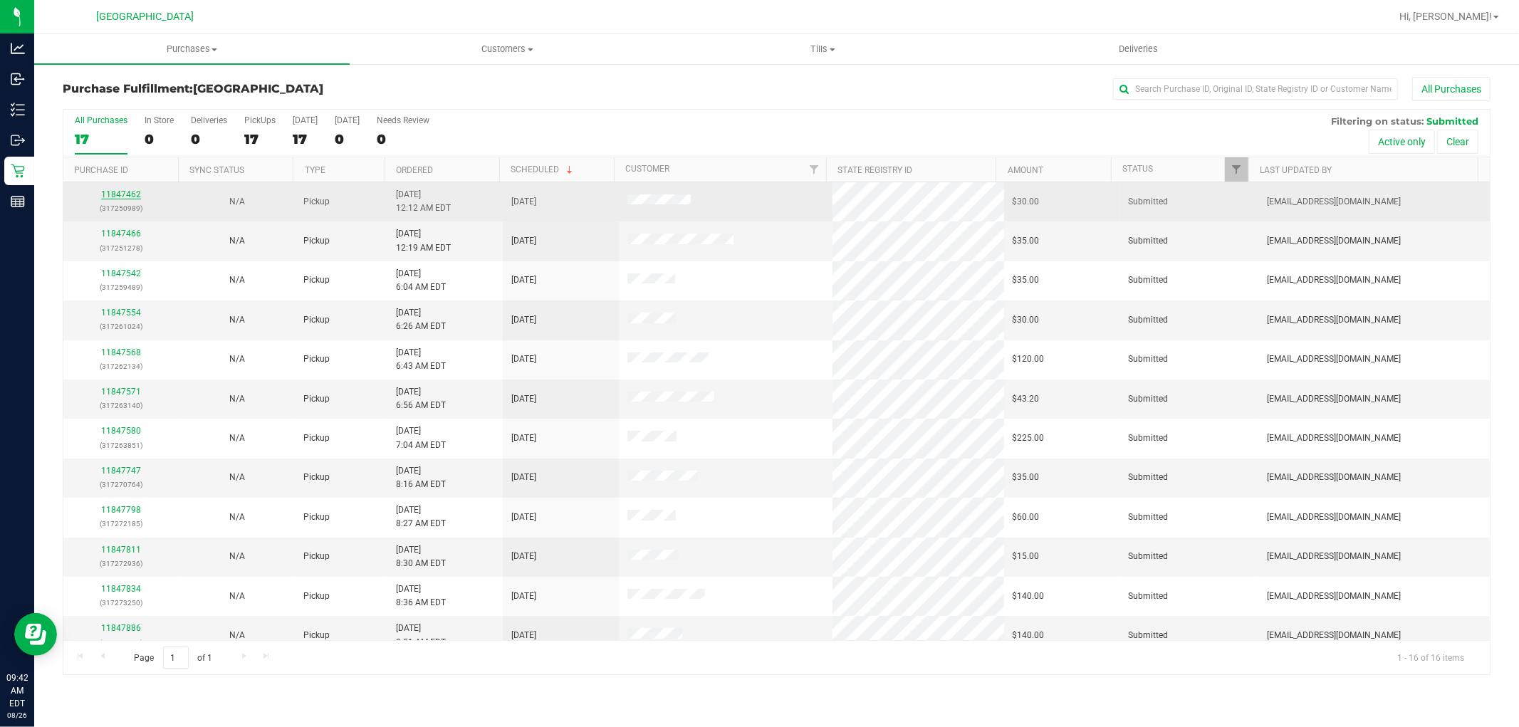
click at [137, 194] on link "11847462" at bounding box center [121, 194] width 40 height 10
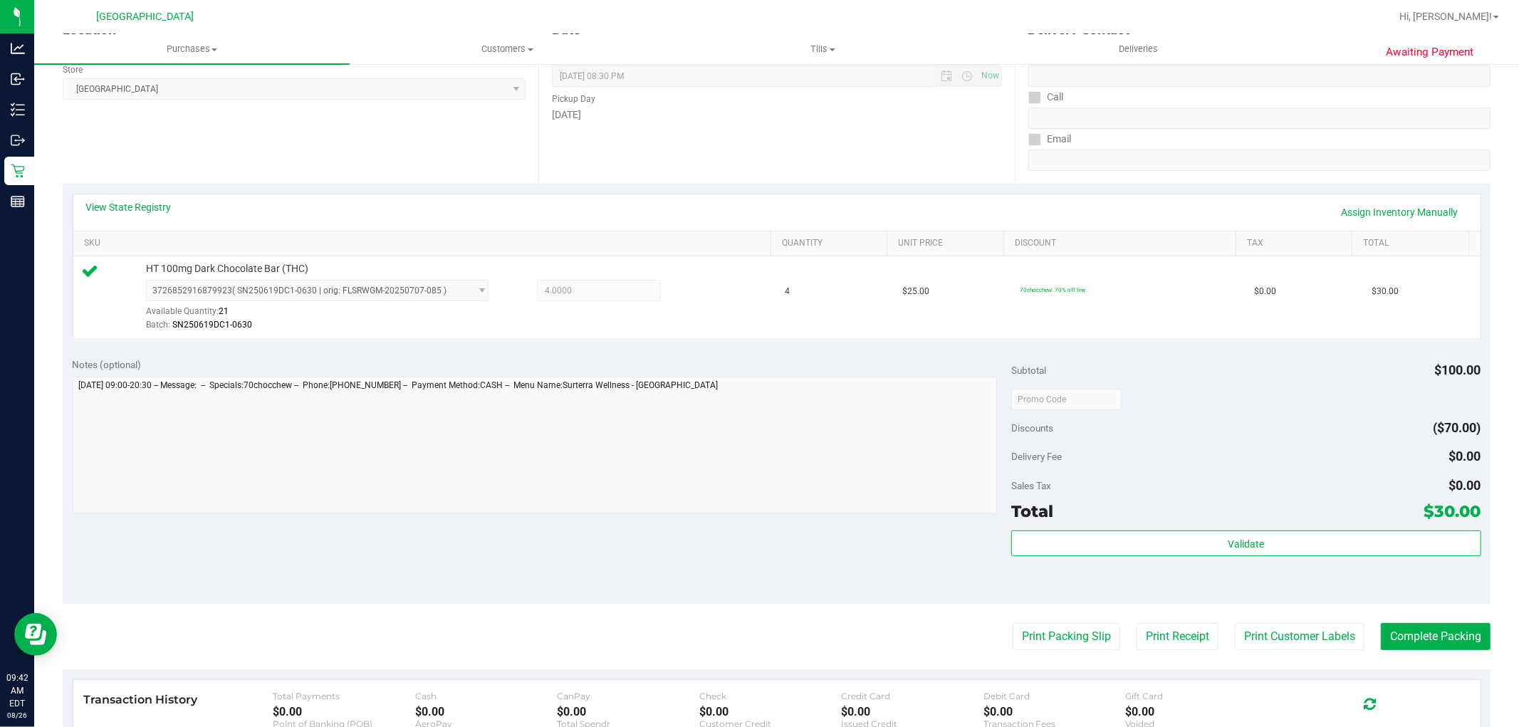
scroll to position [302, 0]
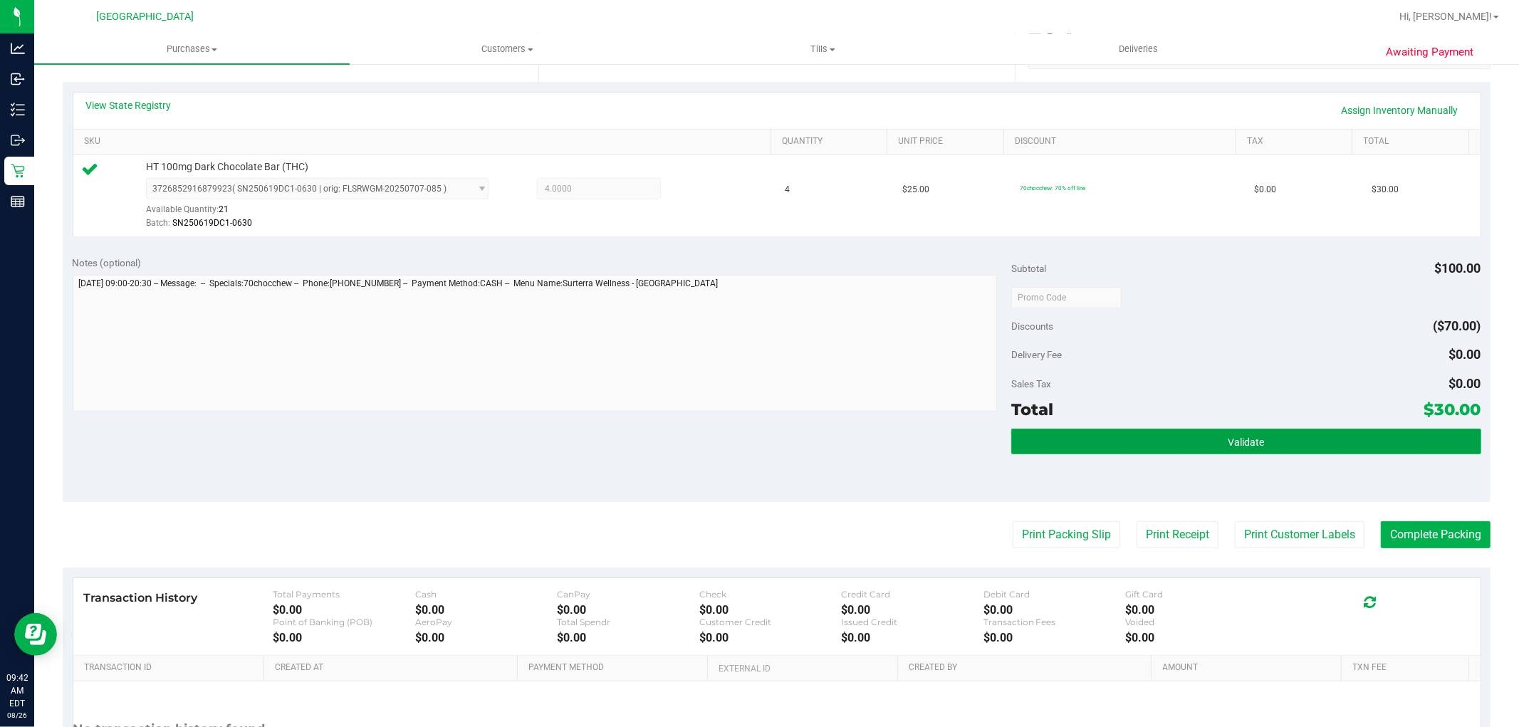
click at [1250, 437] on span "Validate" at bounding box center [1246, 442] width 36 height 11
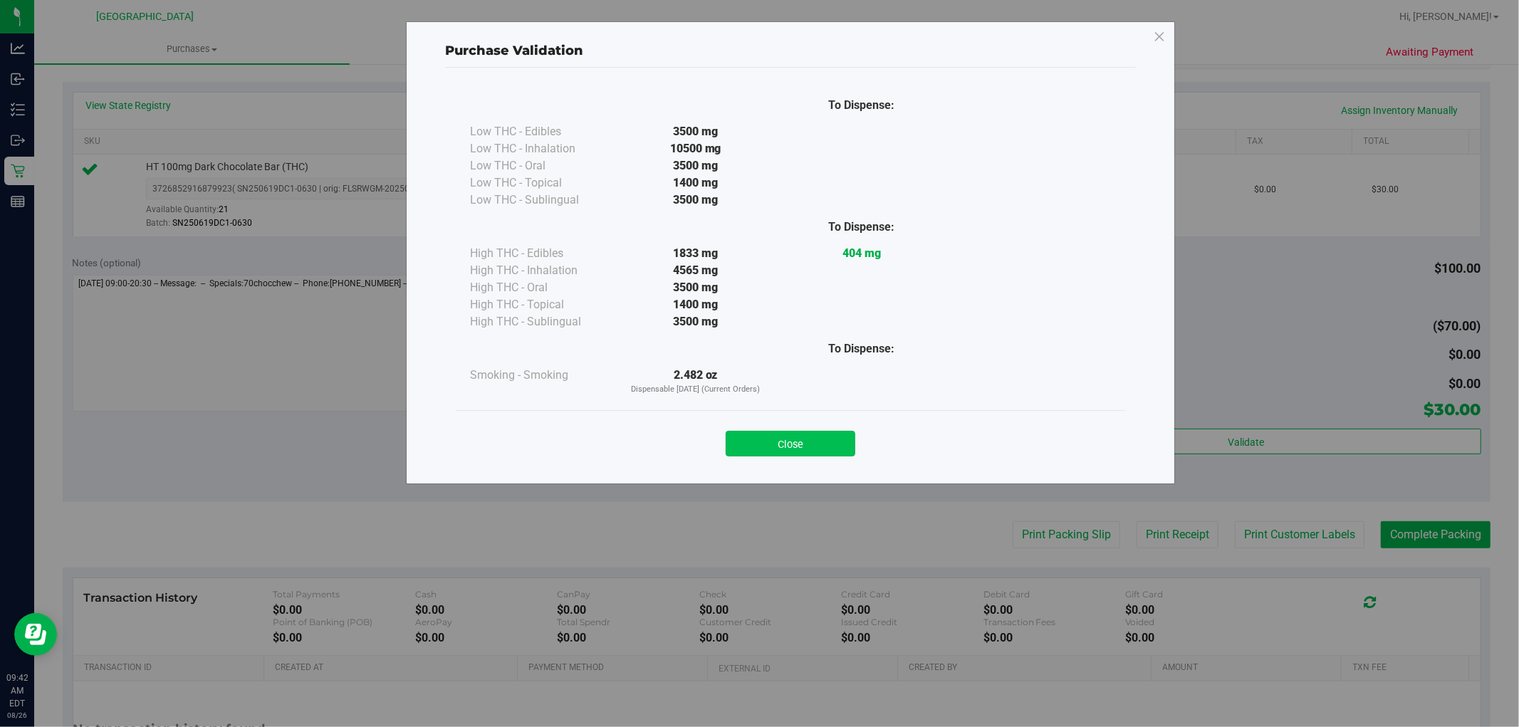
click at [821, 434] on button "Close" at bounding box center [791, 444] width 130 height 26
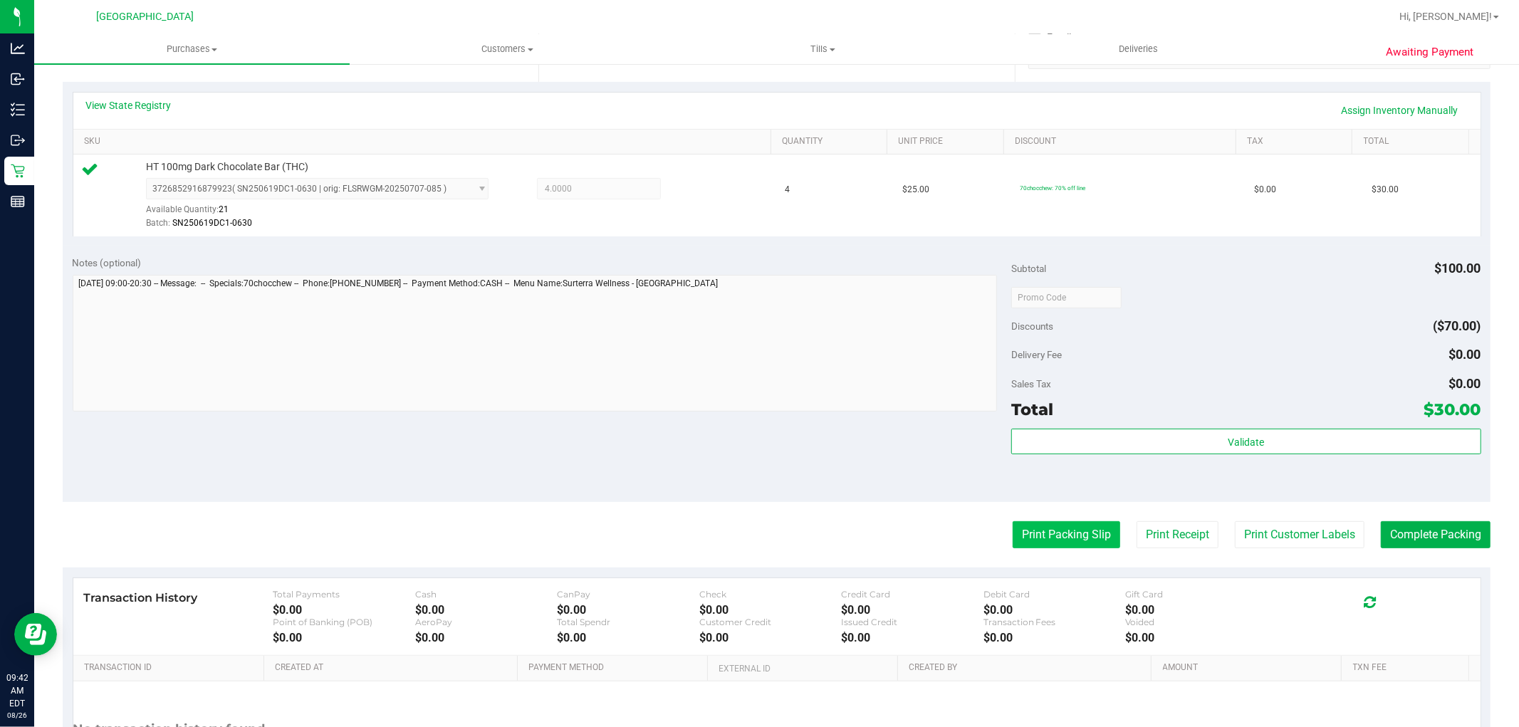
click at [1059, 533] on button "Print Packing Slip" at bounding box center [1067, 534] width 108 height 27
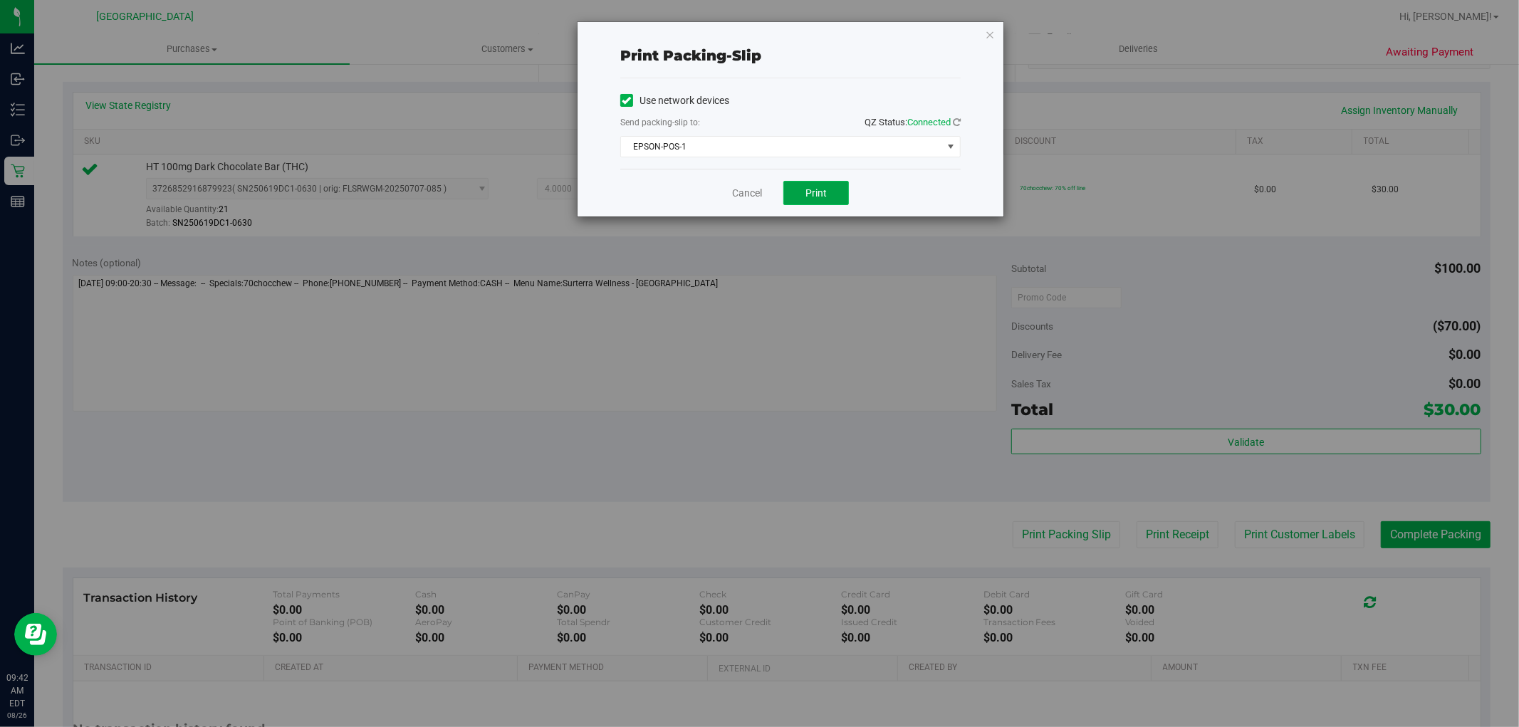
click at [822, 196] on span "Print" at bounding box center [816, 192] width 21 height 11
click at [744, 197] on link "Cancel" at bounding box center [747, 193] width 30 height 15
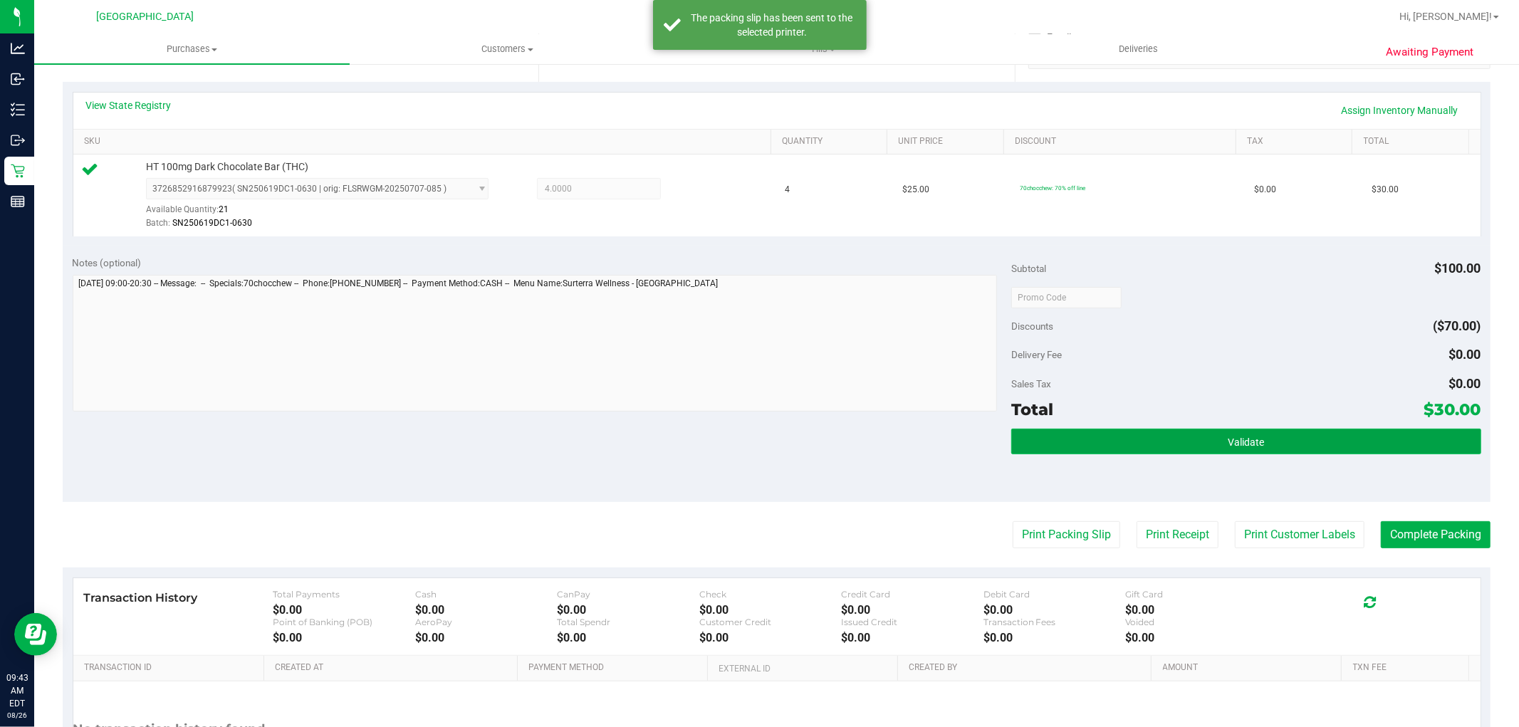
click at [1204, 447] on button "Validate" at bounding box center [1245, 442] width 469 height 26
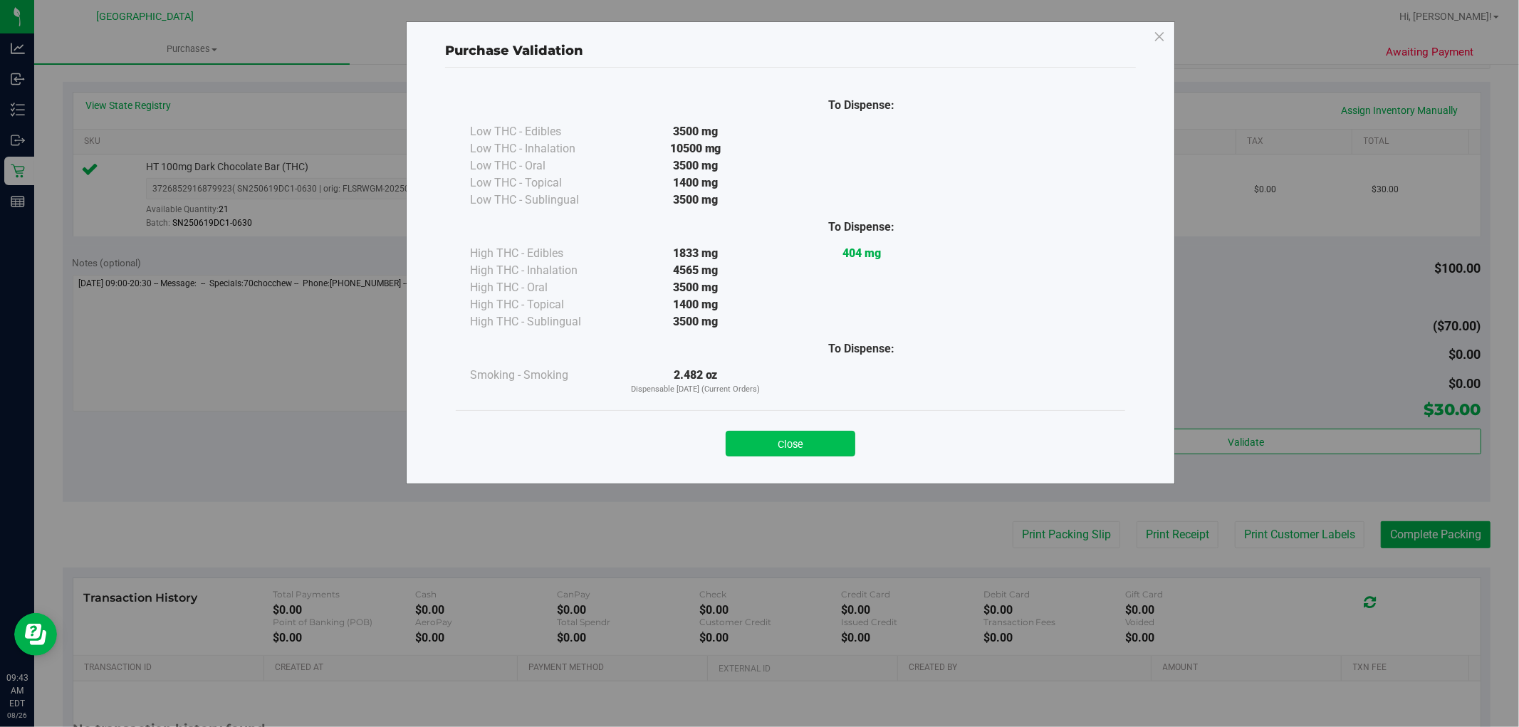
click at [816, 434] on button "Close" at bounding box center [791, 444] width 130 height 26
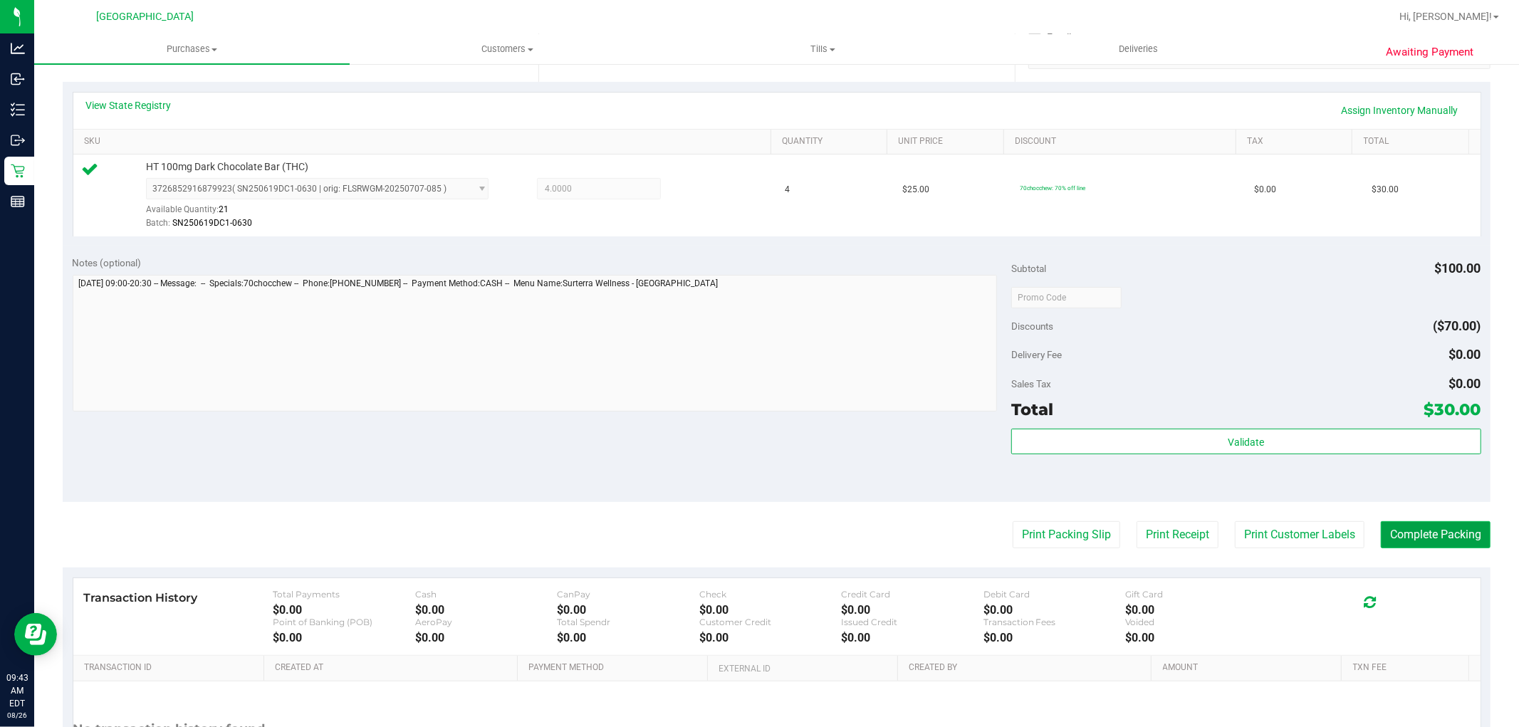
click at [1413, 546] on button "Complete Packing" at bounding box center [1436, 534] width 110 height 27
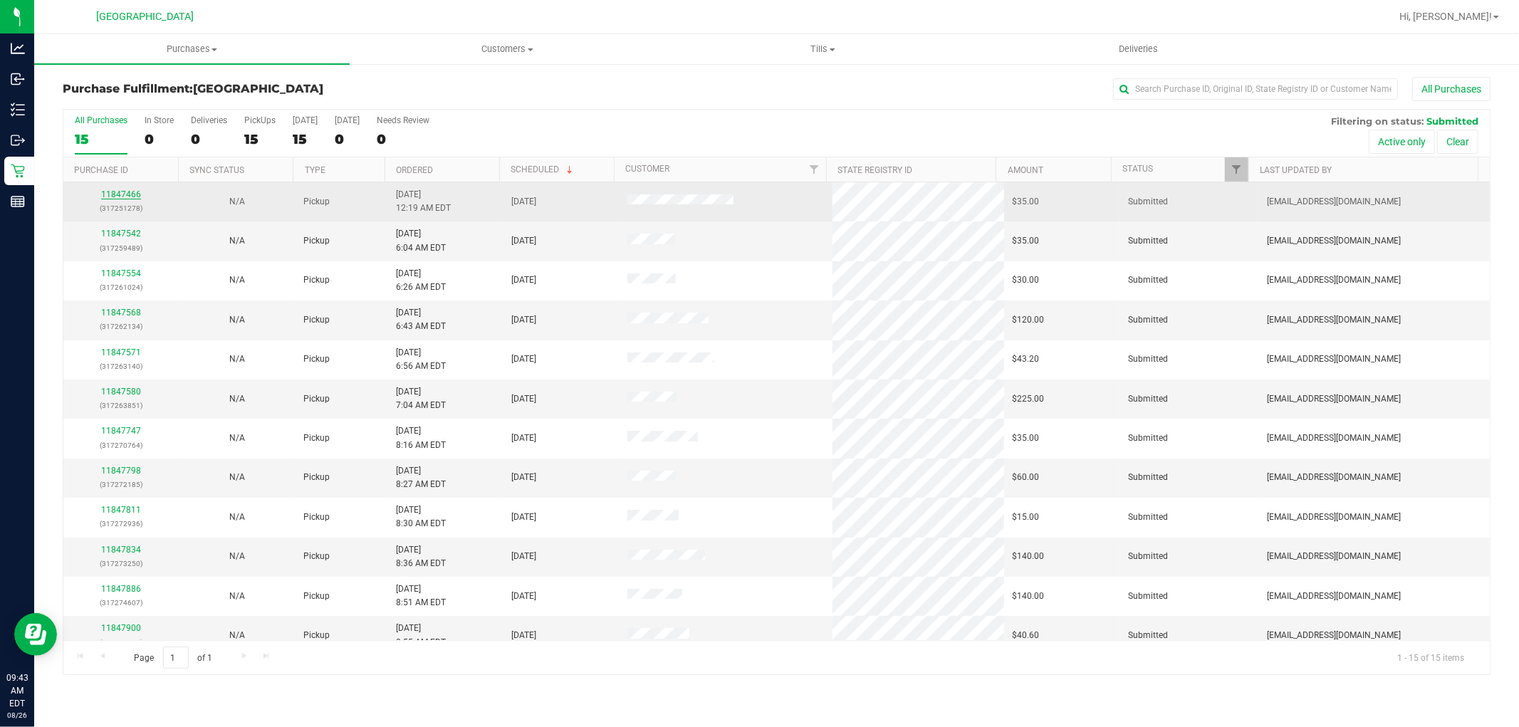
click at [126, 197] on link "11847466" at bounding box center [121, 194] width 40 height 10
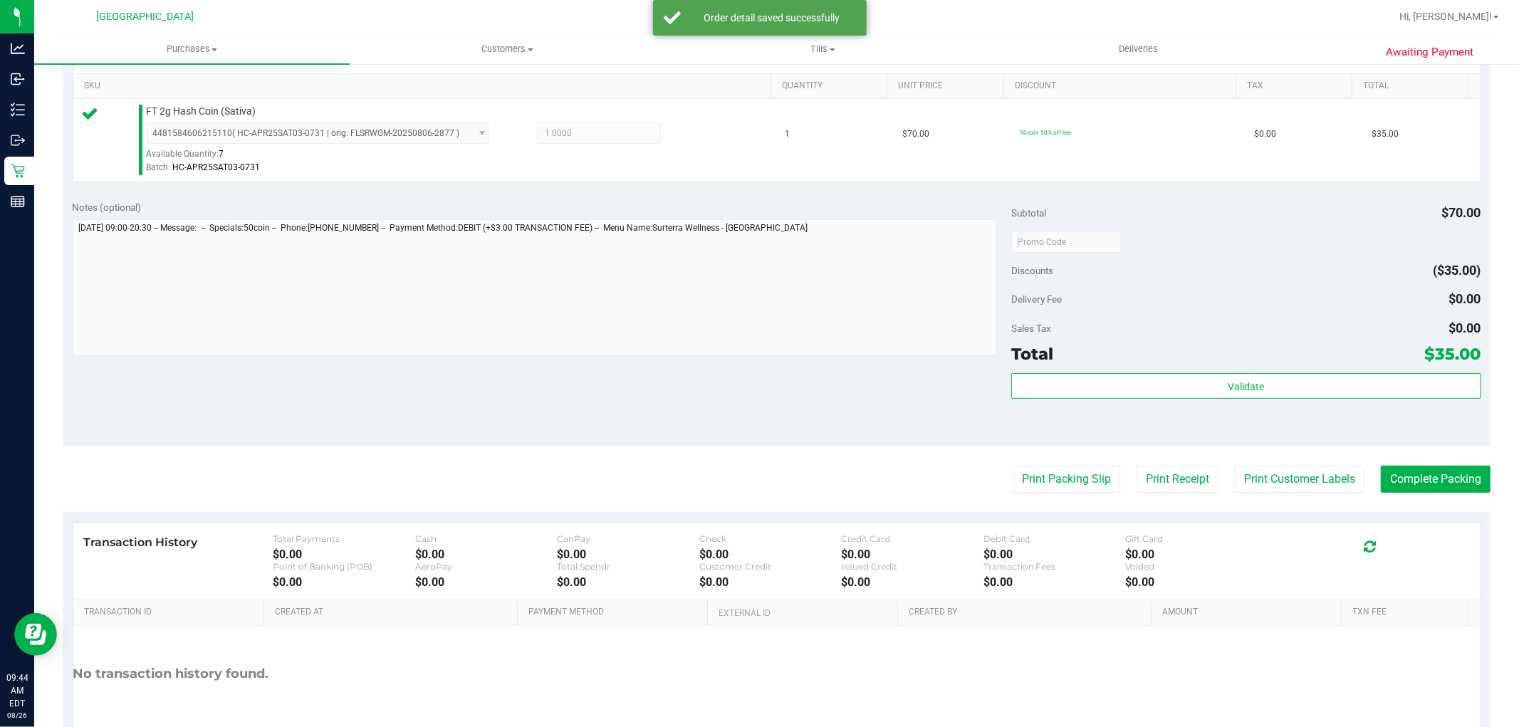
scroll to position [357, 0]
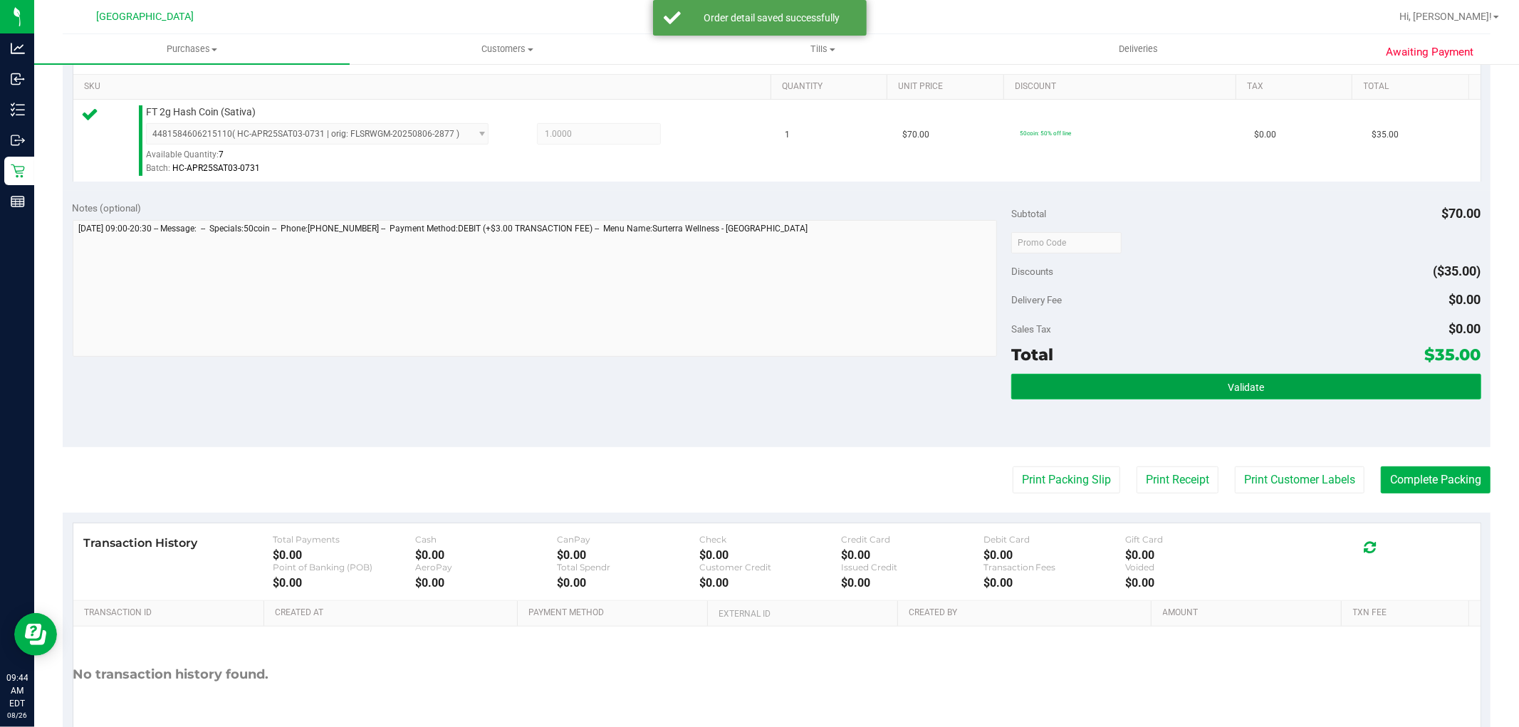
click at [1255, 375] on button "Validate" at bounding box center [1245, 387] width 469 height 26
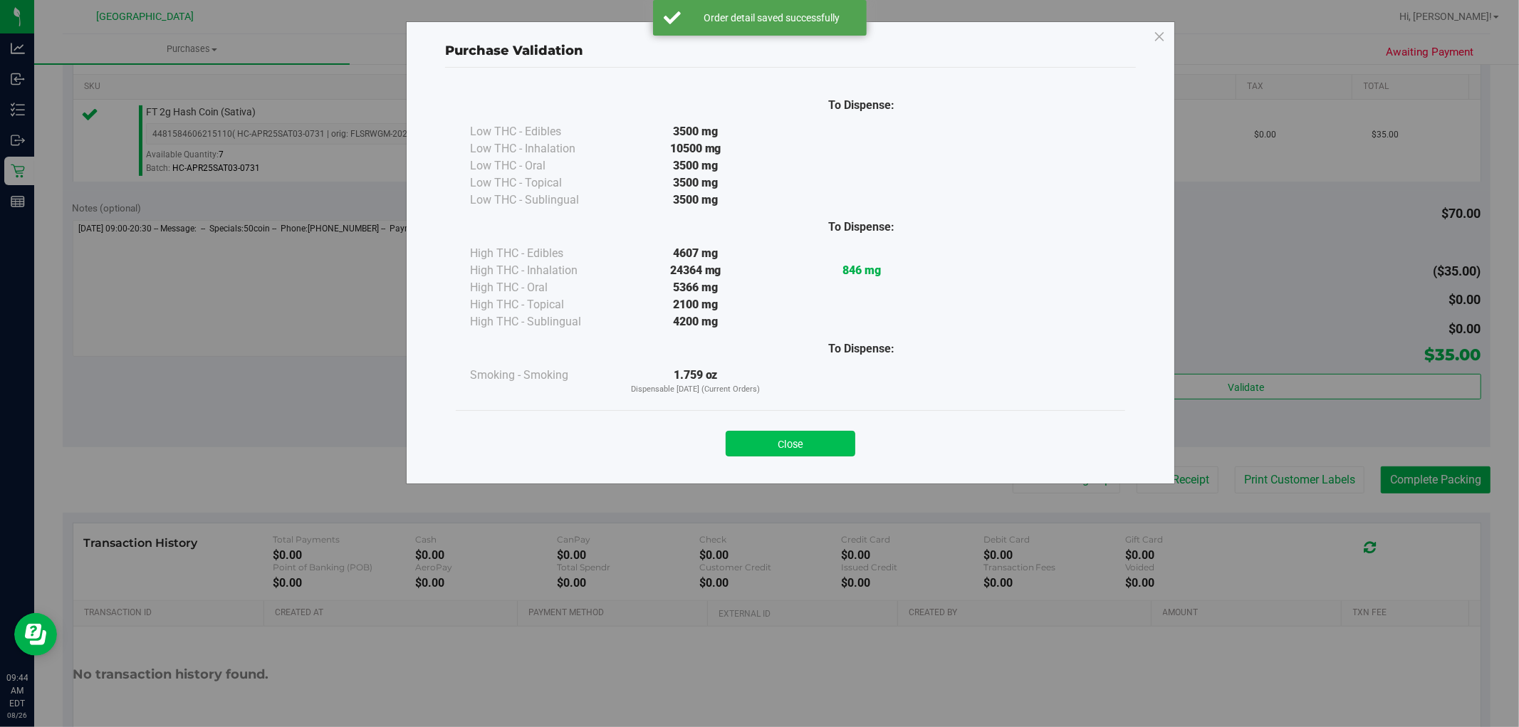
click at [784, 435] on button "Close" at bounding box center [791, 444] width 130 height 26
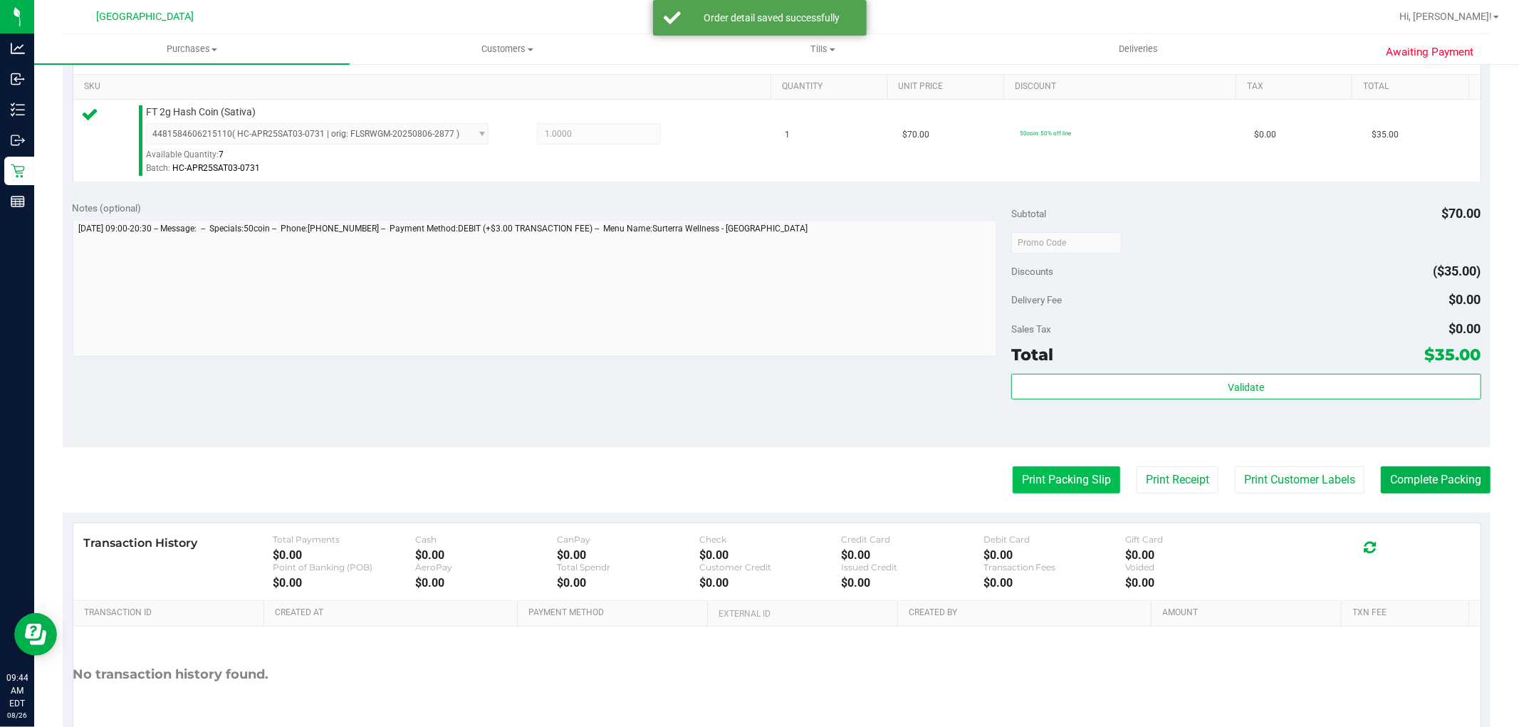
click at [1048, 493] on button "Print Packing Slip" at bounding box center [1067, 480] width 108 height 27
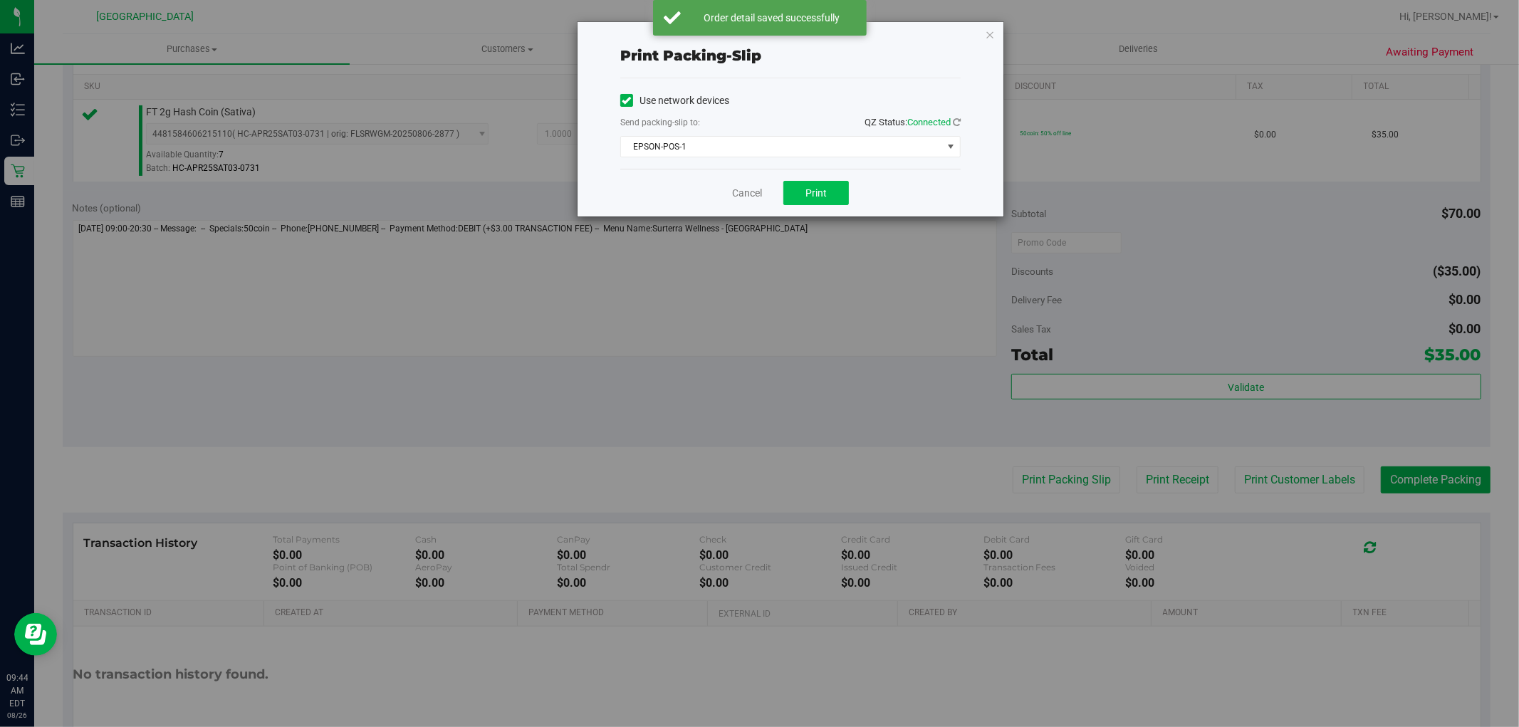
click at [816, 193] on span "Print" at bounding box center [816, 192] width 21 height 11
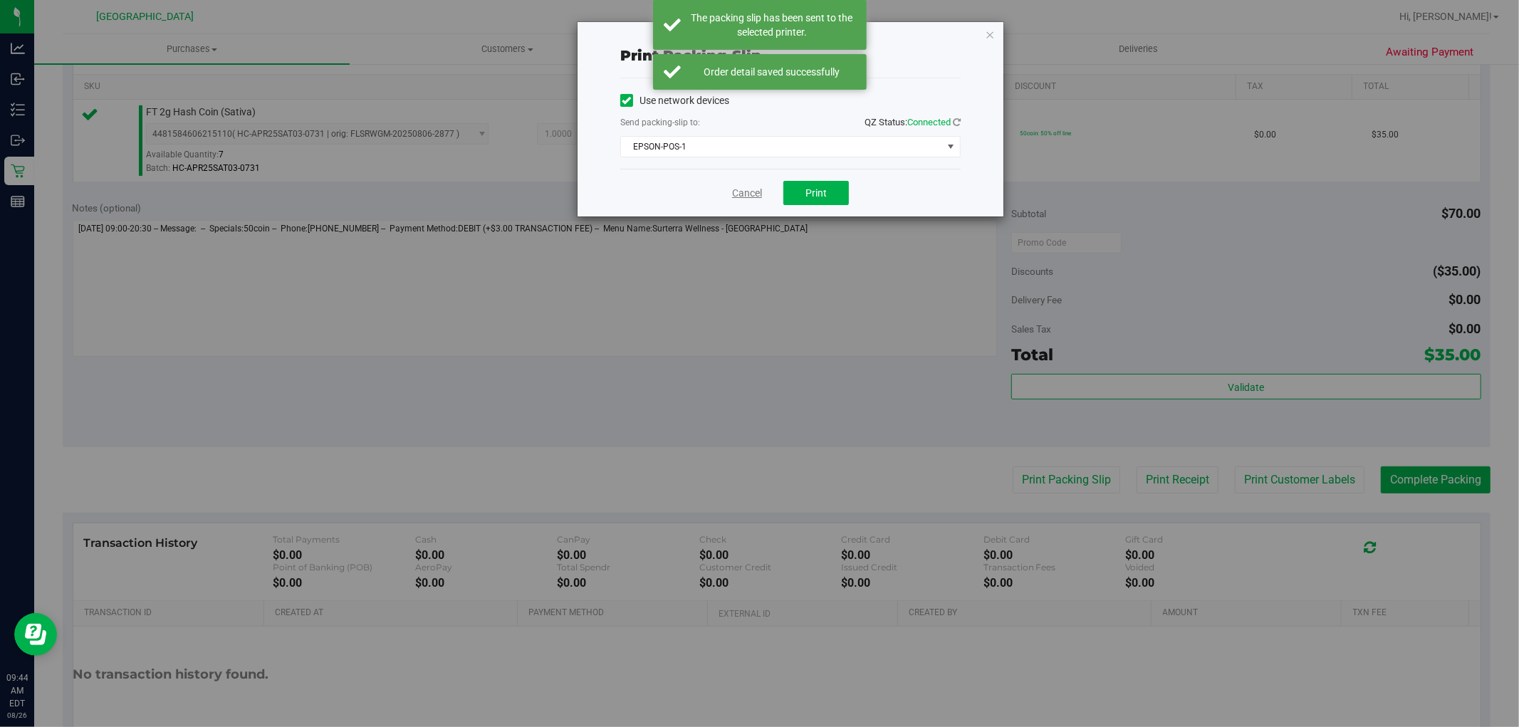
click at [749, 196] on link "Cancel" at bounding box center [747, 193] width 30 height 15
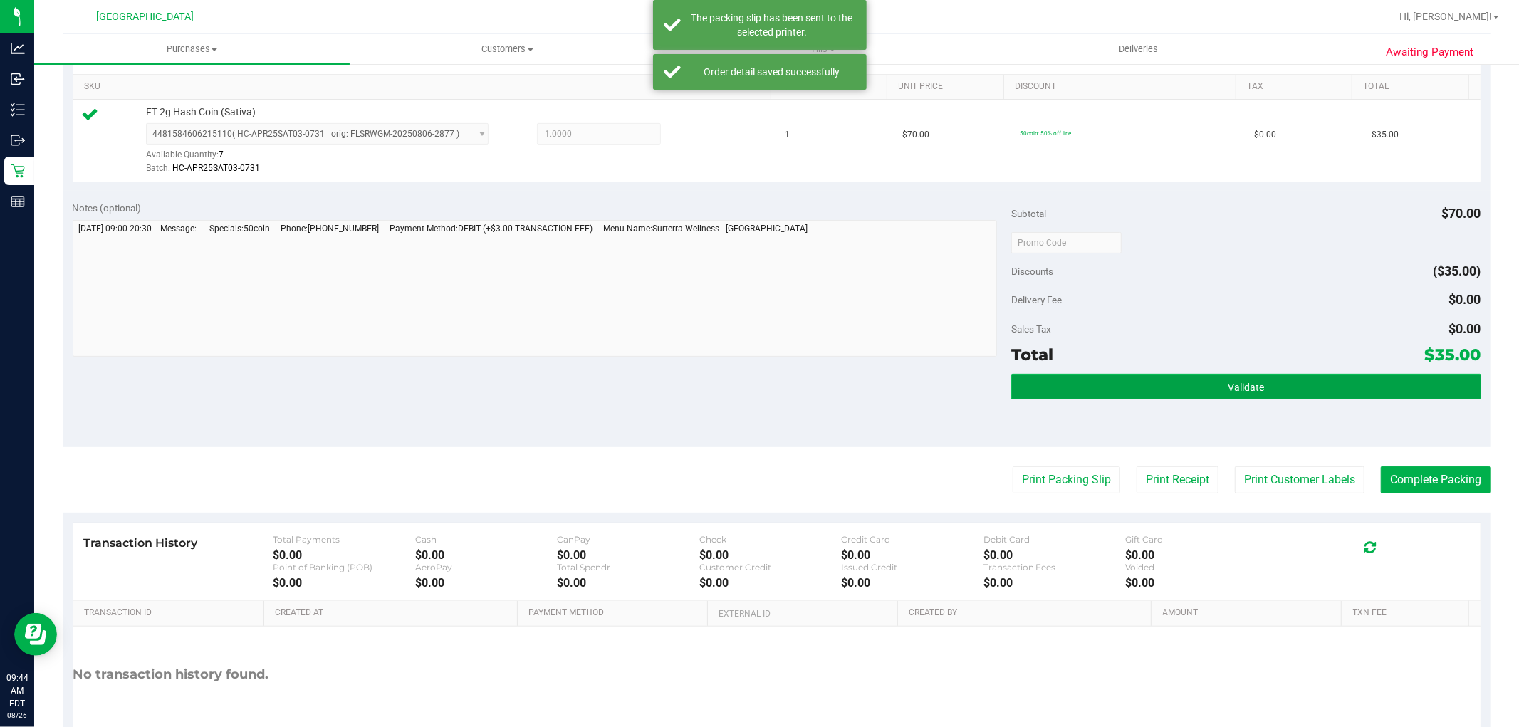
click at [1130, 382] on button "Validate" at bounding box center [1245, 387] width 469 height 26
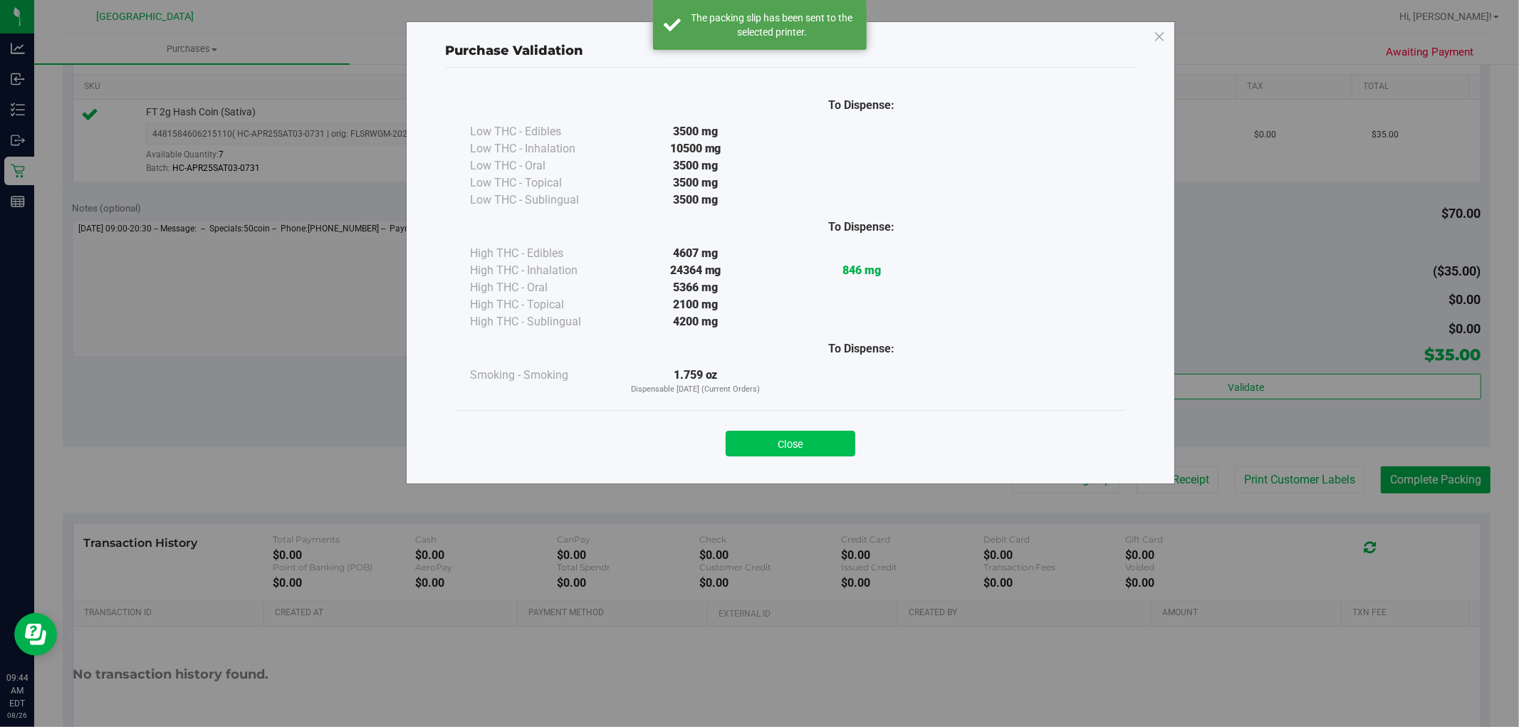
click at [828, 438] on button "Close" at bounding box center [791, 444] width 130 height 26
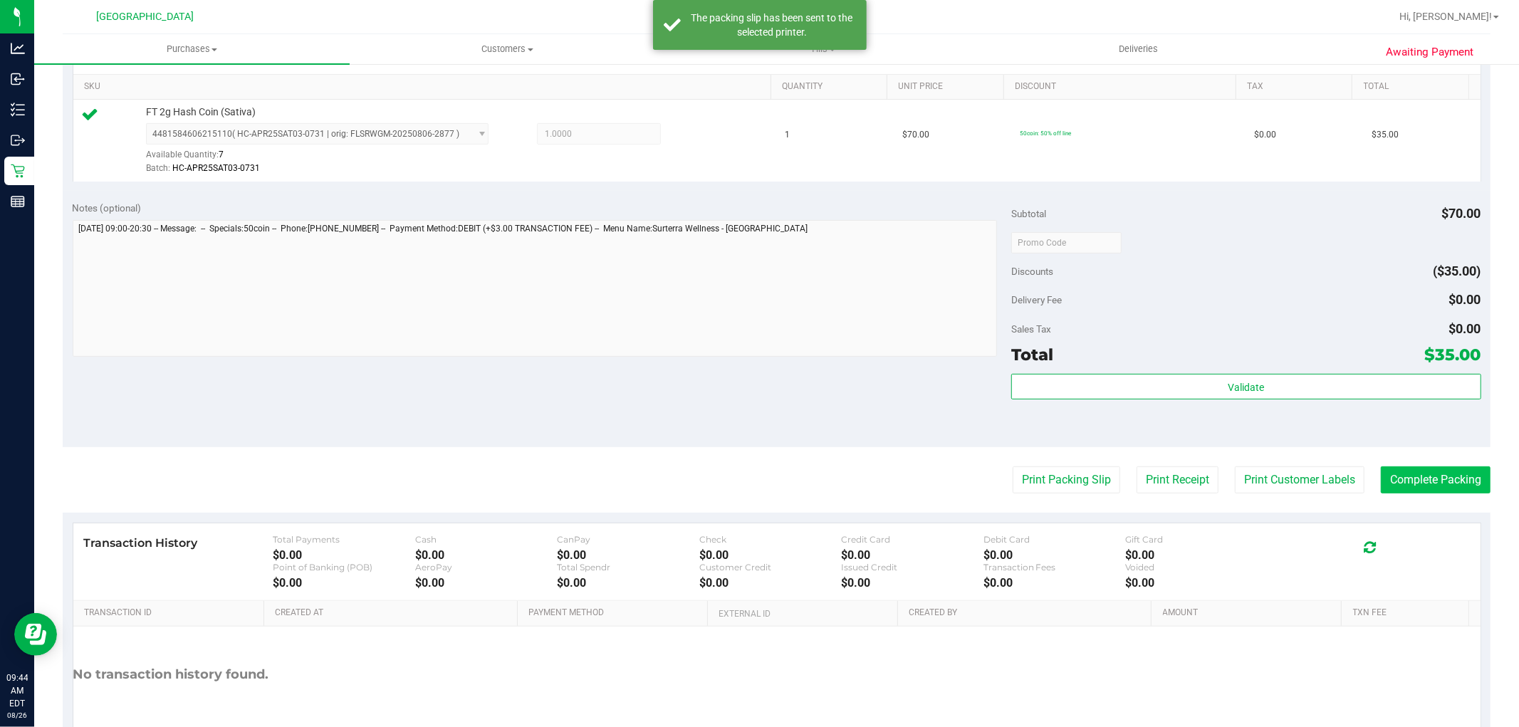
click at [1430, 481] on button "Complete Packing" at bounding box center [1436, 480] width 110 height 27
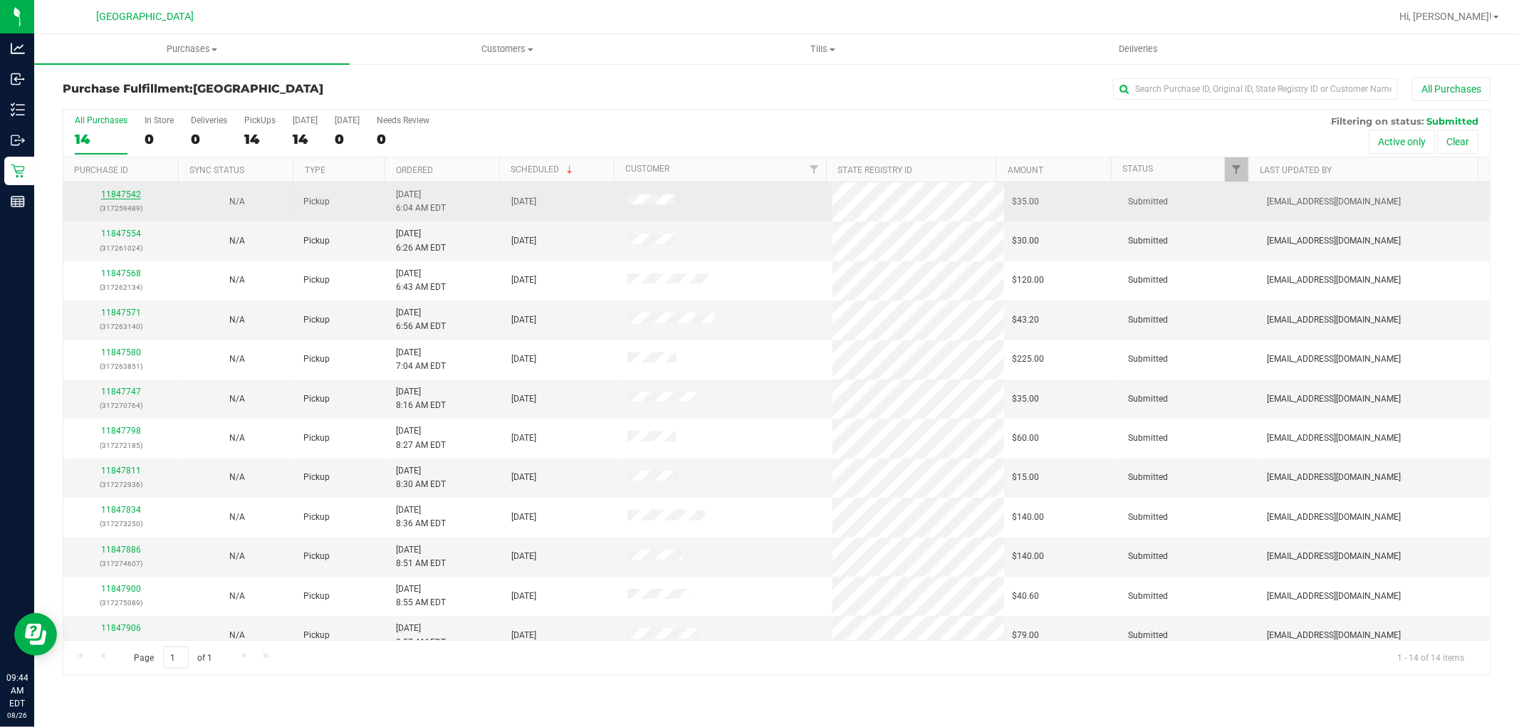
click at [123, 192] on link "11847542" at bounding box center [121, 194] width 40 height 10
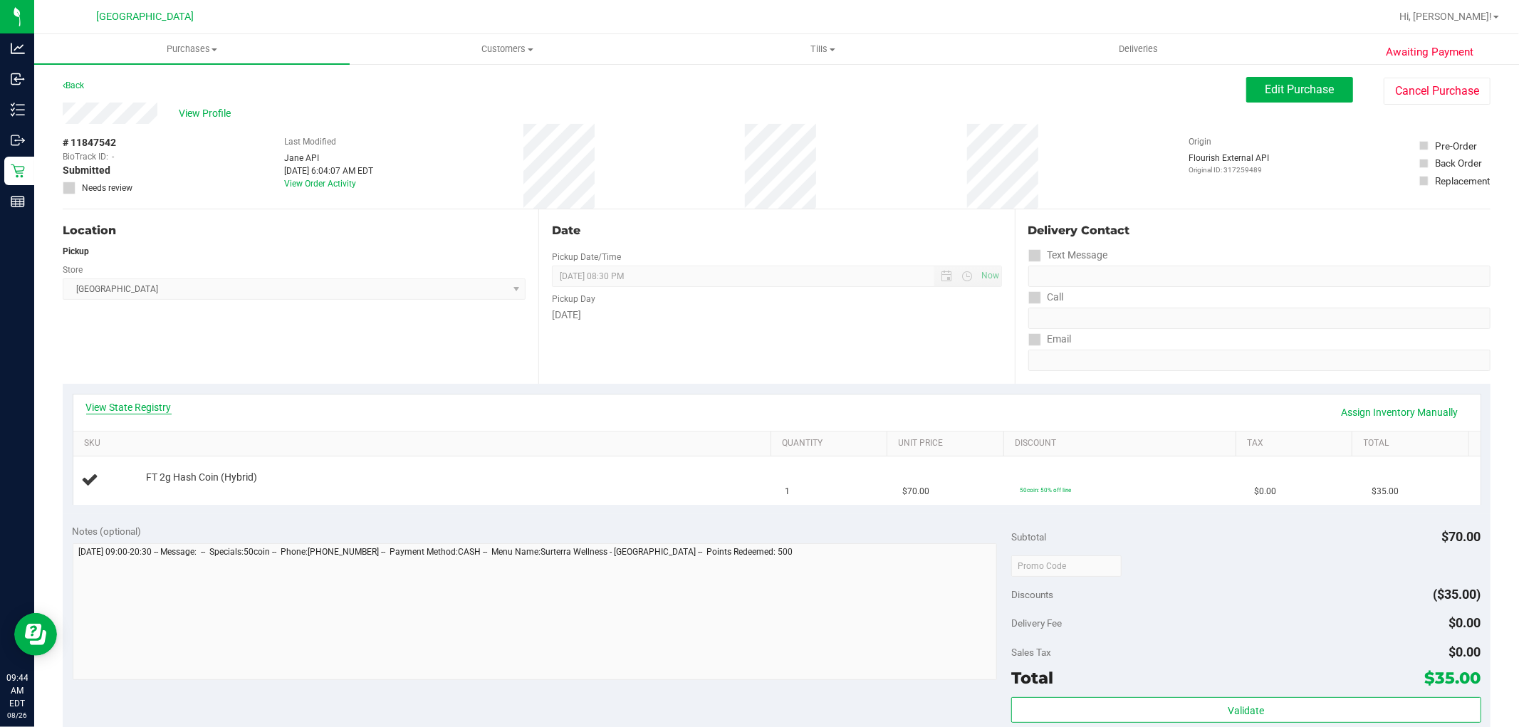
click at [136, 407] on link "View State Registry" at bounding box center [128, 407] width 85 height 14
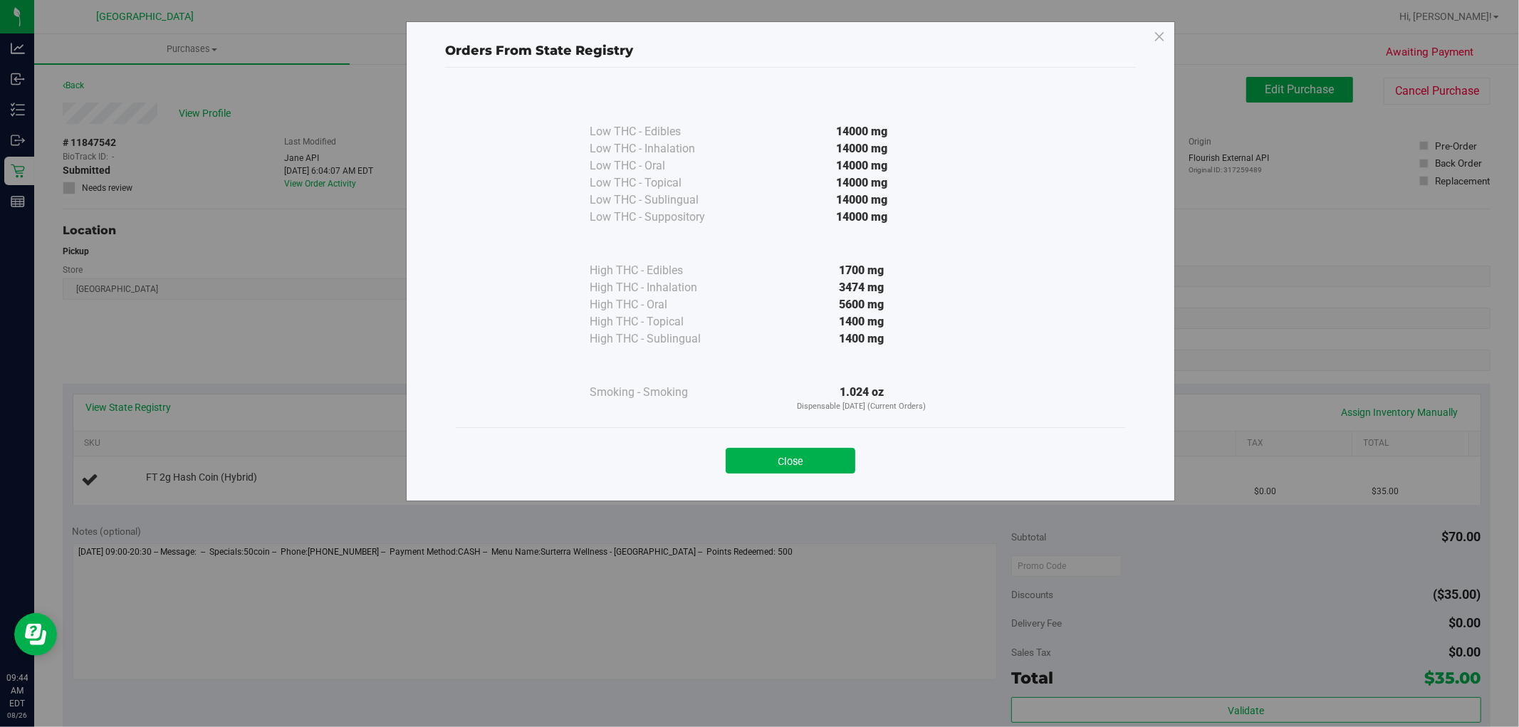
click at [836, 432] on div "Close" at bounding box center [791, 456] width 670 height 58
click at [799, 464] on button "Close" at bounding box center [791, 461] width 130 height 26
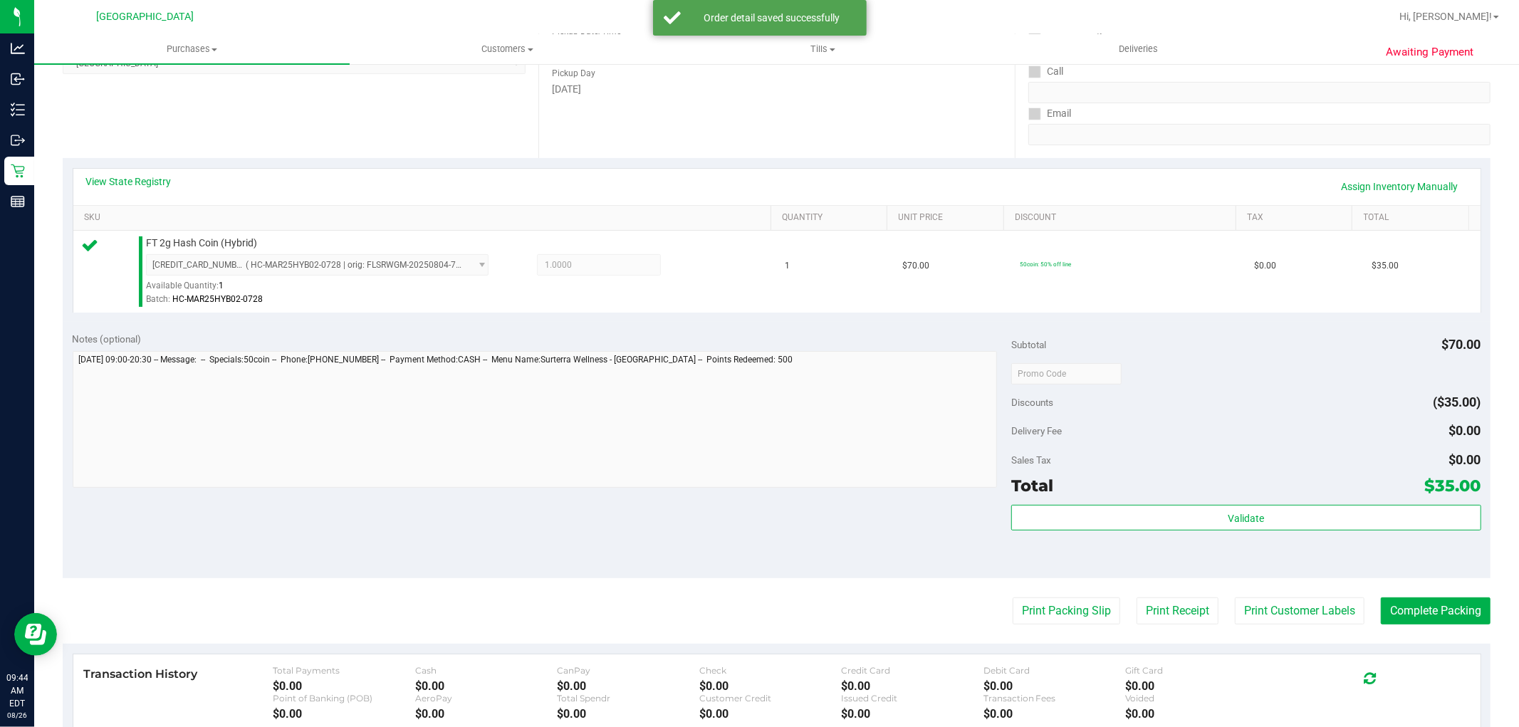
scroll to position [349, 0]
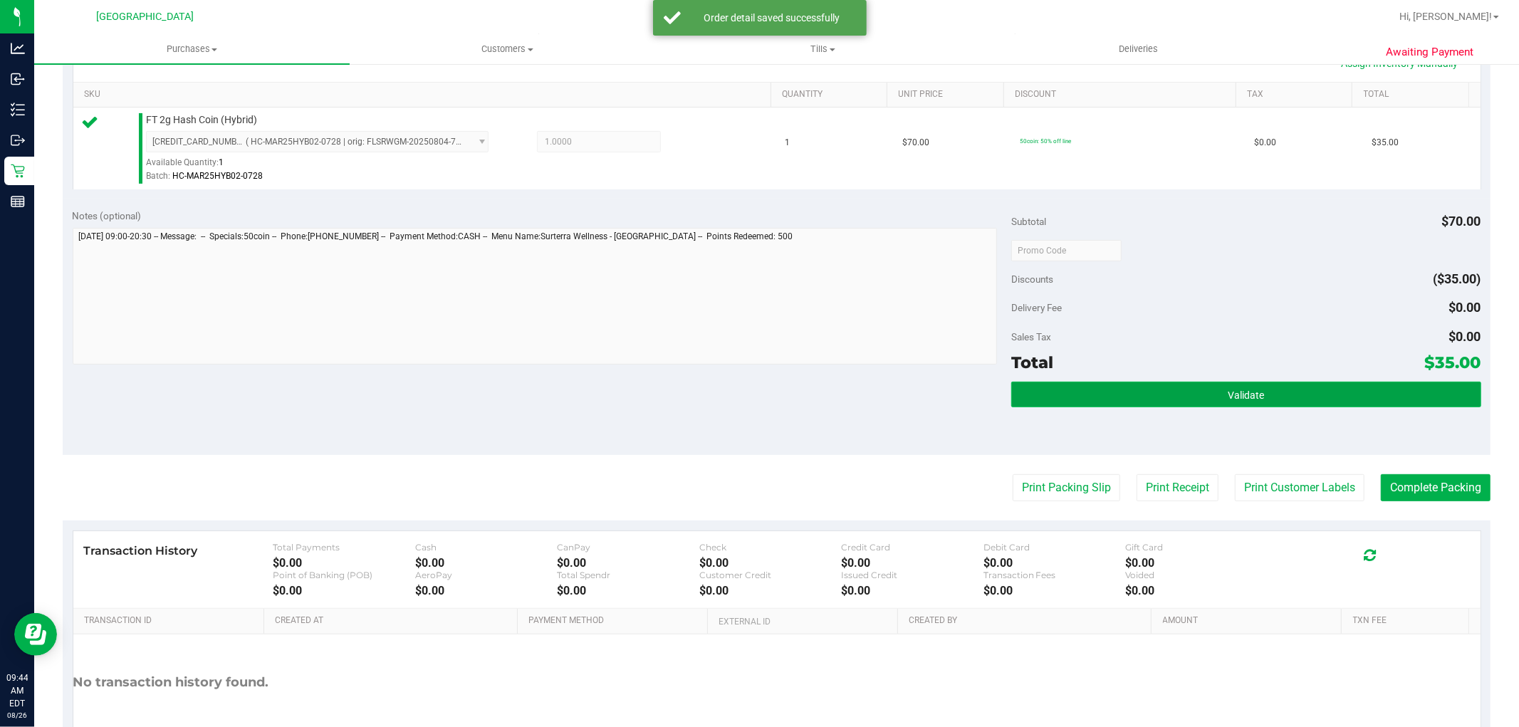
click at [1255, 406] on button "Validate" at bounding box center [1245, 395] width 469 height 26
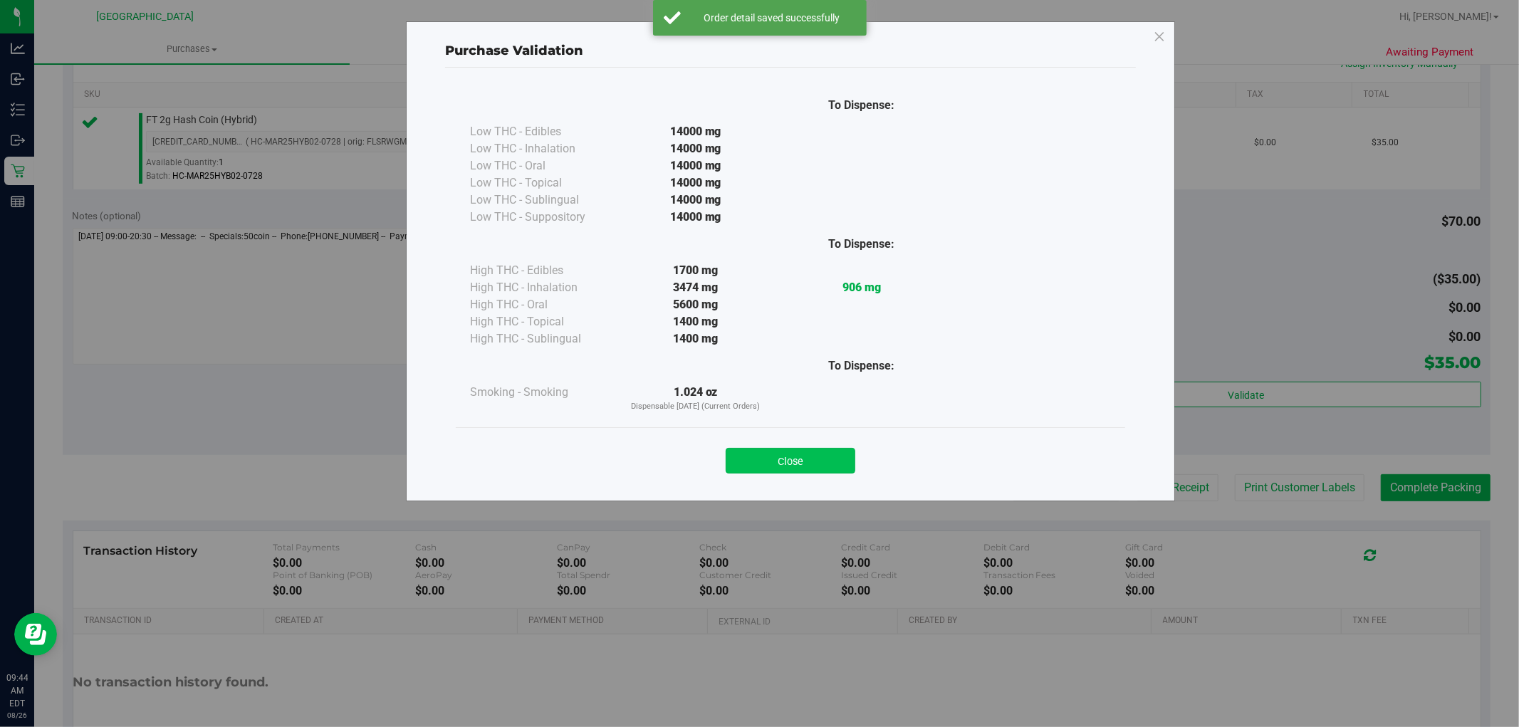
click at [808, 454] on button "Close" at bounding box center [791, 461] width 130 height 26
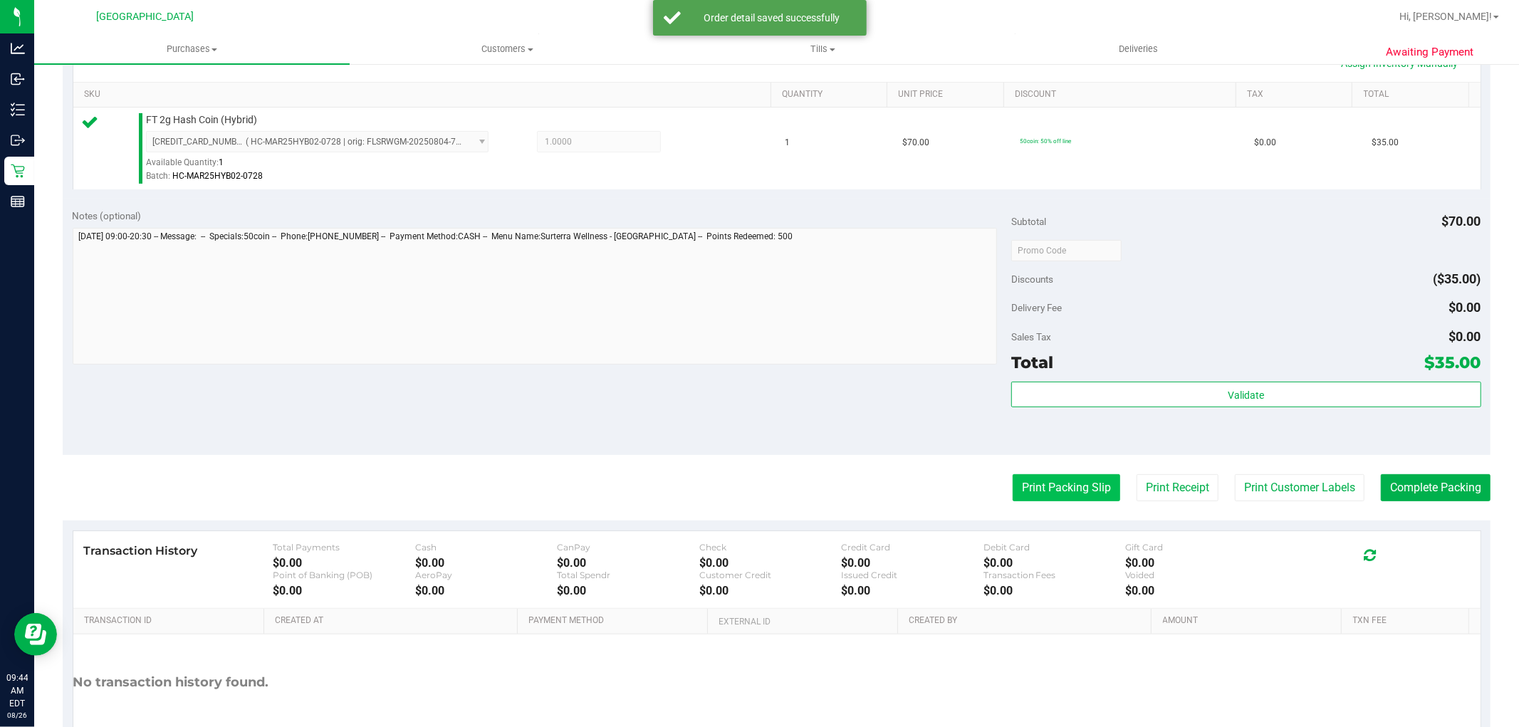
click at [1049, 489] on button "Print Packing Slip" at bounding box center [1067, 487] width 108 height 27
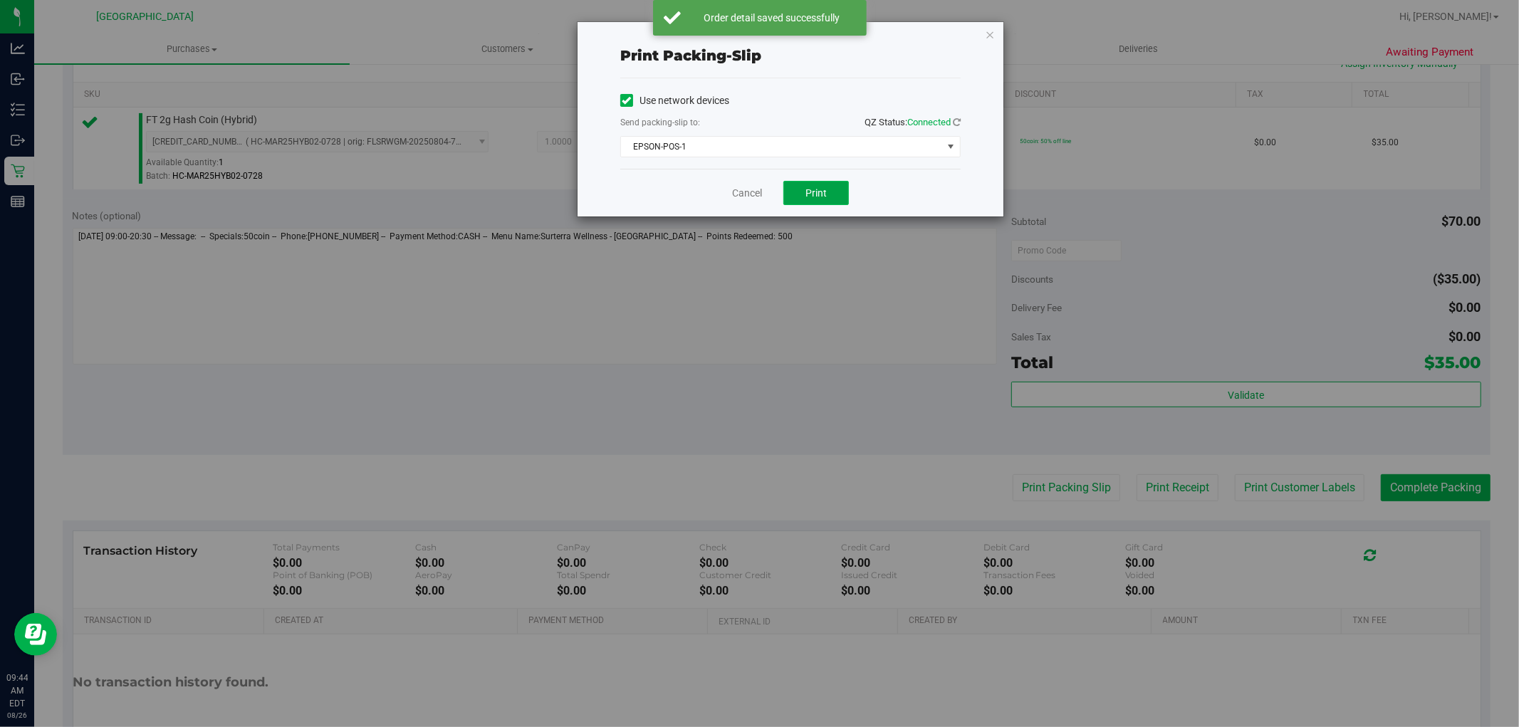
click at [831, 204] on button "Print" at bounding box center [817, 193] width 66 height 24
click at [745, 195] on link "Cancel" at bounding box center [747, 193] width 30 height 15
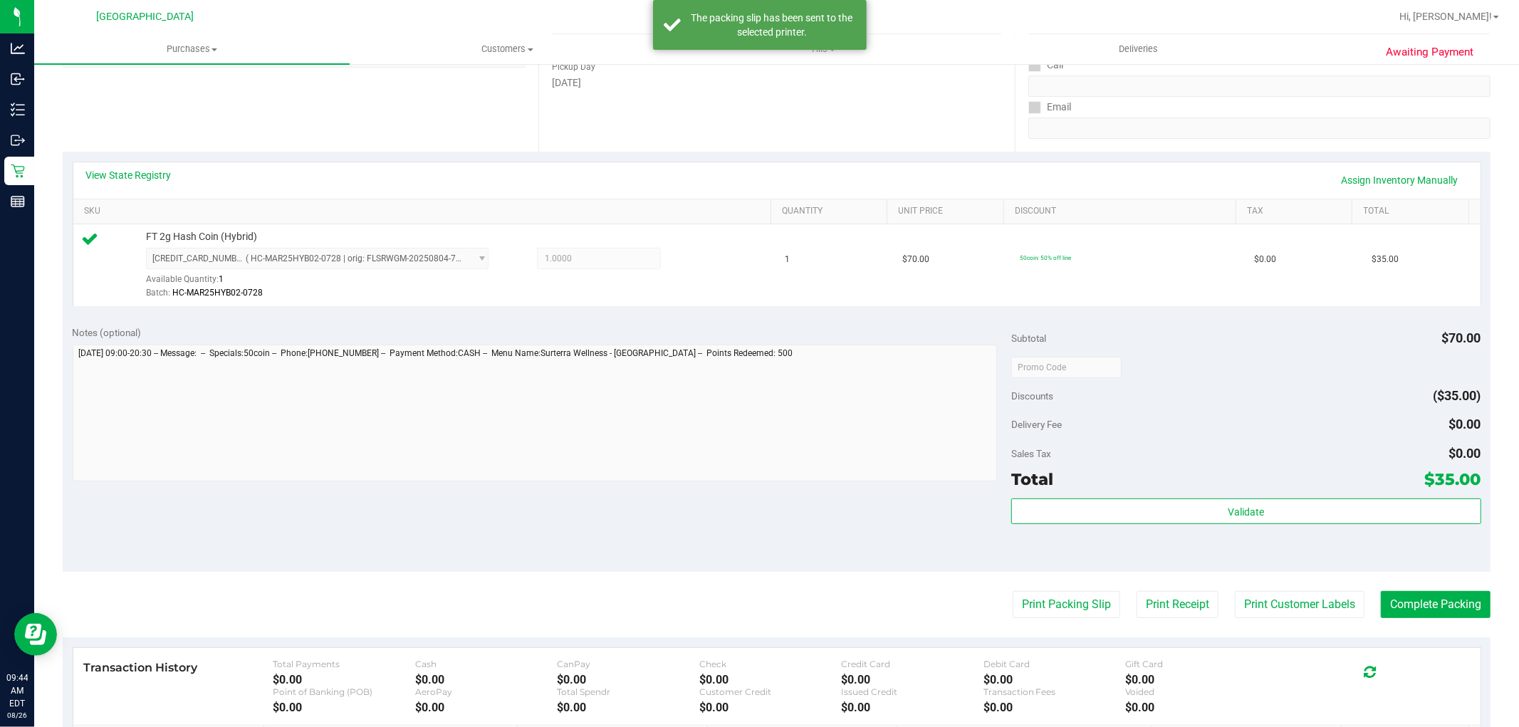
scroll to position [0, 0]
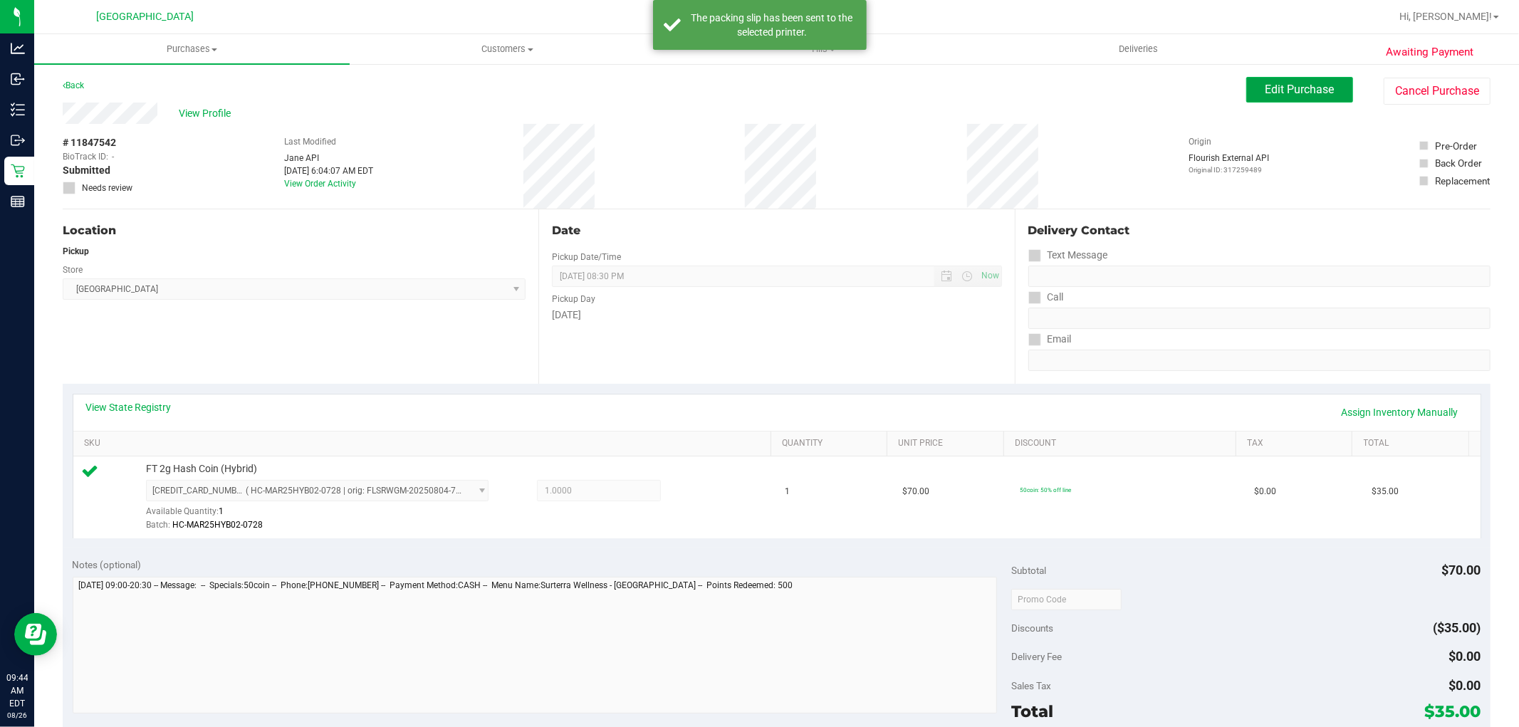
click at [1278, 97] on button "Edit Purchase" at bounding box center [1300, 90] width 107 height 26
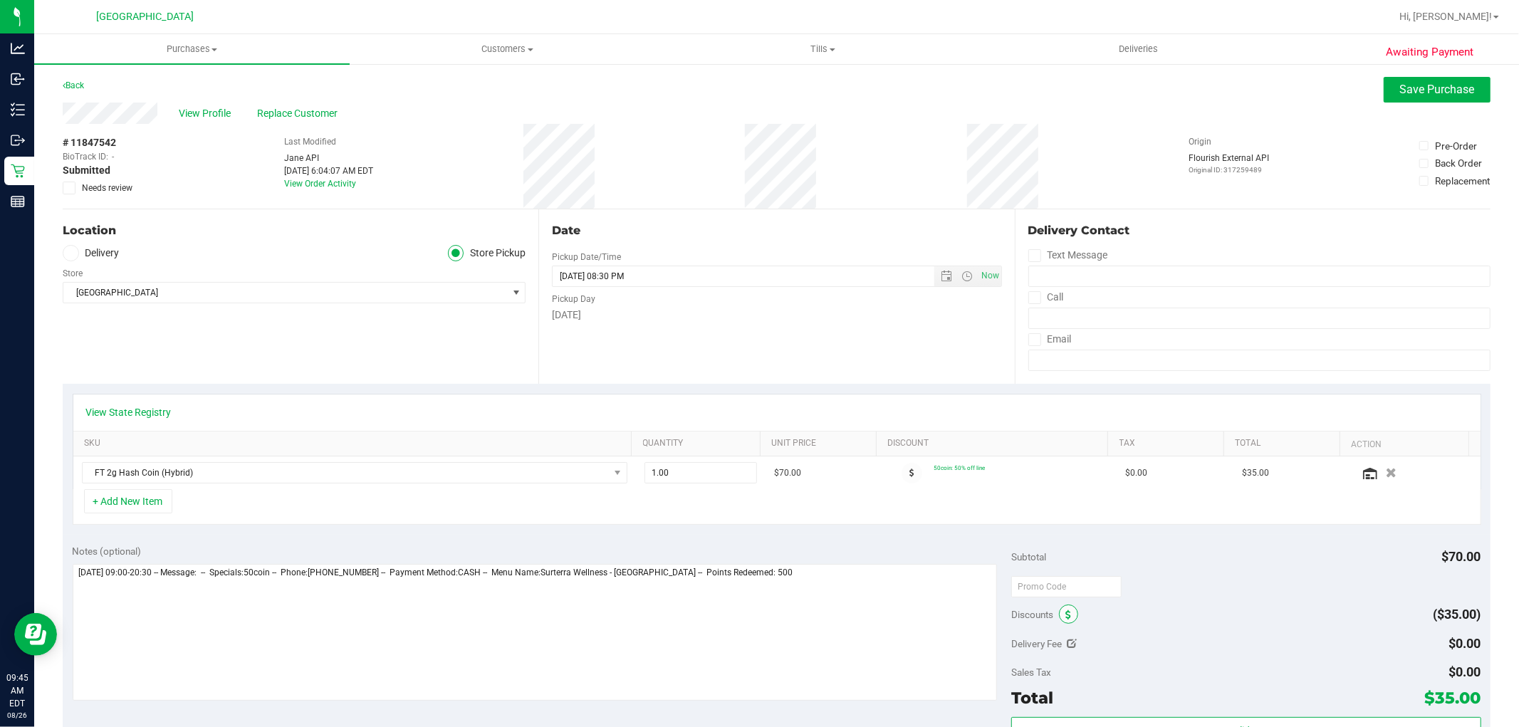
click at [1066, 615] on icon at bounding box center [1069, 615] width 6 height 10
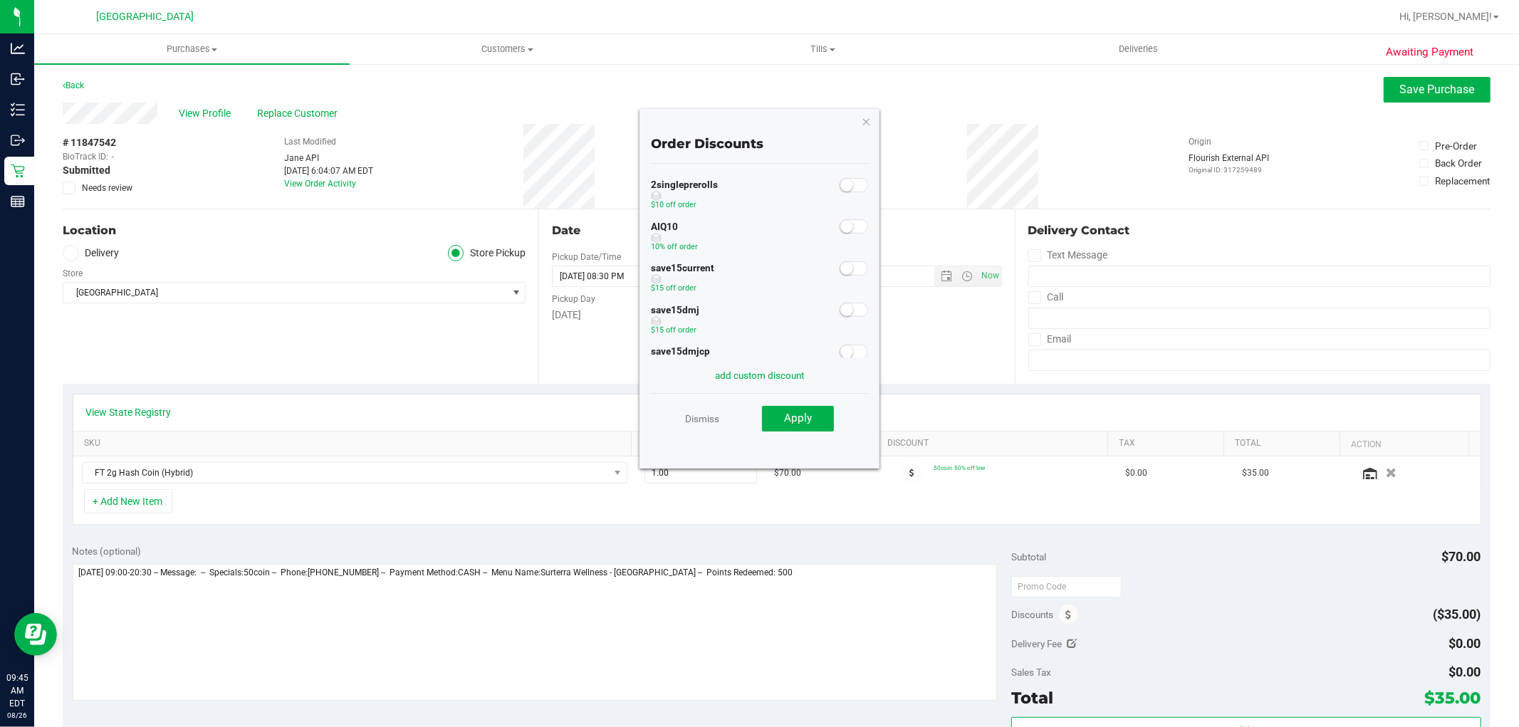
click at [841, 189] on small at bounding box center [847, 185] width 13 height 13
click at [841, 179] on span at bounding box center [854, 185] width 28 height 14
click at [846, 229] on span at bounding box center [854, 226] width 28 height 14
click at [821, 425] on button "Apply" at bounding box center [798, 419] width 72 height 26
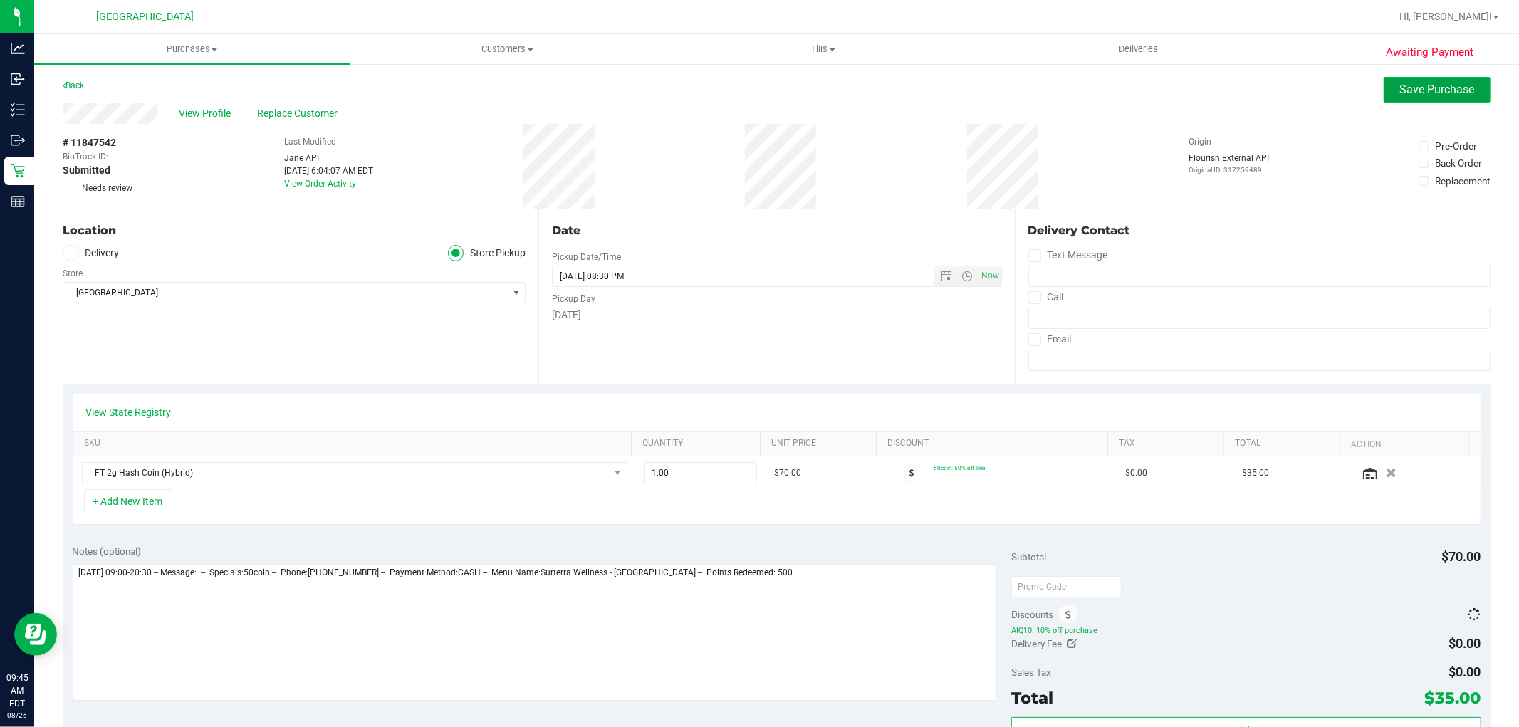
click at [1444, 101] on button "Save Purchase" at bounding box center [1437, 90] width 107 height 26
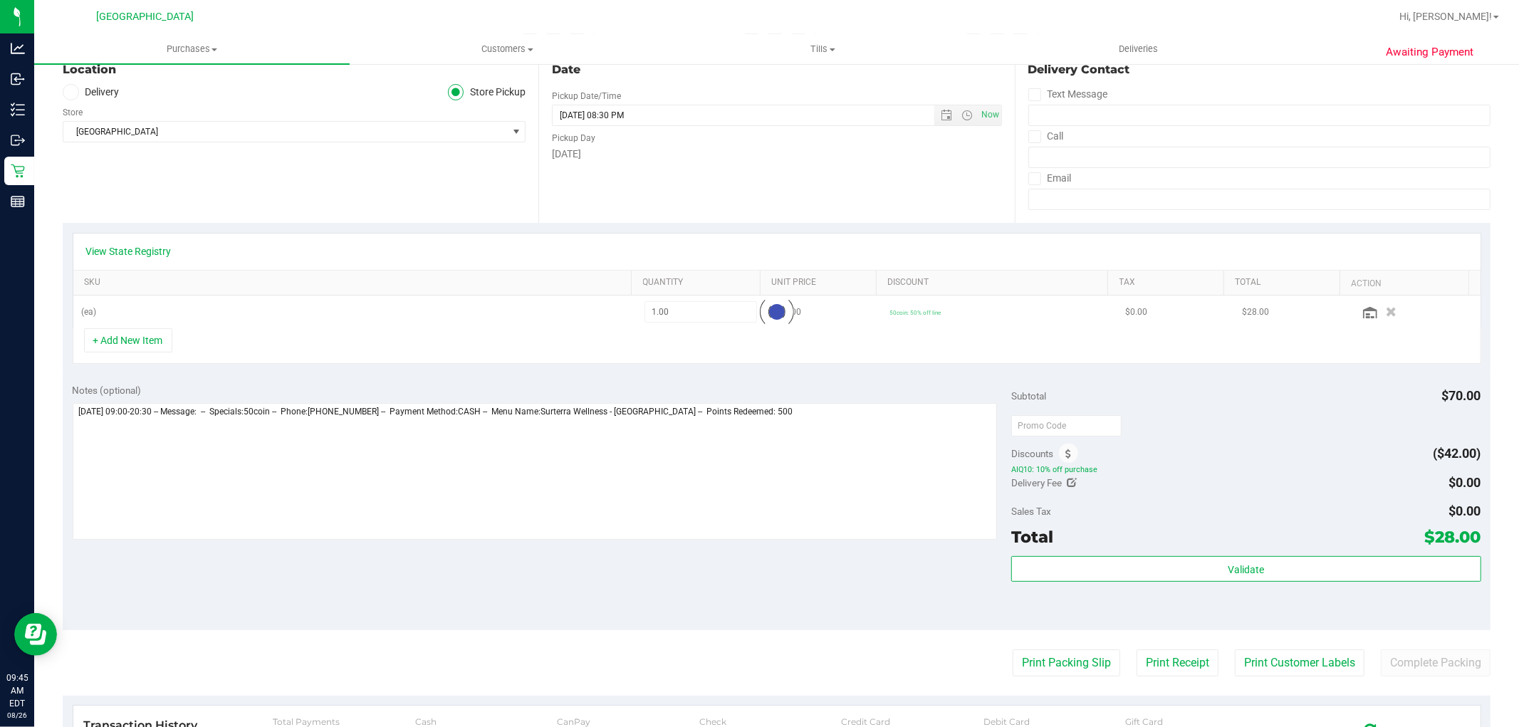
scroll to position [236, 0]
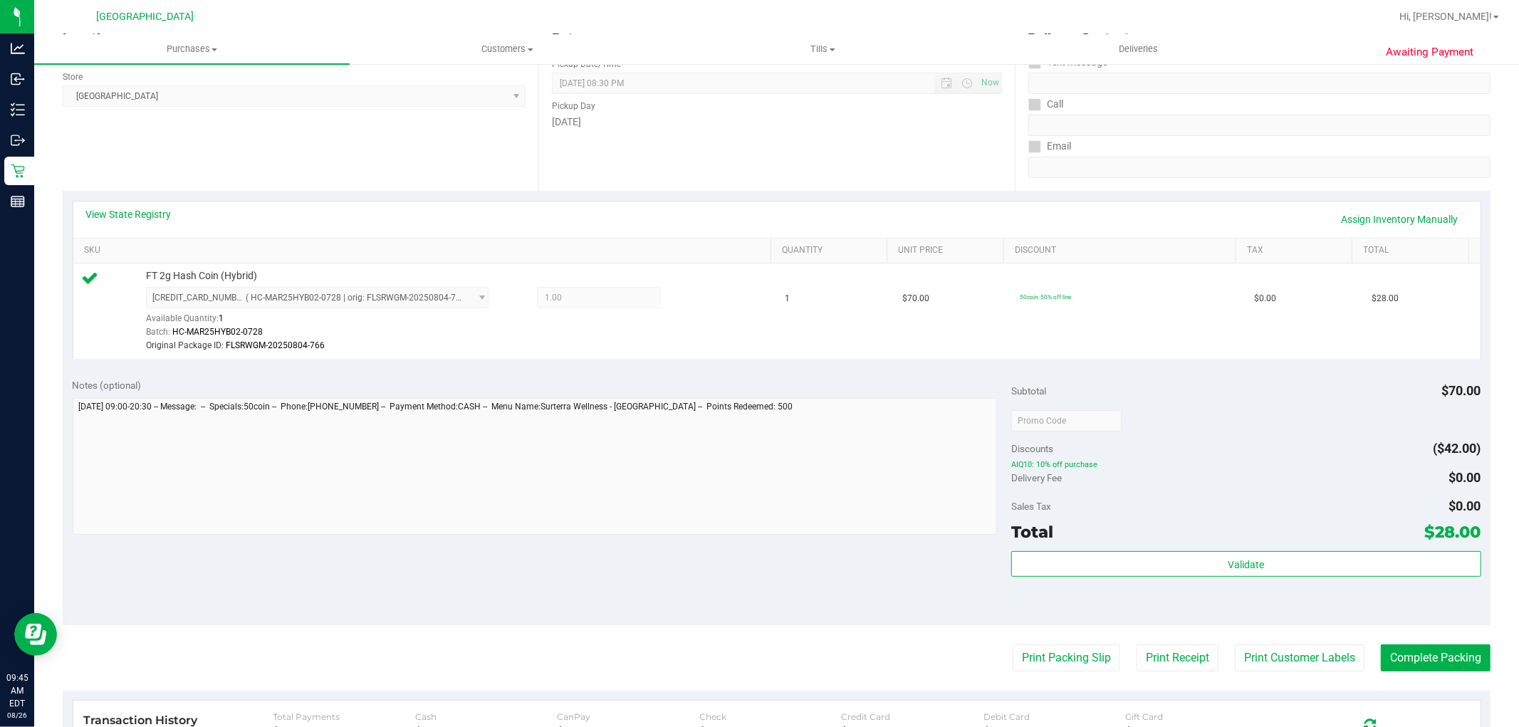
scroll to position [194, 0]
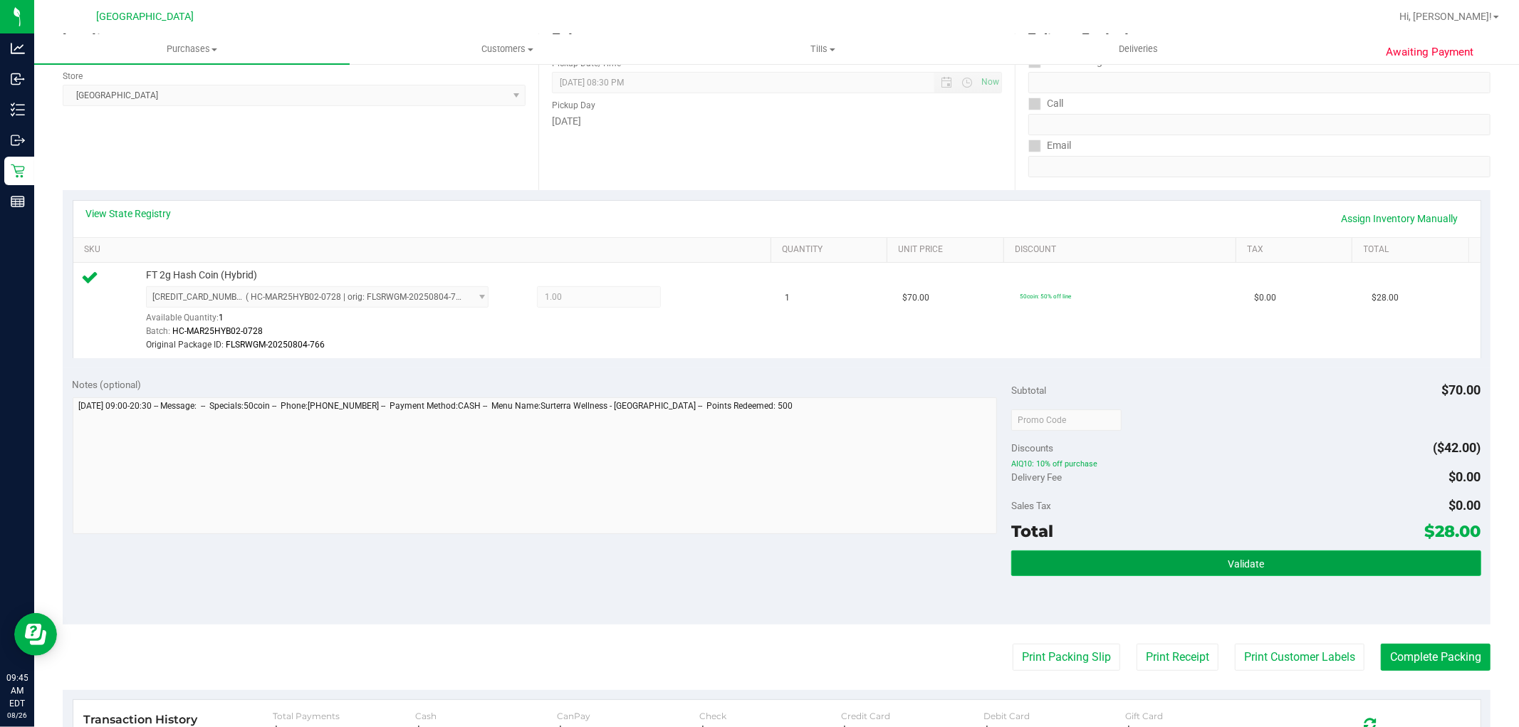
click at [1234, 563] on span "Validate" at bounding box center [1246, 563] width 36 height 11
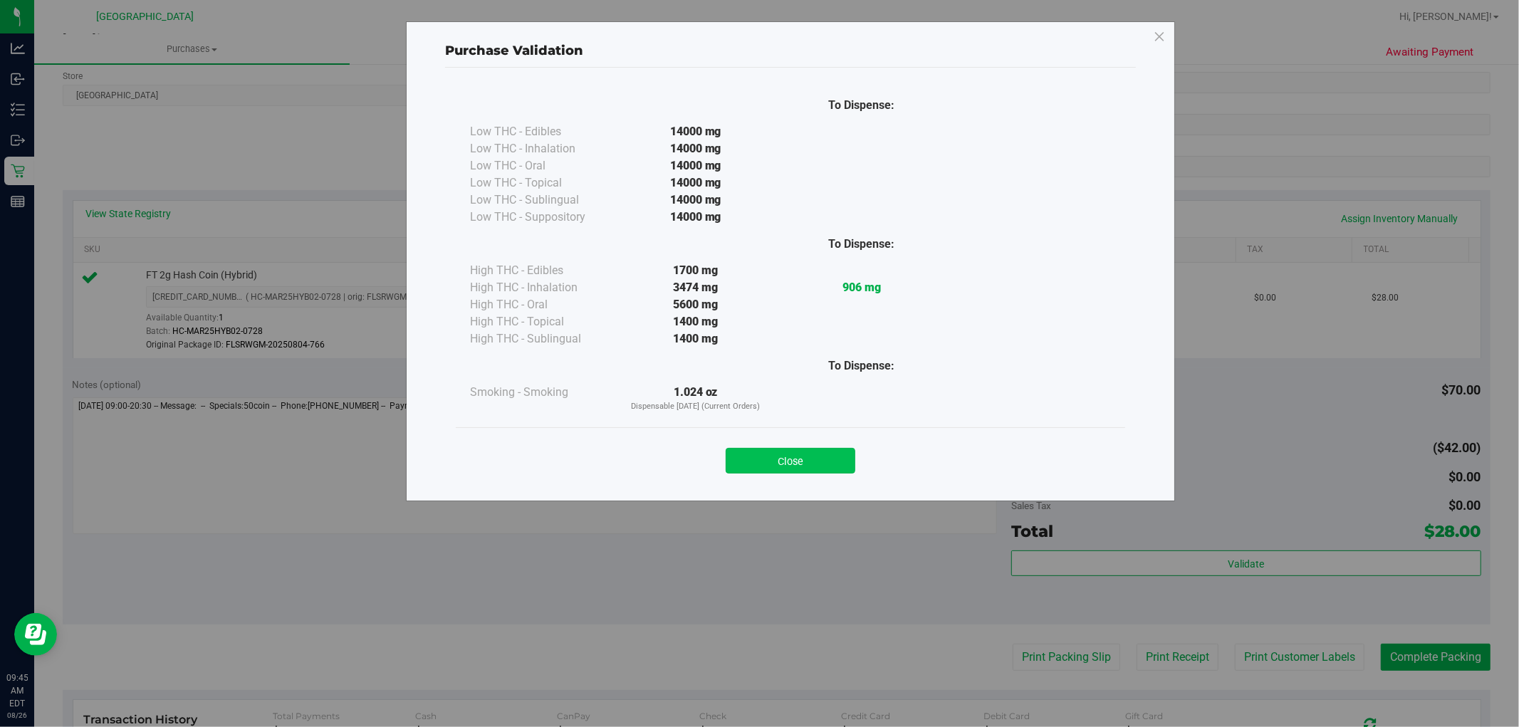
click at [806, 471] on button "Close" at bounding box center [791, 461] width 130 height 26
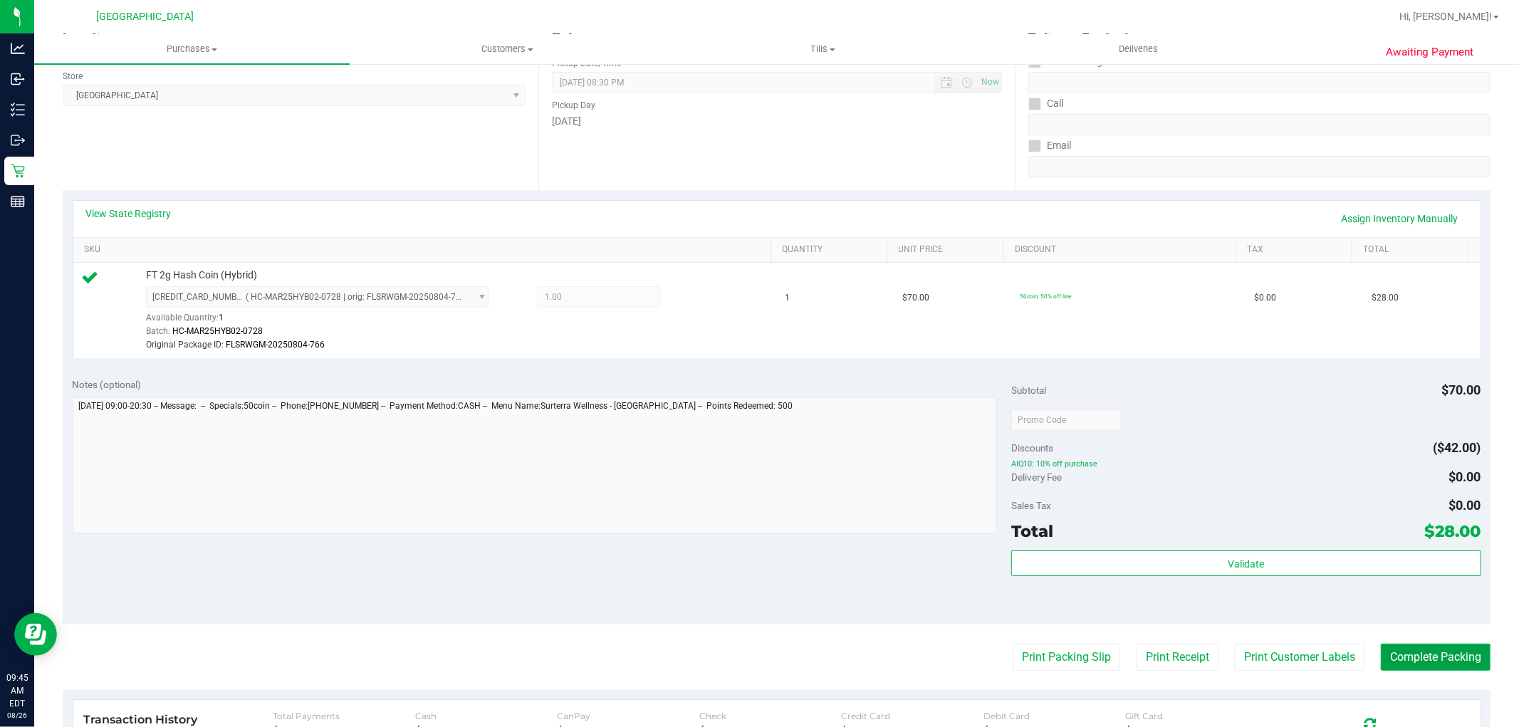
click at [1405, 665] on button "Complete Packing" at bounding box center [1436, 657] width 110 height 27
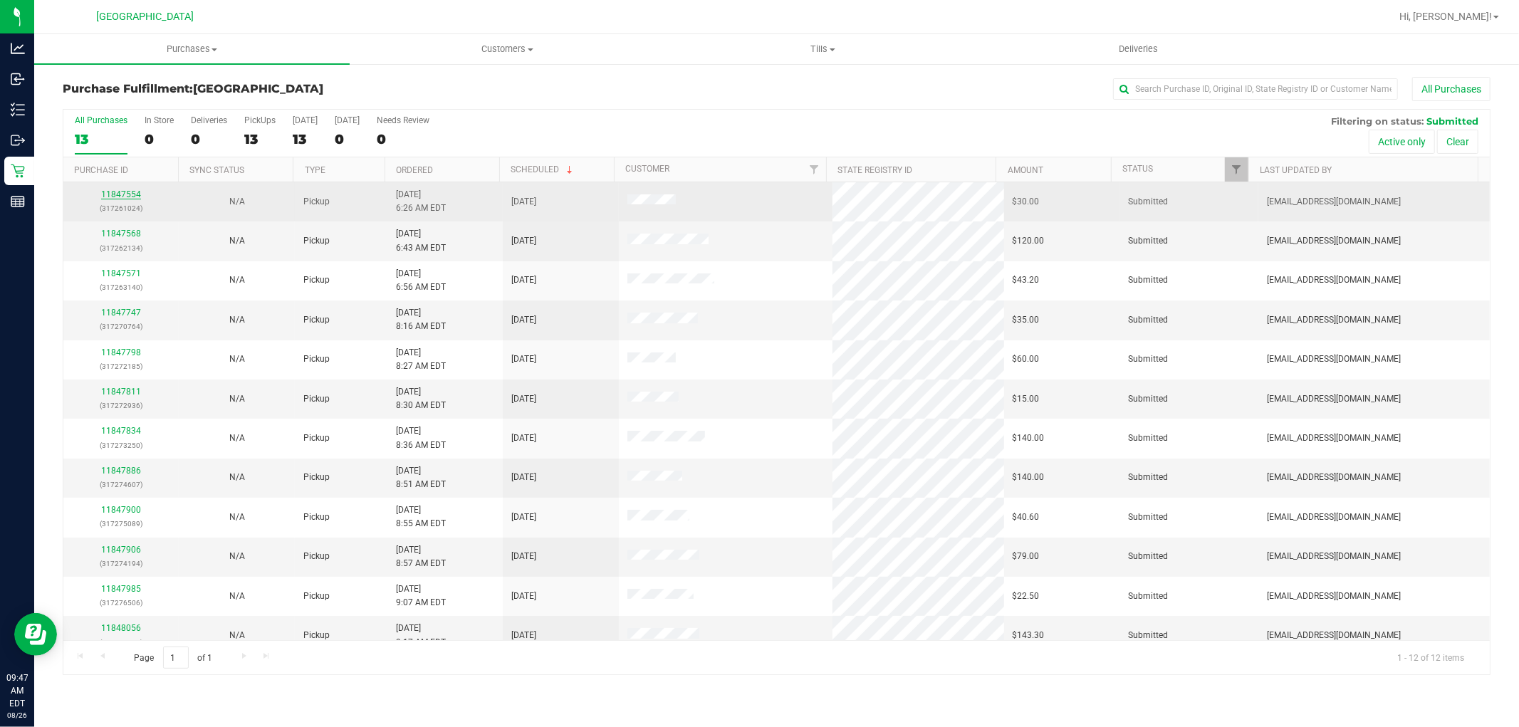
click at [126, 194] on link "11847554" at bounding box center [121, 194] width 40 height 10
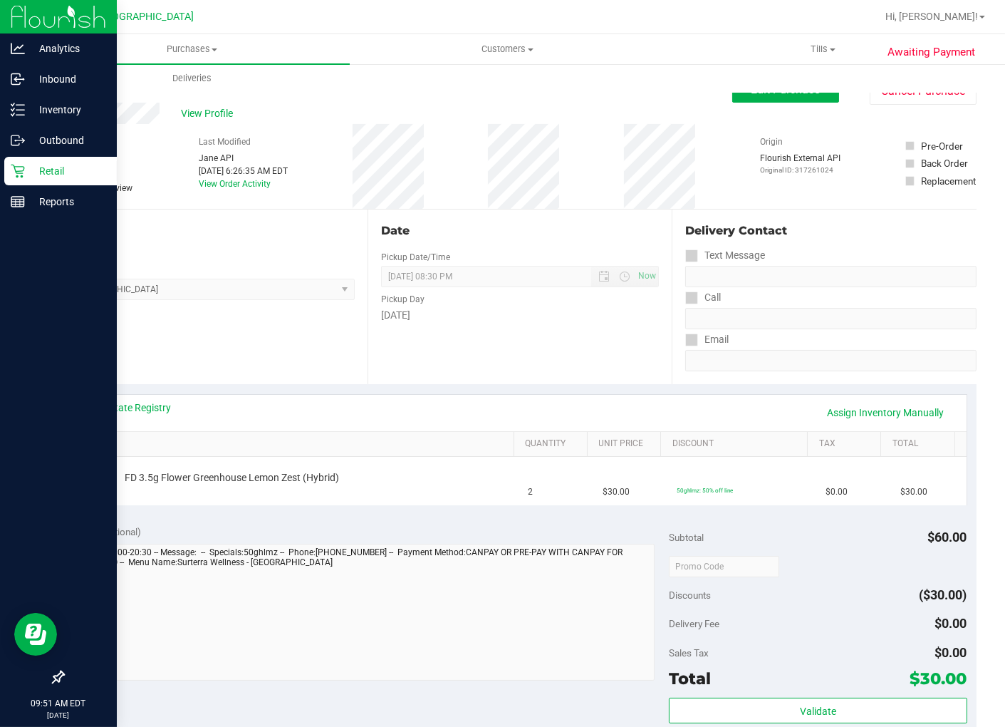
click at [23, 168] on icon at bounding box center [18, 171] width 14 height 14
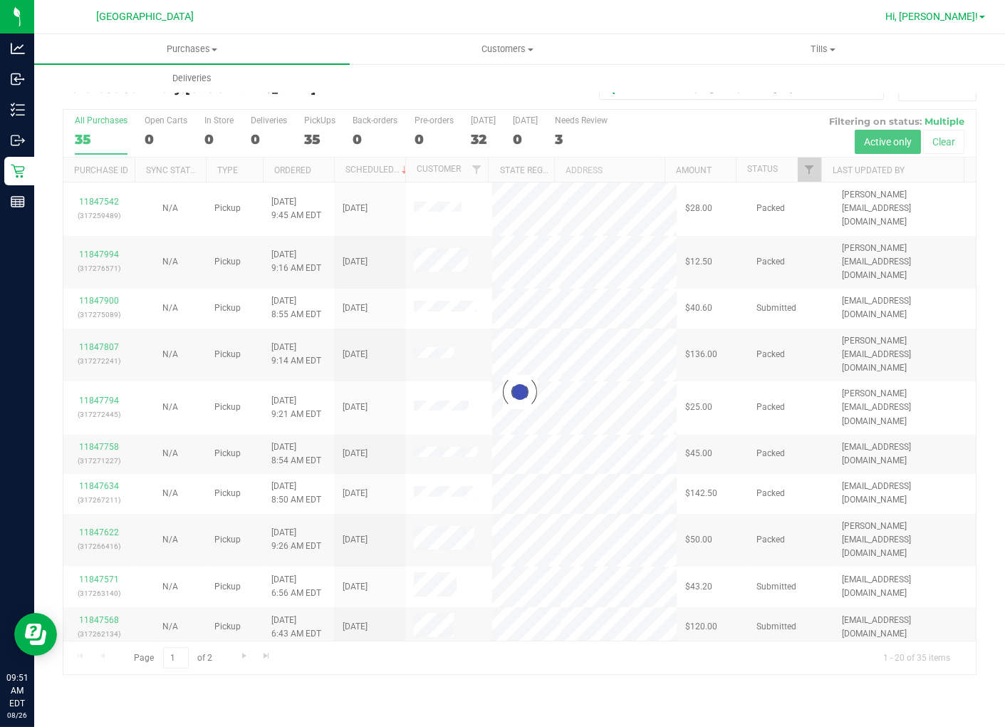
click at [959, 14] on span "Hi, [PERSON_NAME]!" at bounding box center [931, 16] width 93 height 11
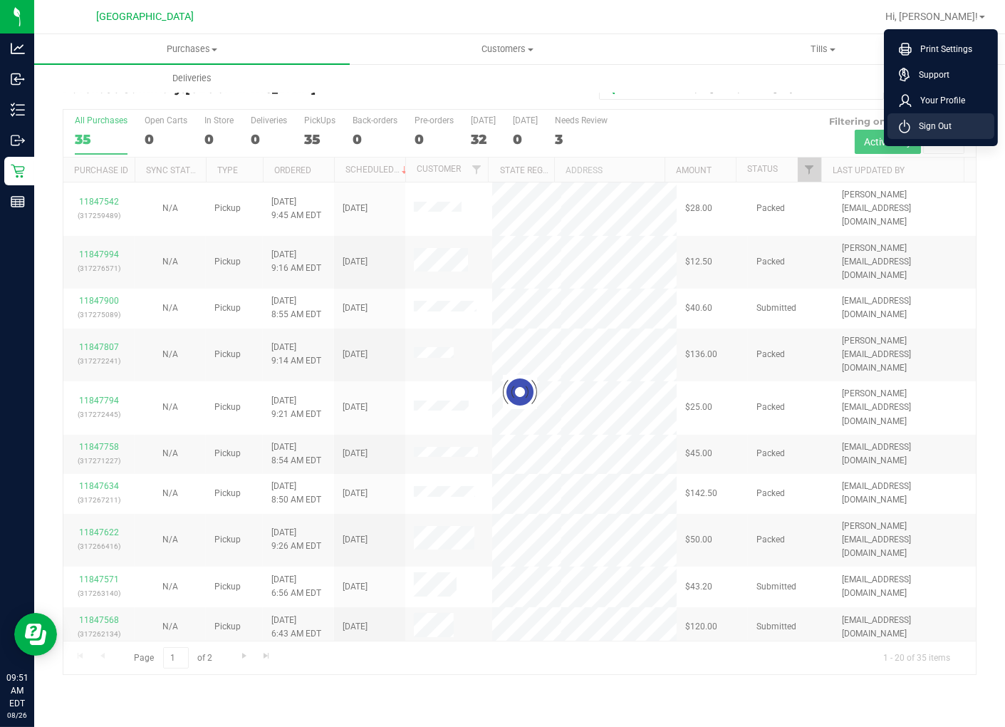
click at [944, 119] on span "Sign Out" at bounding box center [930, 126] width 41 height 14
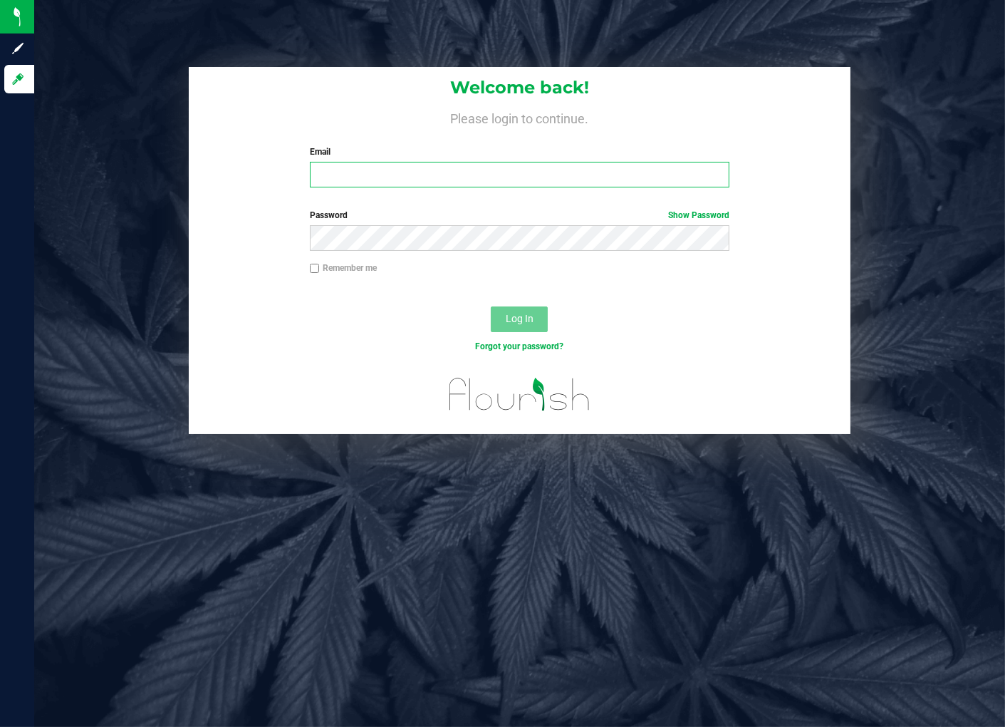
click at [493, 181] on input "Email" at bounding box center [520, 175] width 420 height 26
type input "jknupp@liveparallel.com"
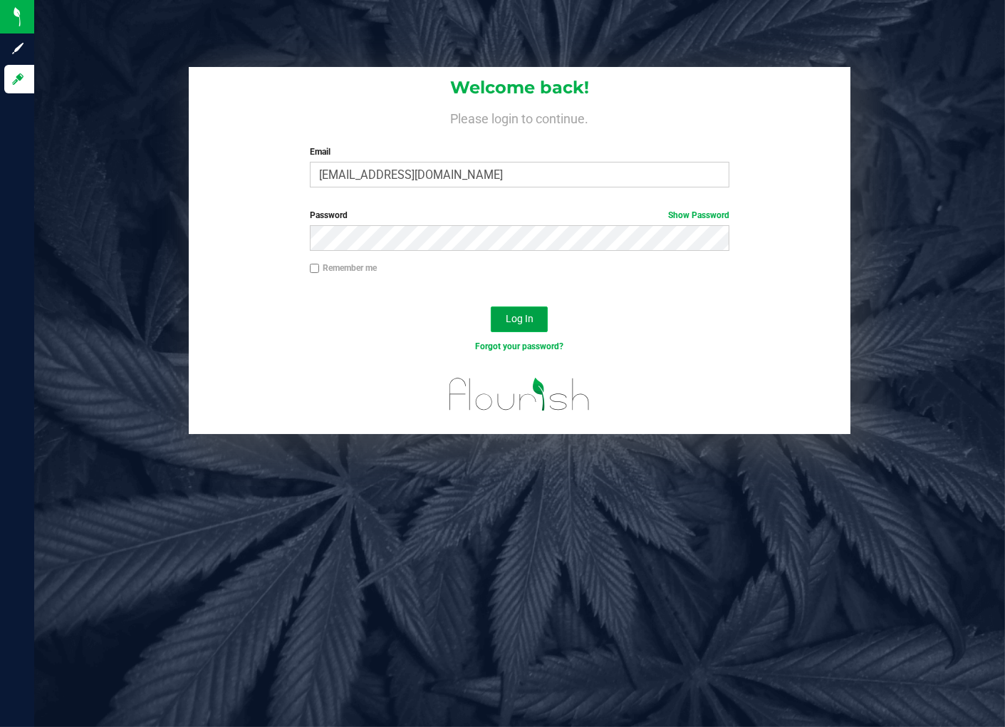
click at [532, 316] on span "Log In" at bounding box center [520, 318] width 28 height 11
